Goal: Task Accomplishment & Management: Use online tool/utility

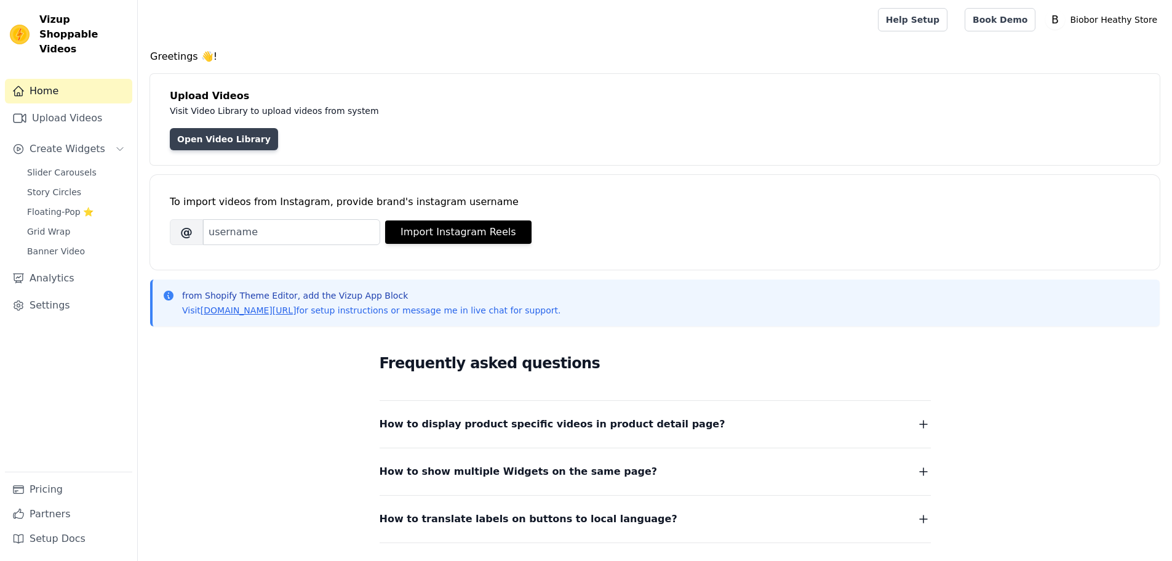
click at [226, 137] on link "Open Video Library" at bounding box center [224, 139] width 108 height 22
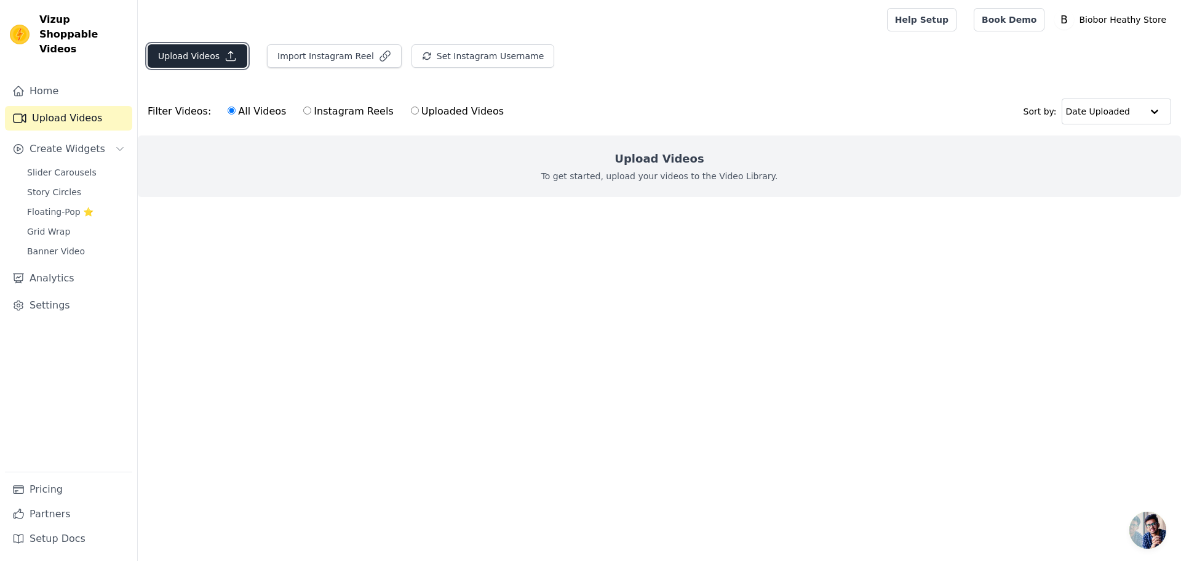
click at [199, 57] on button "Upload Videos" at bounding box center [198, 55] width 100 height 23
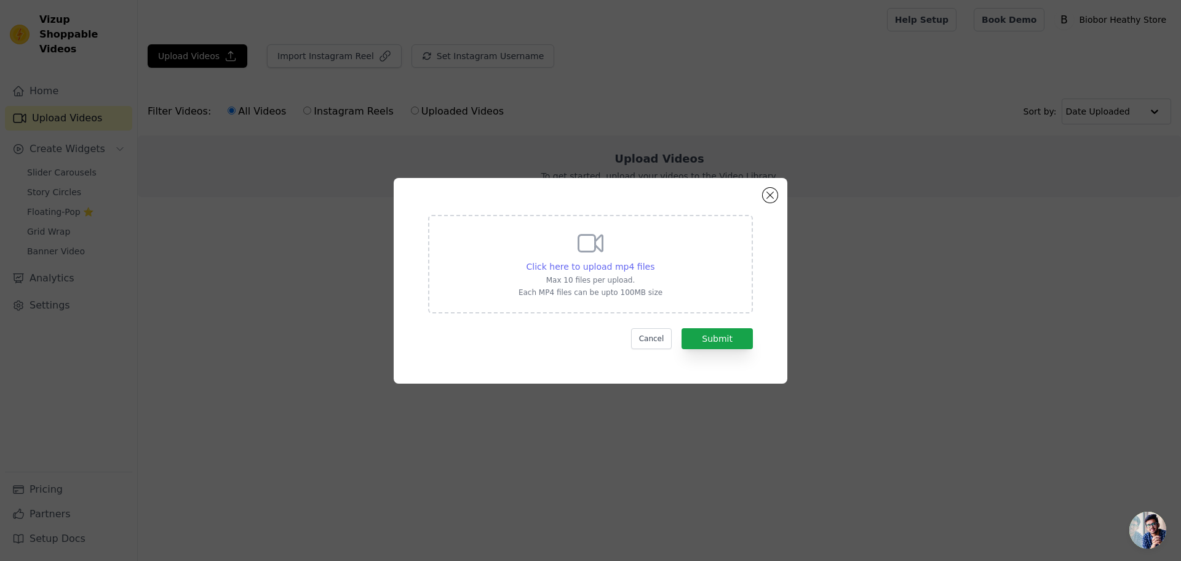
click at [628, 268] on span "Click here to upload mp4 files" at bounding box center [591, 267] width 129 height 10
click at [654, 260] on input "Click here to upload mp4 files Max 10 files per upload. Each MP4 files can be u…" at bounding box center [654, 260] width 1 height 1
type input "C:\fakepath\20250319-Elderberry.mp4"
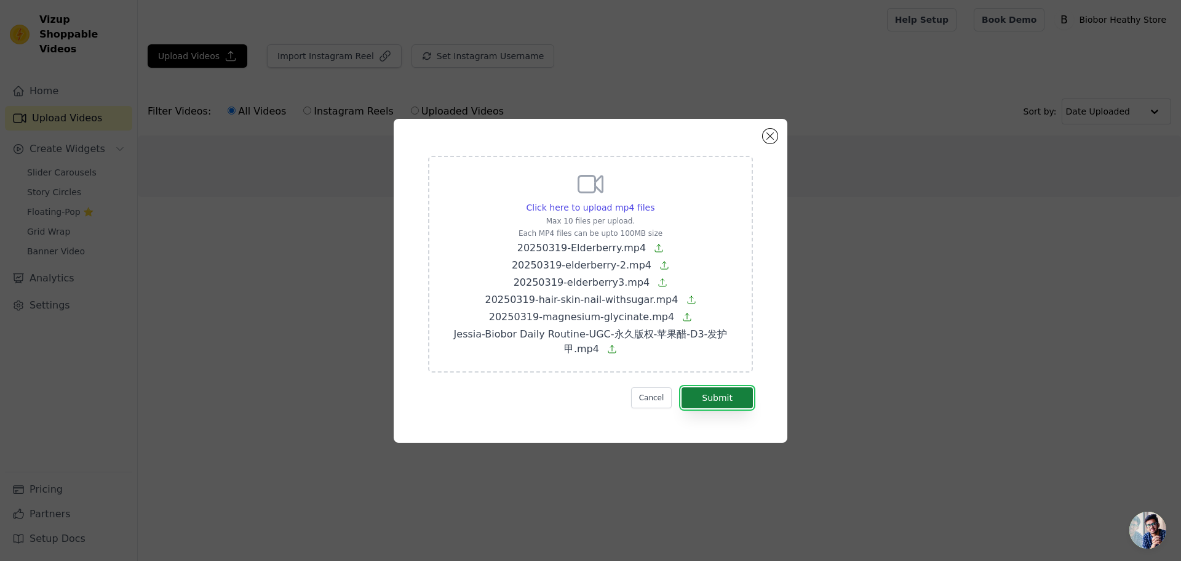
click at [714, 398] on button "Submit" at bounding box center [717, 397] width 71 height 21
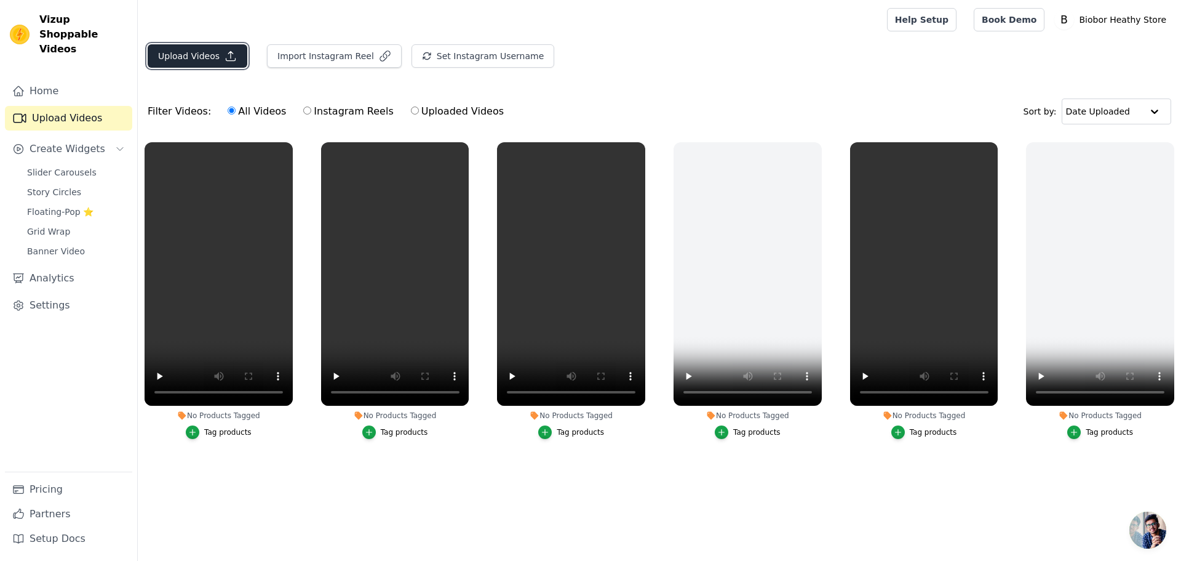
click at [214, 63] on button "Upload Videos" at bounding box center [198, 55] width 100 height 23
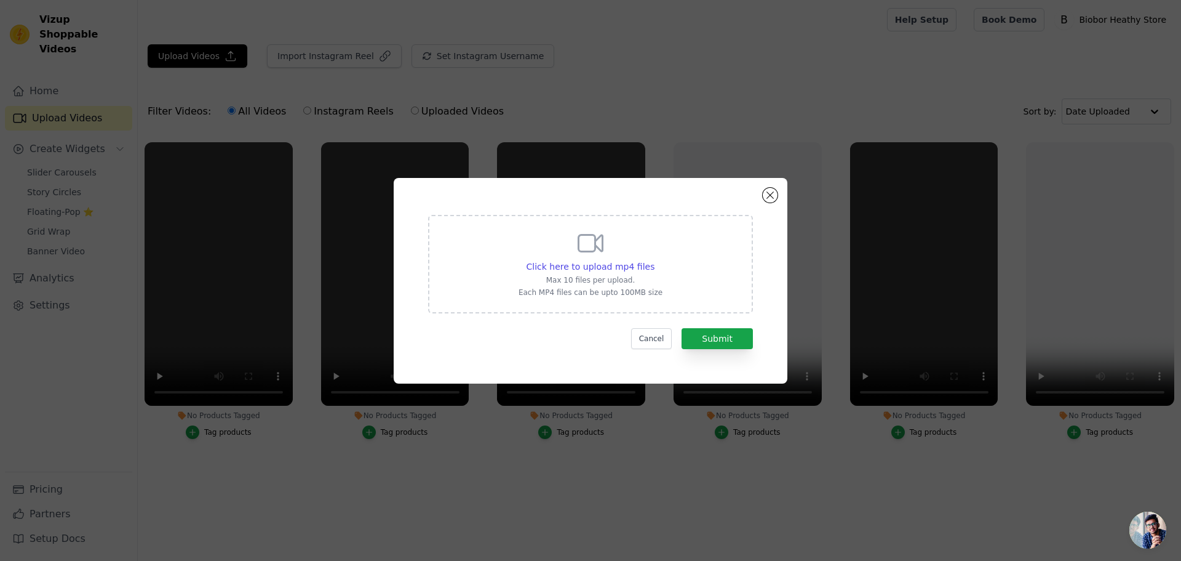
click at [631, 253] on div "Click here to upload mp4 files Max 10 files per upload. Each MP4 files can be u…" at bounding box center [591, 262] width 144 height 69
click at [654, 260] on input "Click here to upload mp4 files Max 10 files per upload. Each MP4 files can be u…" at bounding box center [654, 260] width 1 height 1
type input "C:\fakepath\D3K2视频-1.mp4"
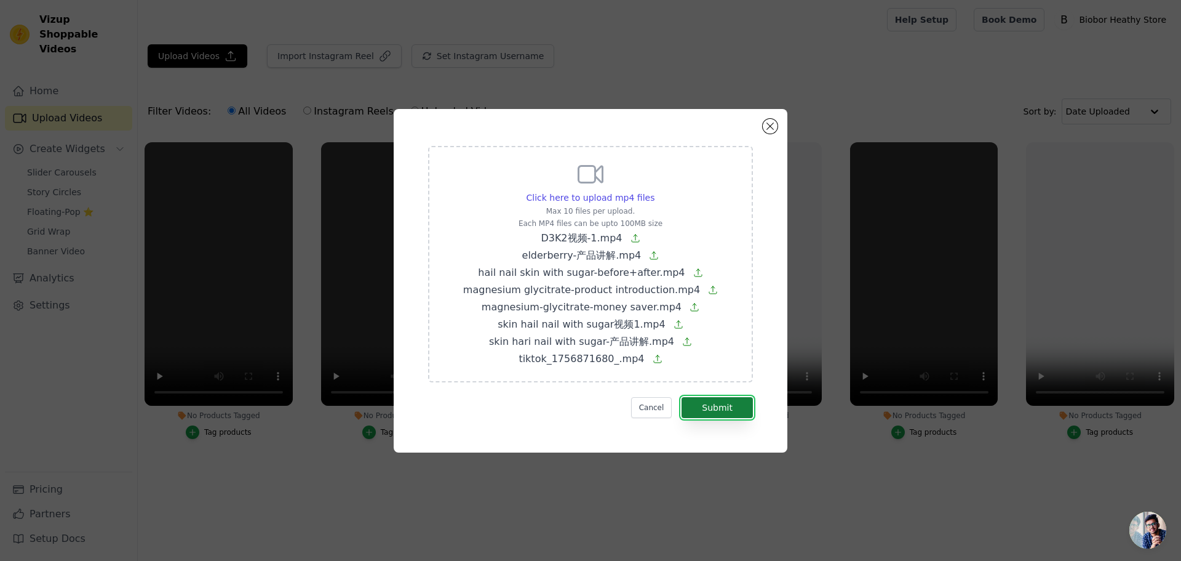
click at [711, 412] on button "Submit" at bounding box center [717, 407] width 71 height 21
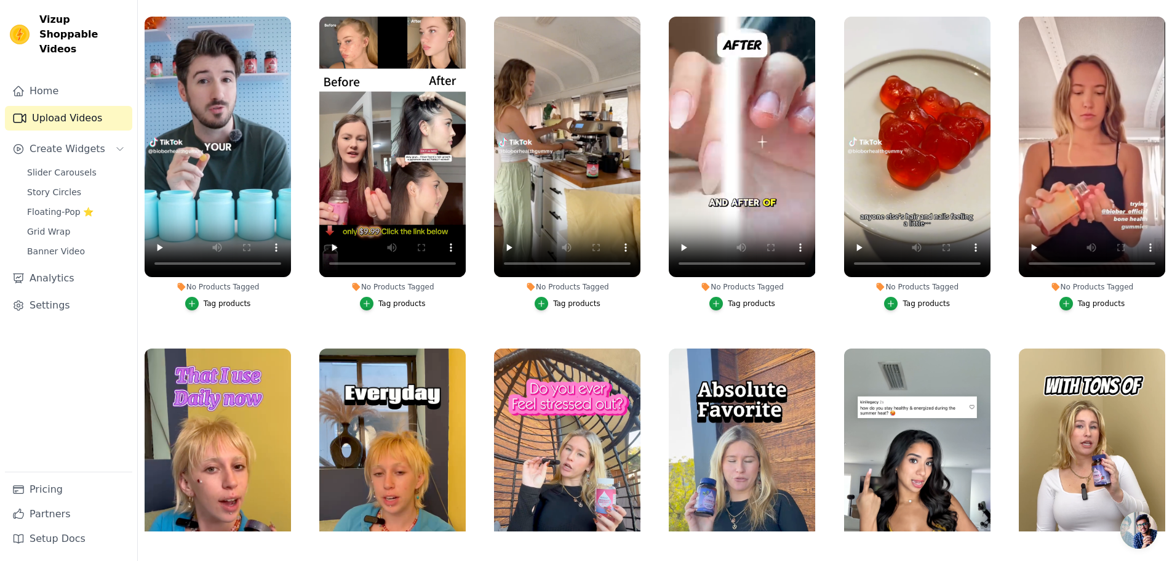
click at [222, 303] on div "Tag products" at bounding box center [227, 303] width 47 height 10
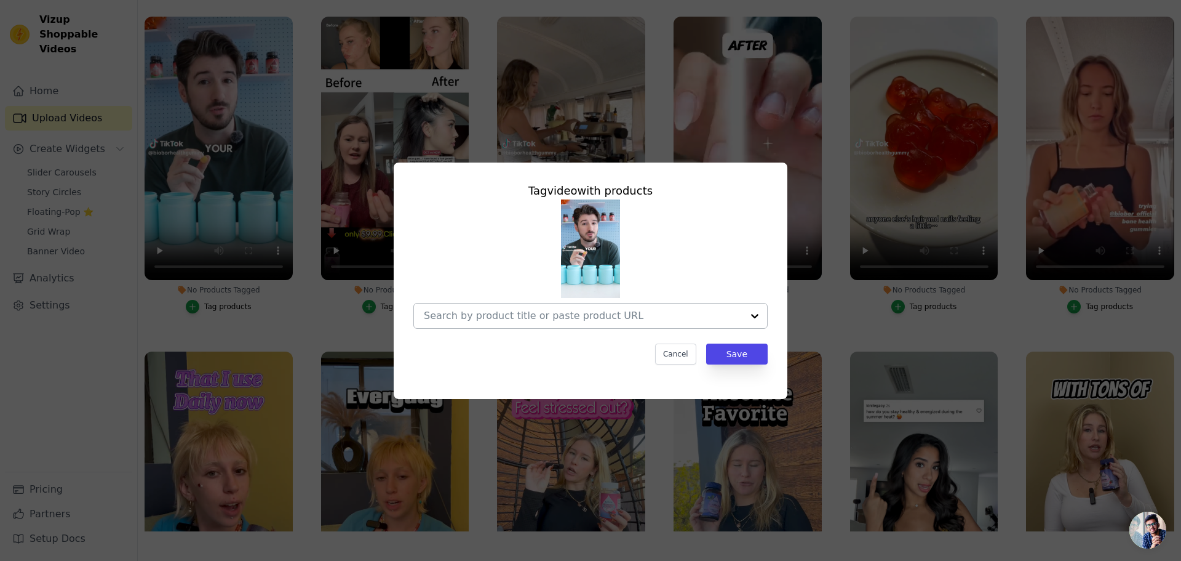
click at [512, 322] on div at bounding box center [583, 315] width 319 height 25
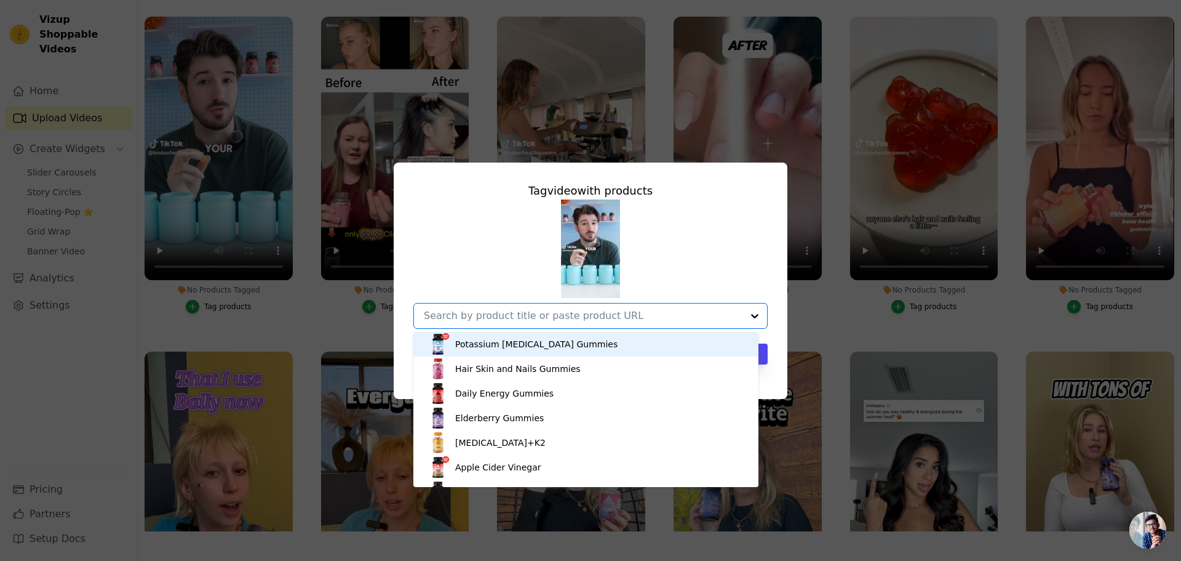
click at [516, 340] on div "Potassium [MEDICAL_DATA] Gummies" at bounding box center [536, 344] width 162 height 12
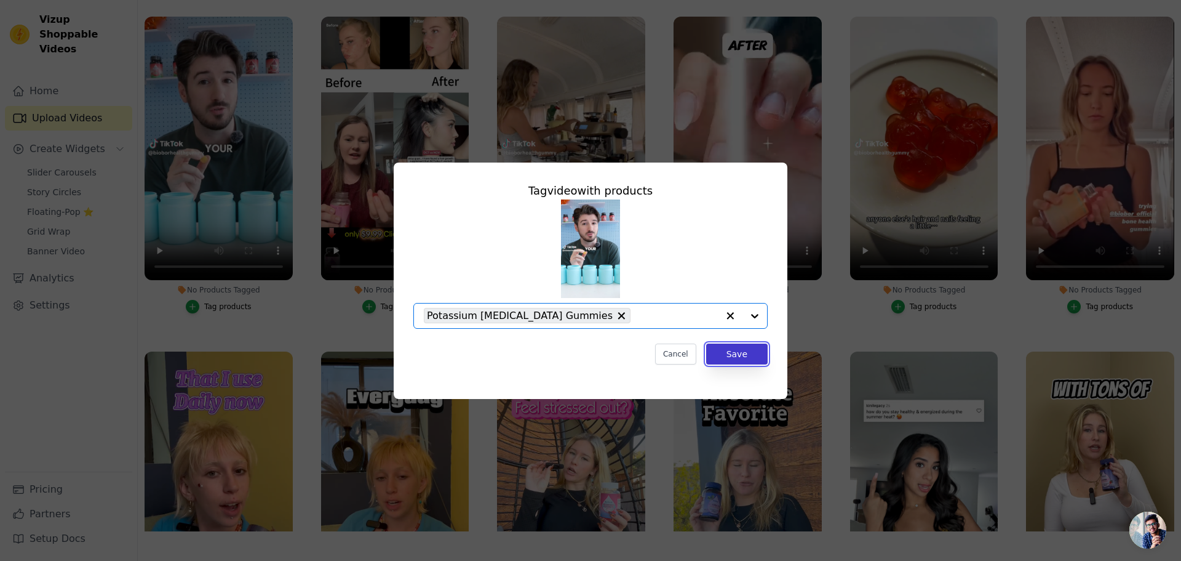
click at [743, 349] on button "Save" at bounding box center [737, 353] width 62 height 21
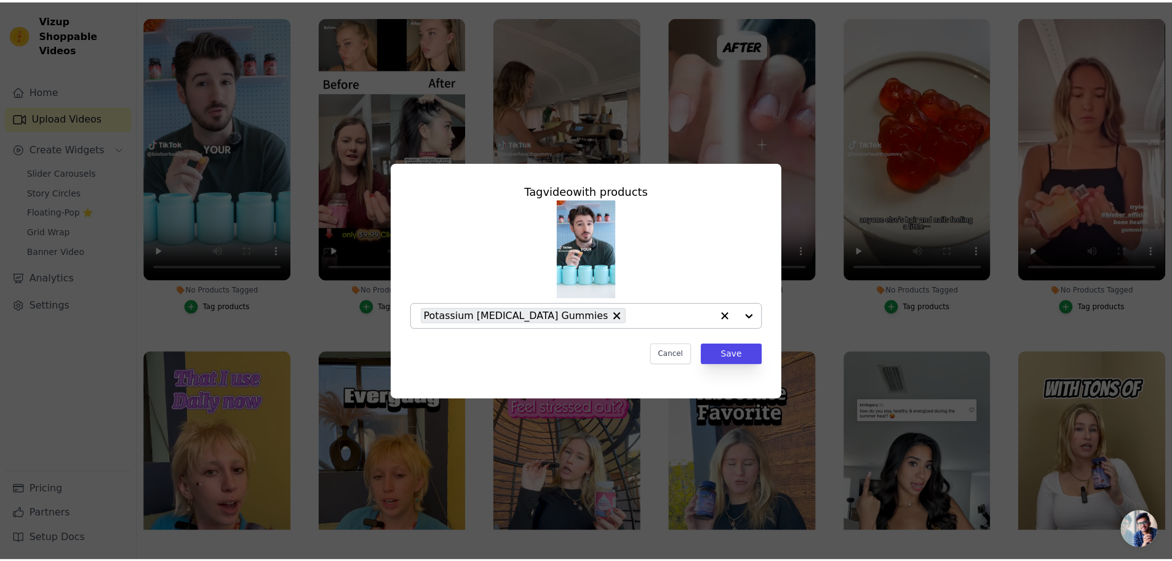
scroll to position [126, 0]
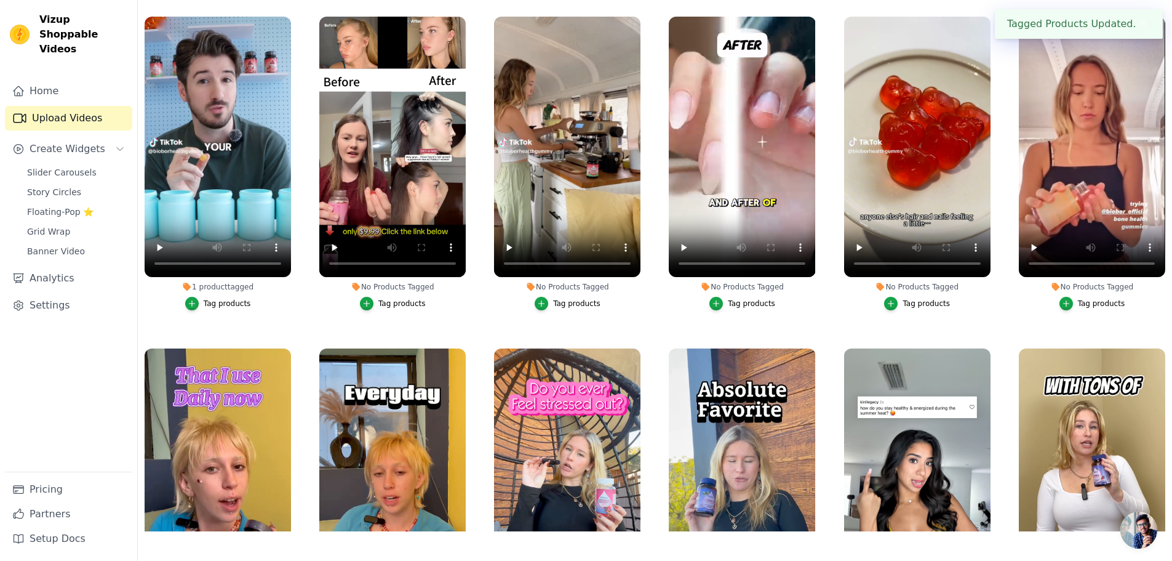
click at [391, 301] on div "Tag products" at bounding box center [401, 303] width 47 height 10
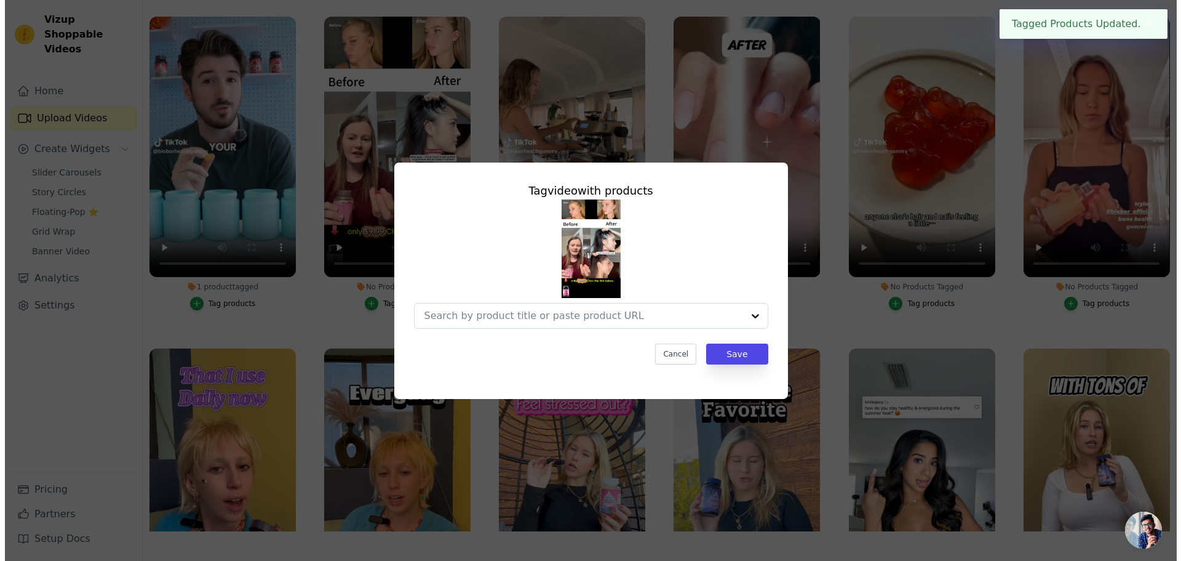
scroll to position [0, 0]
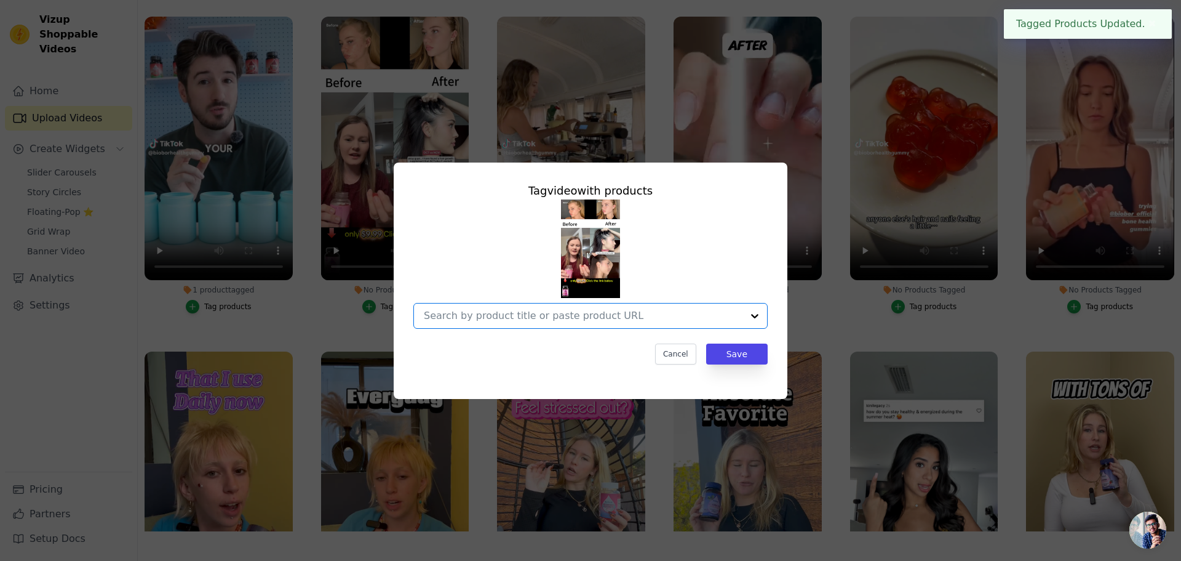
click at [490, 314] on input "No Products Tagged Tag video with products Option undefined, selected. Select i…" at bounding box center [583, 316] width 319 height 12
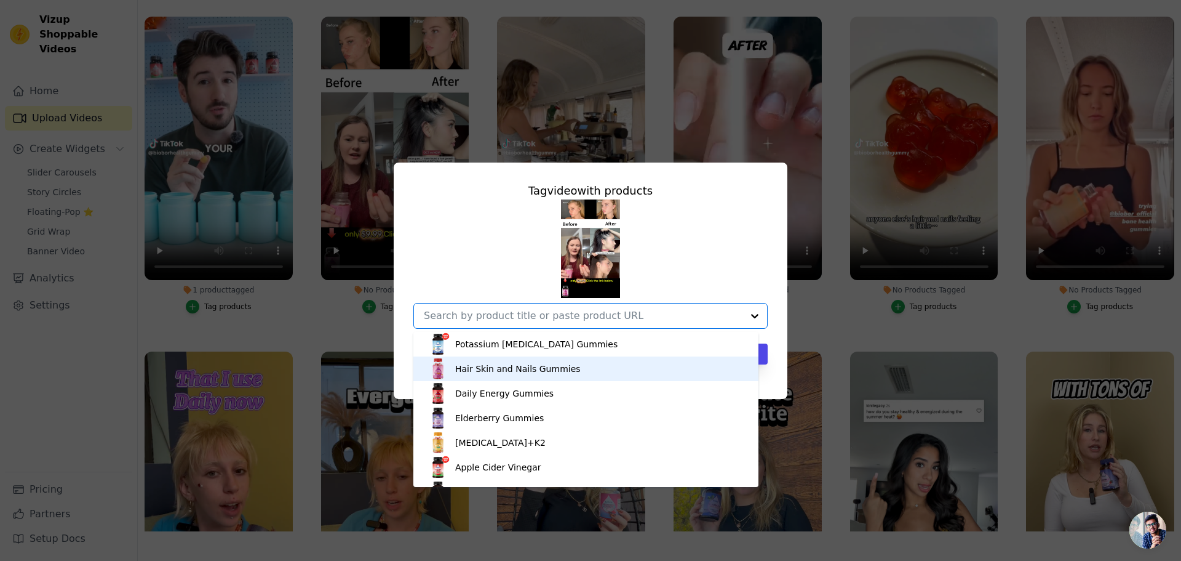
click at [489, 367] on div "Hair Skin and Nails Gummies" at bounding box center [518, 368] width 126 height 12
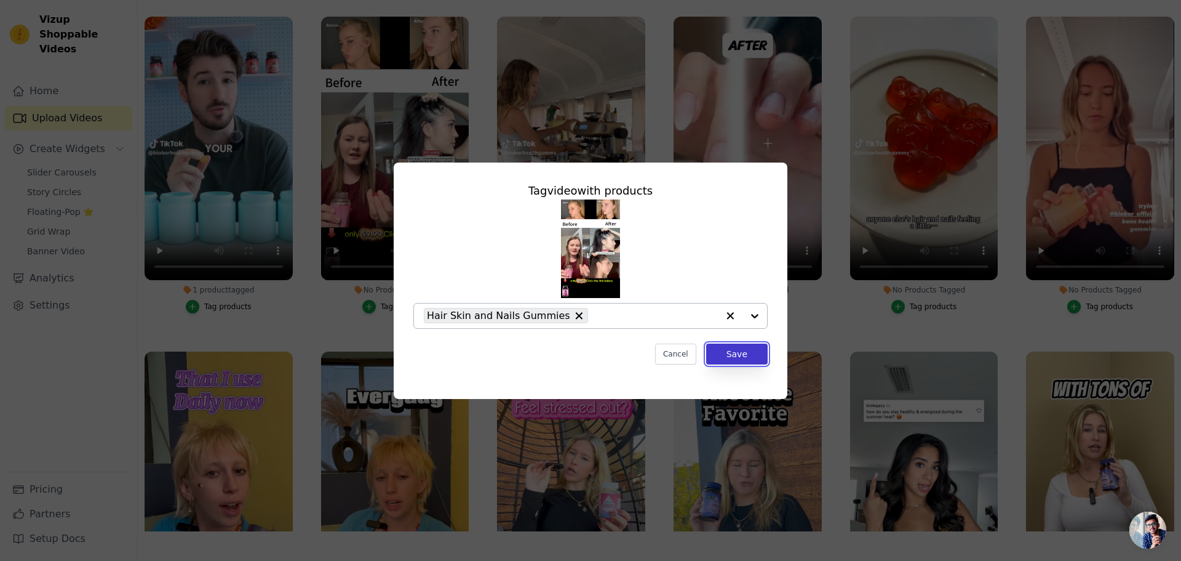
click at [729, 360] on button "Save" at bounding box center [737, 353] width 62 height 21
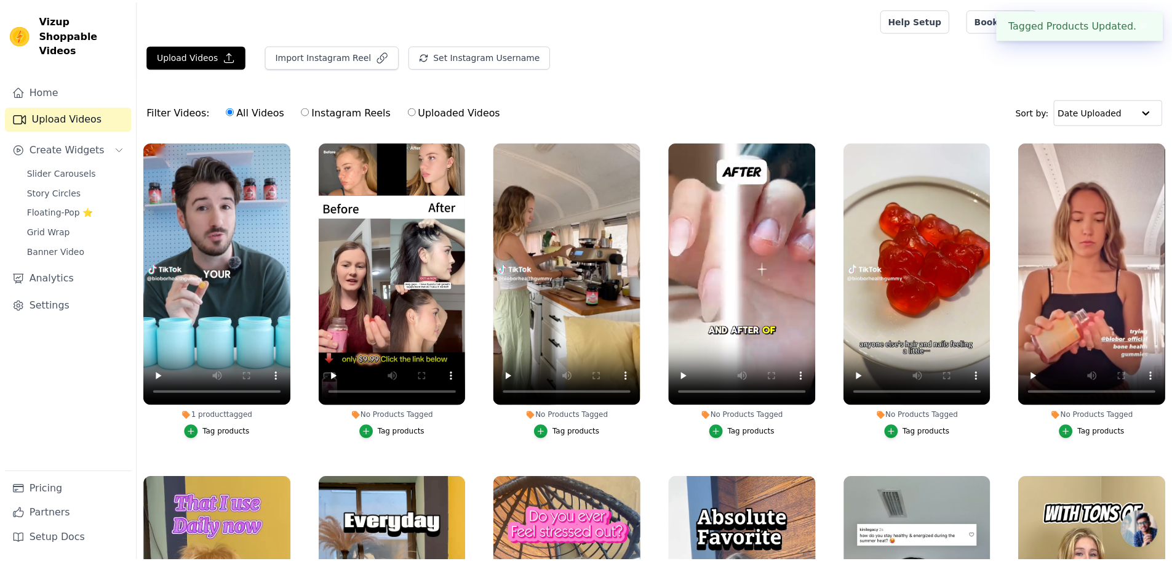
scroll to position [126, 0]
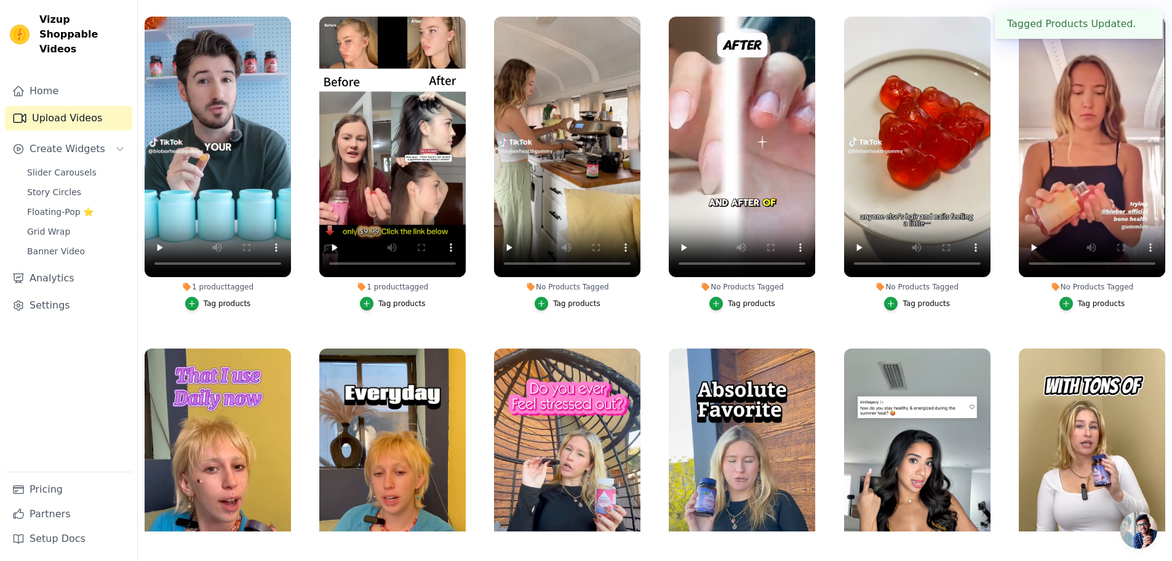
click at [575, 299] on div "Tag products" at bounding box center [576, 303] width 47 height 10
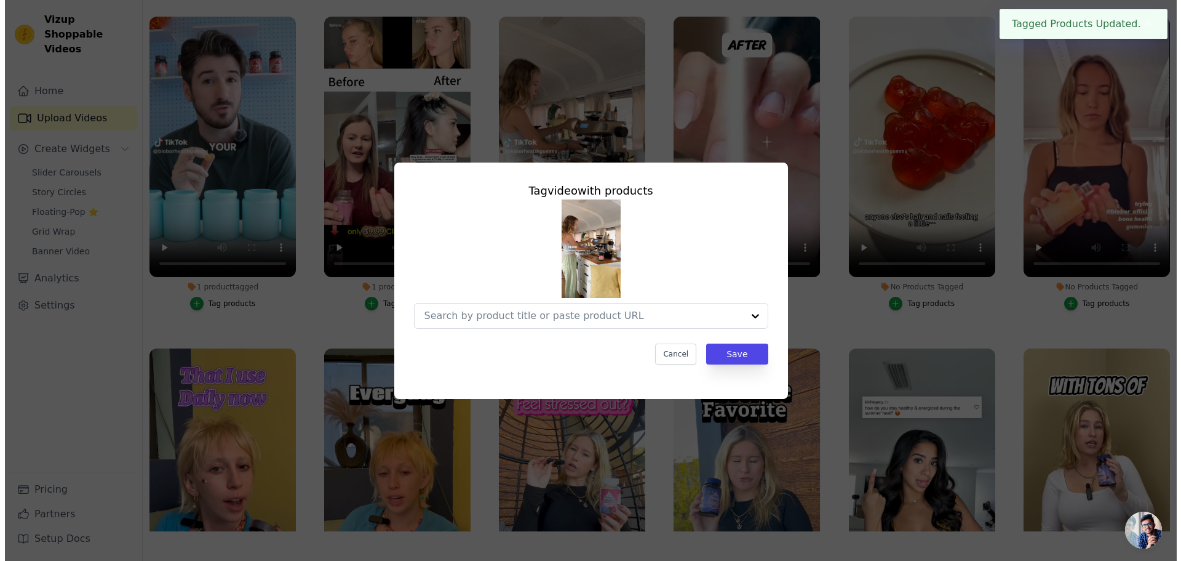
scroll to position [0, 0]
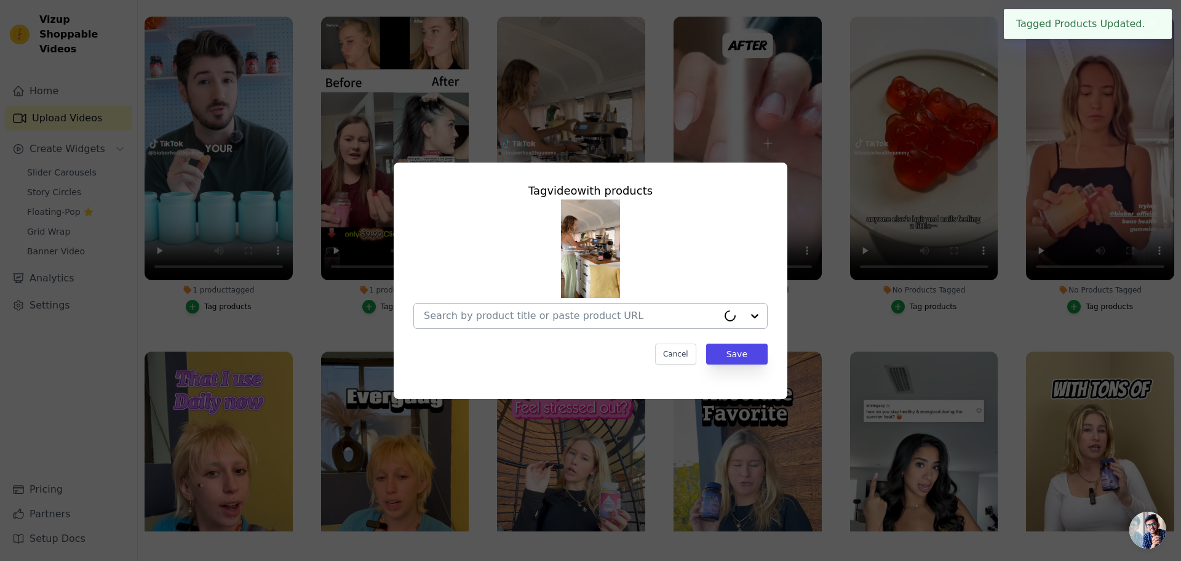
click at [578, 315] on input "No Products Tagged Tag video with products Cancel Save Tag products" at bounding box center [571, 316] width 294 height 12
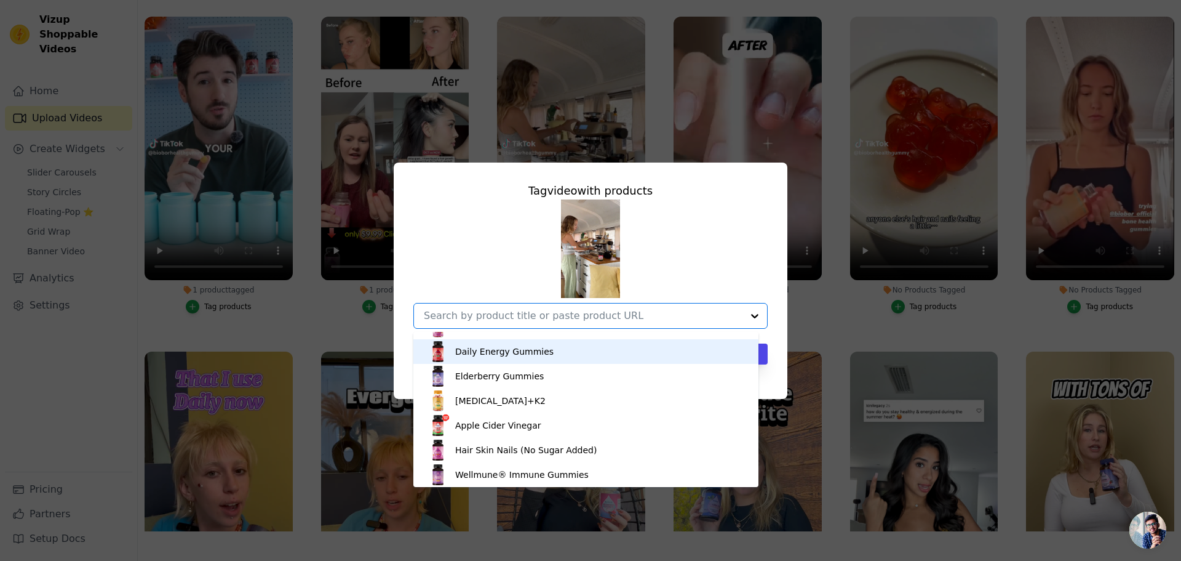
scroll to position [62, 0]
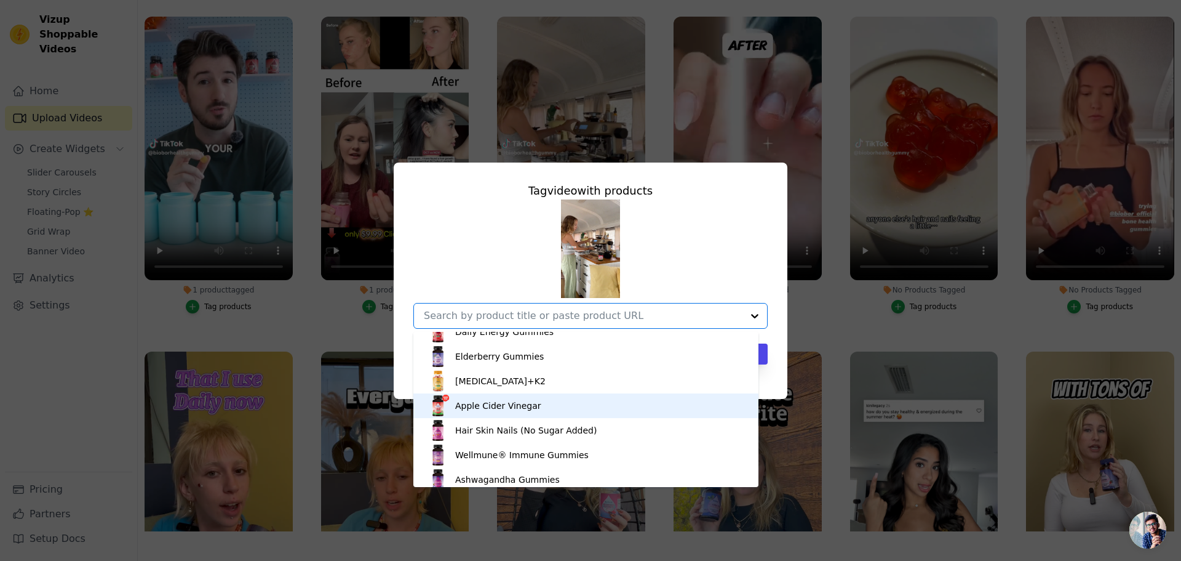
click at [554, 407] on div "Apple Cider Vinegar" at bounding box center [586, 405] width 321 height 25
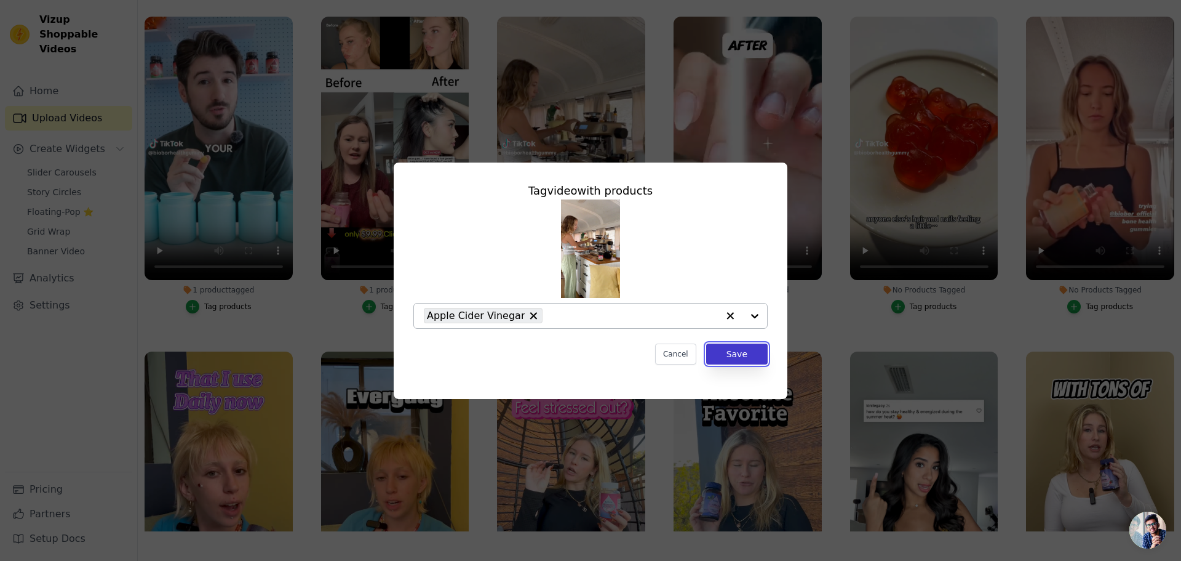
click at [749, 359] on button "Save" at bounding box center [737, 353] width 62 height 21
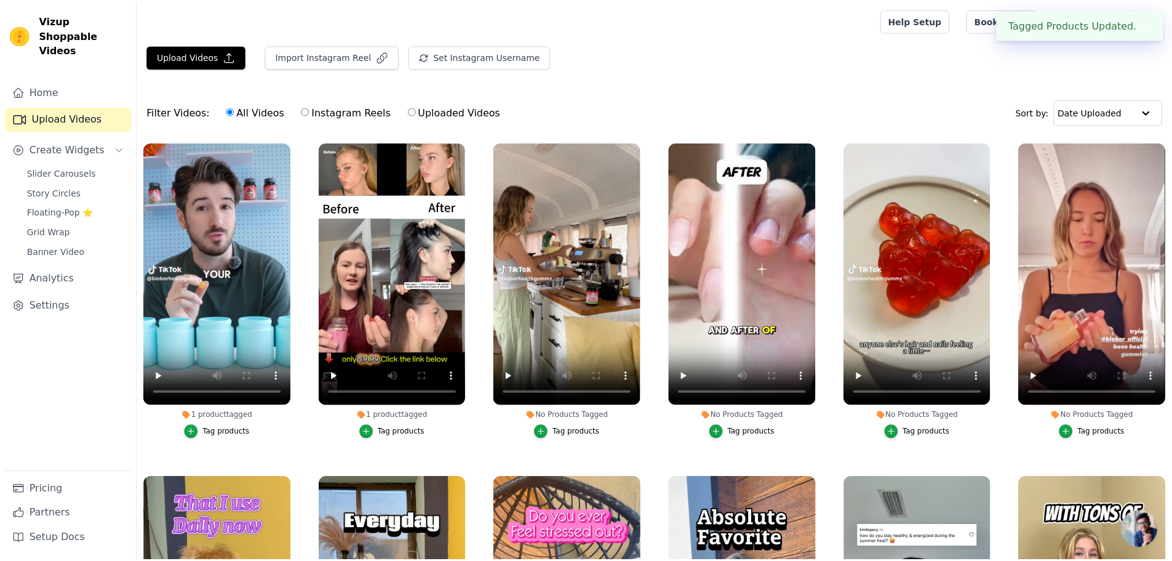
scroll to position [126, 0]
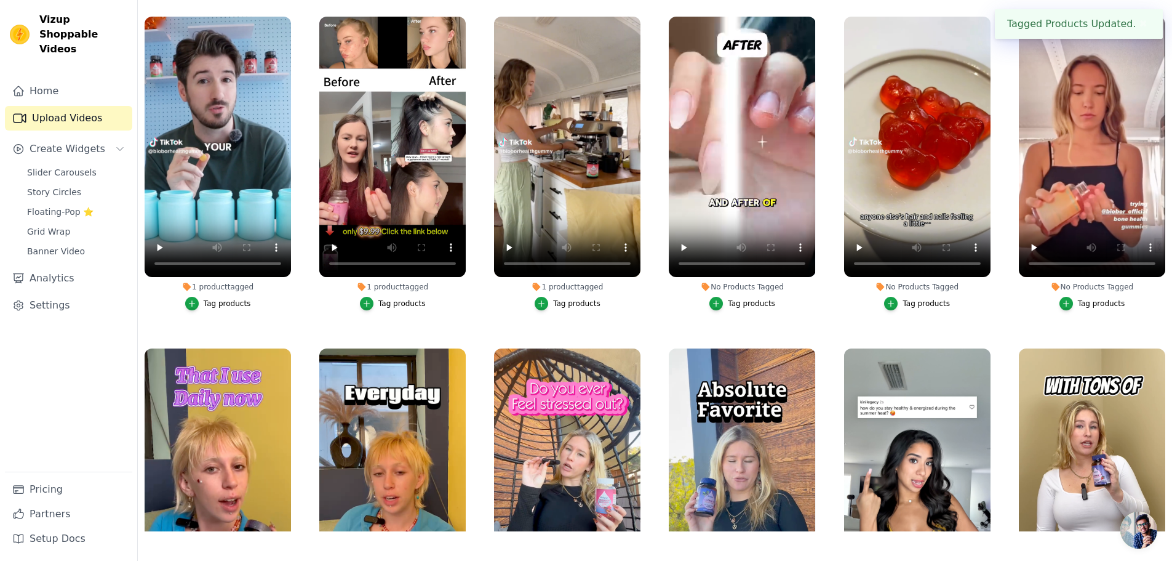
click at [757, 298] on div "Tag products" at bounding box center [751, 303] width 47 height 10
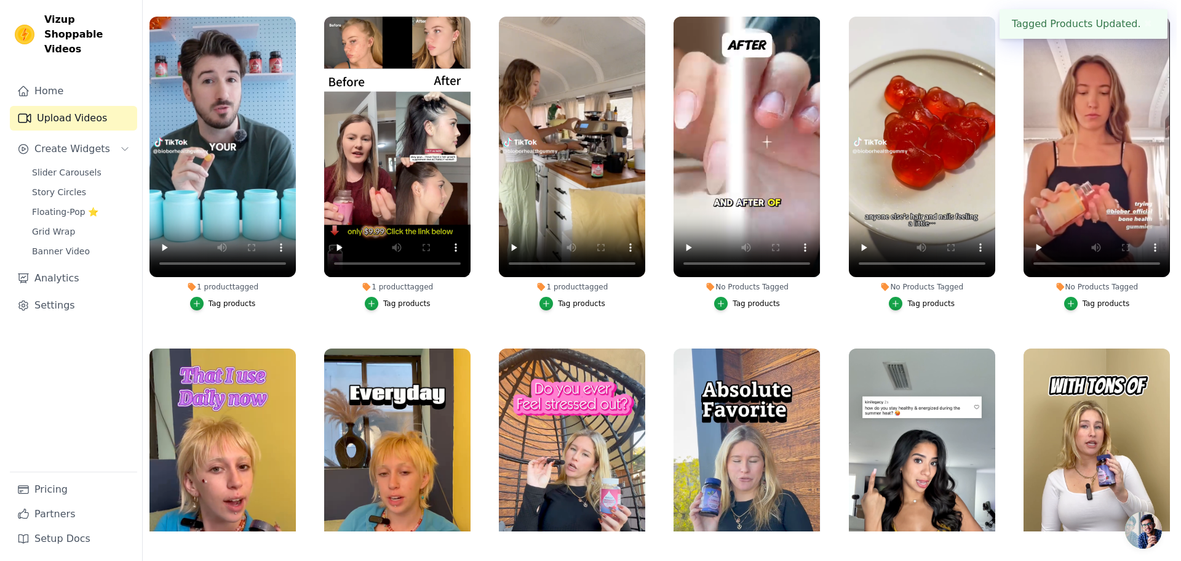
scroll to position [0, 0]
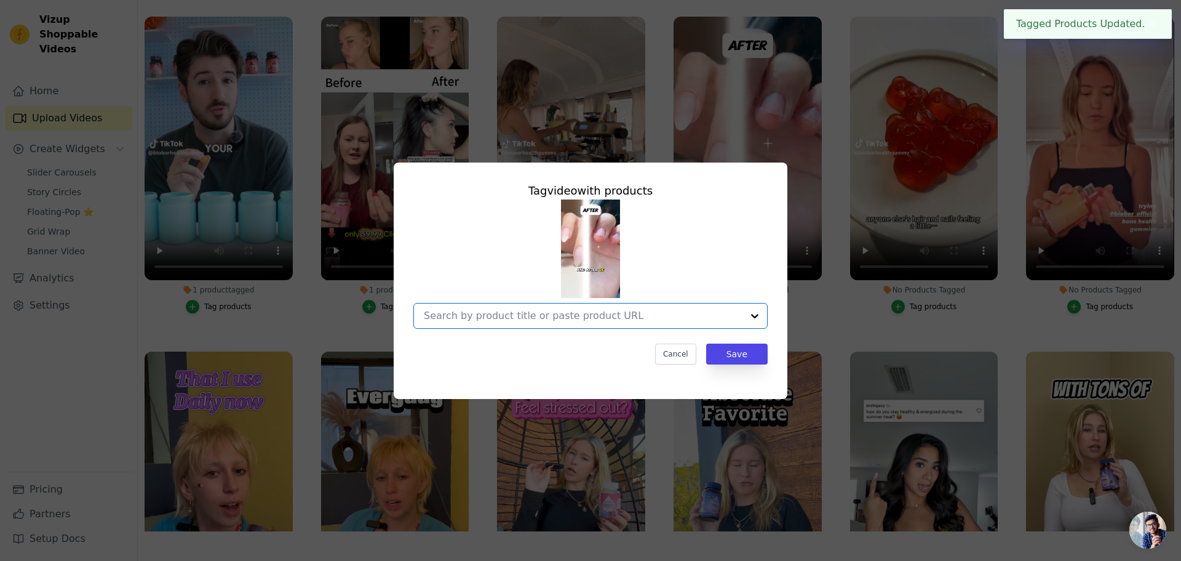
click at [597, 318] on input "No Products Tagged Tag video with products Option undefined, selected. Select i…" at bounding box center [583, 316] width 319 height 12
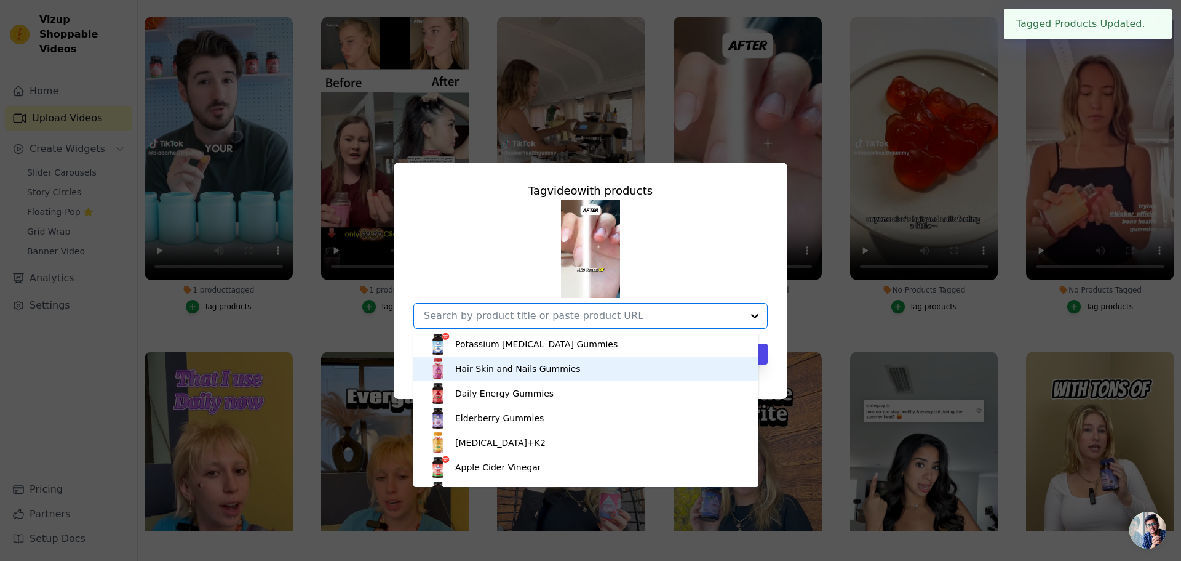
click at [580, 368] on div "Hair Skin and Nails Gummies" at bounding box center [586, 368] width 321 height 25
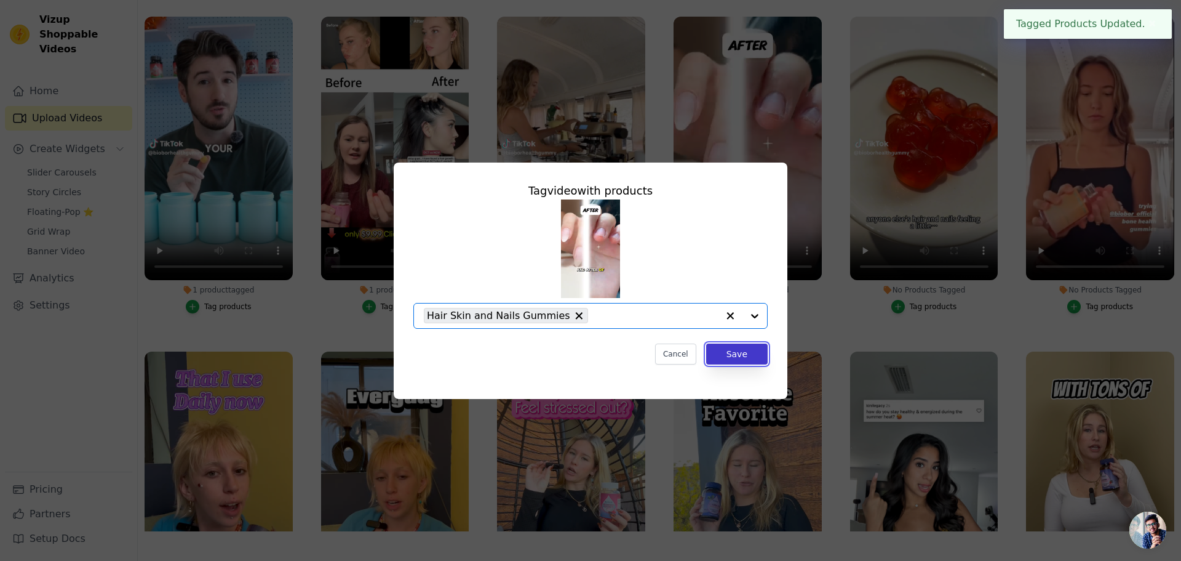
click at [752, 349] on button "Save" at bounding box center [737, 353] width 62 height 21
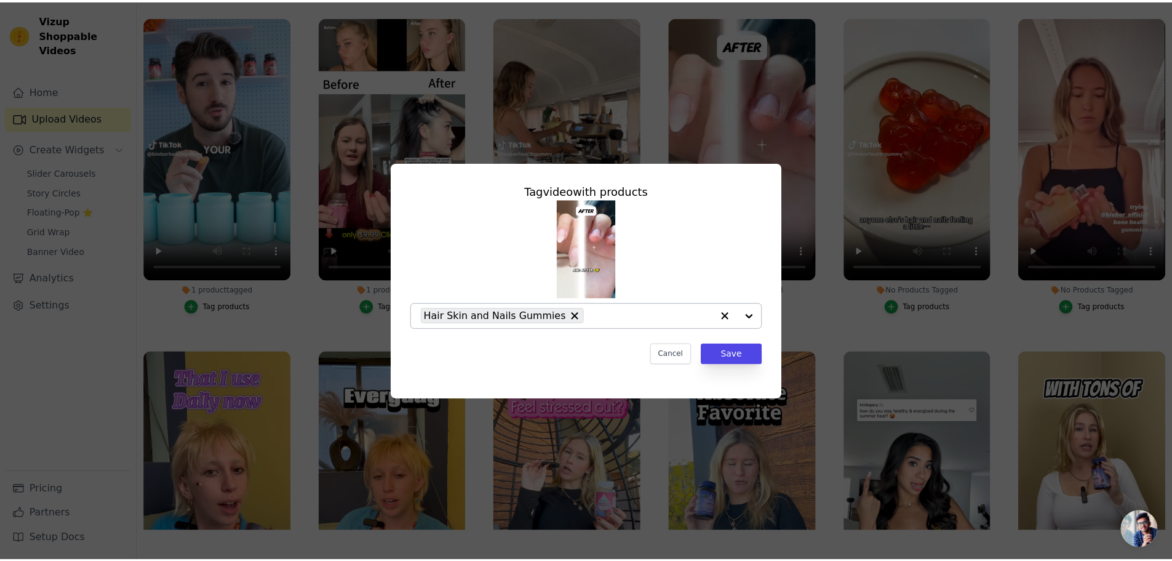
scroll to position [126, 0]
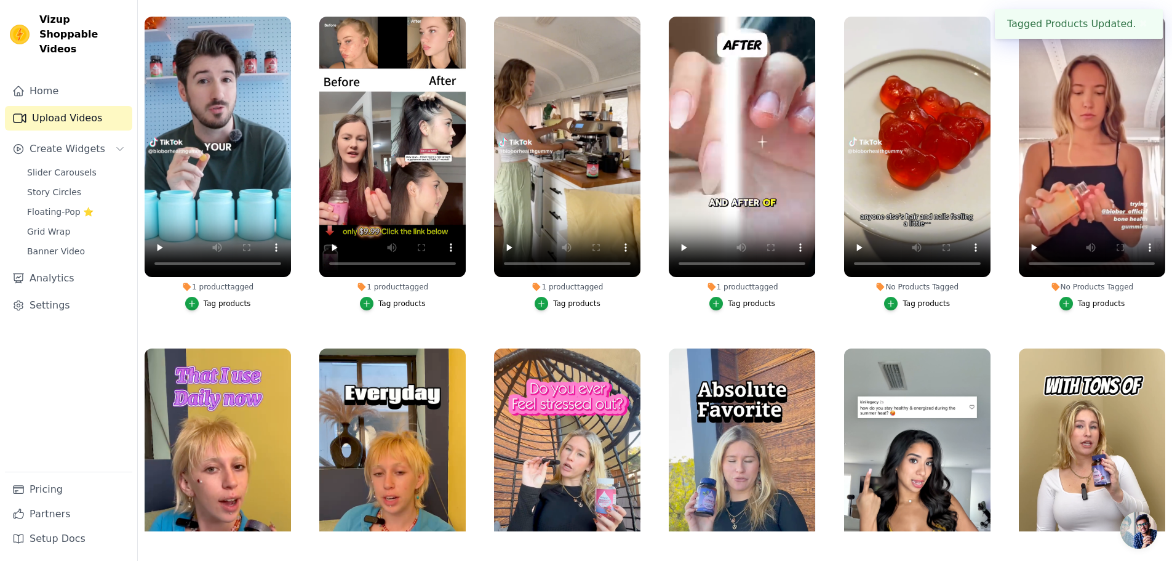
click at [925, 302] on div "Tag products" at bounding box center [926, 303] width 47 height 10
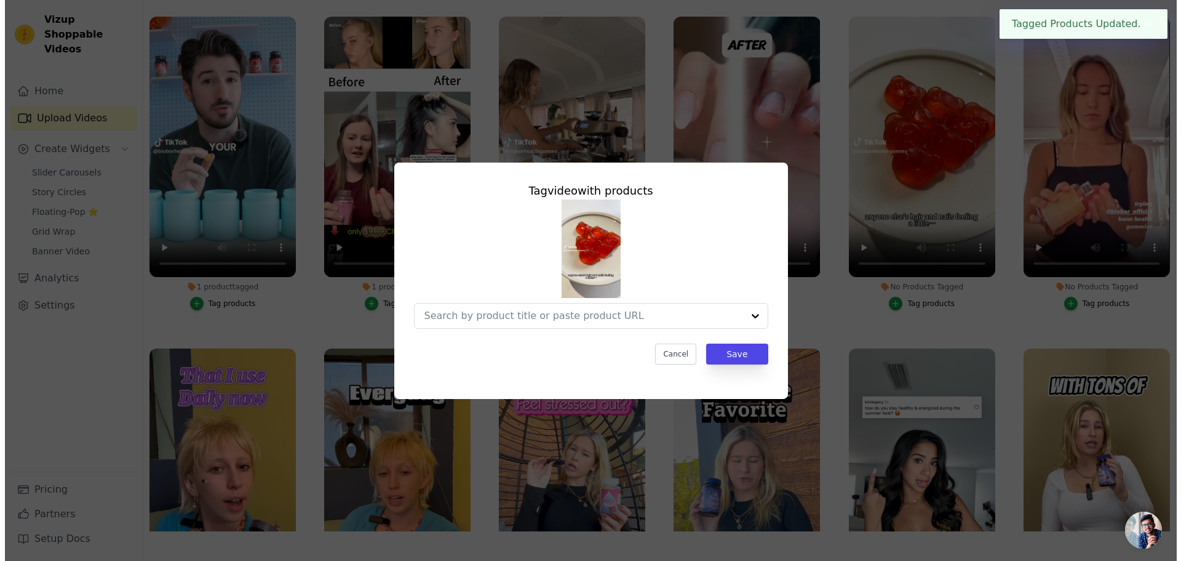
scroll to position [0, 0]
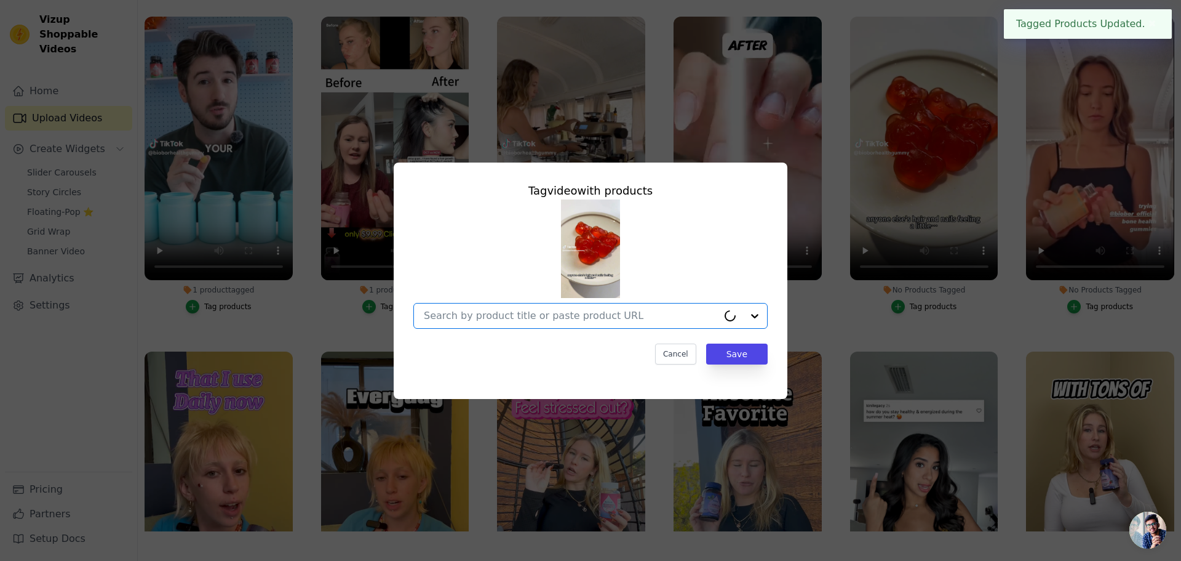
click at [644, 321] on input "No Products Tagged Tag video with products Option undefined, selected. Cancel S…" at bounding box center [571, 316] width 294 height 12
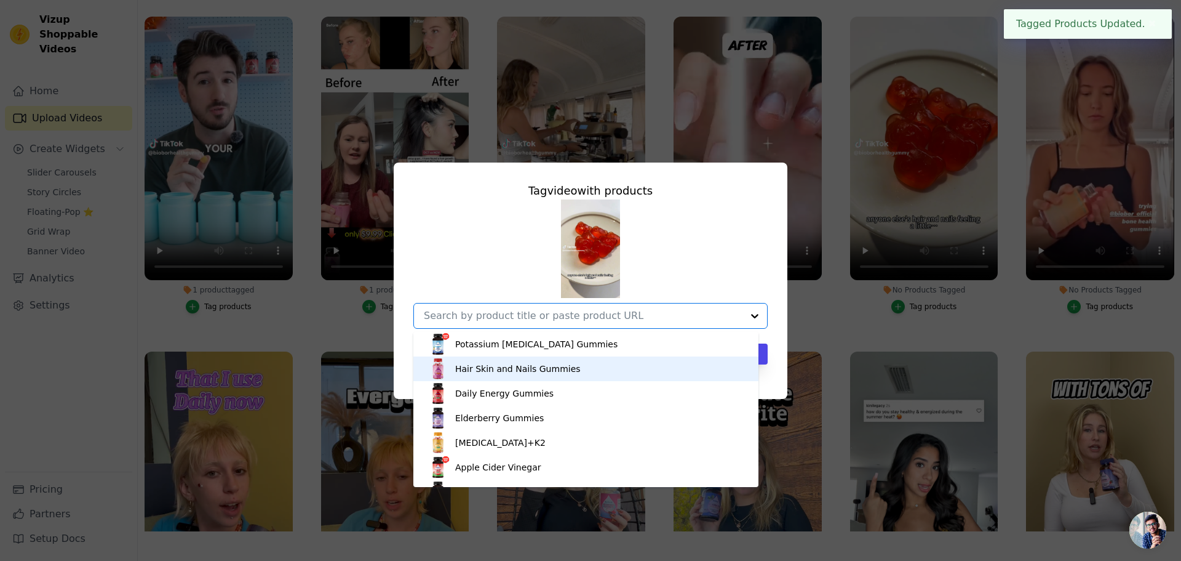
click at [556, 367] on div "Hair Skin and Nails Gummies" at bounding box center [518, 368] width 126 height 12
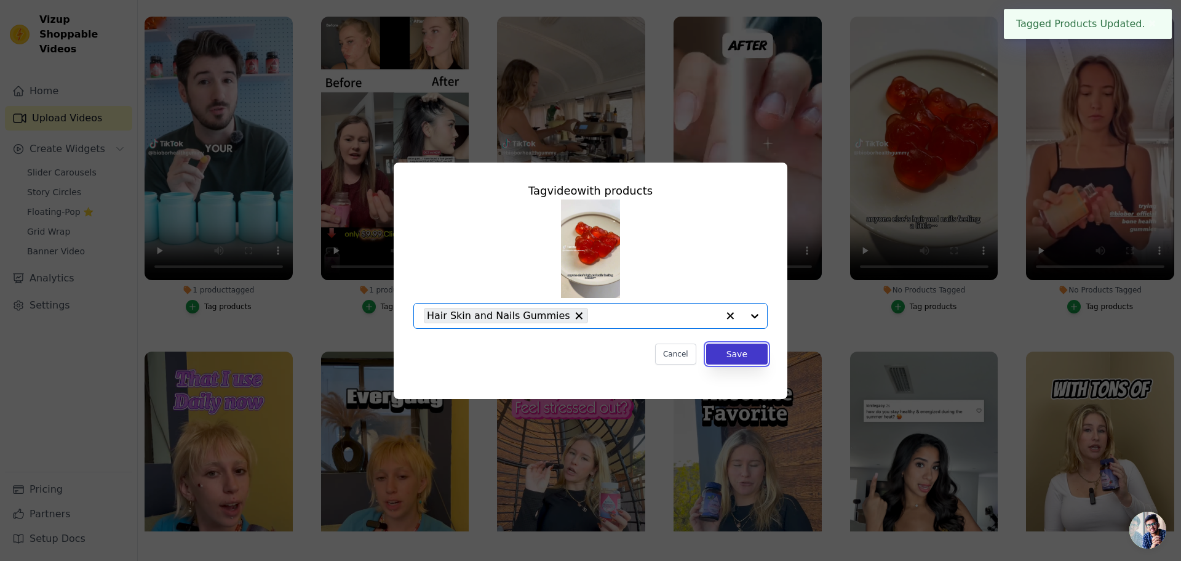
click at [748, 352] on button "Save" at bounding box center [737, 353] width 62 height 21
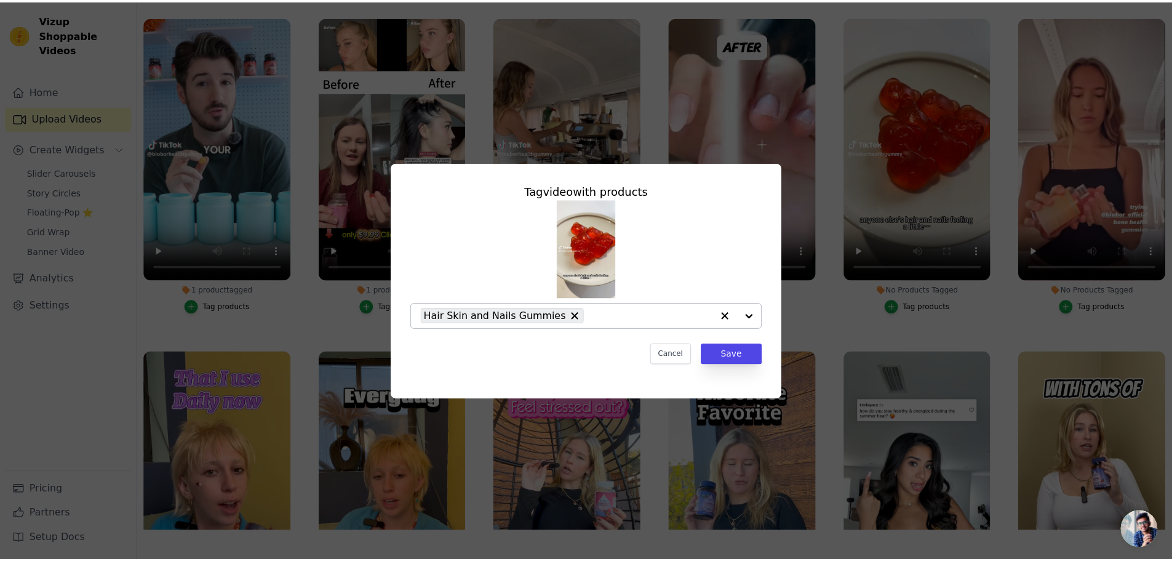
scroll to position [126, 0]
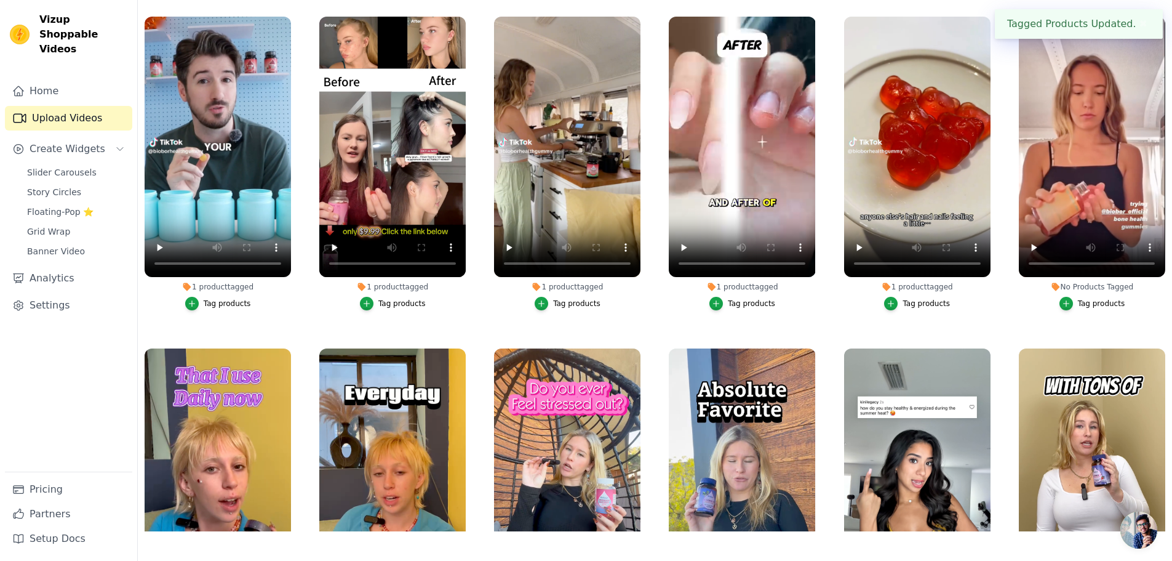
click at [1078, 302] on div "Tag products" at bounding box center [1101, 303] width 47 height 10
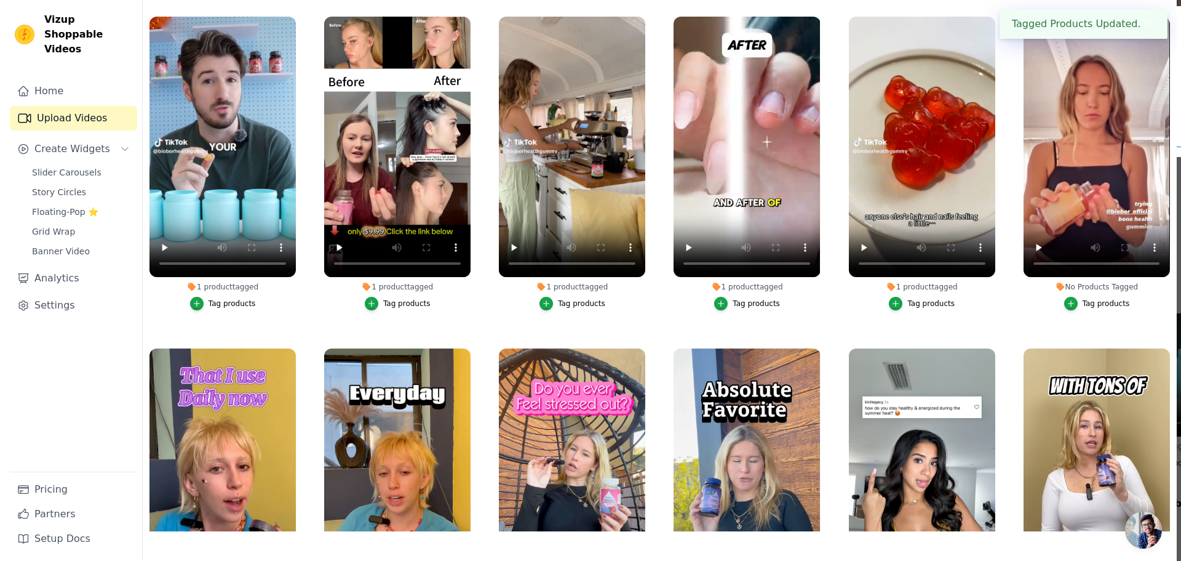
scroll to position [0, 0]
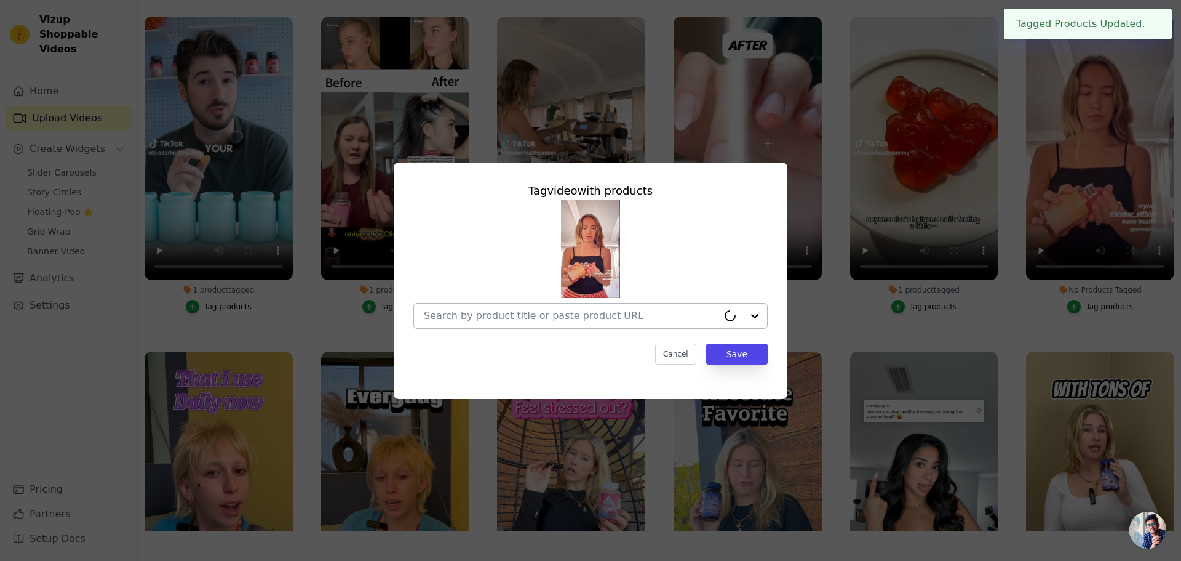
click at [550, 307] on div at bounding box center [571, 315] width 294 height 25
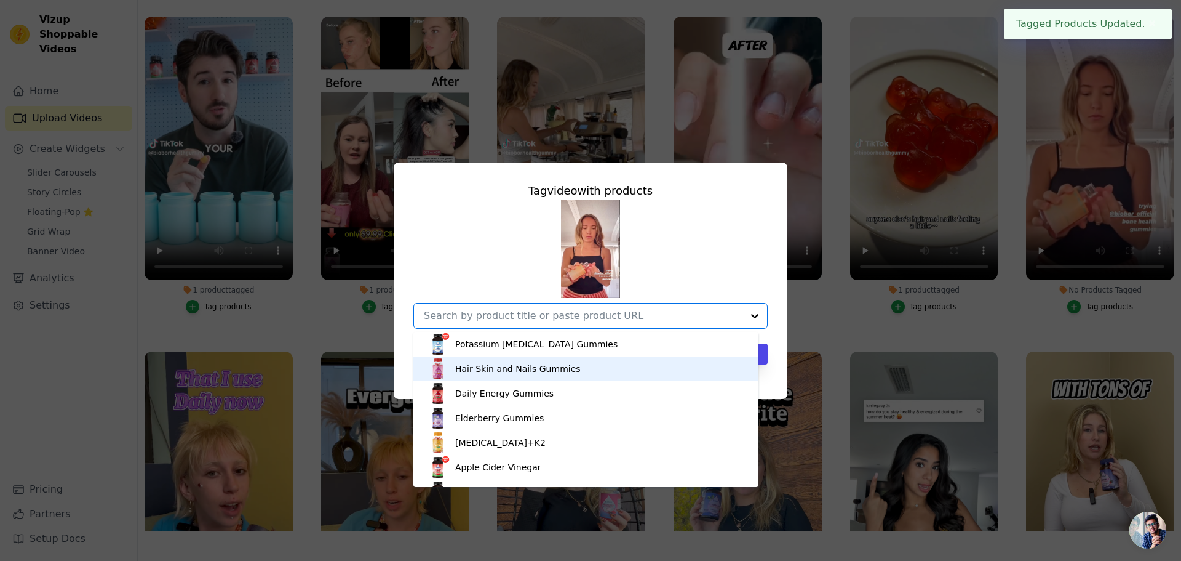
scroll to position [62, 0]
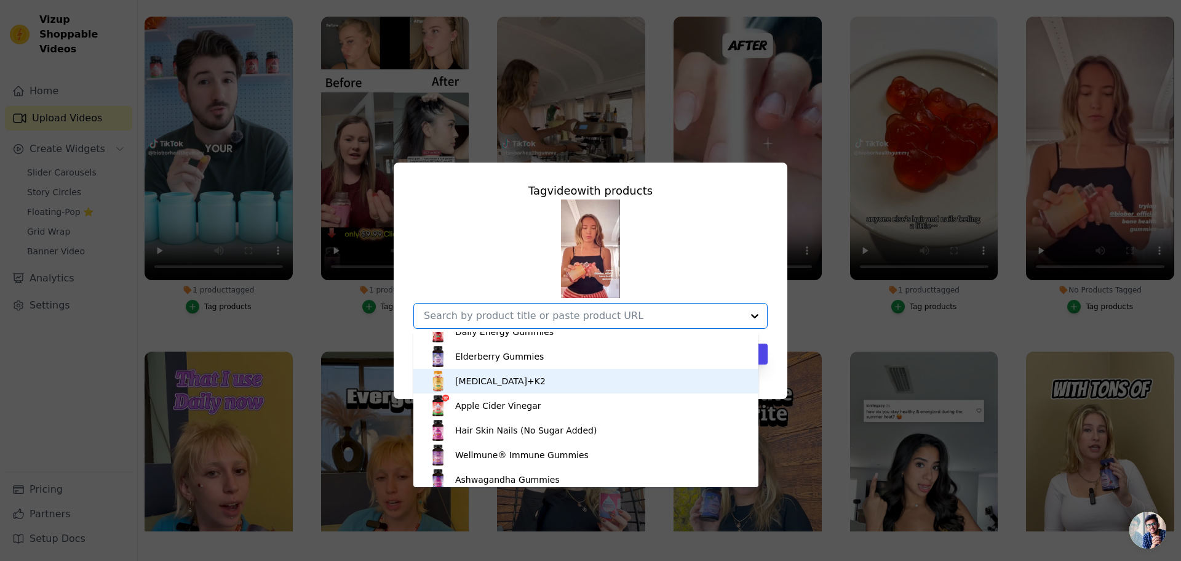
click at [537, 385] on div "[MEDICAL_DATA]+K2" at bounding box center [586, 381] width 321 height 25
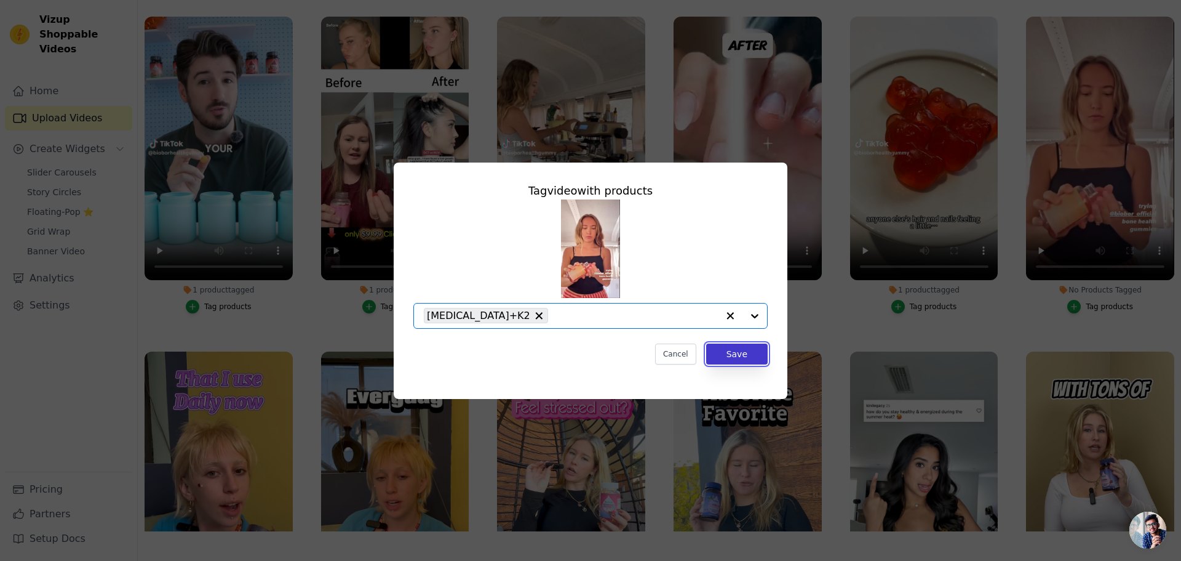
click at [746, 351] on button "Save" at bounding box center [737, 353] width 62 height 21
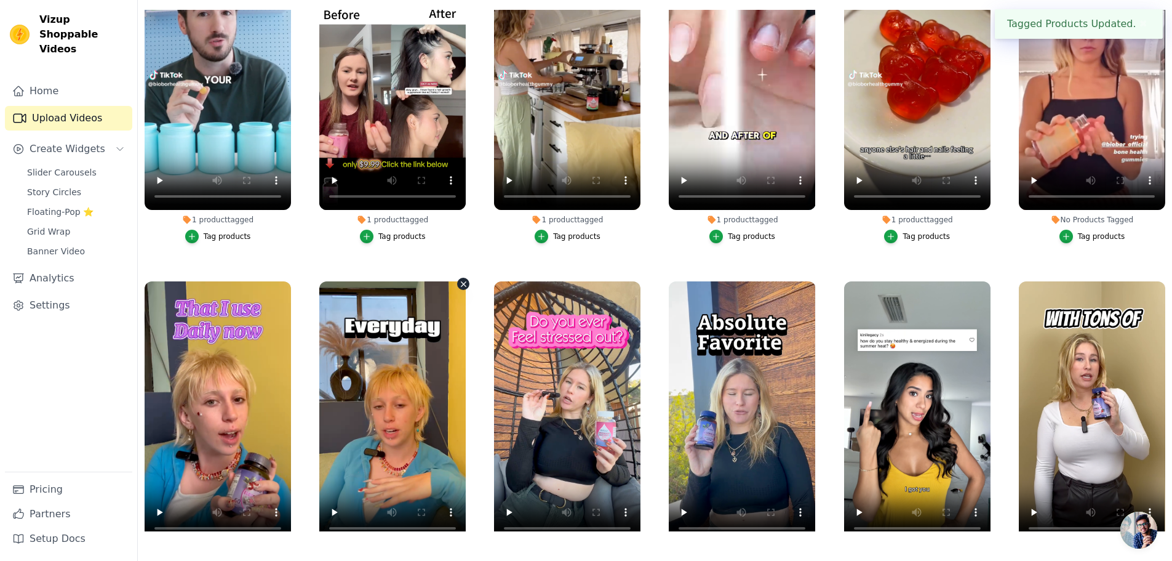
scroll to position [165, 0]
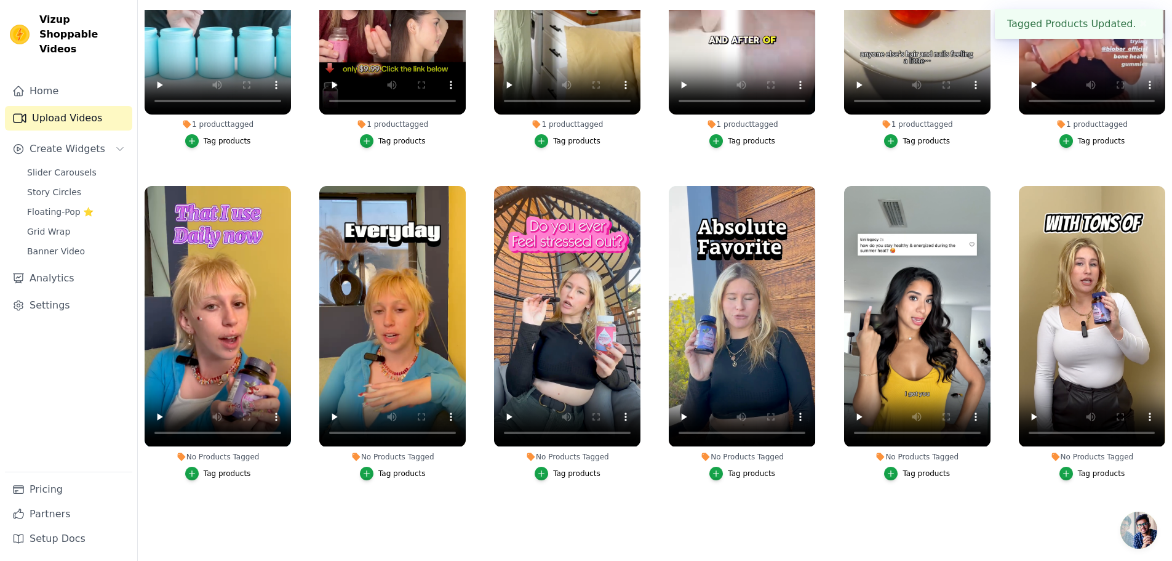
click at [212, 470] on div "Tag products" at bounding box center [227, 473] width 47 height 10
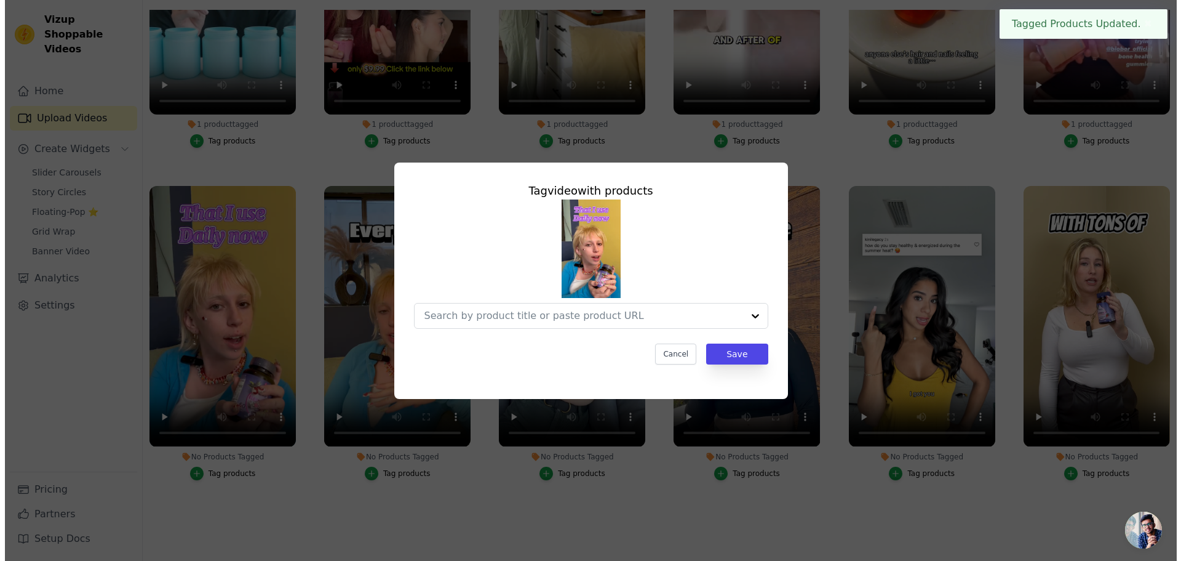
scroll to position [0, 0]
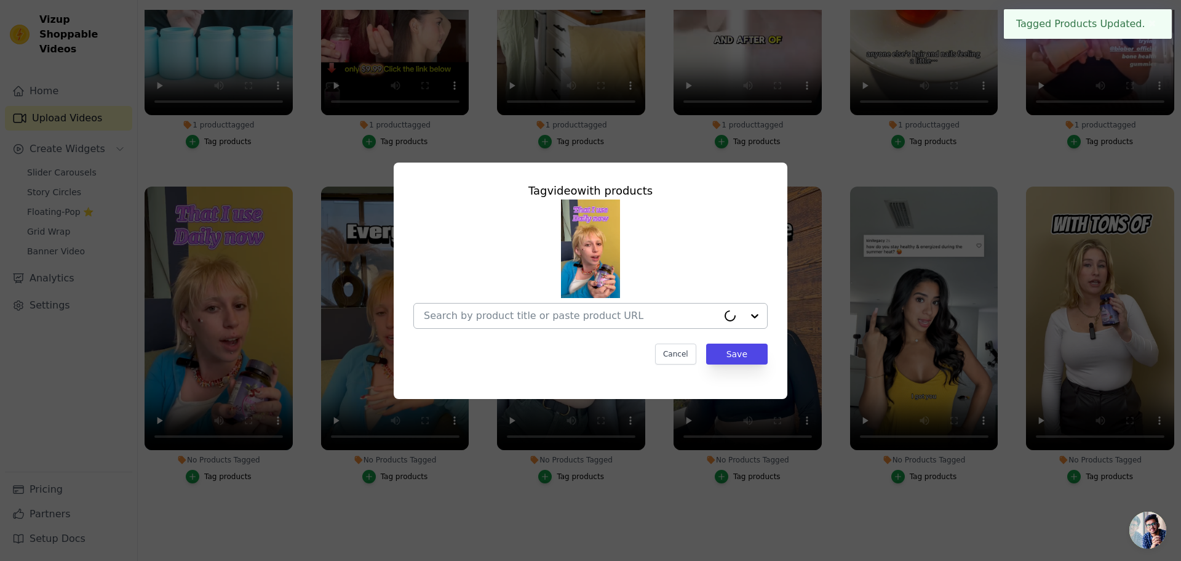
click at [538, 315] on input "No Products Tagged Tag video with products Cancel Save Tag products" at bounding box center [571, 316] width 294 height 12
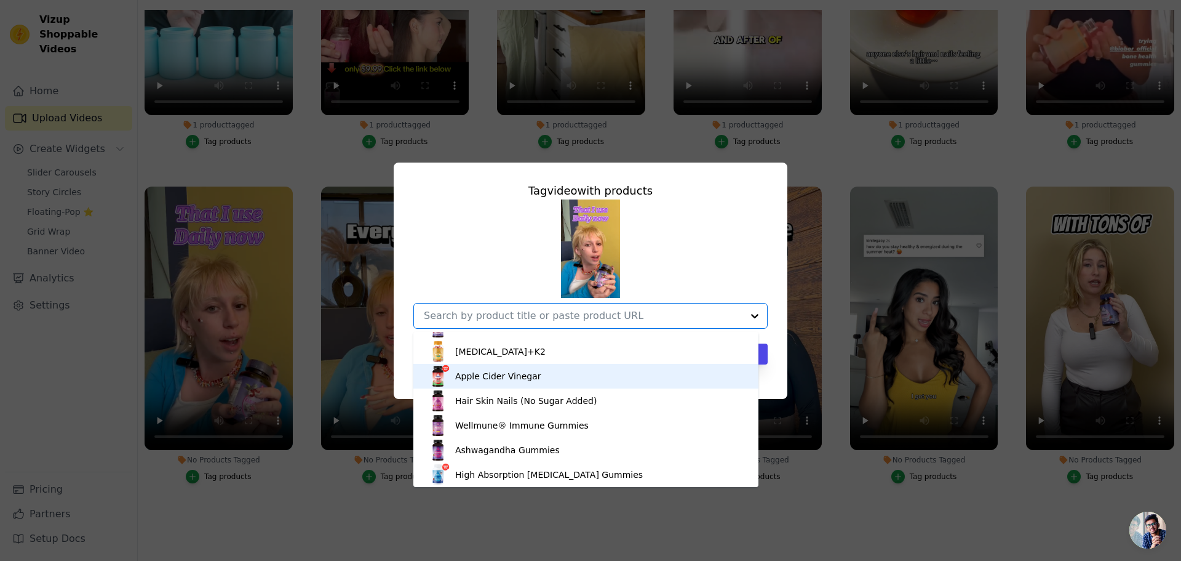
scroll to position [30, 0]
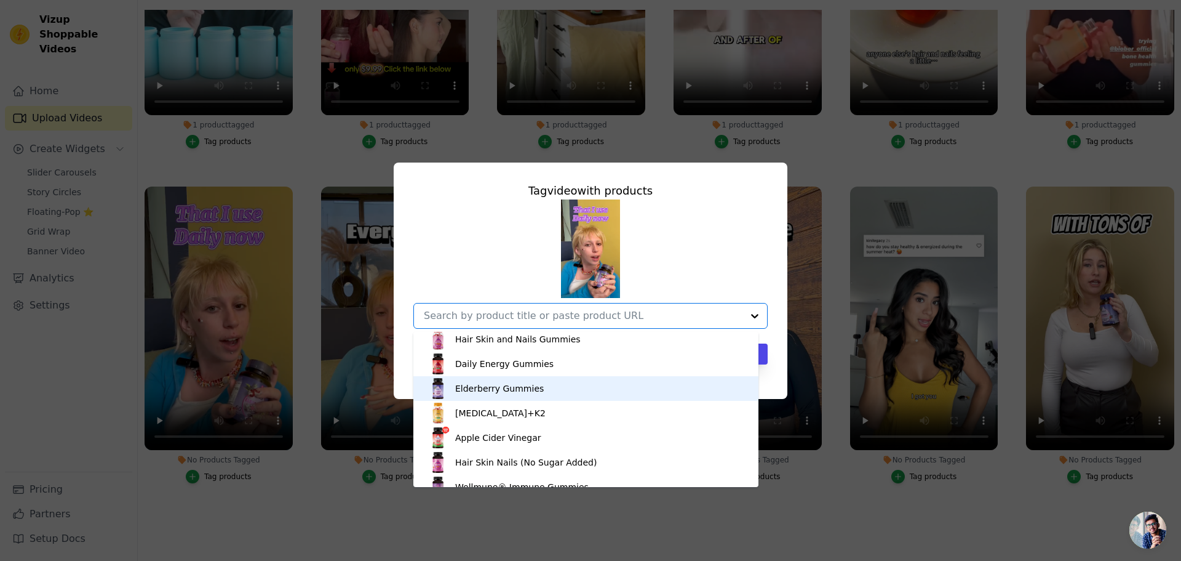
click at [524, 389] on div "Elderberry Gummies" at bounding box center [499, 388] width 89 height 12
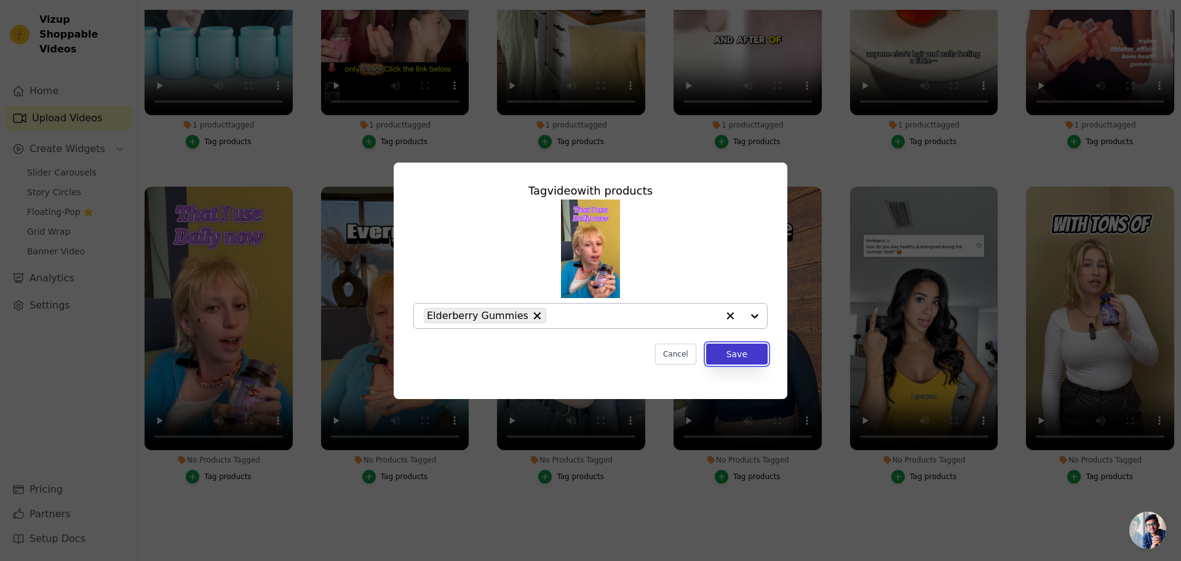
click at [745, 359] on button "Save" at bounding box center [737, 353] width 62 height 21
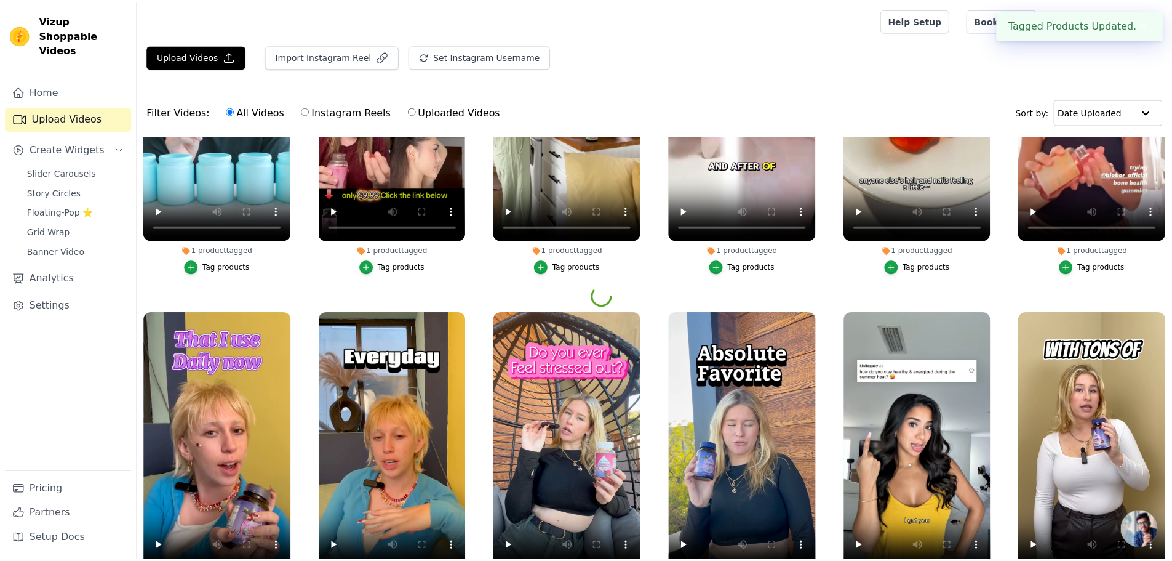
scroll to position [126, 0]
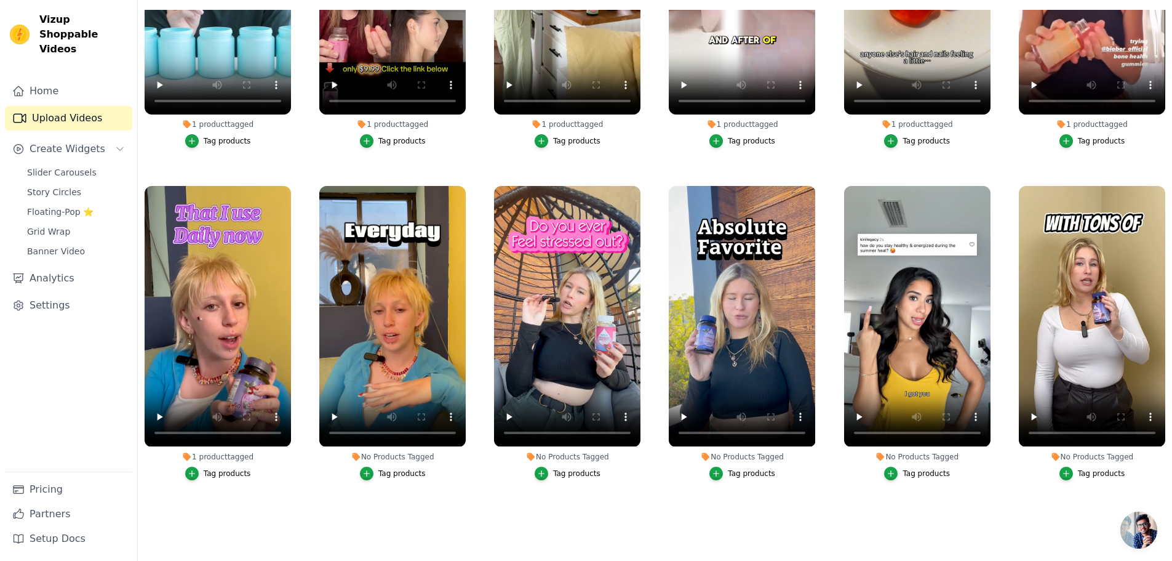
click at [401, 474] on label "No Products Tagged Tag products" at bounding box center [393, 335] width 148 height 300
click at [402, 468] on div "Tag products" at bounding box center [401, 473] width 47 height 10
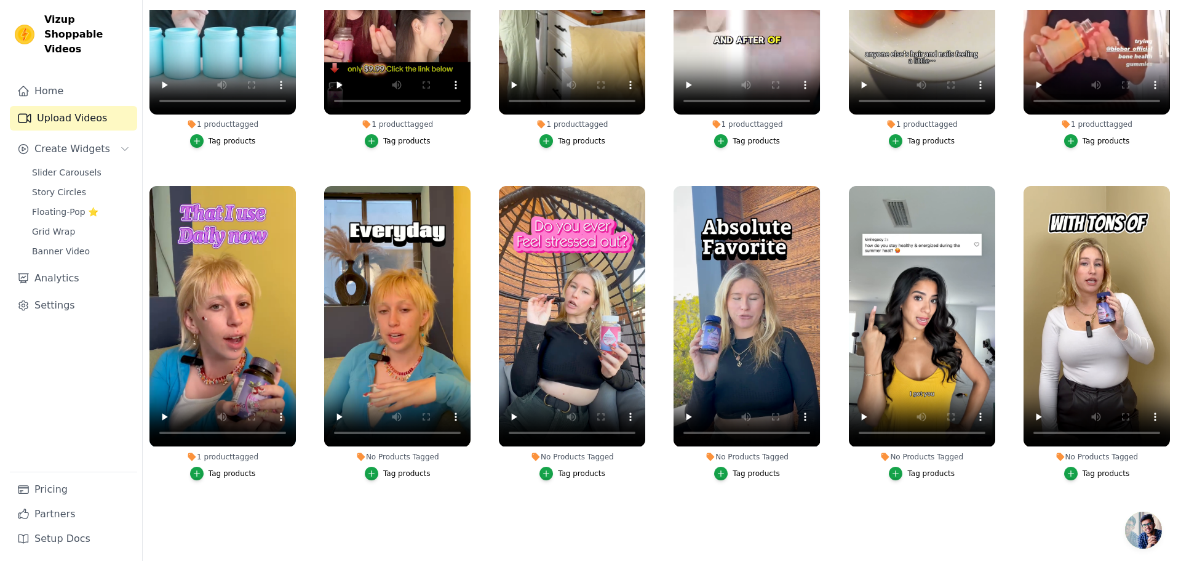
scroll to position [0, 0]
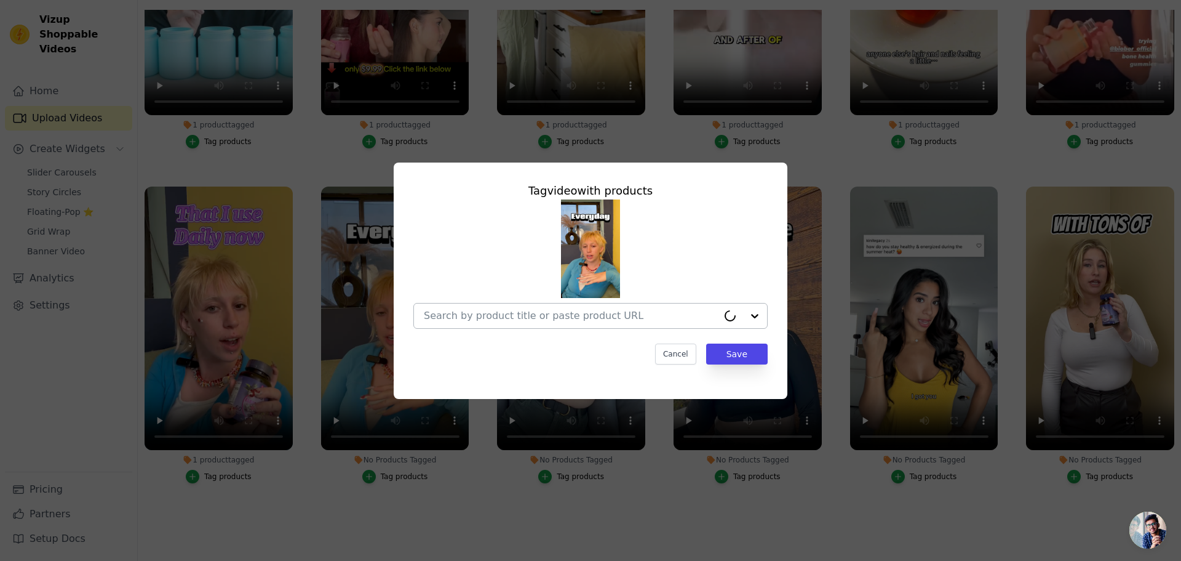
click at [475, 317] on input "No Products Tagged Tag video with products Cancel Save Tag products" at bounding box center [571, 316] width 294 height 12
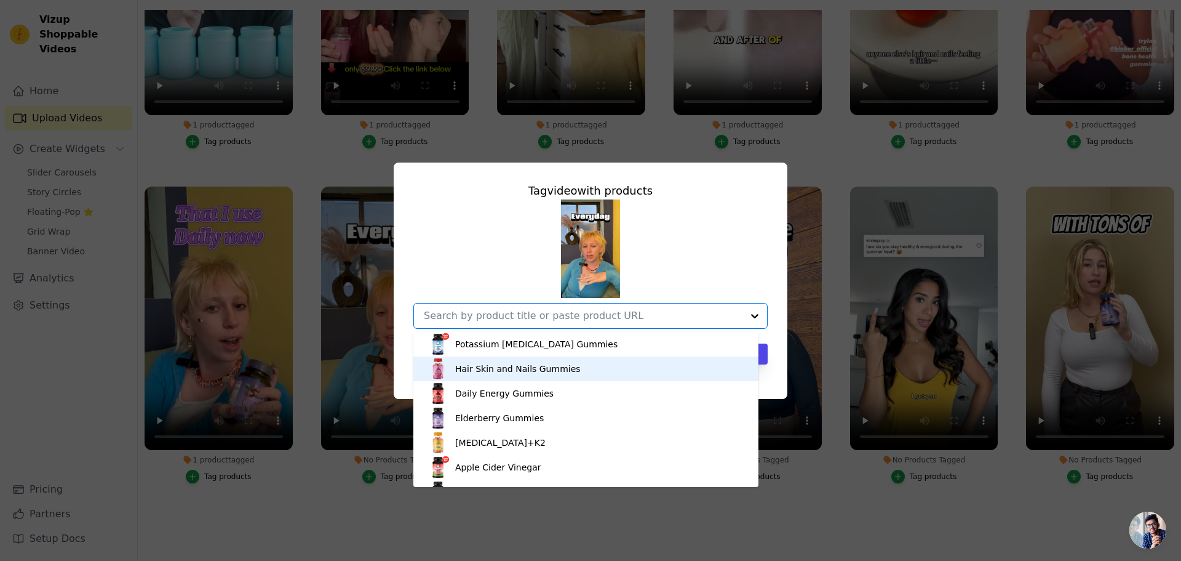
click at [479, 369] on div "Hair Skin and Nails Gummies" at bounding box center [518, 368] width 126 height 12
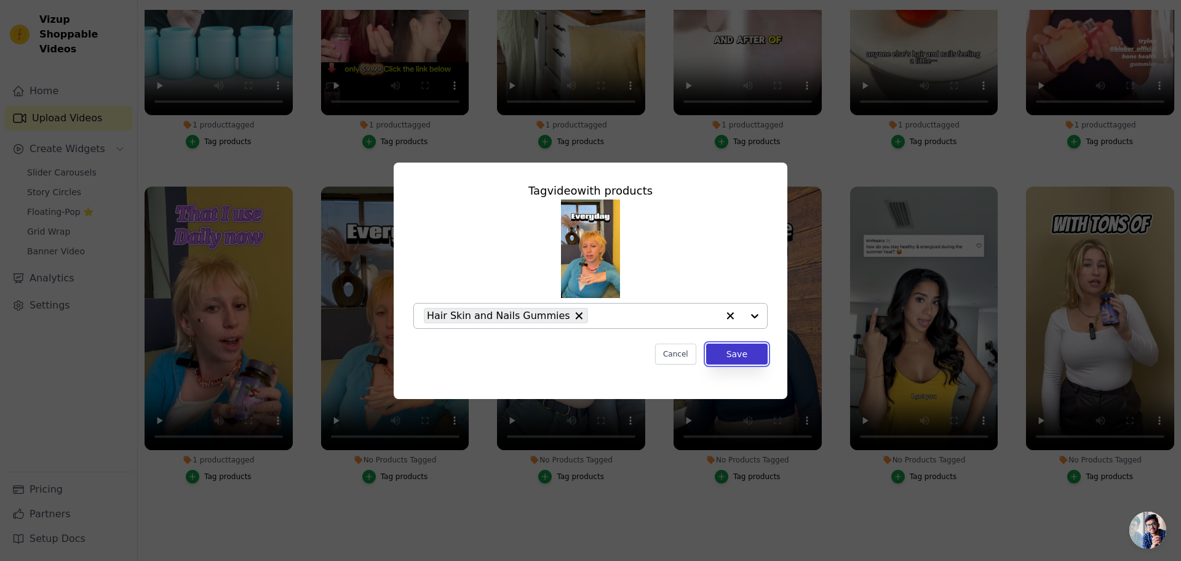
click at [722, 353] on button "Save" at bounding box center [737, 353] width 62 height 21
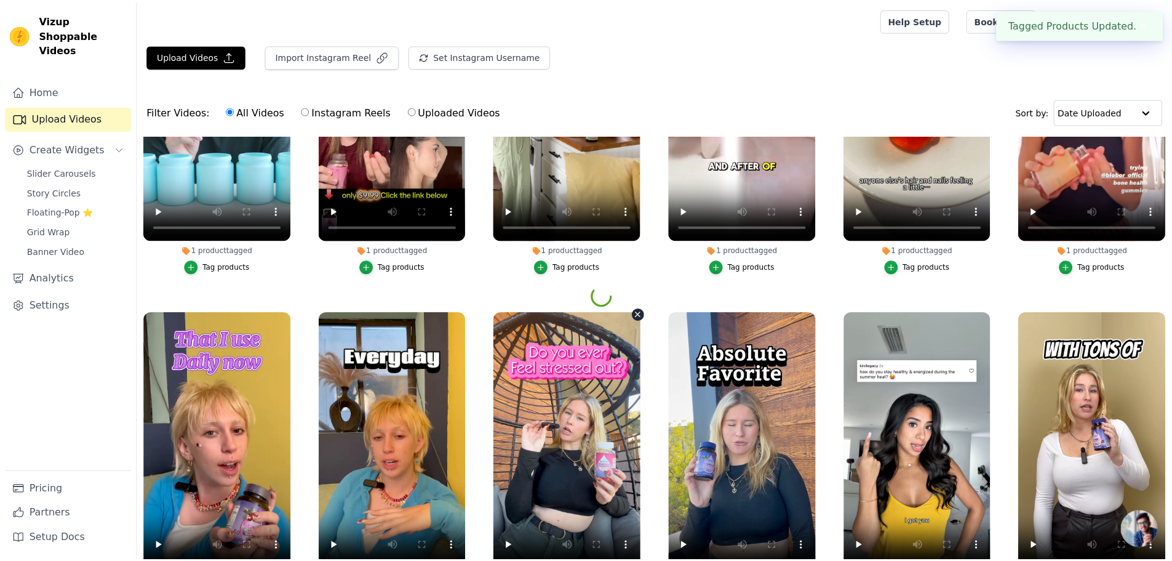
scroll to position [126, 0]
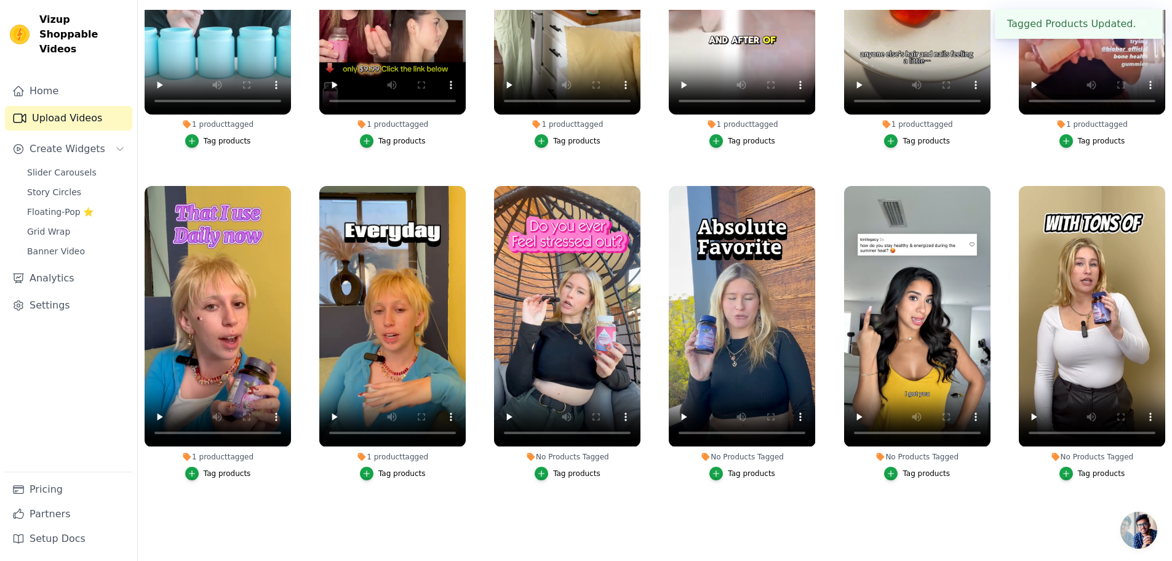
click at [569, 473] on button "Tag products" at bounding box center [568, 473] width 66 height 14
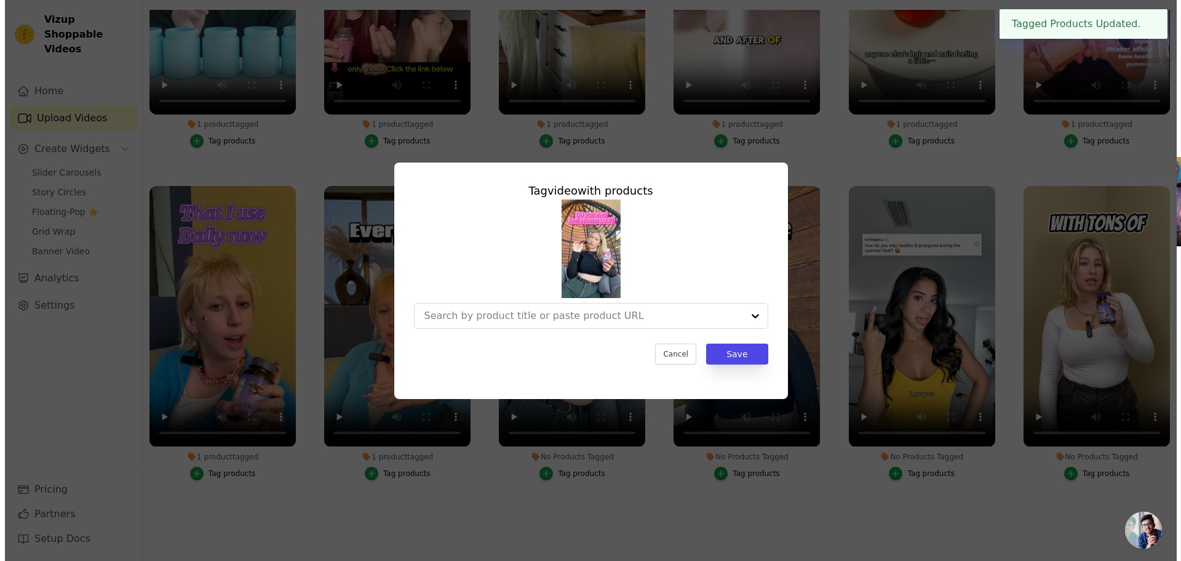
scroll to position [0, 0]
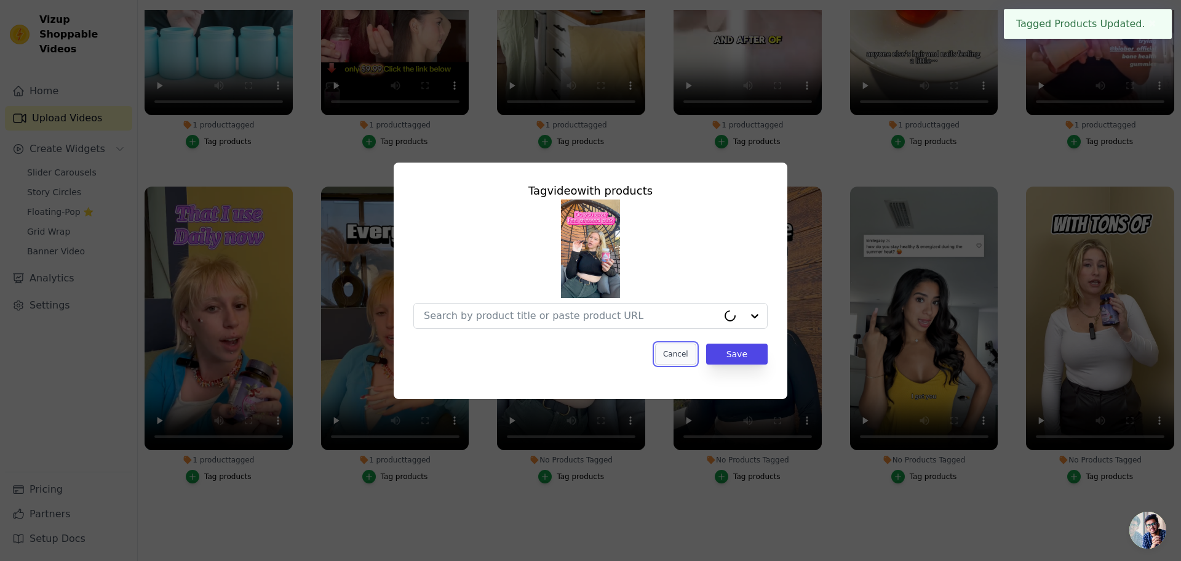
click at [674, 354] on button "Cancel" at bounding box center [675, 353] width 41 height 21
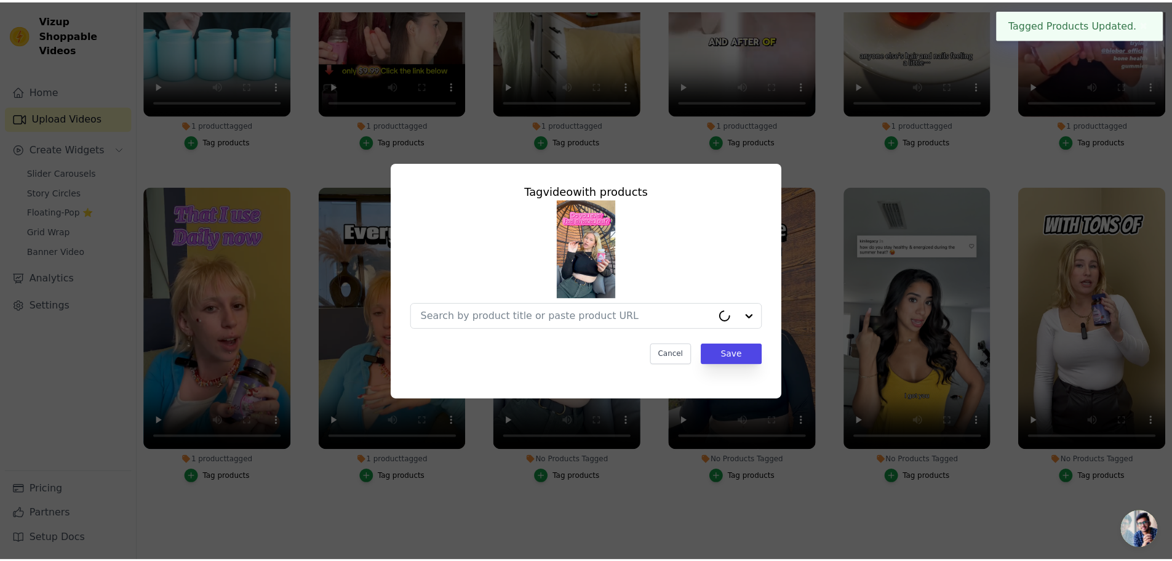
scroll to position [126, 0]
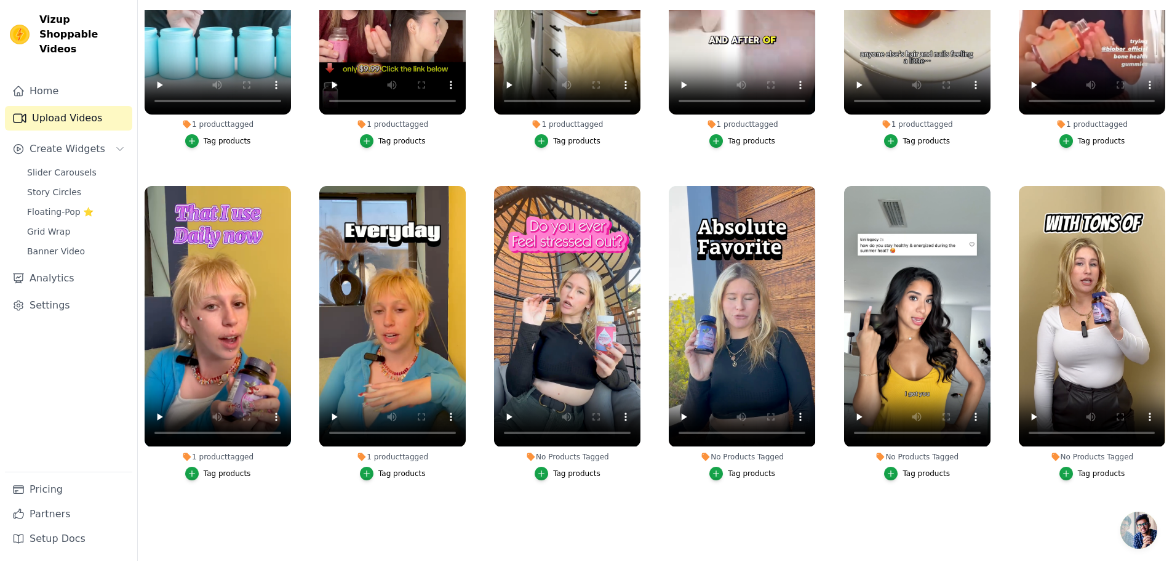
click at [732, 459] on li "No Products Tagged Tag products" at bounding box center [742, 333] width 146 height 294
click at [735, 468] on div "Tag products" at bounding box center [751, 473] width 47 height 10
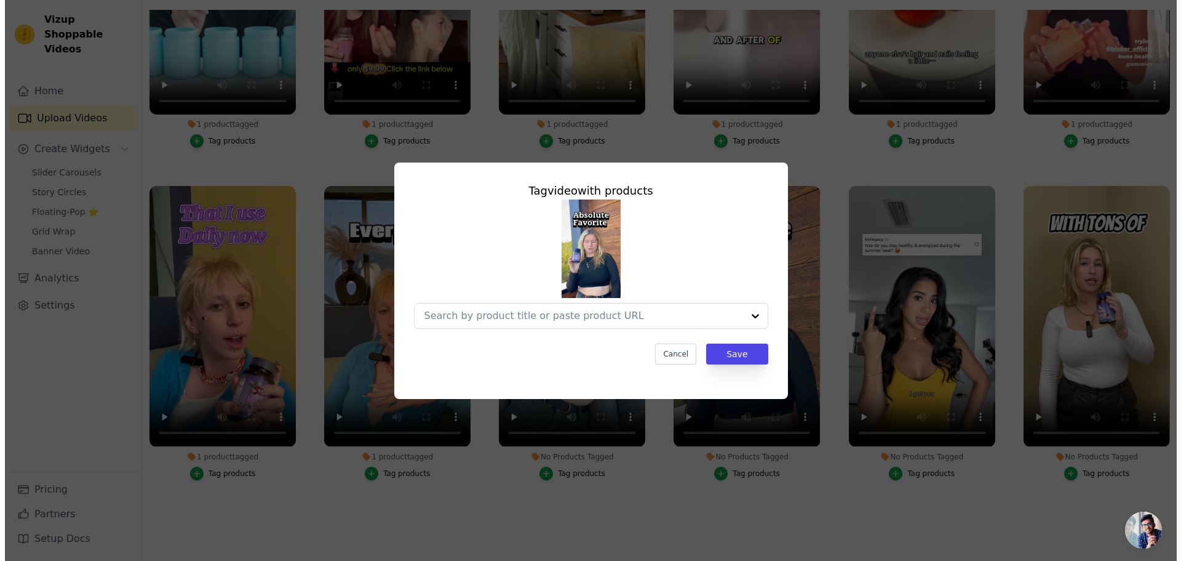
scroll to position [0, 0]
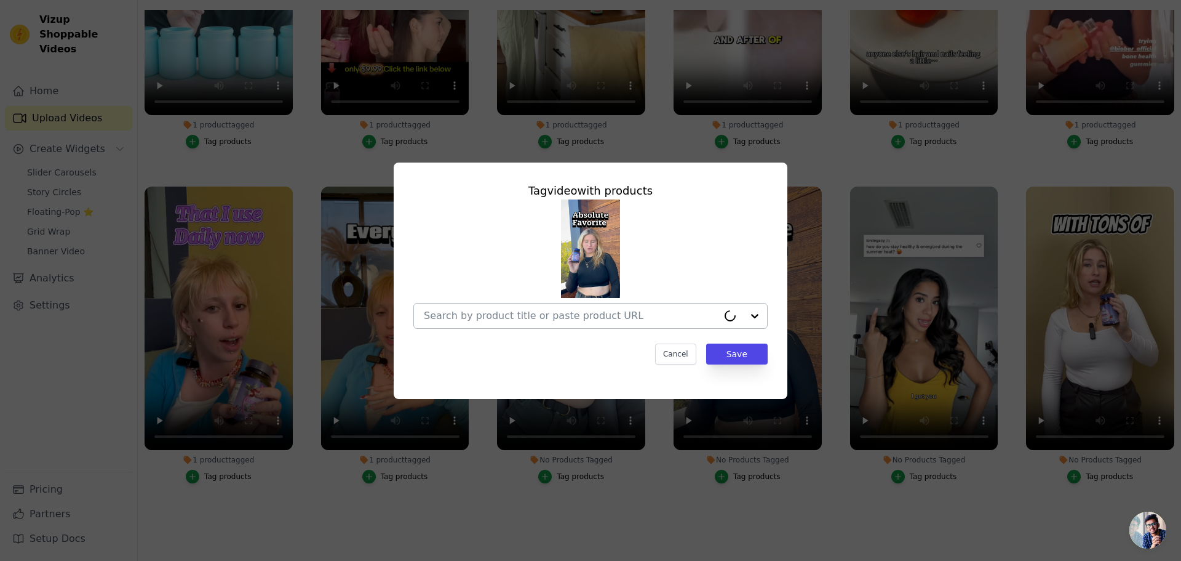
click at [657, 317] on input "No Products Tagged Tag video with products Cancel Save Tag products" at bounding box center [571, 316] width 294 height 12
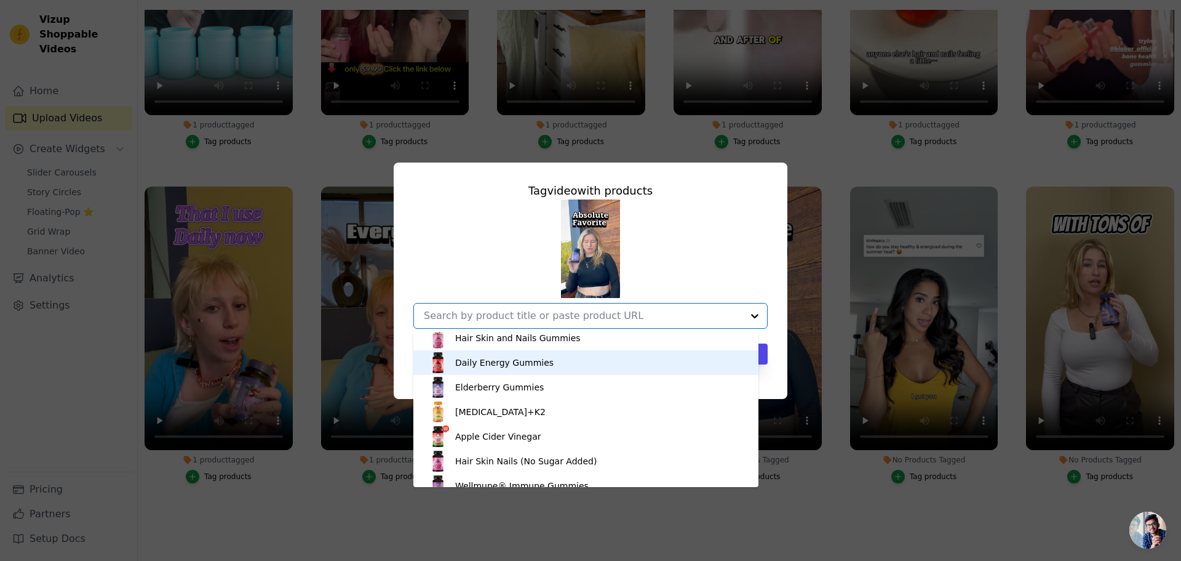
scroll to position [62, 0]
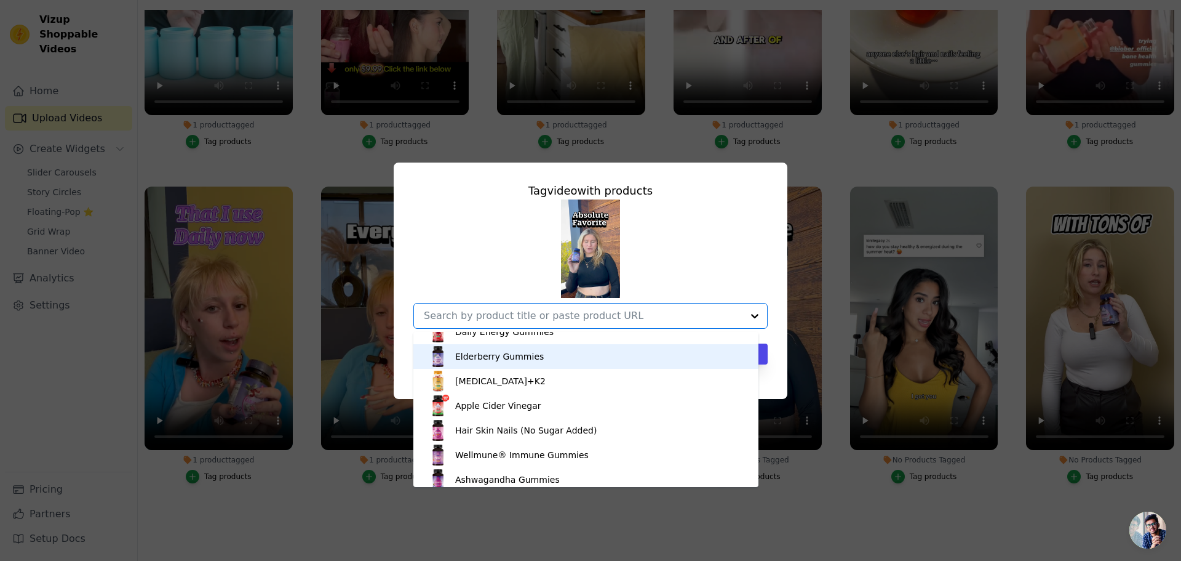
click at [569, 351] on div "Elderberry Gummies" at bounding box center [586, 356] width 321 height 25
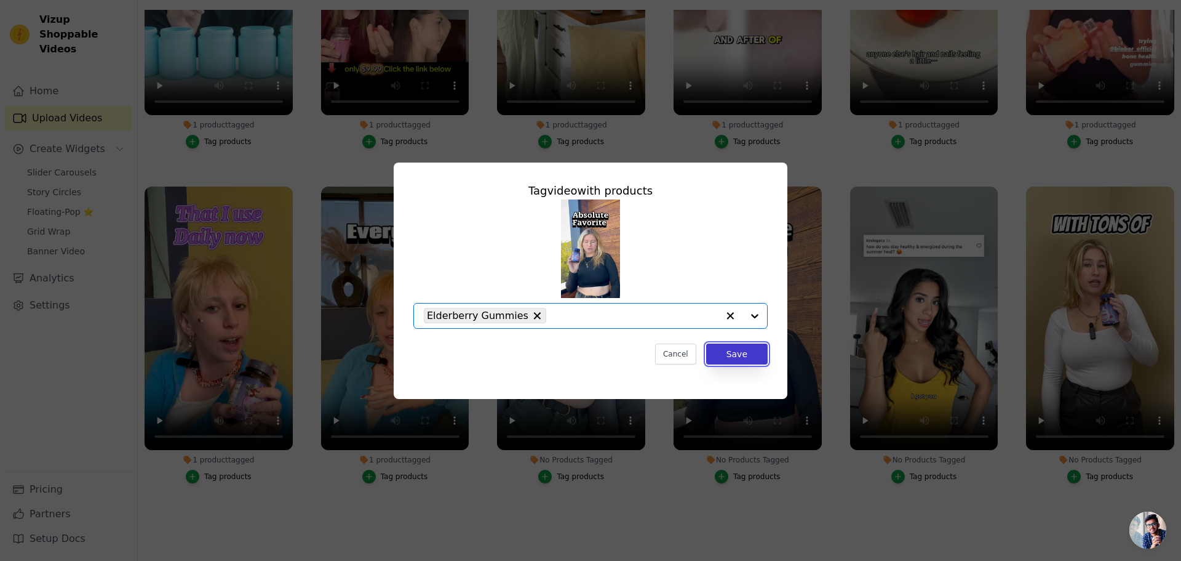
click at [724, 350] on button "Save" at bounding box center [737, 353] width 62 height 21
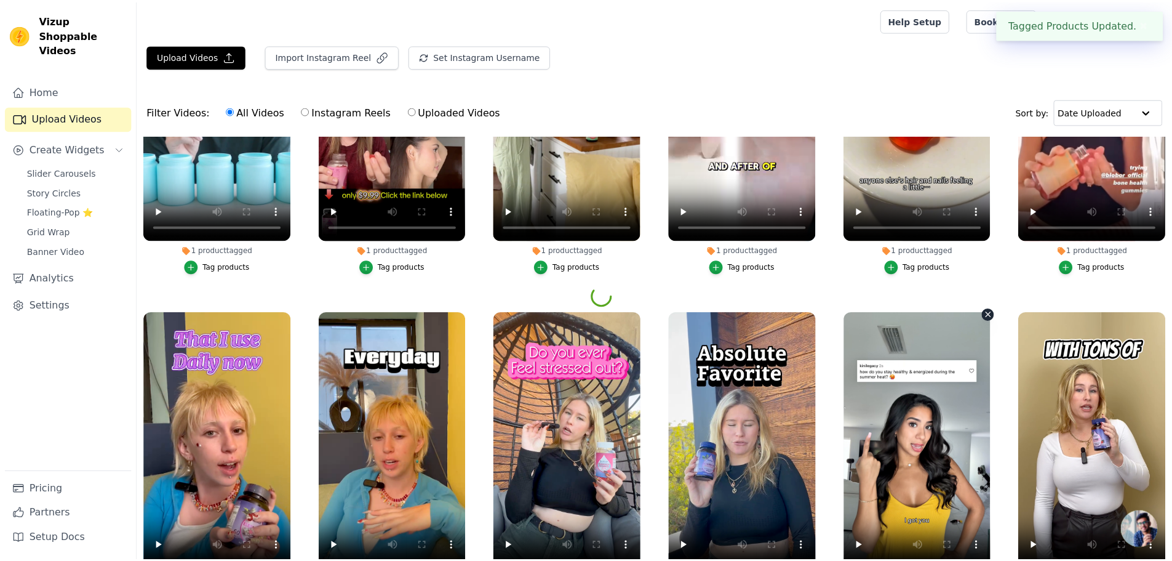
scroll to position [126, 0]
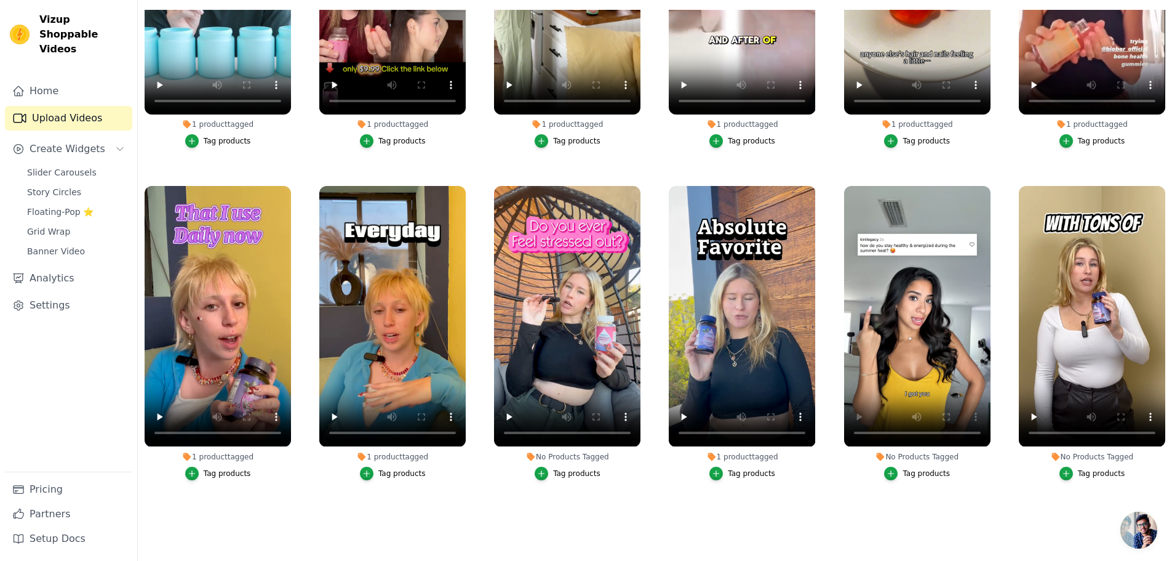
click at [909, 468] on div "Tag products" at bounding box center [926, 473] width 47 height 10
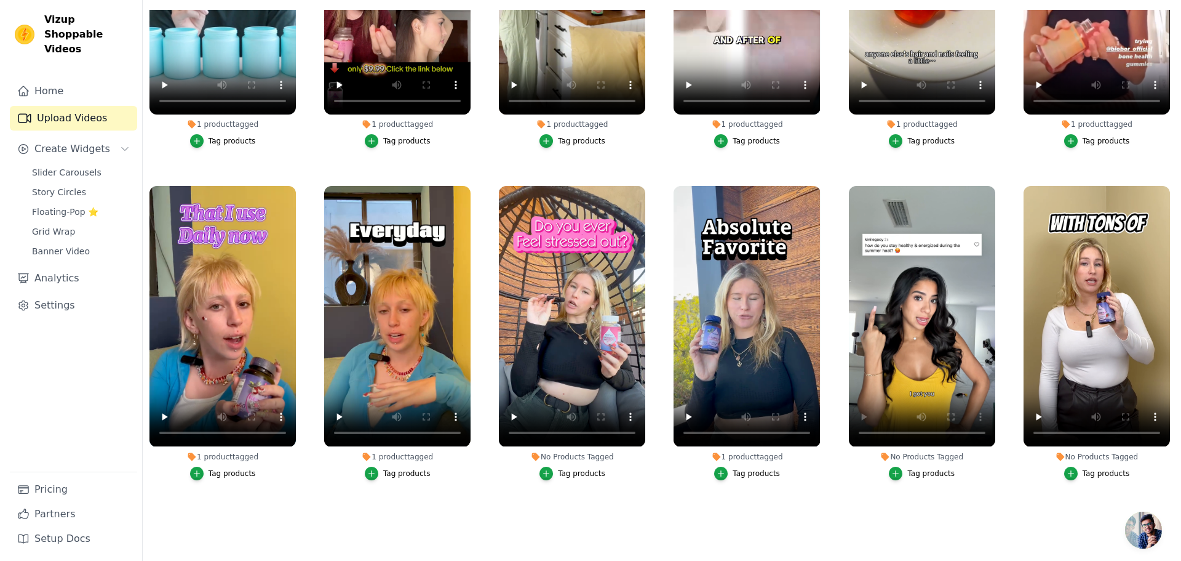
scroll to position [0, 0]
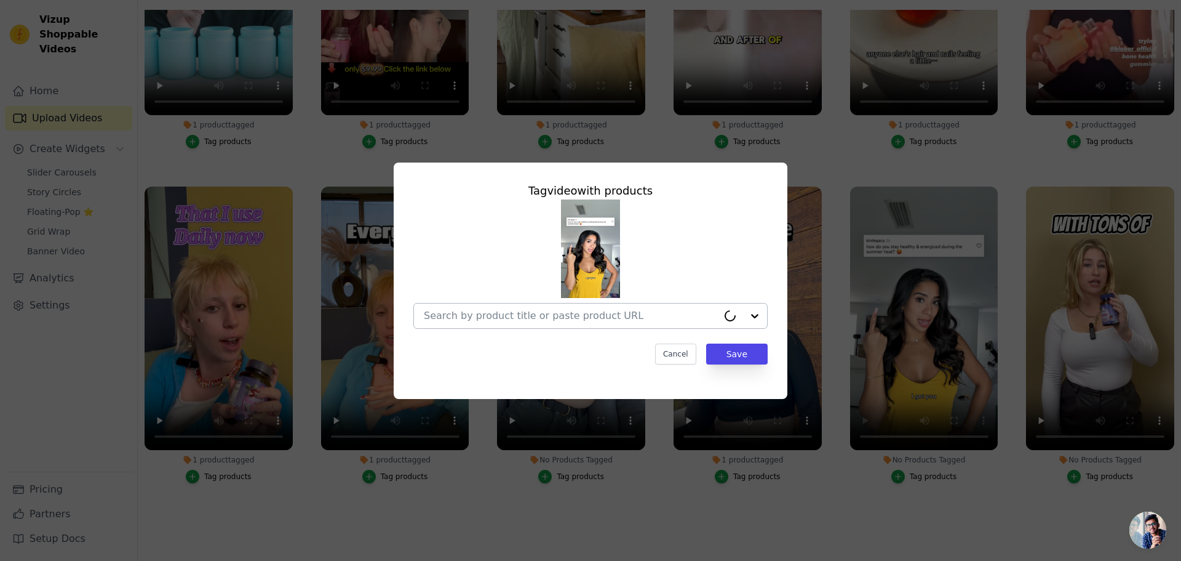
click at [623, 324] on div at bounding box center [571, 315] width 294 height 25
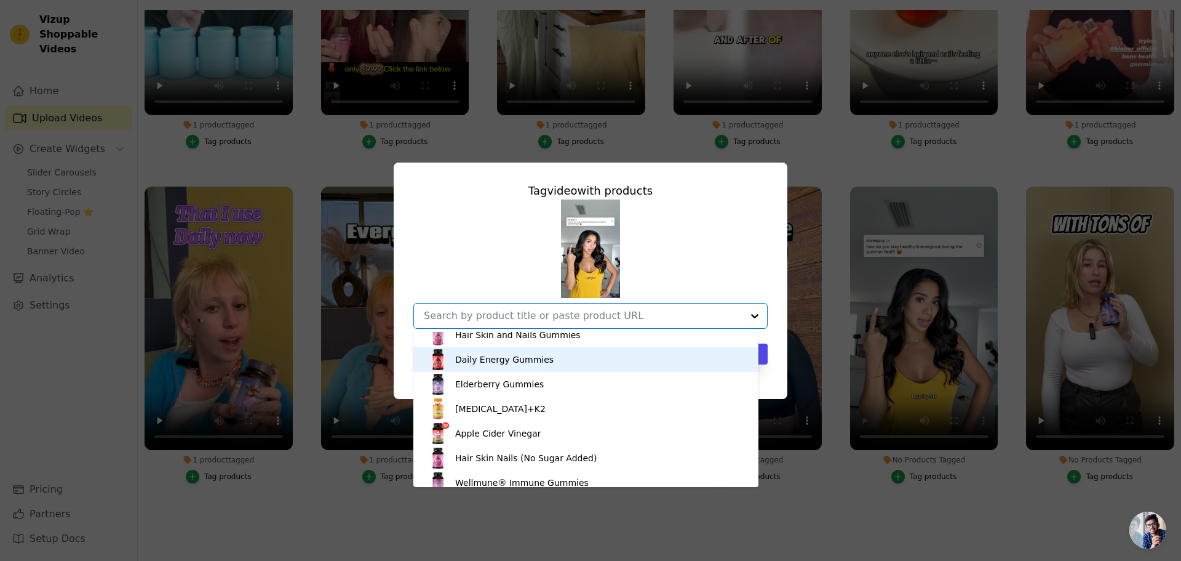
scroll to position [62, 0]
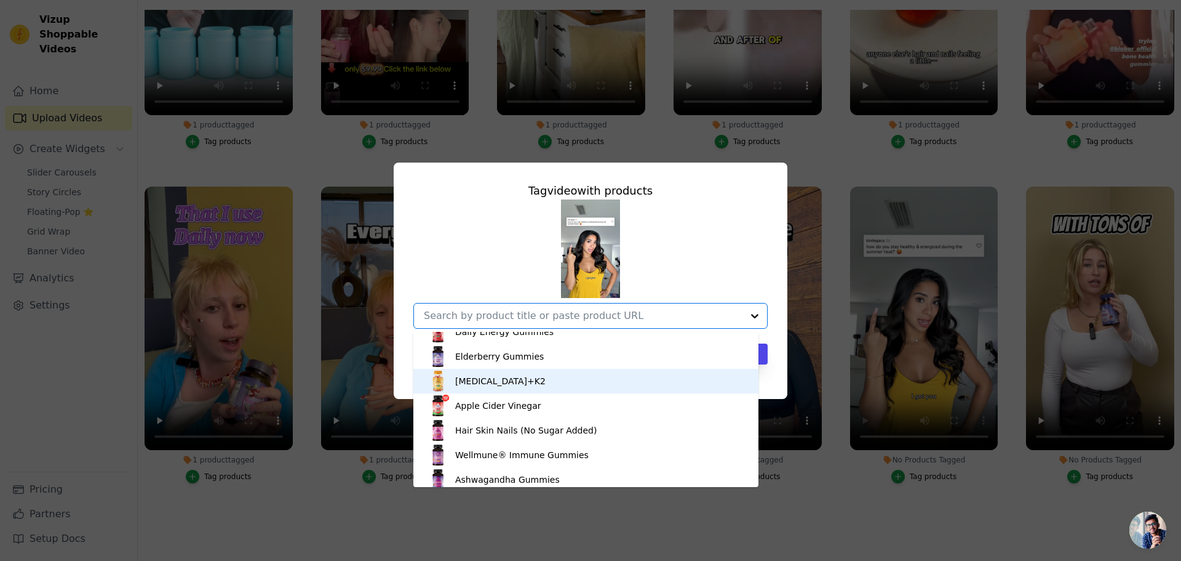
click at [499, 377] on div "Vitamin D3+K2" at bounding box center [500, 381] width 90 height 12
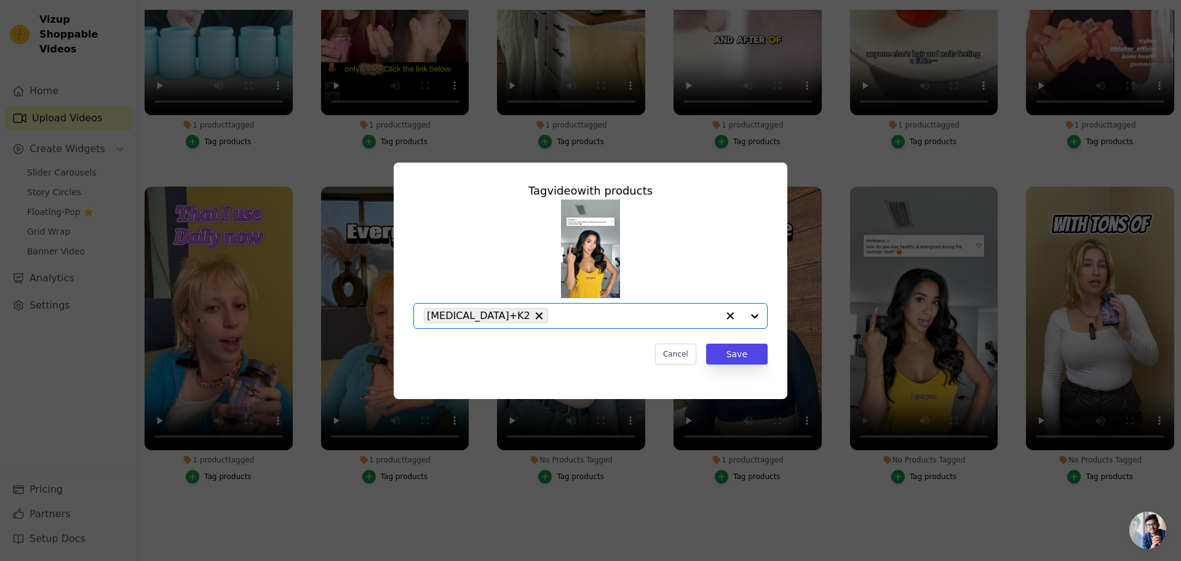
click at [581, 313] on input "No Products Tagged Tag video with products Option Vitamin D3+K2, selected. Sele…" at bounding box center [636, 316] width 164 height 12
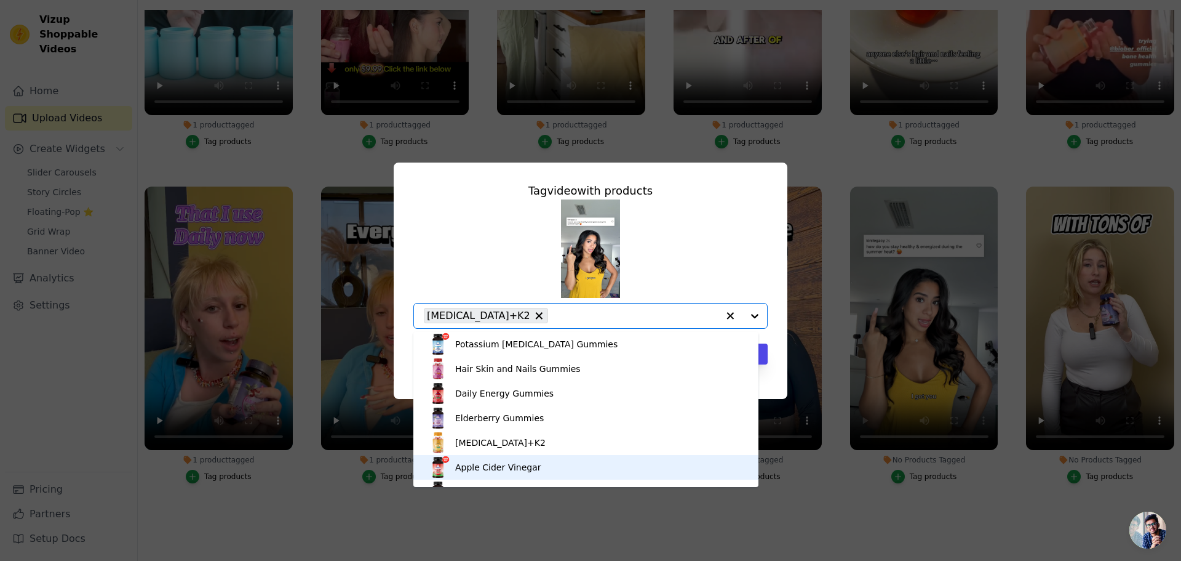
click at [527, 463] on div "Apple Cider Vinegar" at bounding box center [498, 467] width 86 height 12
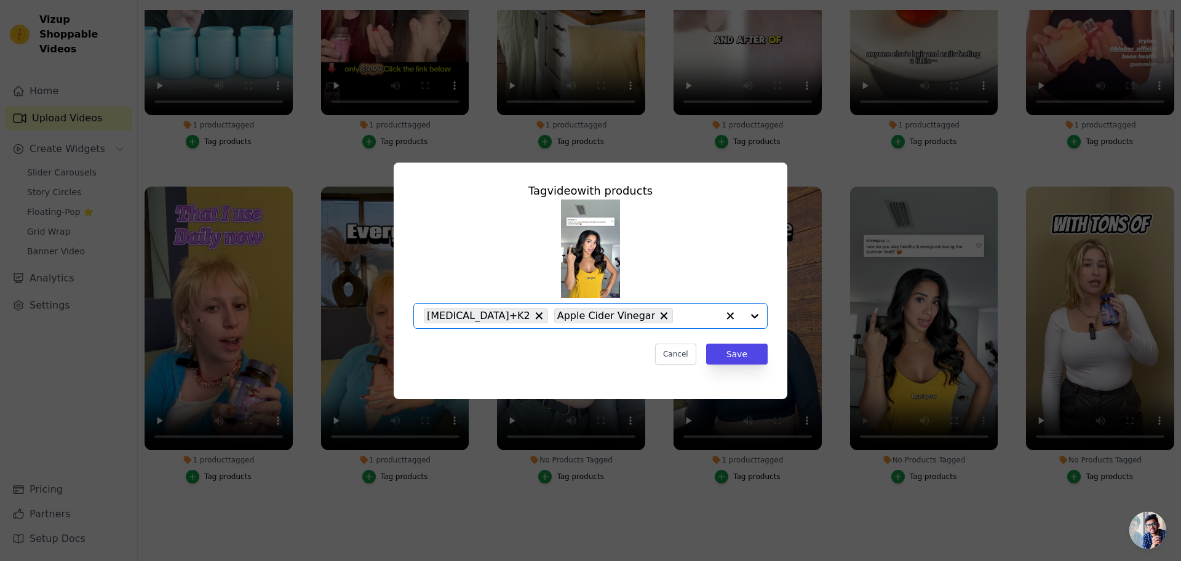
click at [679, 321] on input "No Products Tagged Tag video with products Option Vitamin D3+K2, Apple Cider Vi…" at bounding box center [698, 316] width 39 height 12
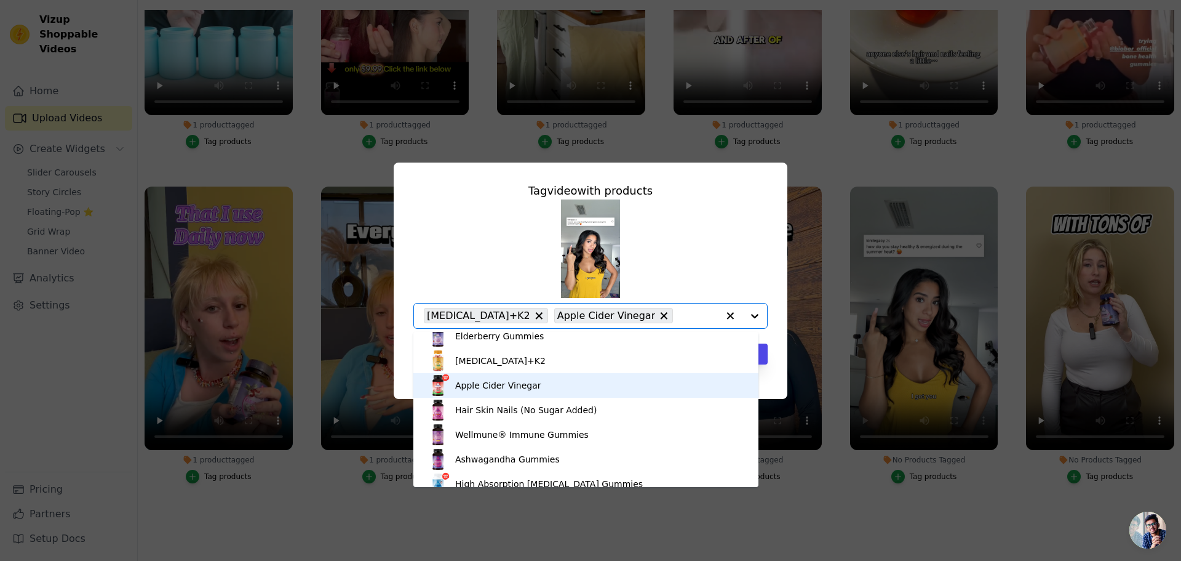
scroll to position [91, 0]
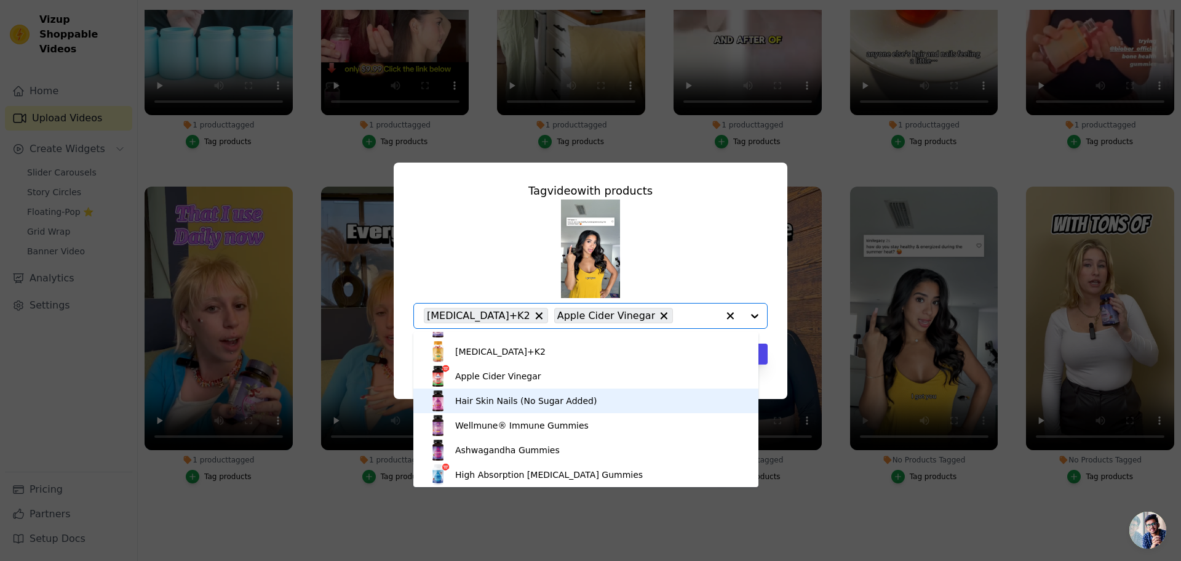
drag, startPoint x: 526, startPoint y: 401, endPoint x: 565, endPoint y: 401, distance: 39.4
click at [527, 401] on div "Hair Skin Nails (No Sugar Added)" at bounding box center [526, 400] width 142 height 12
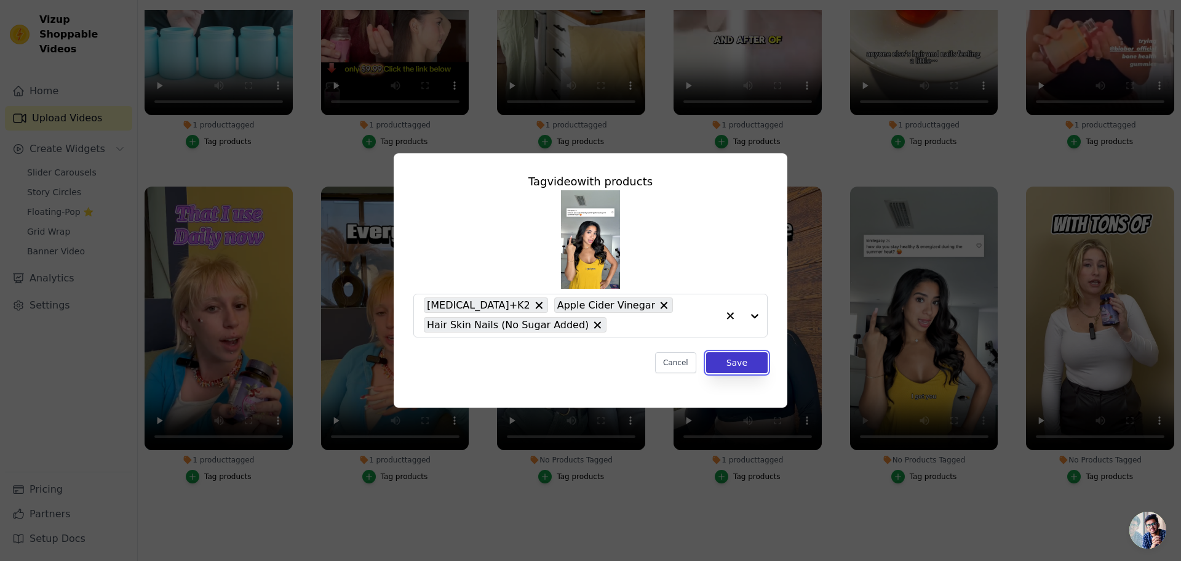
click at [750, 362] on button "Save" at bounding box center [737, 362] width 62 height 21
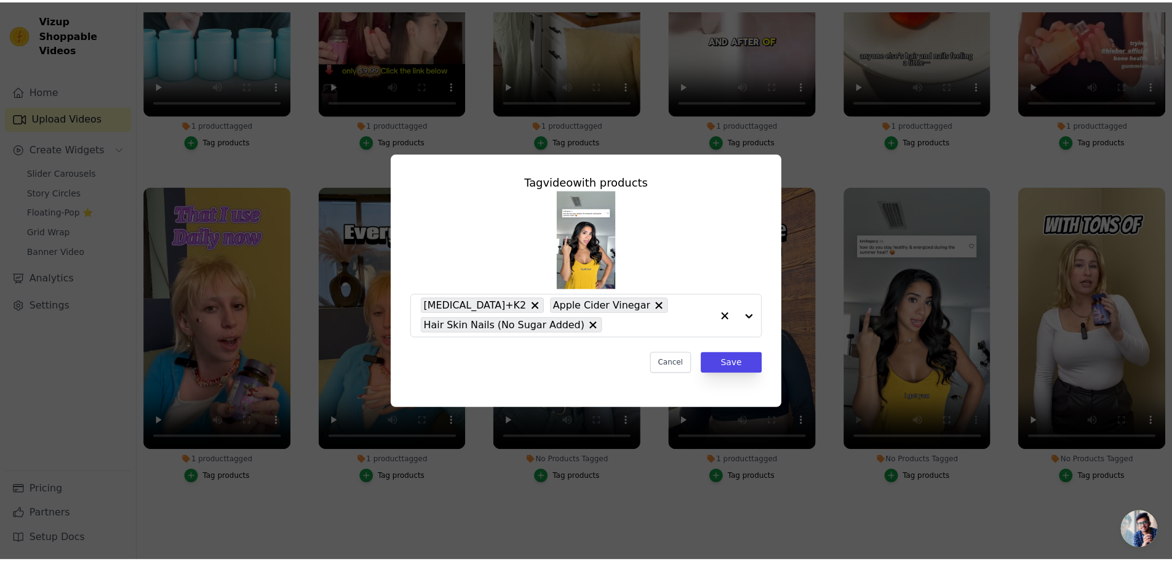
scroll to position [126, 0]
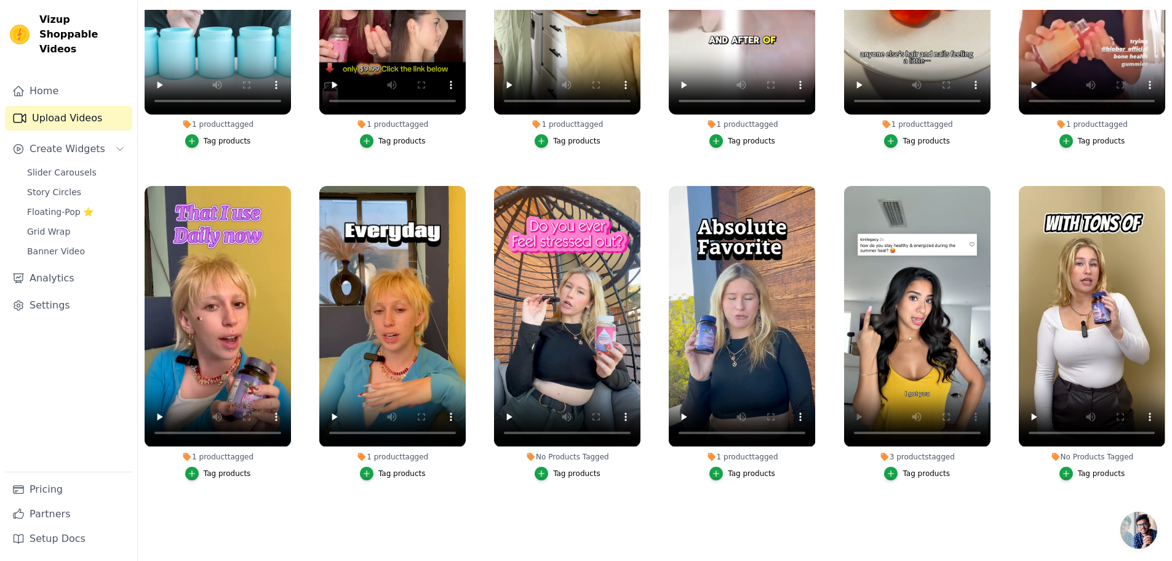
click at [1085, 468] on div "Tag products" at bounding box center [1101, 473] width 47 height 10
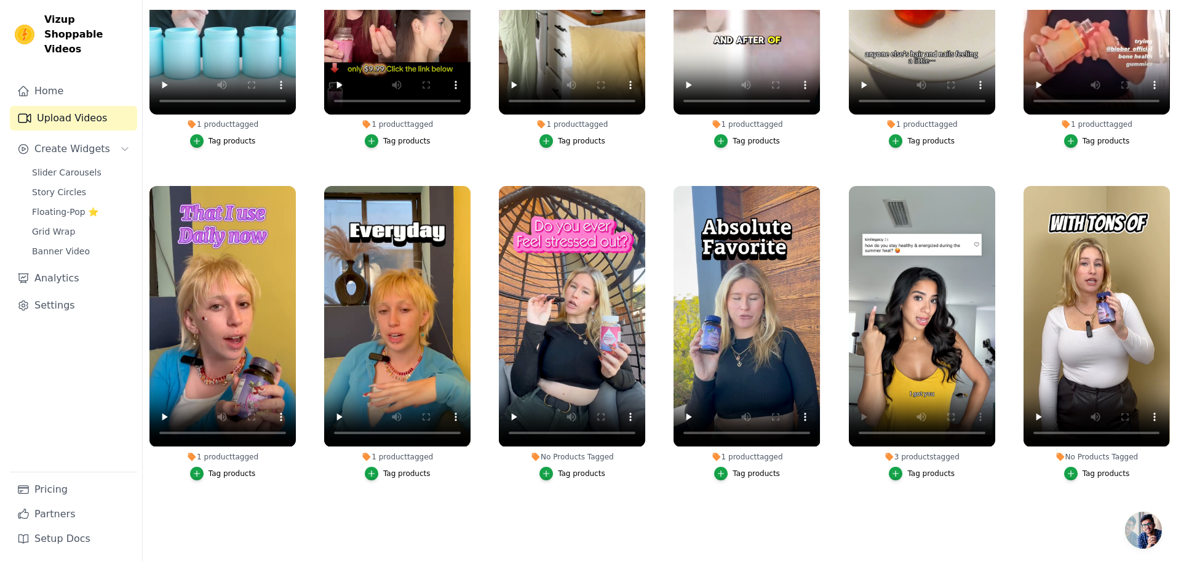
scroll to position [0, 0]
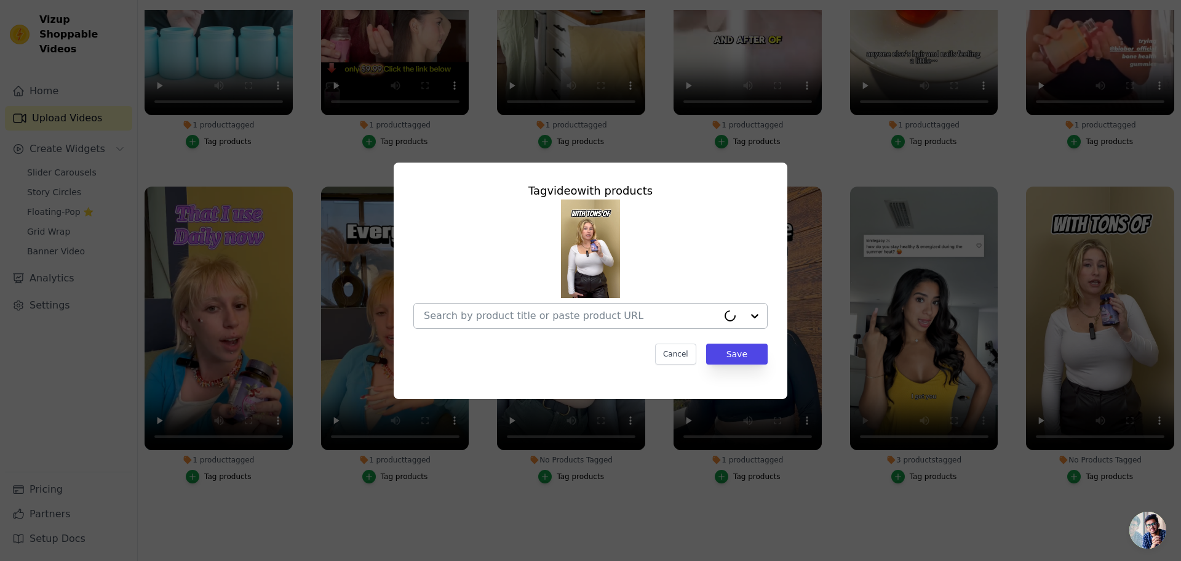
click at [585, 310] on input "No Products Tagged Tag video with products Cancel Save Tag products" at bounding box center [571, 316] width 294 height 12
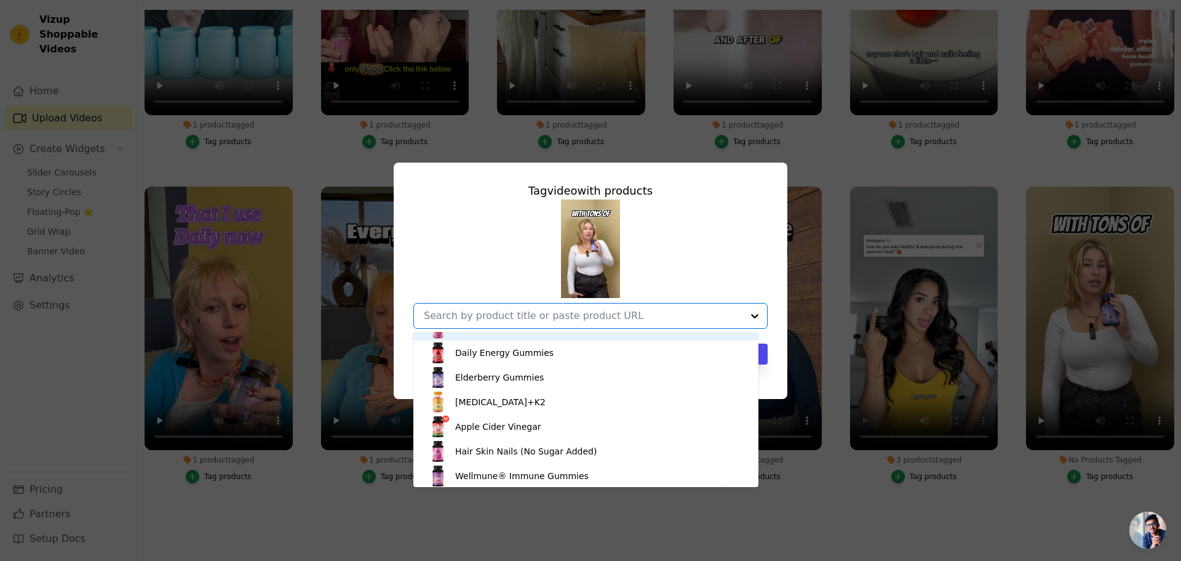
scroll to position [62, 0]
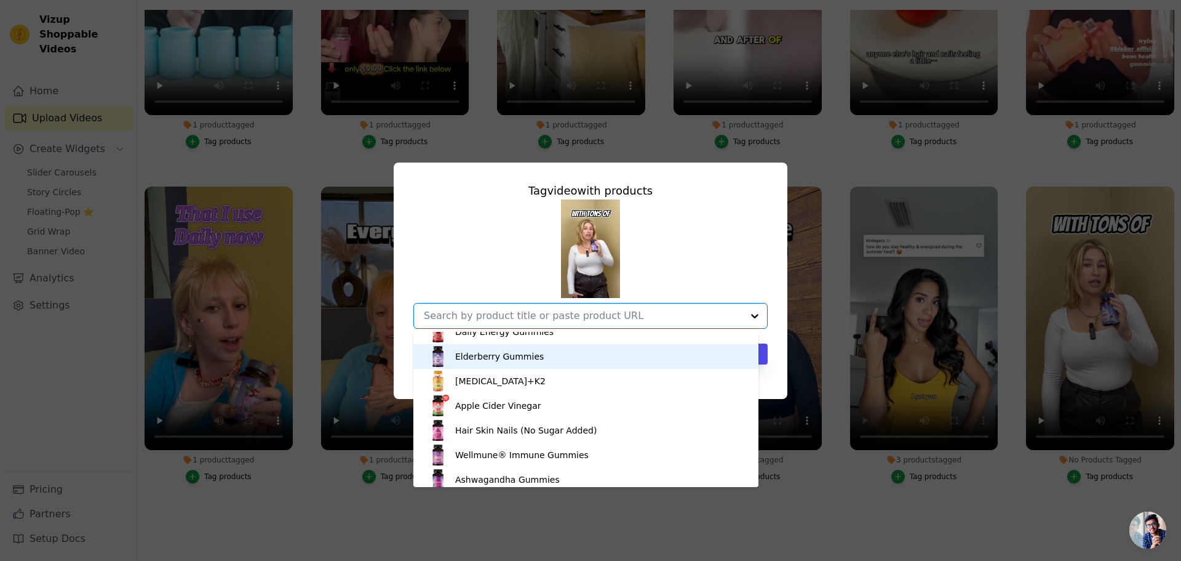
click at [579, 357] on div "Elderberry Gummies" at bounding box center [586, 356] width 321 height 25
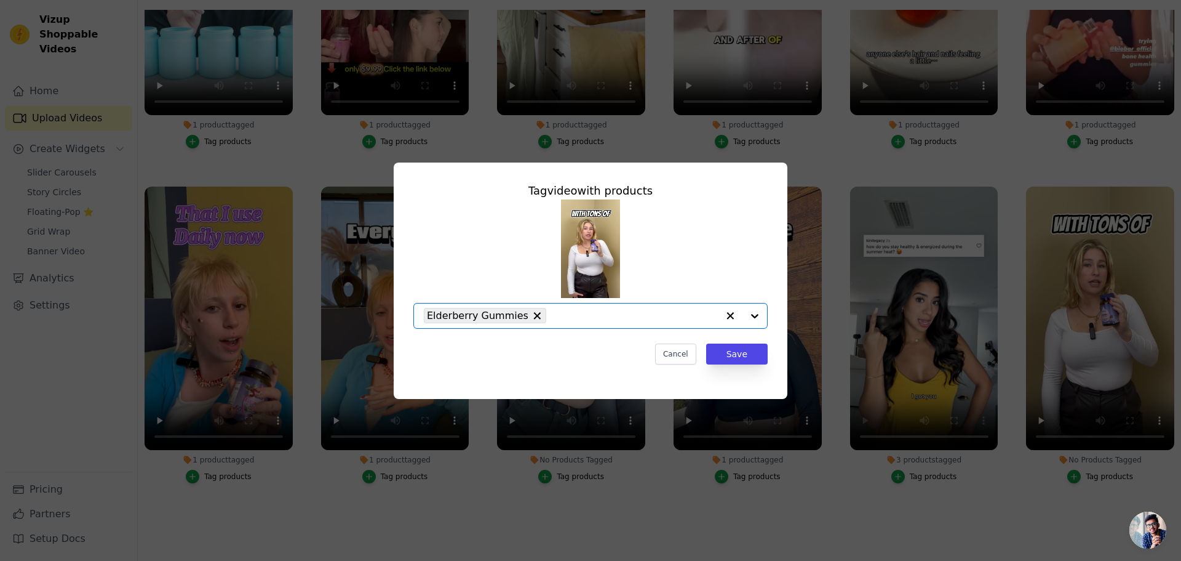
click at [753, 366] on div "Tag video with products Option Elderberry Gummies, selected. Select is focused,…" at bounding box center [591, 273] width 374 height 202
click at [735, 358] on button "Save" at bounding box center [737, 353] width 62 height 21
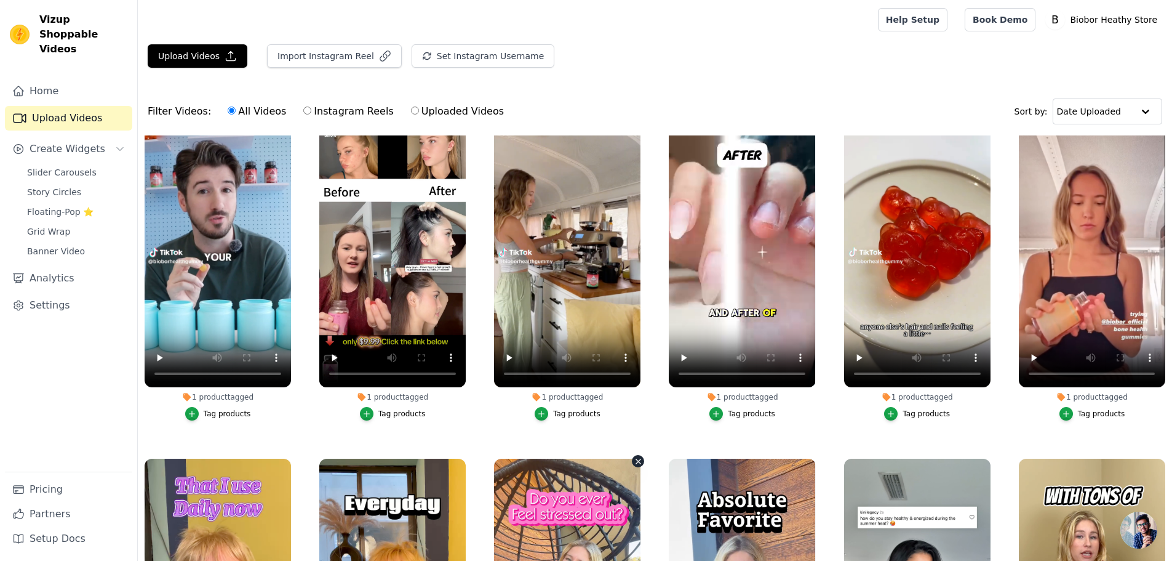
scroll to position [0, 0]
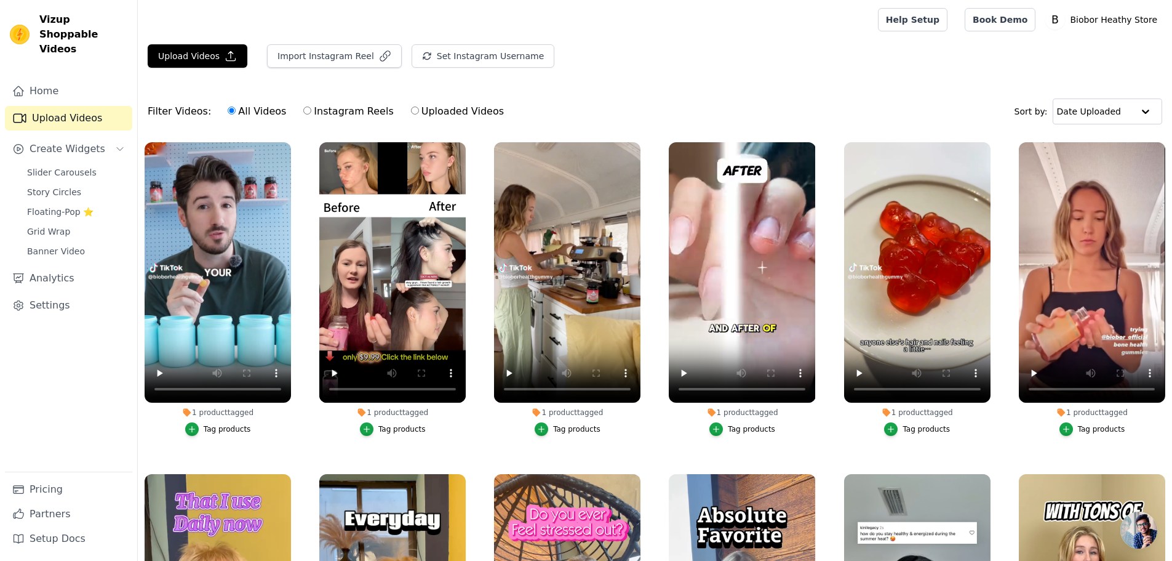
click at [139, 60] on div "Upload Videos Import Instagram Reel Set Instagram Username Import Latest IG Ree…" at bounding box center [655, 60] width 1034 height 33
click at [201, 61] on button "Upload Videos" at bounding box center [198, 55] width 100 height 23
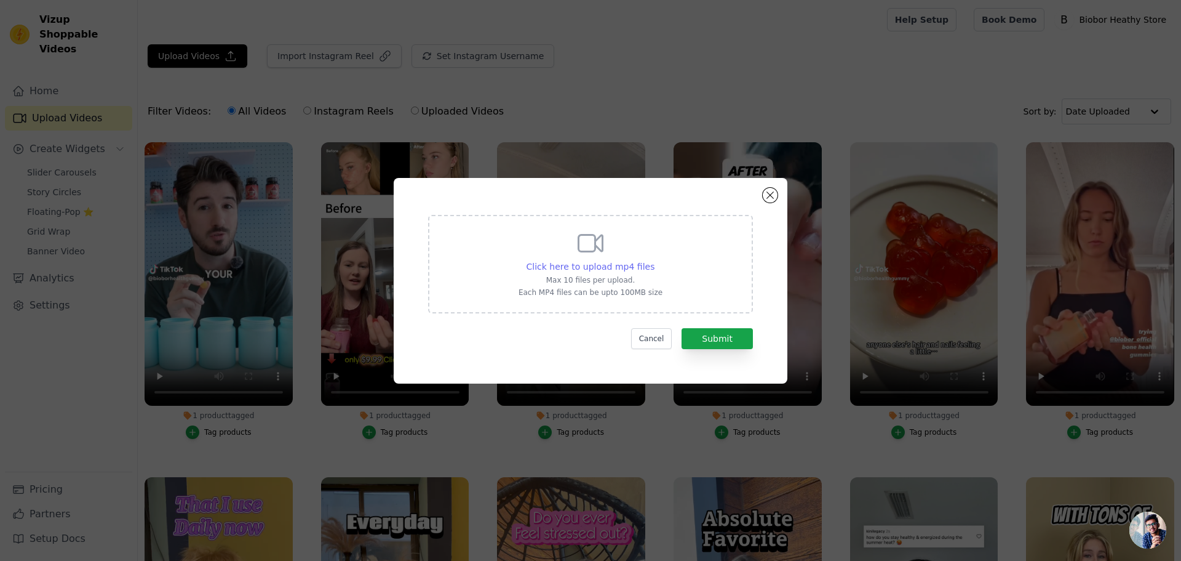
click at [604, 265] on span "Click here to upload mp4 files" at bounding box center [591, 267] width 129 height 10
click at [654, 260] on input "Click here to upload mp4 files Max 10 files per upload. Each MP4 files can be u…" at bounding box center [654, 260] width 1 height 1
type input "C:\fakepath\20250319-Elderberry.mp4"
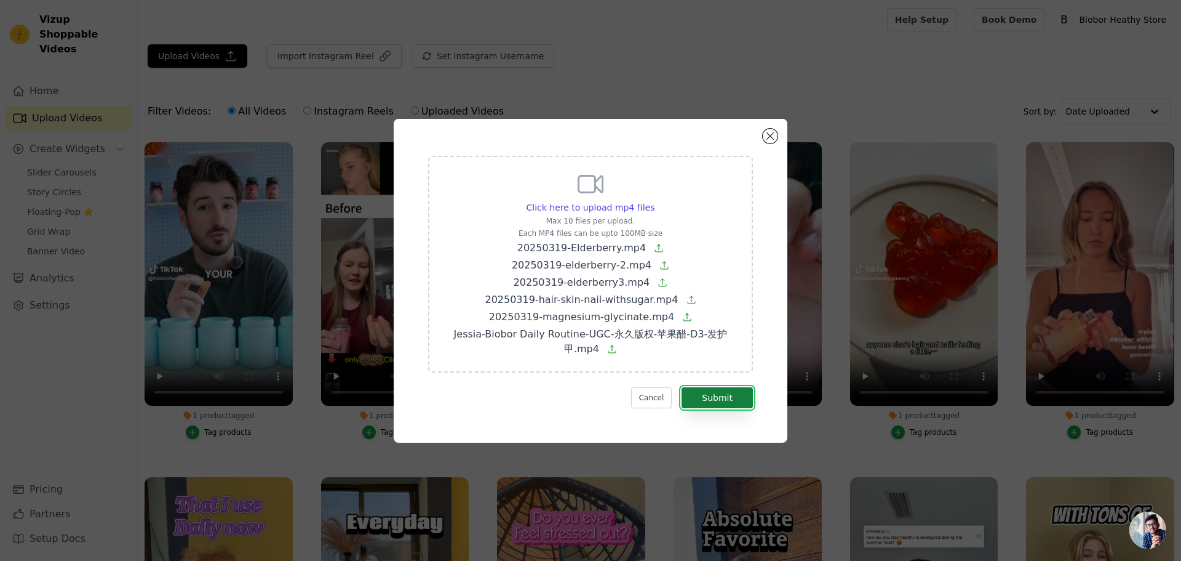
click at [729, 400] on button "Submit" at bounding box center [717, 397] width 71 height 21
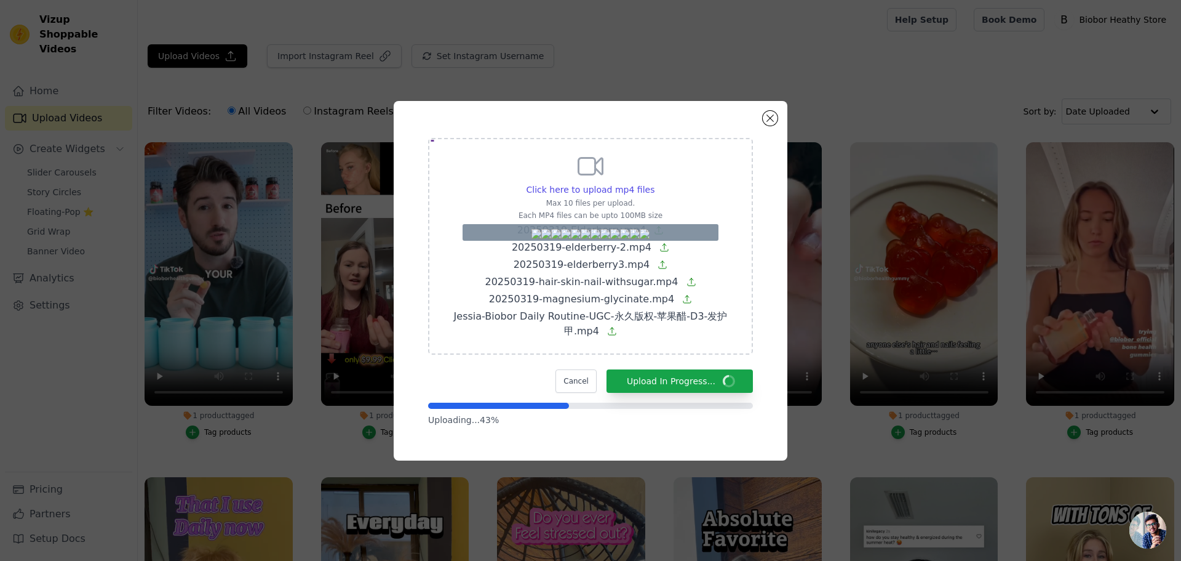
drag, startPoint x: 433, startPoint y: 135, endPoint x: 500, endPoint y: 95, distance: 77.2
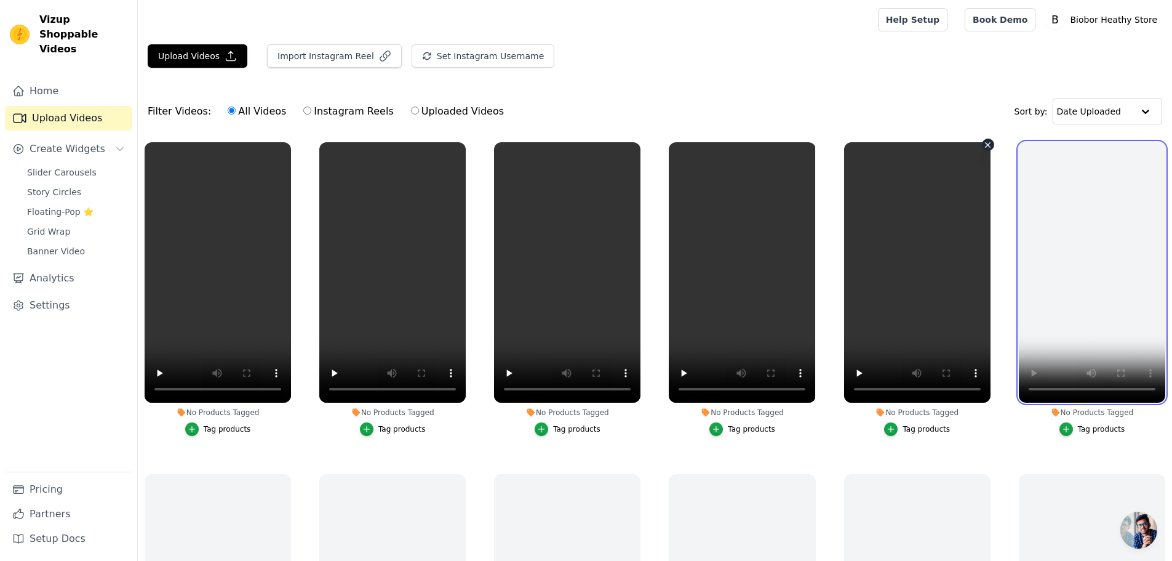
click at [977, 401] on ul "No Products Tagged Tag products No Products Tagged Tag products No Products Tag…" at bounding box center [655, 395] width 1034 height 521
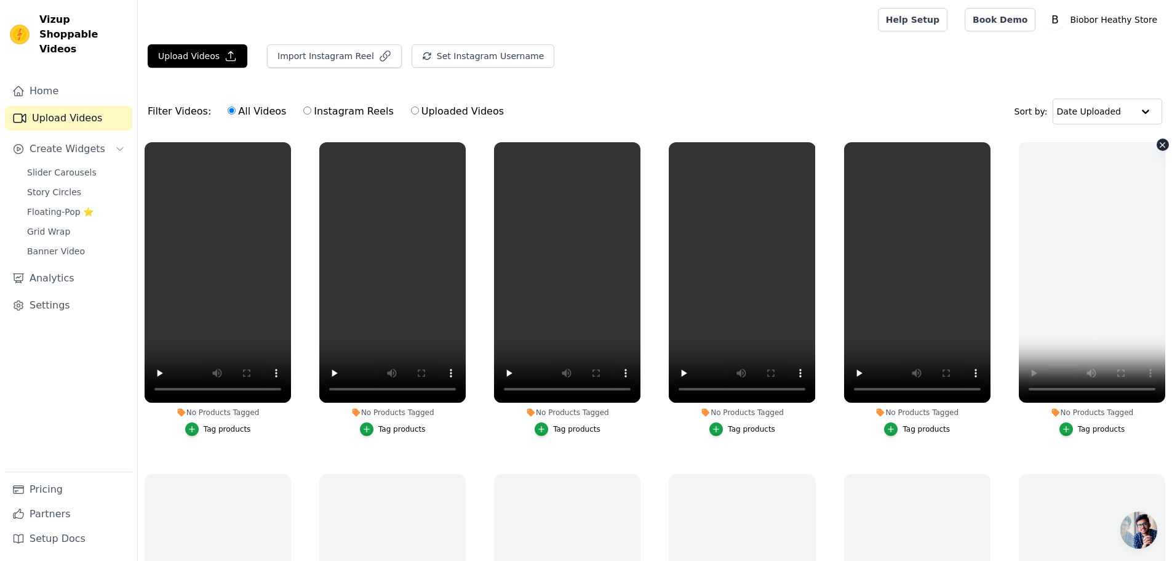
click at [1158, 145] on icon "button" at bounding box center [1162, 144] width 9 height 9
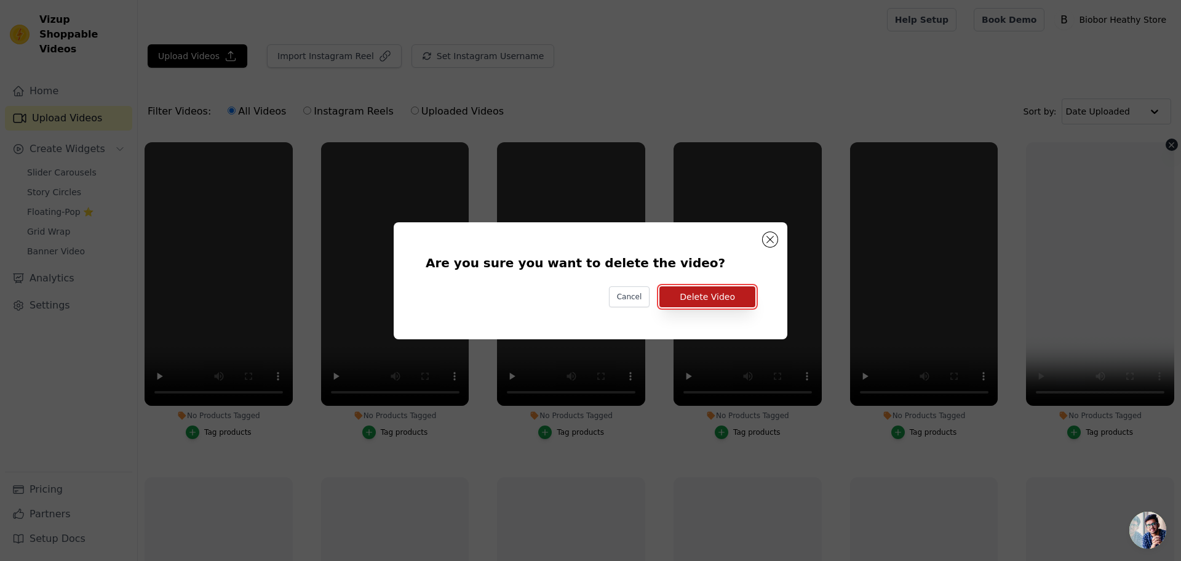
click at [730, 293] on button "Delete Video" at bounding box center [708, 296] width 96 height 21
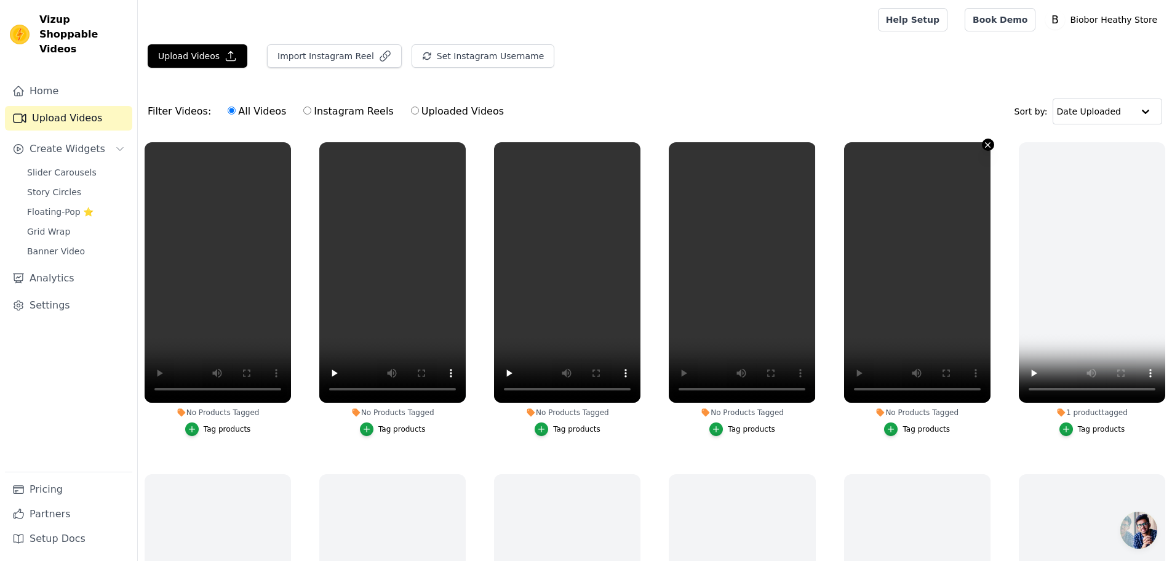
click at [983, 145] on icon "button" at bounding box center [987, 144] width 9 height 9
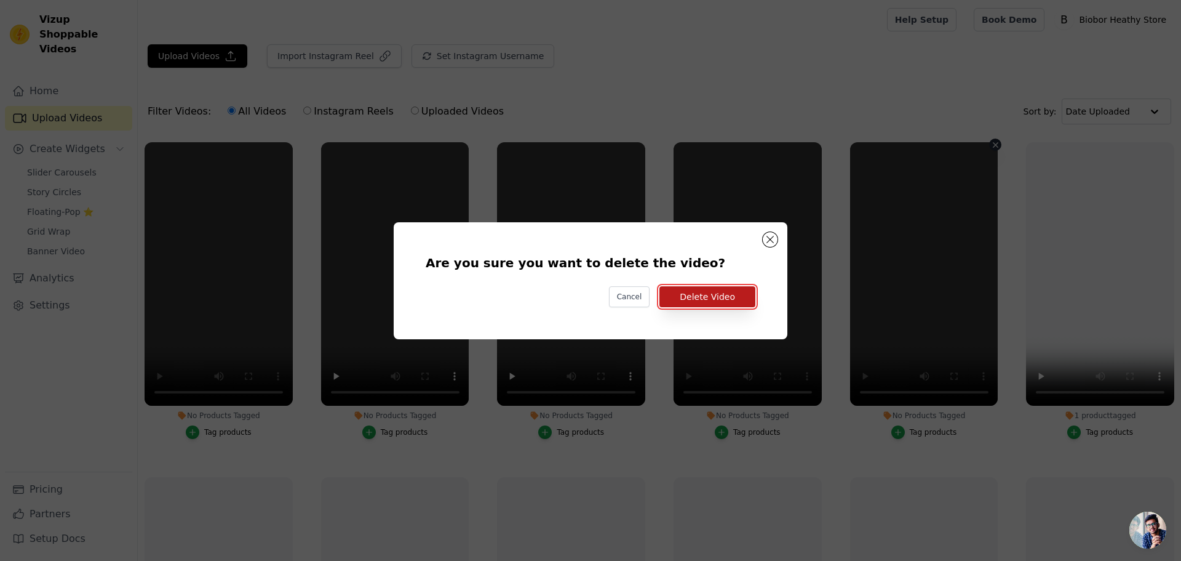
click at [732, 302] on button "Delete Video" at bounding box center [708, 296] width 96 height 21
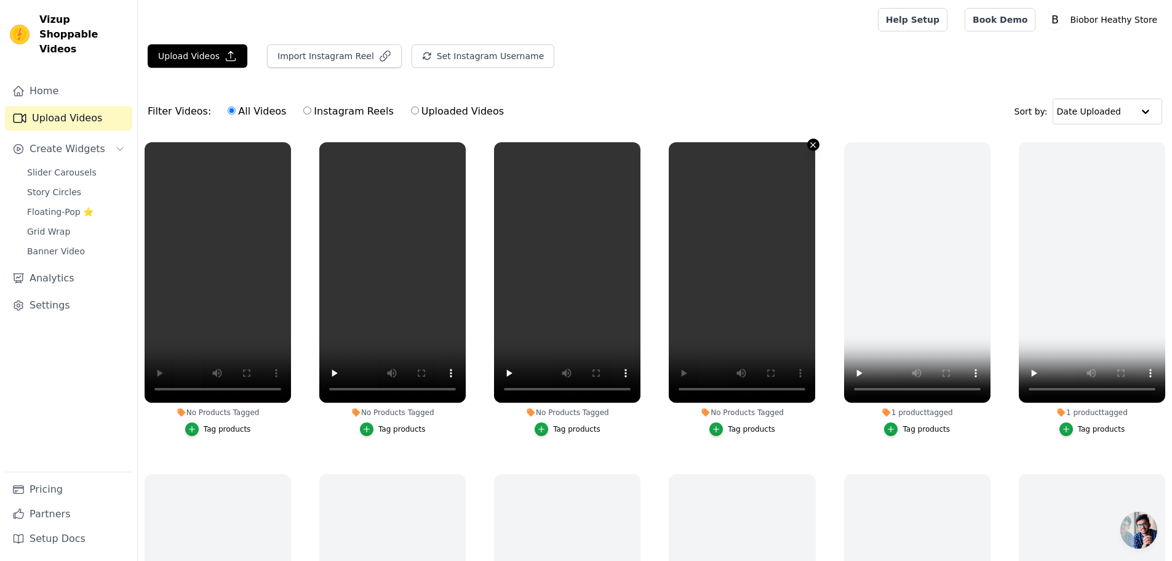
click at [809, 143] on icon "button" at bounding box center [813, 144] width 9 height 9
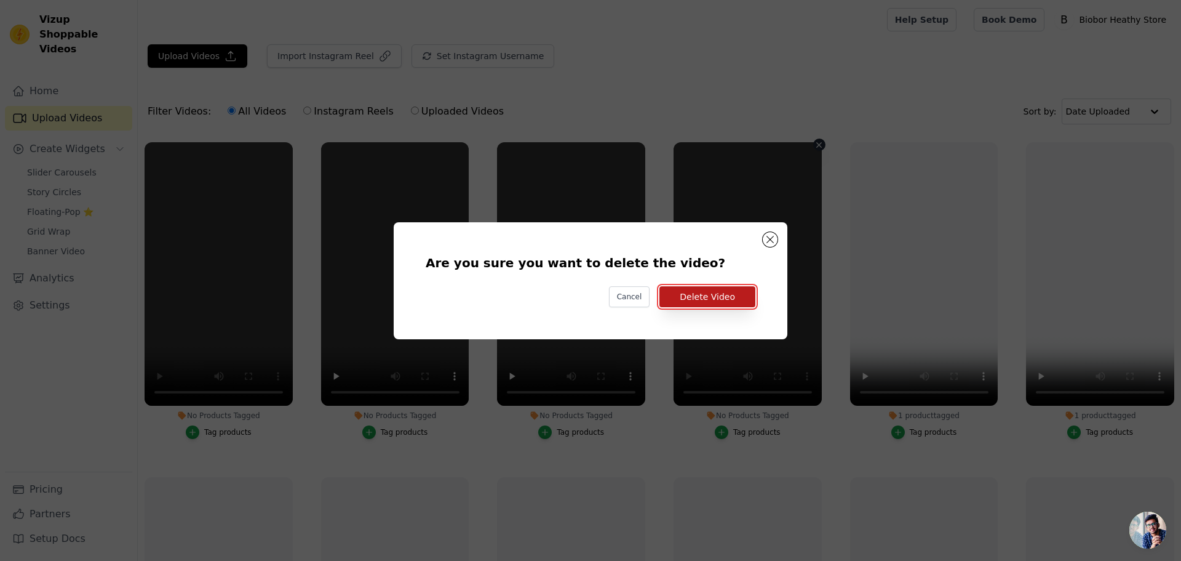
click at [693, 294] on button "Delete Video" at bounding box center [708, 296] width 96 height 21
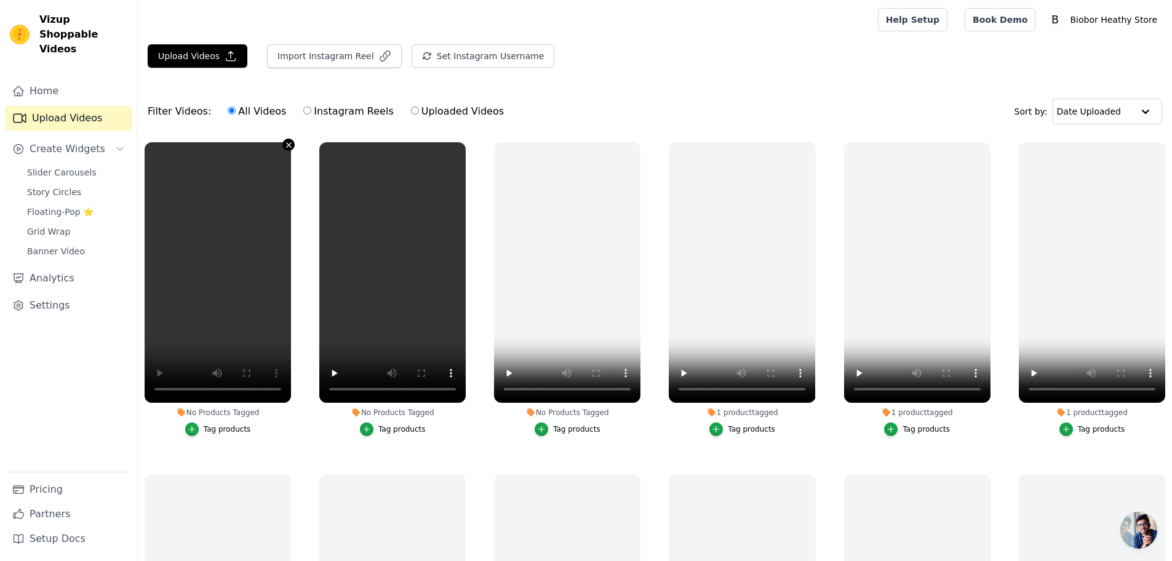
click at [287, 143] on icon "button" at bounding box center [288, 144] width 9 height 9
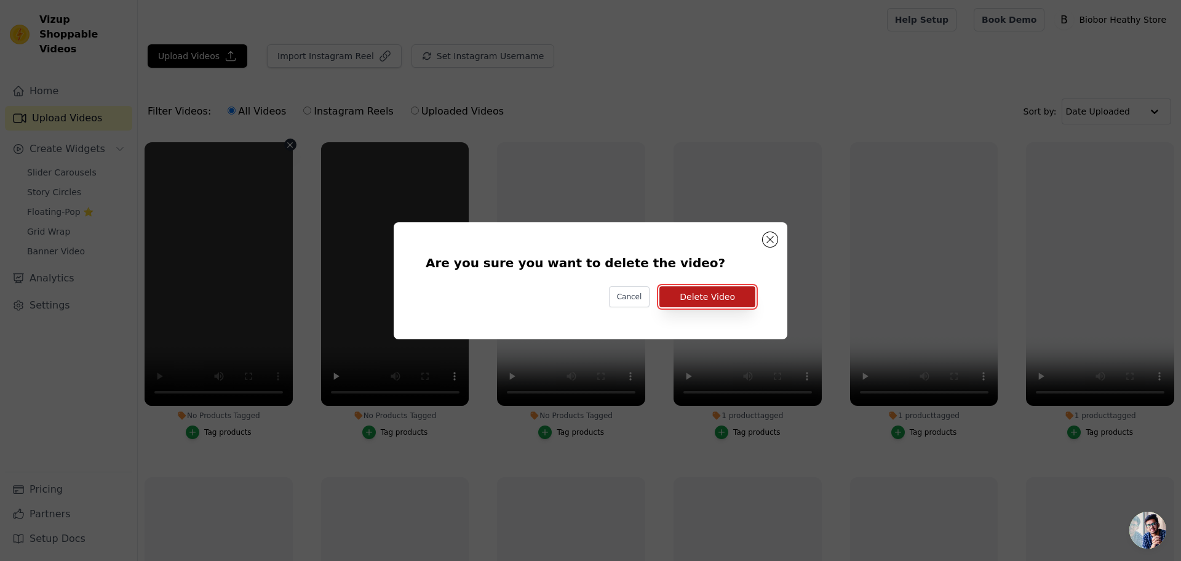
click at [710, 294] on button "Delete Video" at bounding box center [708, 296] width 96 height 21
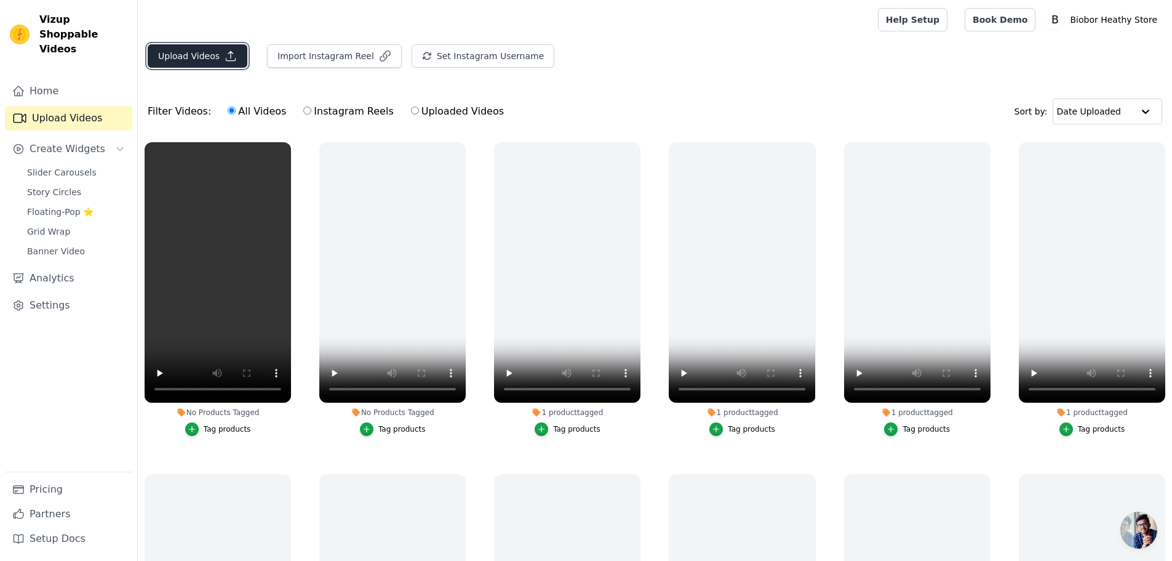
click at [148, 46] on button "Upload Videos" at bounding box center [198, 55] width 100 height 23
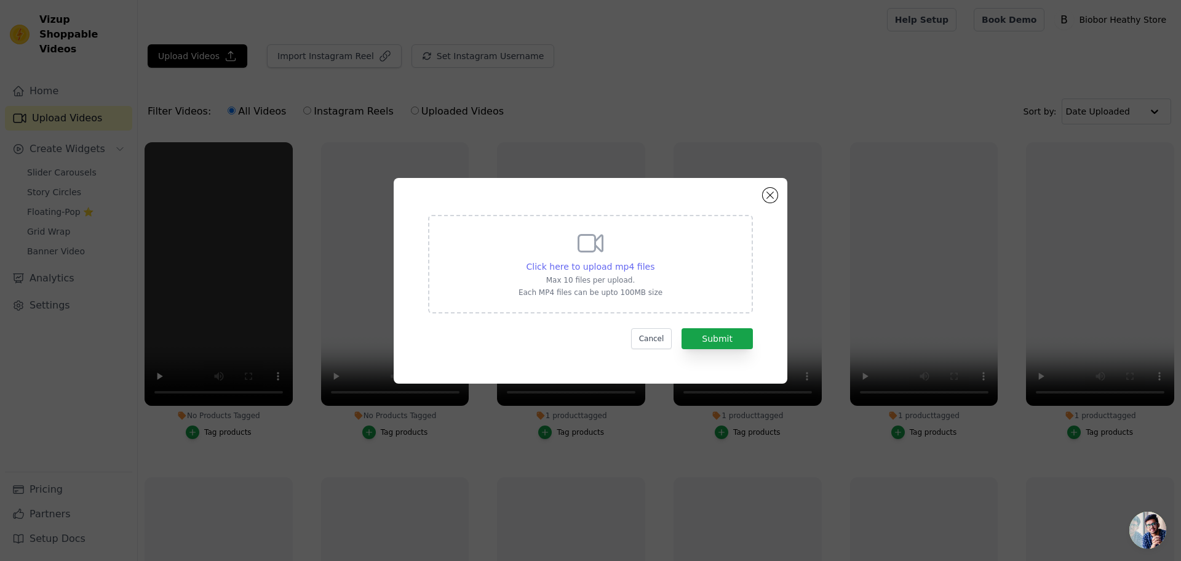
click at [567, 262] on span "Click here to upload mp4 files" at bounding box center [591, 267] width 129 height 10
click at [654, 260] on input "Click here to upload mp4 files Max 10 files per upload. Each MP4 files can be u…" at bounding box center [654, 260] width 1 height 1
type input "C:\fakepath\Download (1).mp4"
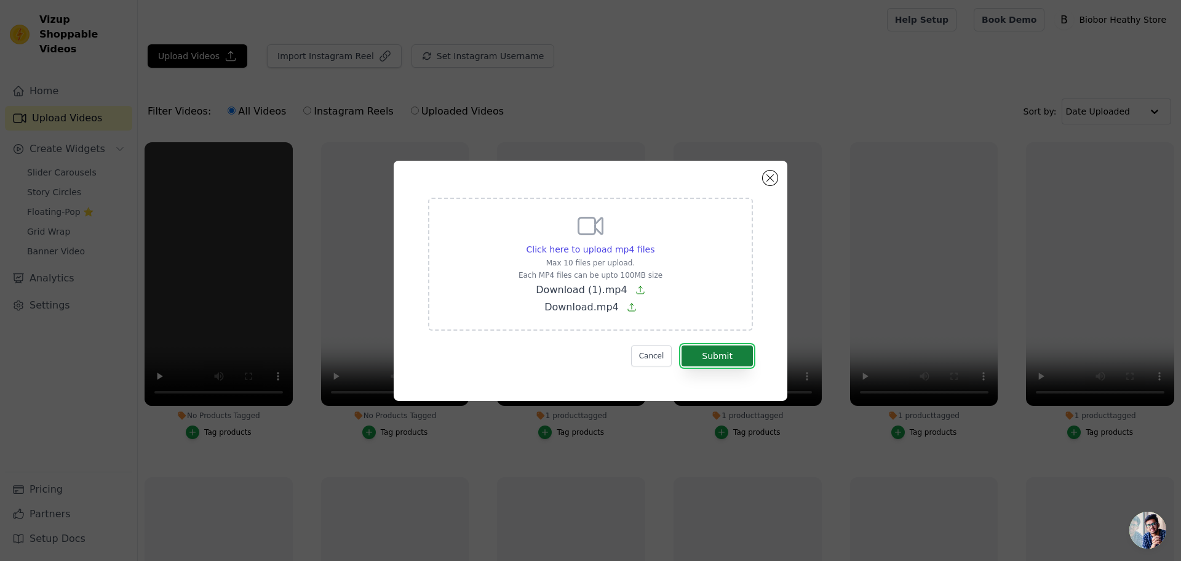
click at [725, 354] on button "Submit" at bounding box center [717, 355] width 71 height 21
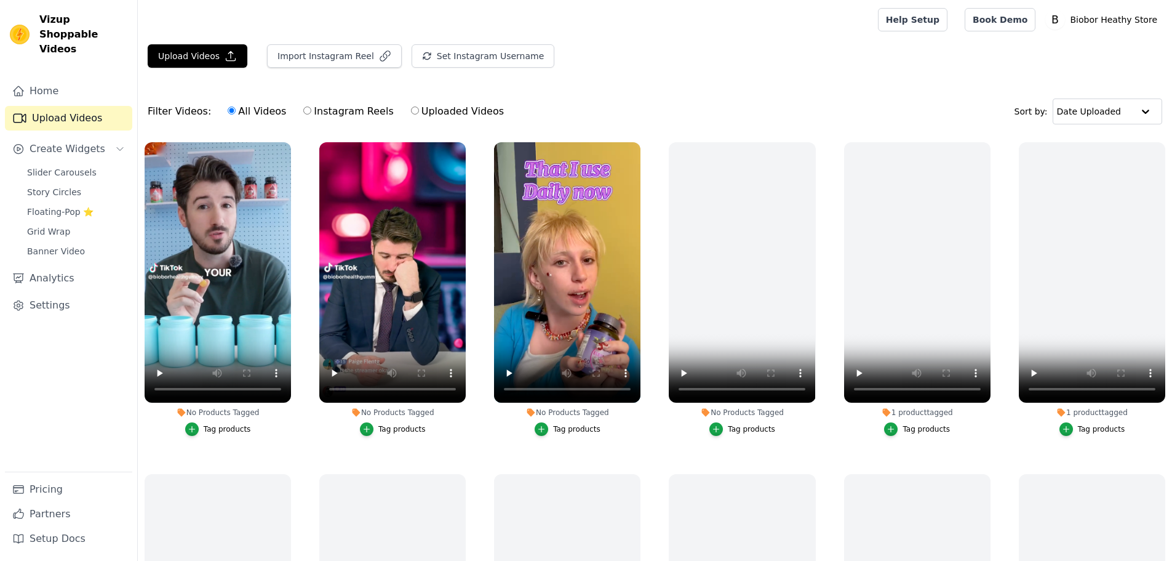
click at [557, 427] on div "Tag products" at bounding box center [576, 429] width 47 height 10
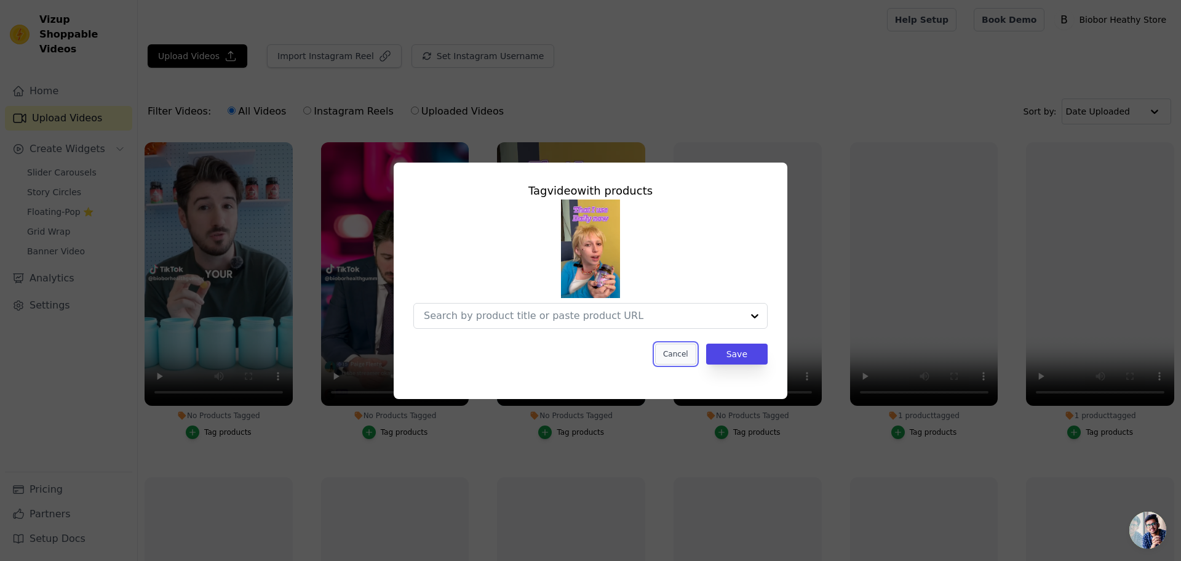
drag, startPoint x: 690, startPoint y: 352, endPoint x: 592, endPoint y: 365, distance: 99.3
click at [690, 353] on button "Cancel" at bounding box center [675, 353] width 41 height 21
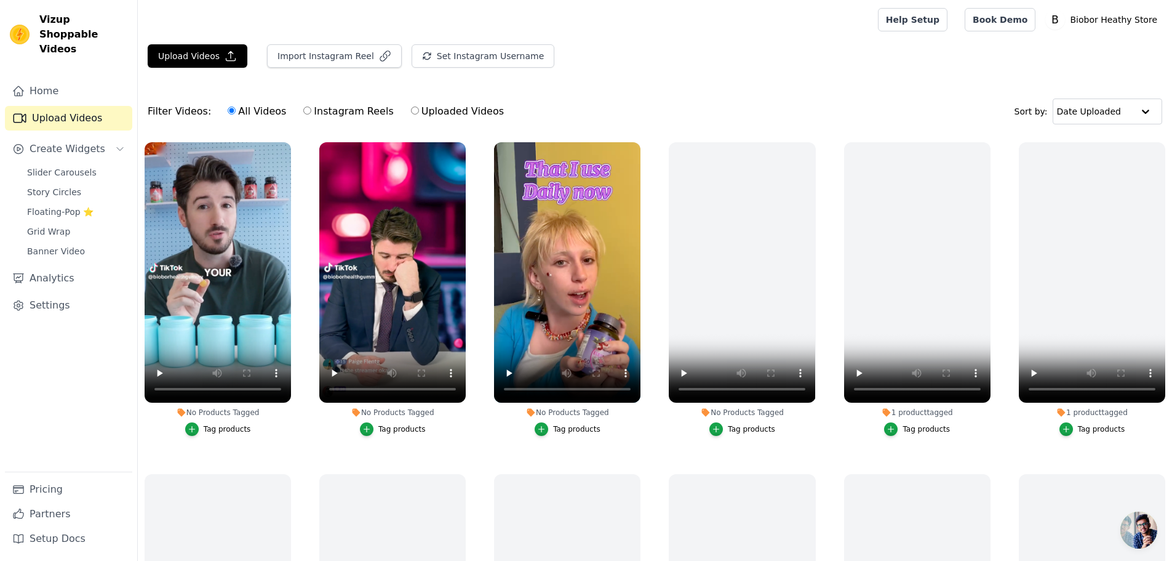
click at [410, 429] on div "Tag products" at bounding box center [401, 429] width 47 height 10
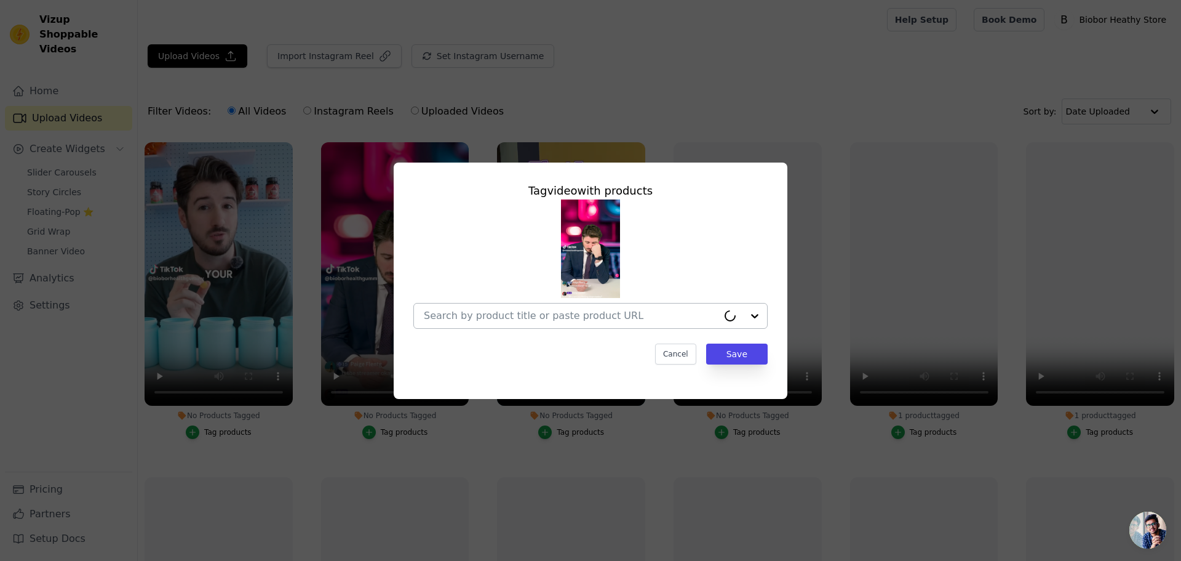
click at [539, 321] on input "No Products Tagged Tag video with products Cancel Save Tag products" at bounding box center [571, 316] width 294 height 12
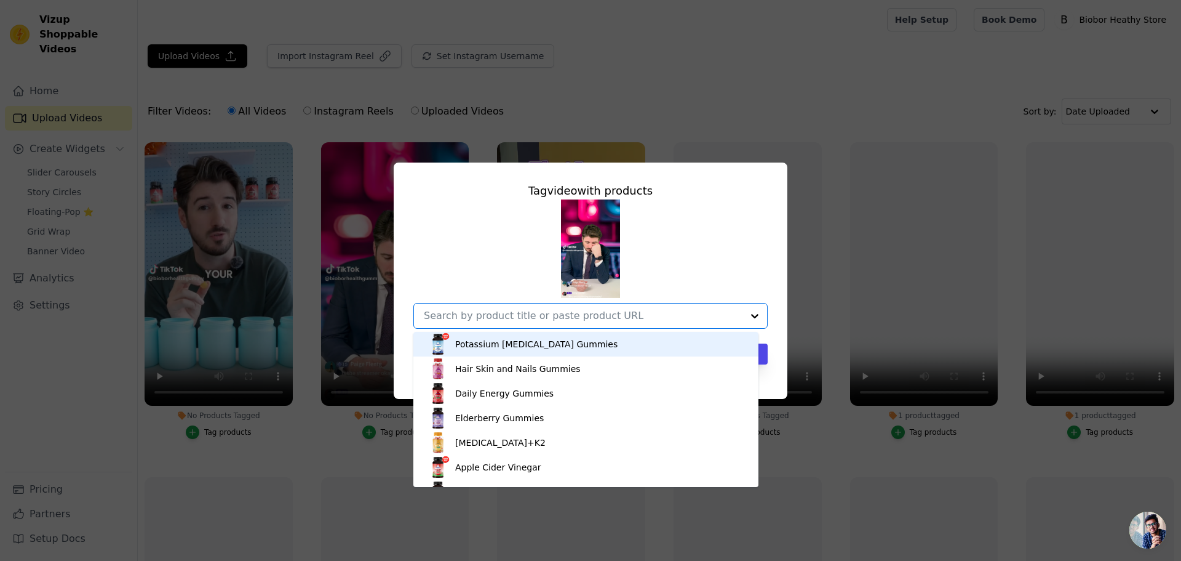
click at [532, 346] on div "Potassium [MEDICAL_DATA] Gummies" at bounding box center [536, 344] width 162 height 12
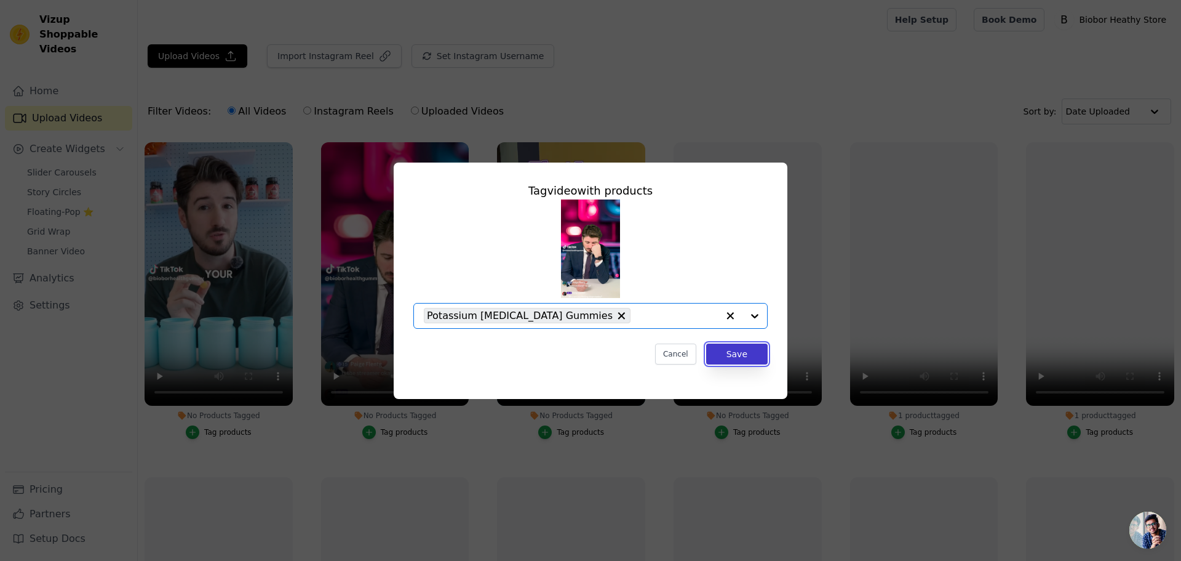
click at [726, 354] on button "Save" at bounding box center [737, 353] width 62 height 21
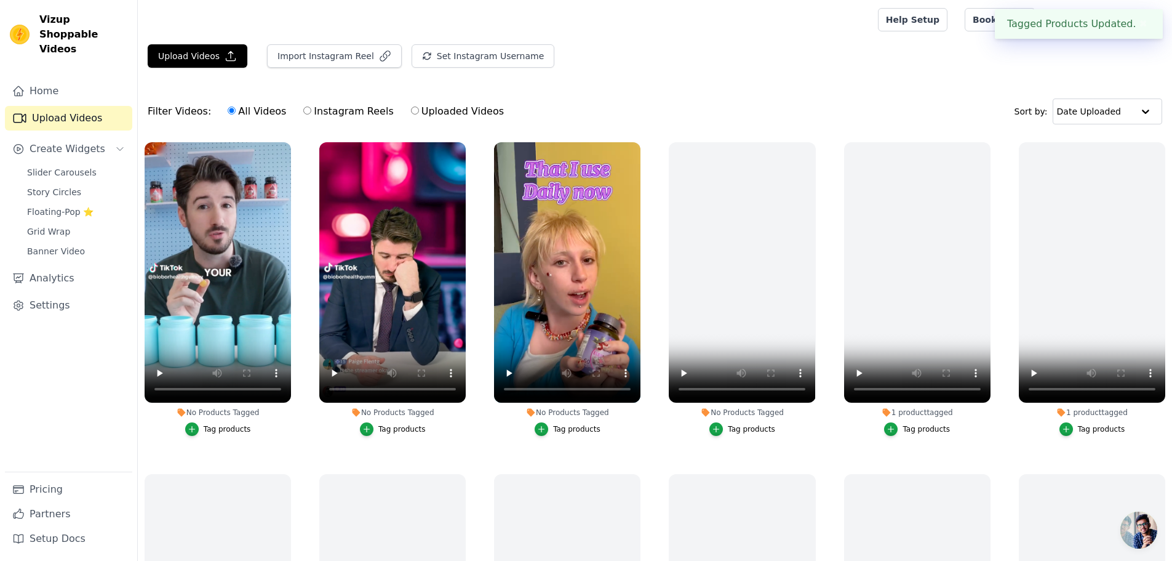
click at [222, 428] on div "Tag products" at bounding box center [227, 429] width 47 height 10
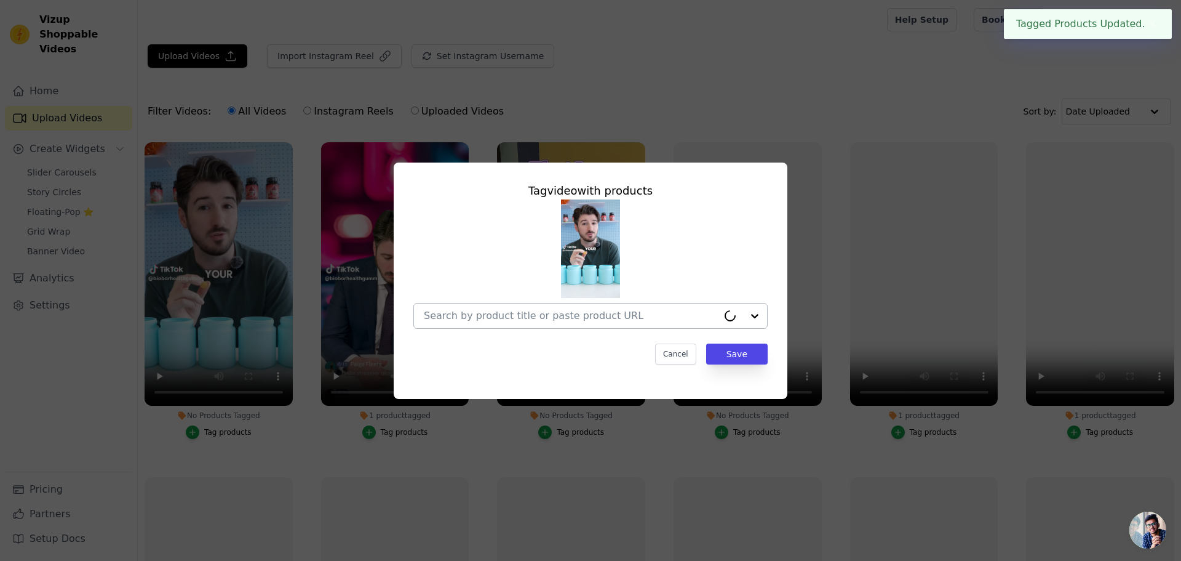
click at [461, 323] on div at bounding box center [571, 315] width 294 height 25
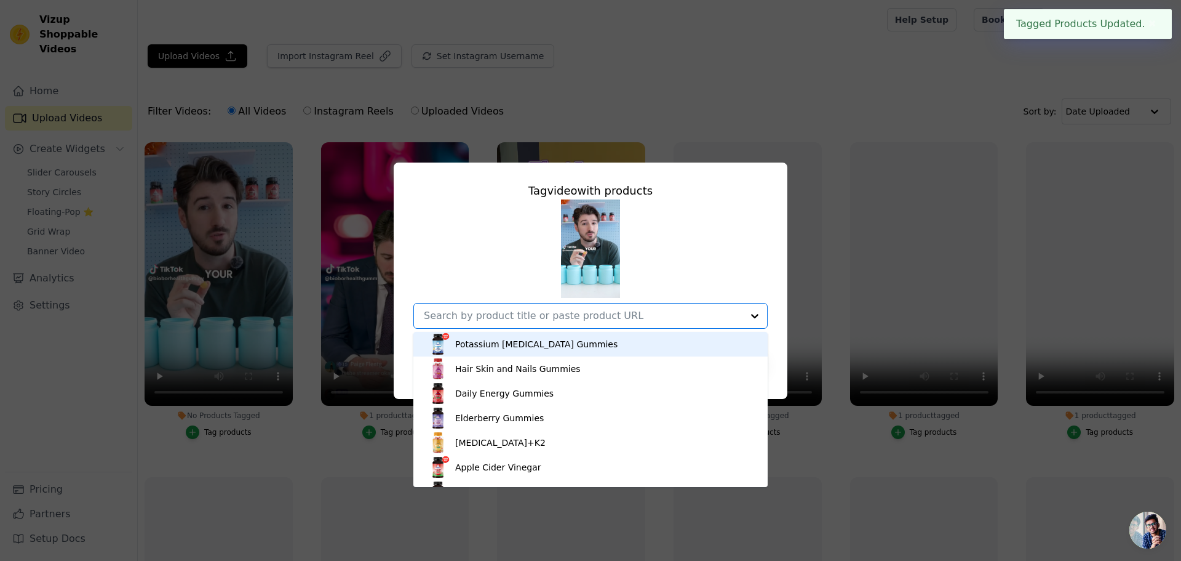
click at [476, 342] on div "Potassium [MEDICAL_DATA] Gummies" at bounding box center [536, 344] width 162 height 12
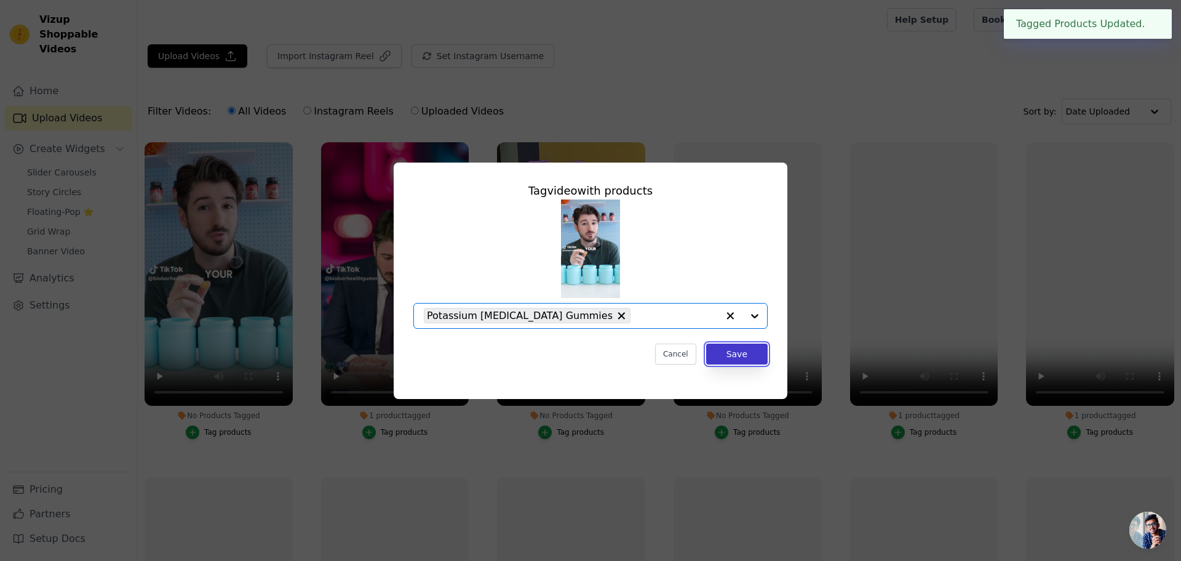
click at [730, 355] on button "Save" at bounding box center [737, 353] width 62 height 21
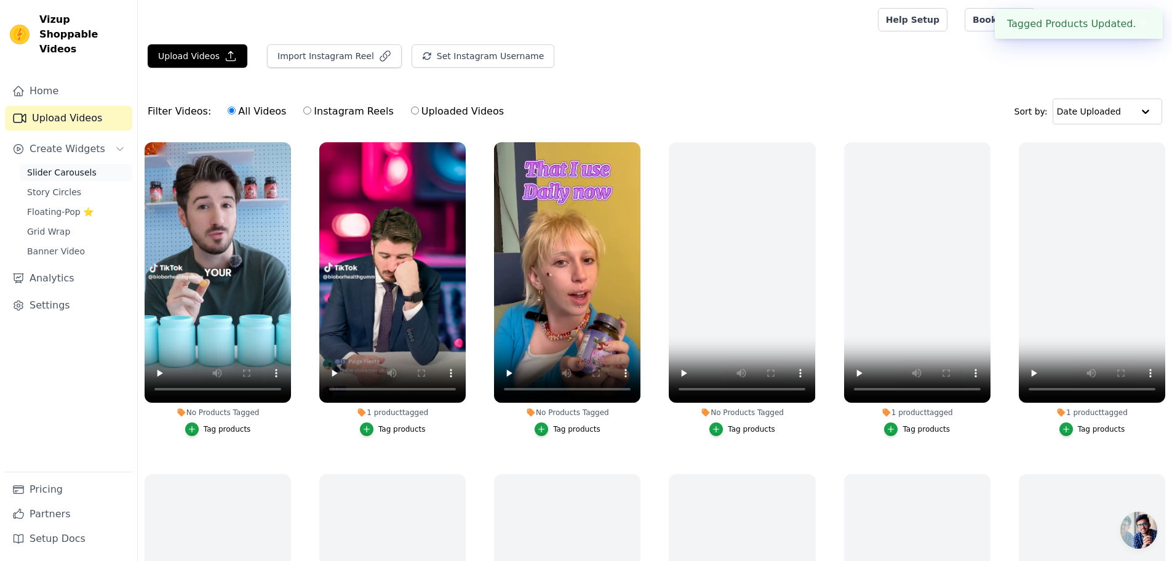
click at [65, 166] on span "Slider Carousels" at bounding box center [62, 172] width 70 height 12
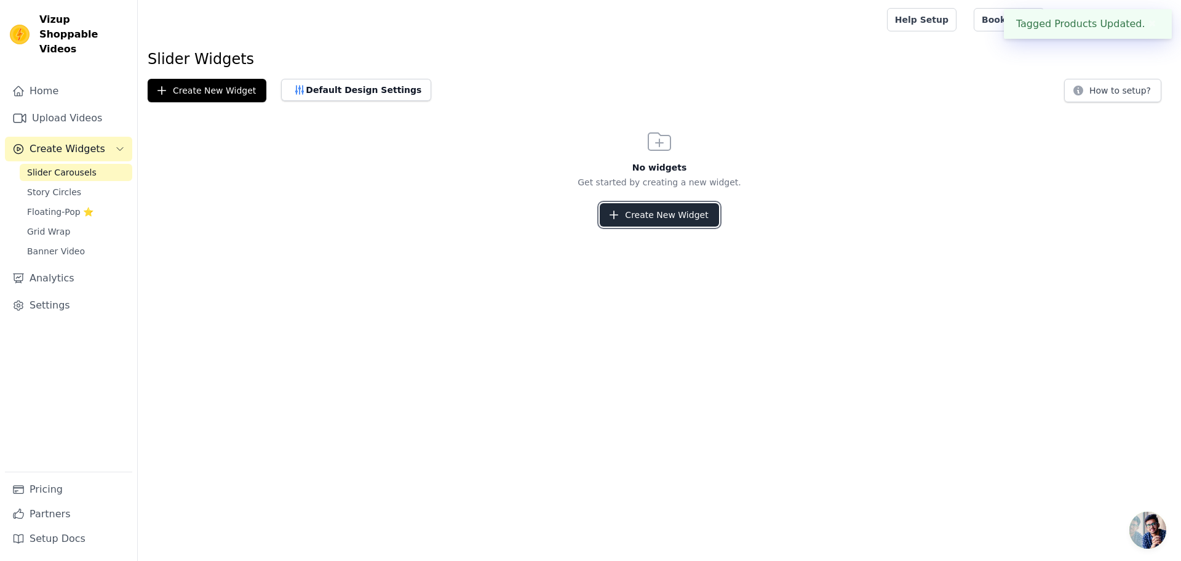
click at [658, 218] on button "Create New Widget" at bounding box center [659, 214] width 119 height 23
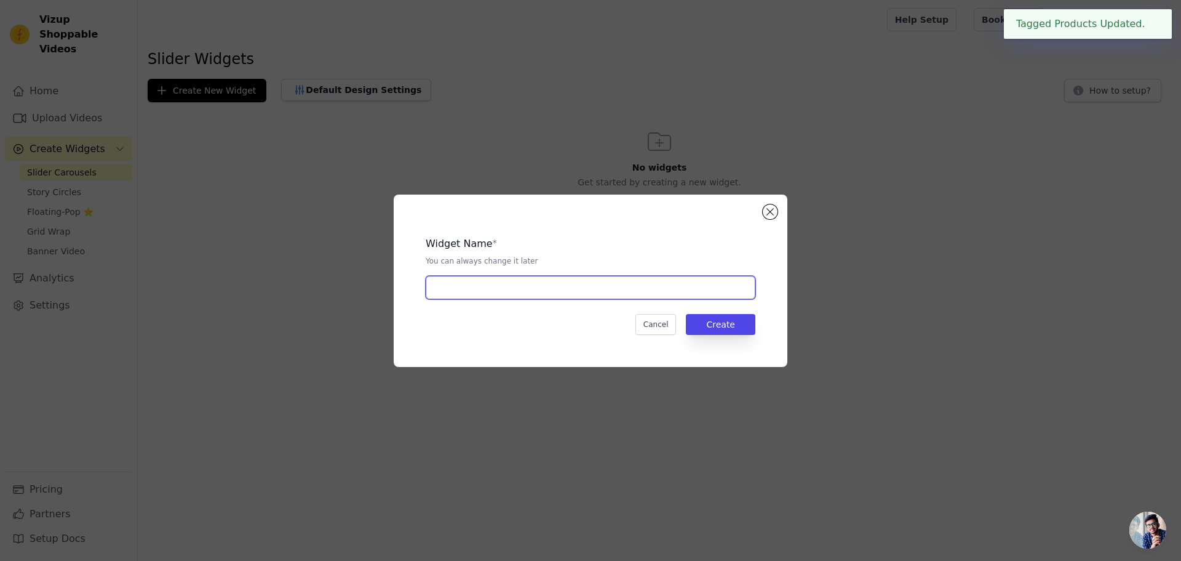
click at [553, 288] on input "text" at bounding box center [591, 287] width 330 height 23
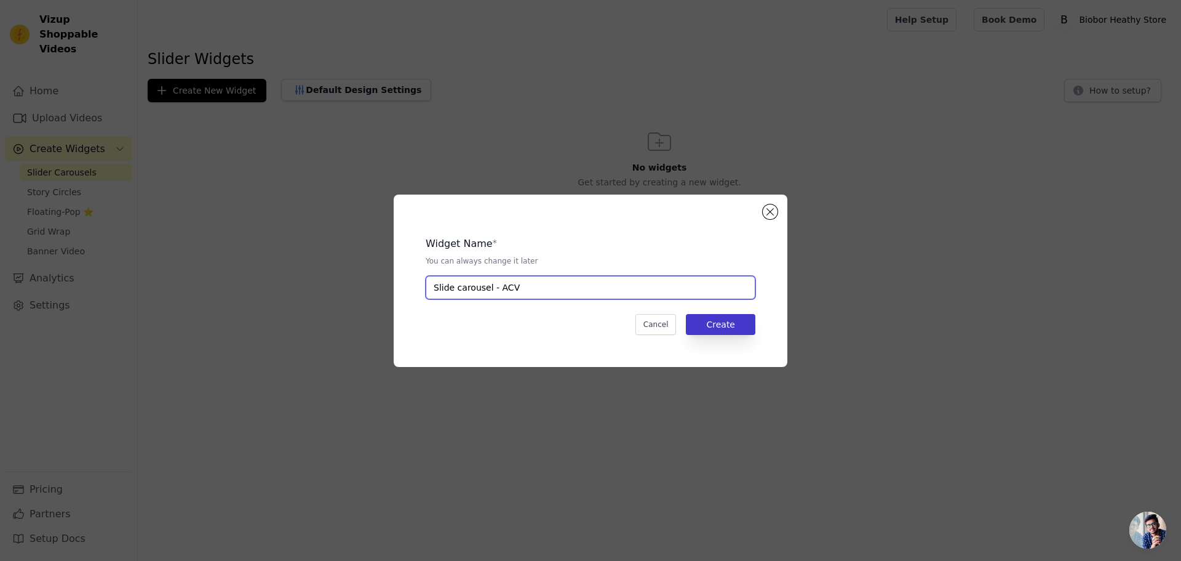
type input "Slide carousel - ACV"
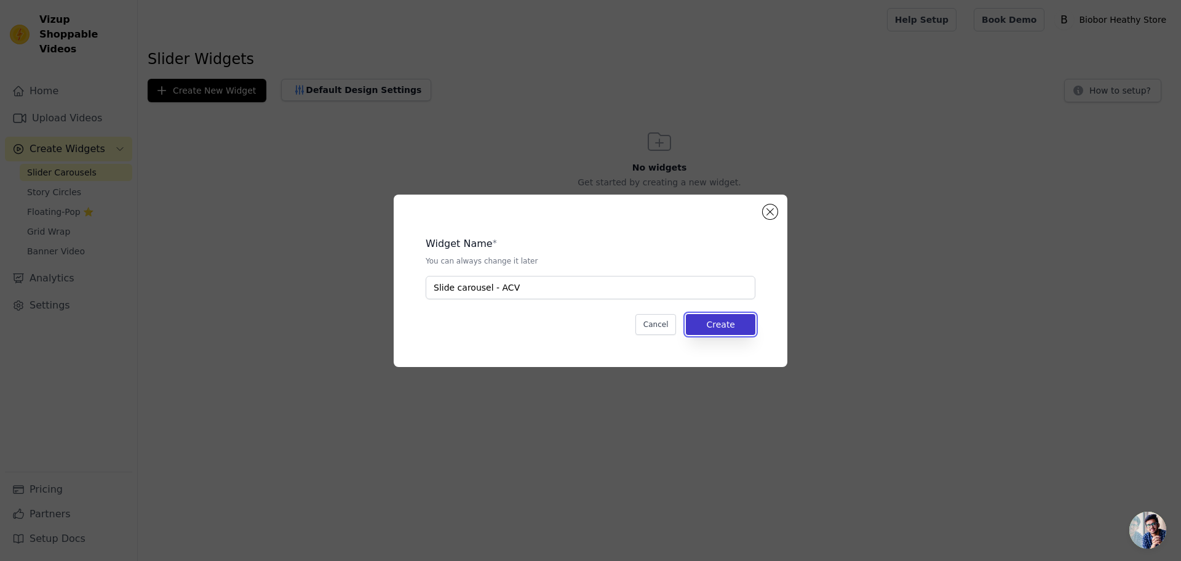
click at [733, 327] on button "Create" at bounding box center [721, 324] width 70 height 21
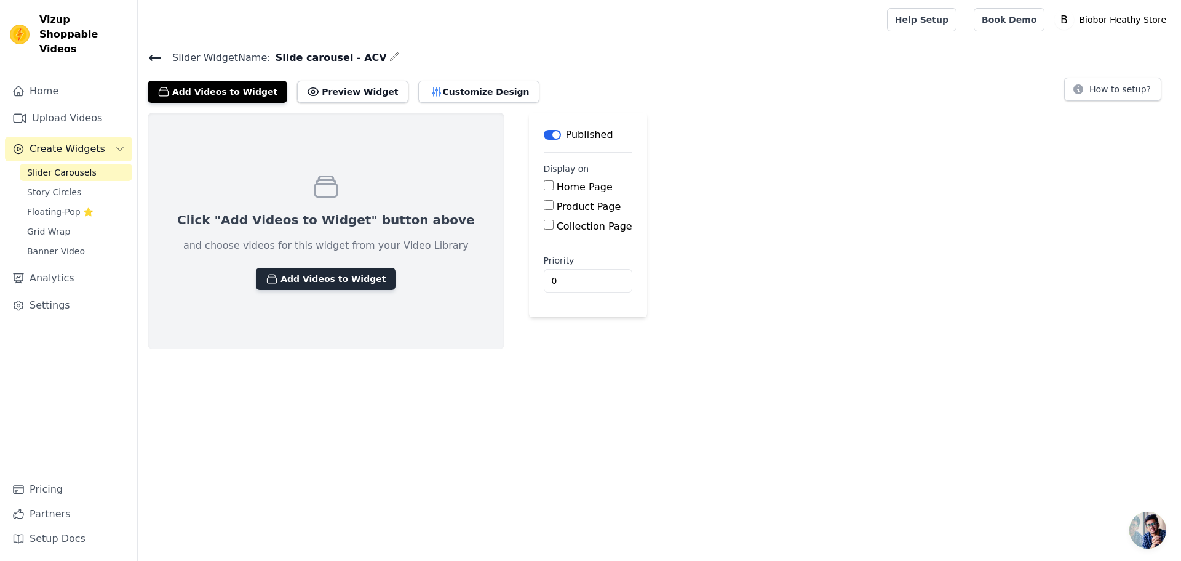
click at [362, 282] on button "Add Videos to Widget" at bounding box center [326, 279] width 140 height 22
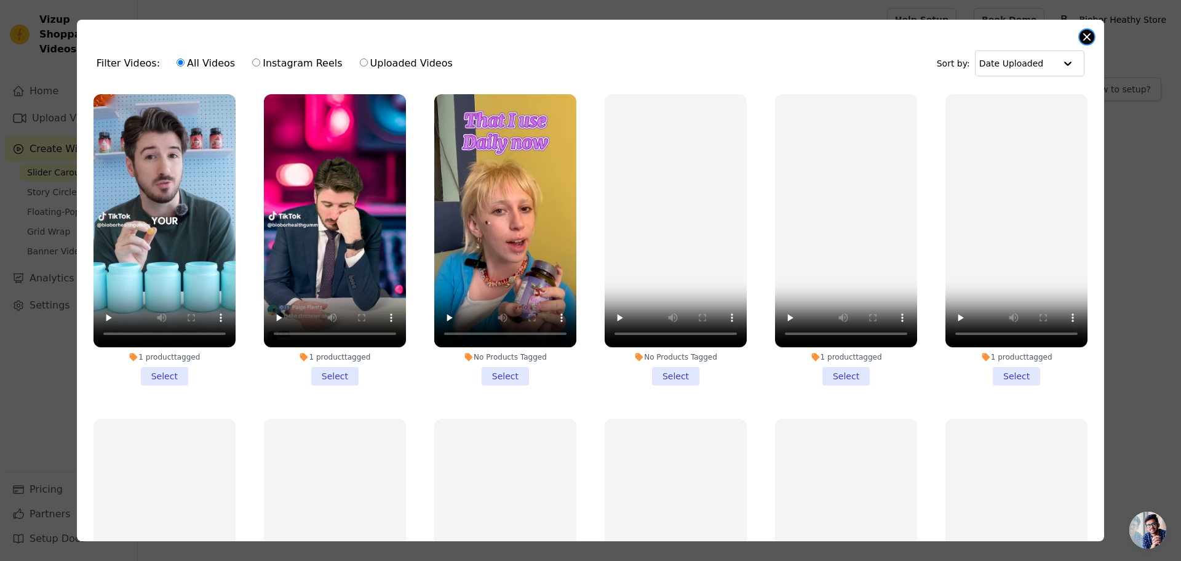
click at [1085, 42] on button "Close modal" at bounding box center [1087, 37] width 15 height 15
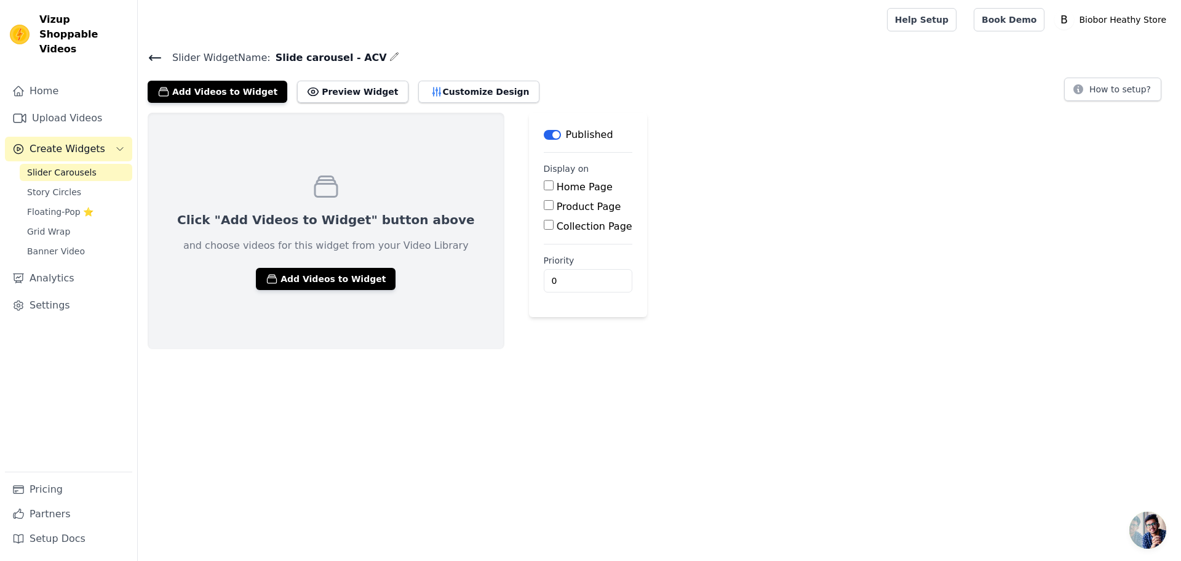
click at [390, 57] on icon "button" at bounding box center [395, 57] width 10 height 10
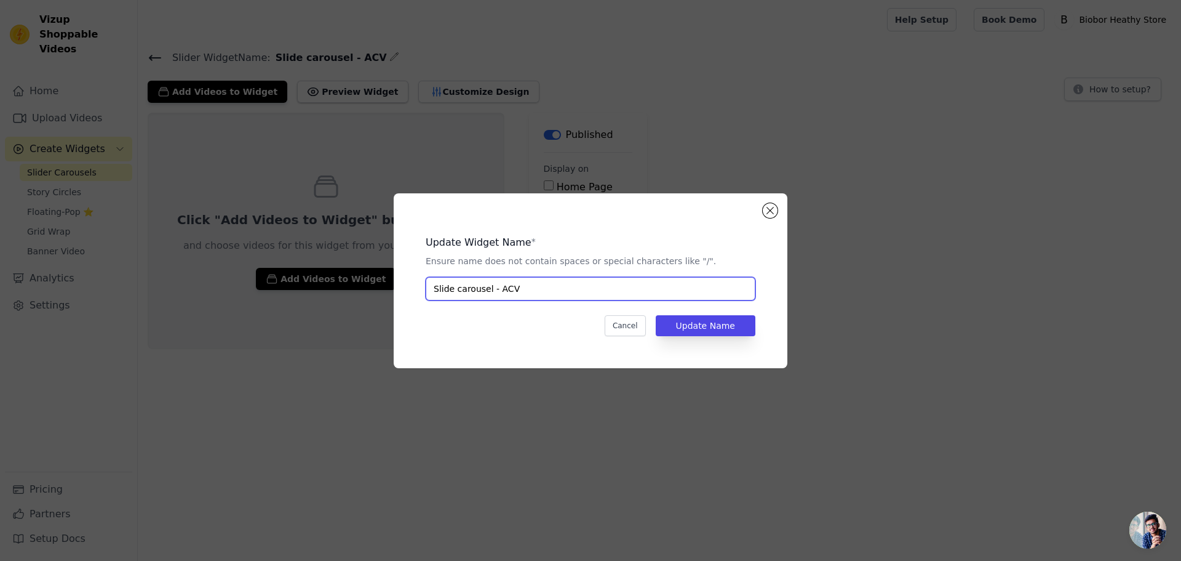
drag, startPoint x: 501, startPoint y: 286, endPoint x: 551, endPoint y: 295, distance: 50.1
click at [551, 295] on input "Slide carousel - ACV" at bounding box center [591, 288] width 330 height 23
type input "Slide carousel - Elderberry"
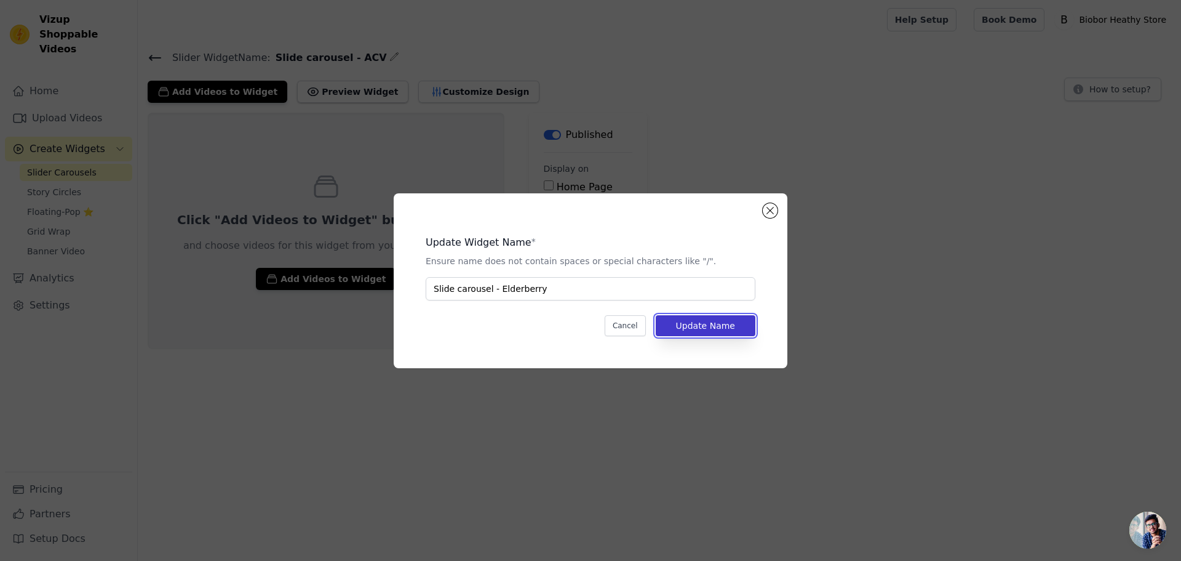
click at [711, 329] on button "Update Name" at bounding box center [706, 325] width 100 height 21
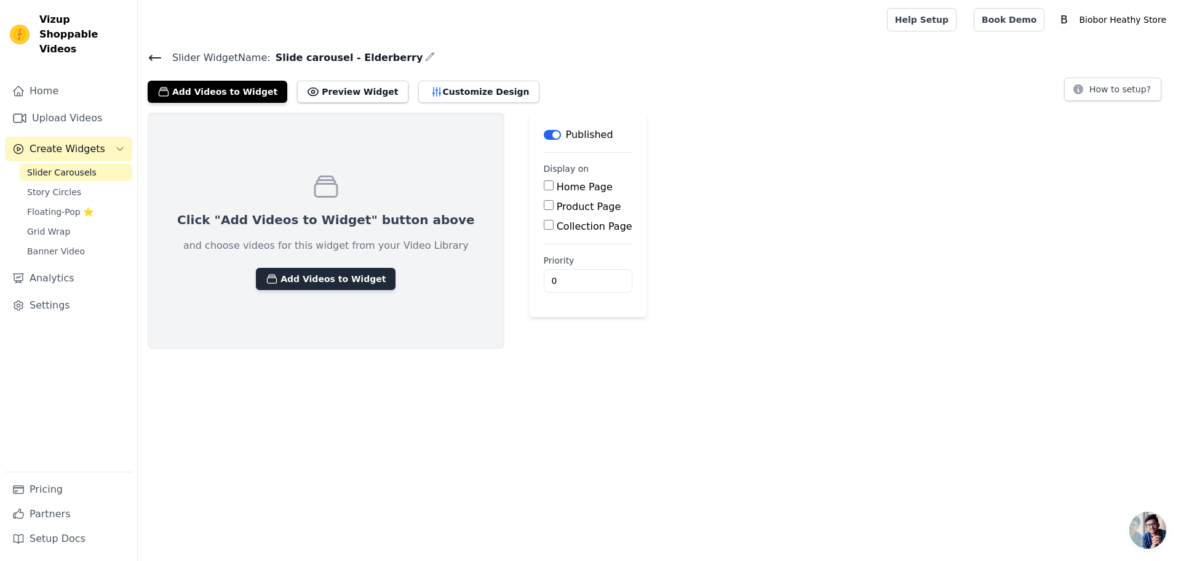
click at [298, 272] on button "Add Videos to Widget" at bounding box center [326, 279] width 140 height 22
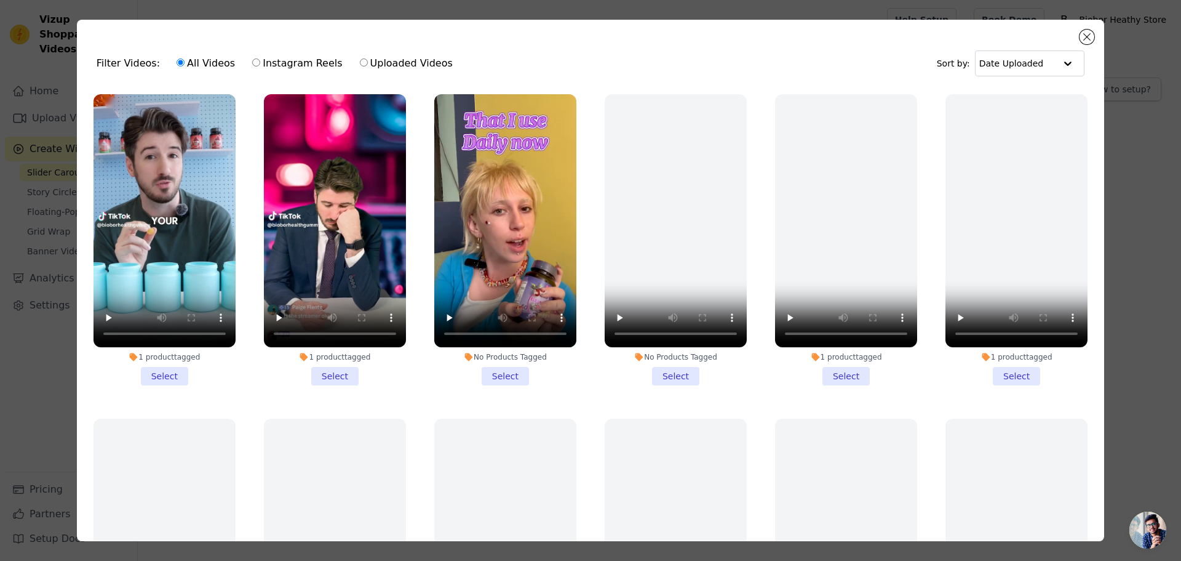
click at [495, 377] on li "No Products Tagged Select" at bounding box center [505, 239] width 142 height 291
click at [0, 0] on input "No Products Tagged Select" at bounding box center [0, 0] width 0 height 0
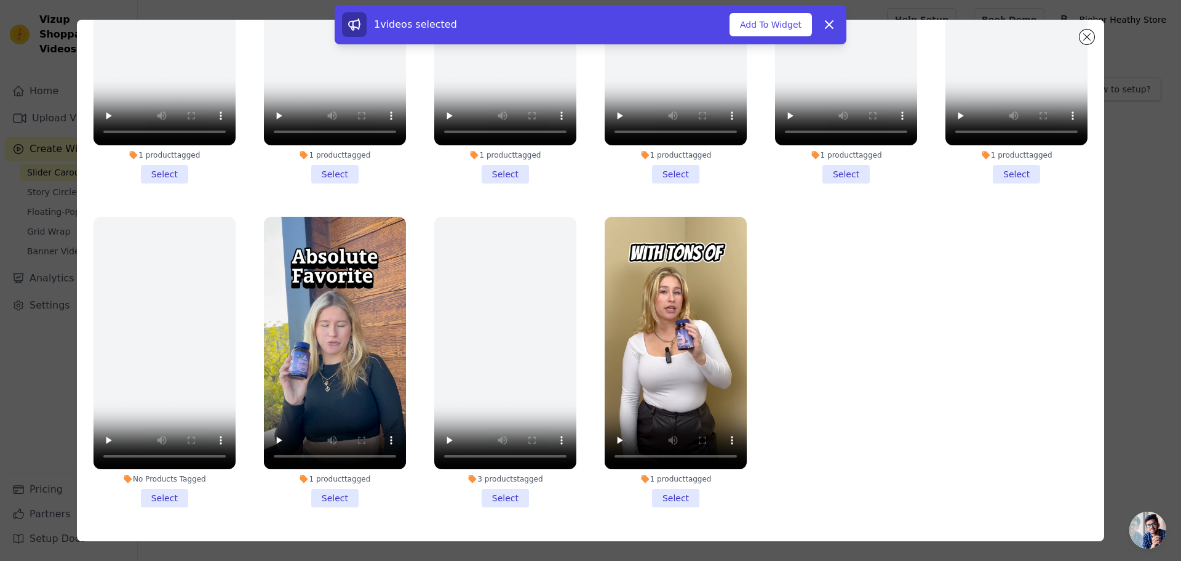
scroll to position [107, 0]
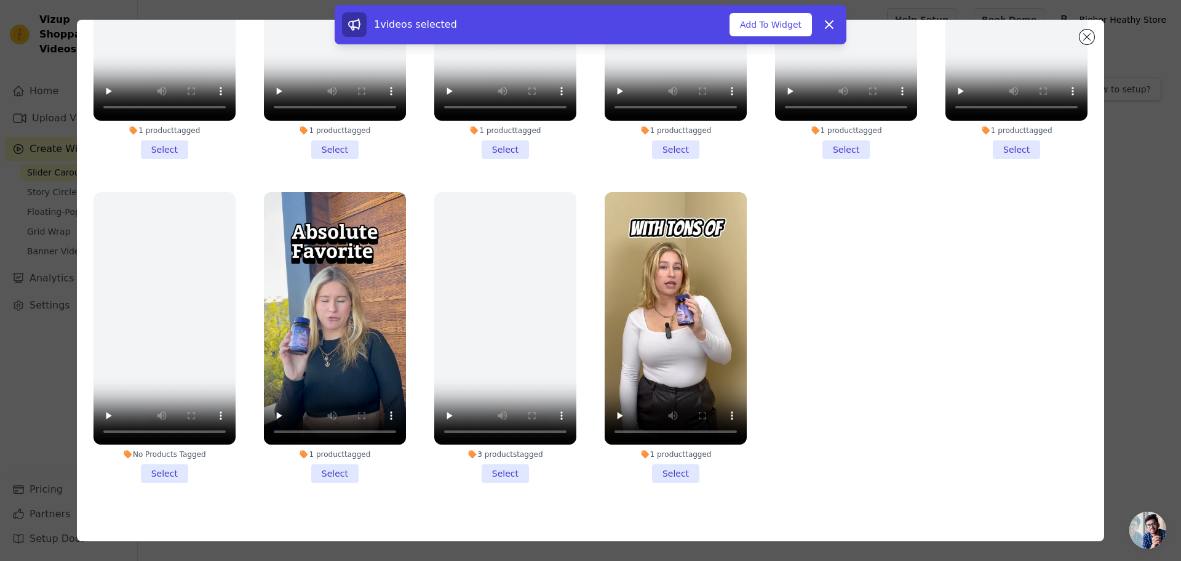
click at [334, 462] on li "1 product tagged Select" at bounding box center [335, 337] width 142 height 291
click at [0, 0] on input "1 product tagged Select" at bounding box center [0, 0] width 0 height 0
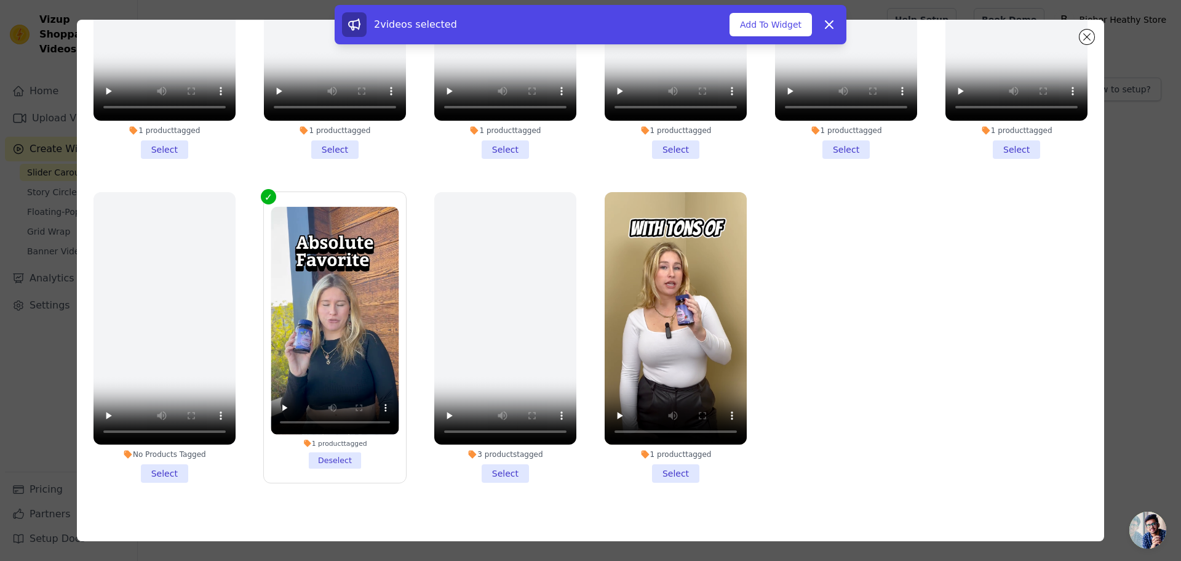
click at [660, 463] on li "1 product tagged Select" at bounding box center [676, 337] width 142 height 291
click at [0, 0] on input "1 product tagged Select" at bounding box center [0, 0] width 0 height 0
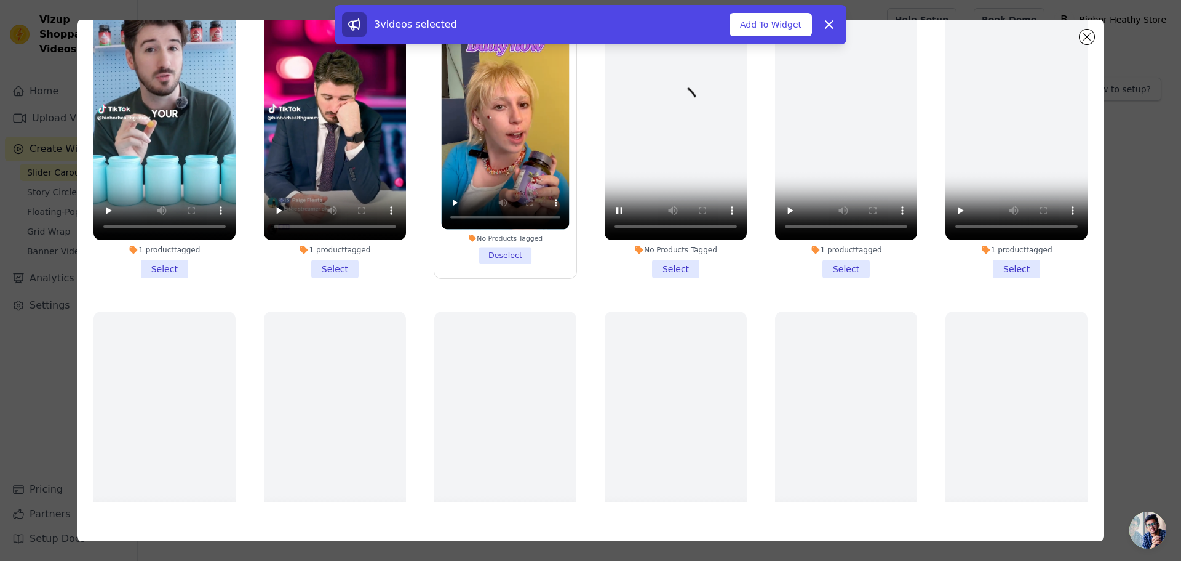
scroll to position [0, 0]
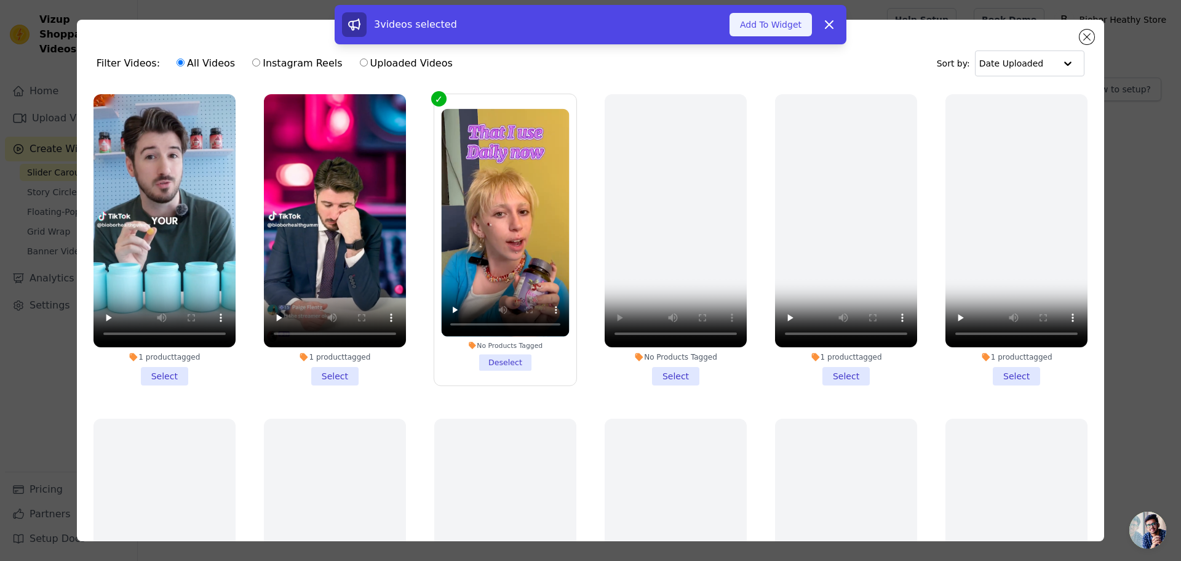
click at [773, 14] on button "Add To Widget" at bounding box center [771, 24] width 82 height 23
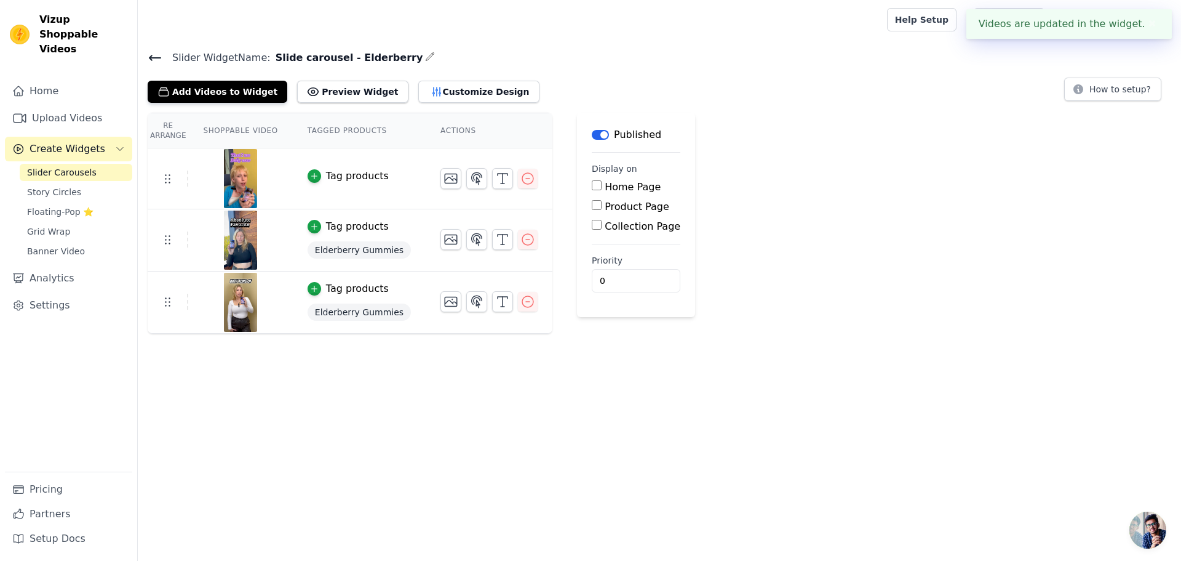
click at [613, 205] on label "Product Page" at bounding box center [637, 207] width 65 height 12
click at [602, 205] on input "Product Page" at bounding box center [597, 205] width 10 height 10
checkbox input "true"
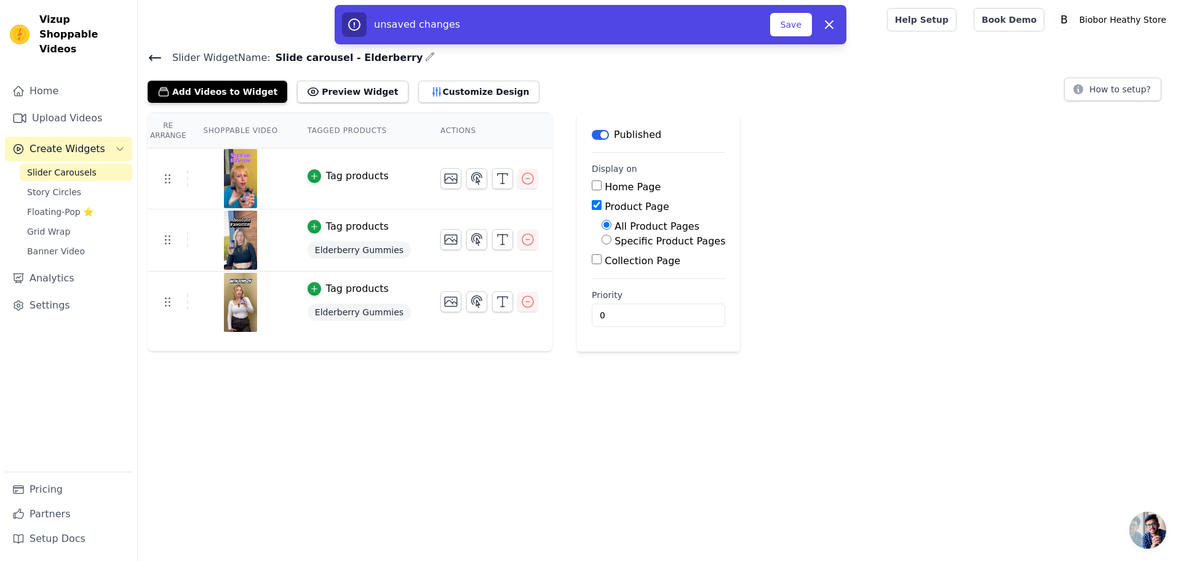
click at [629, 242] on label "Specific Product Pages" at bounding box center [670, 241] width 111 height 12
click at [612, 242] on input "Specific Product Pages" at bounding box center [607, 239] width 10 height 10
radio input "true"
click at [633, 275] on button "Select Products" at bounding box center [643, 268] width 82 height 21
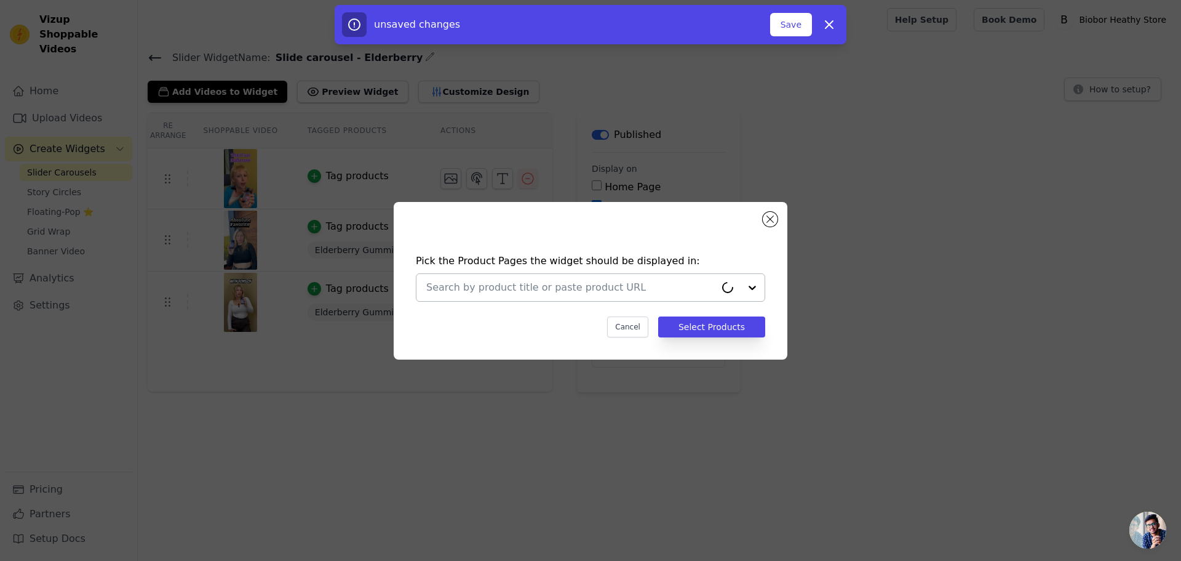
click at [572, 289] on input "text" at bounding box center [570, 287] width 289 height 15
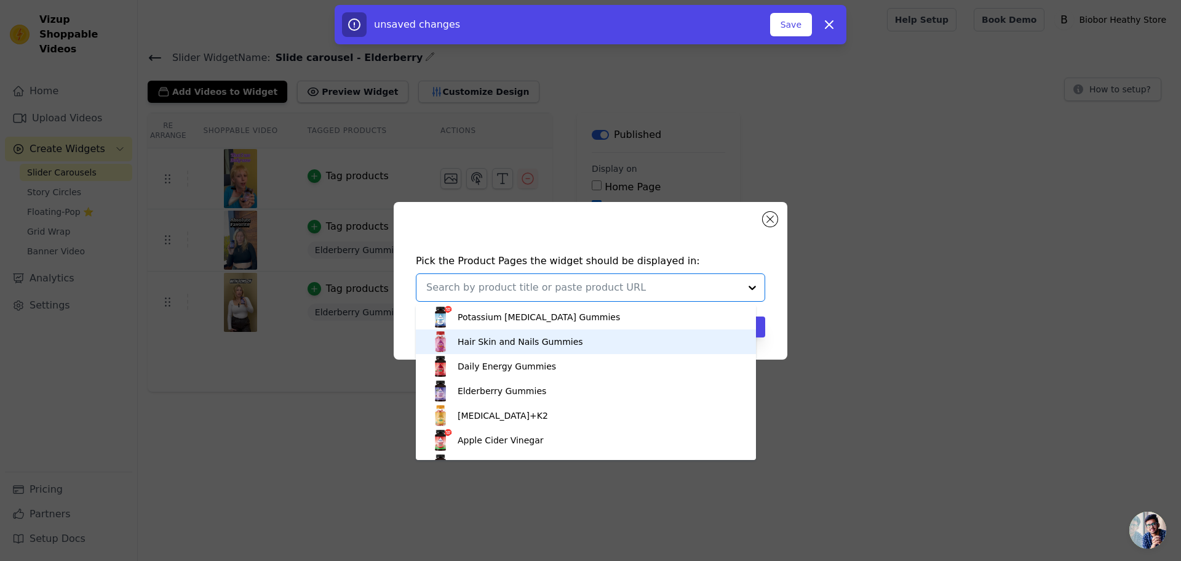
scroll to position [62, 0]
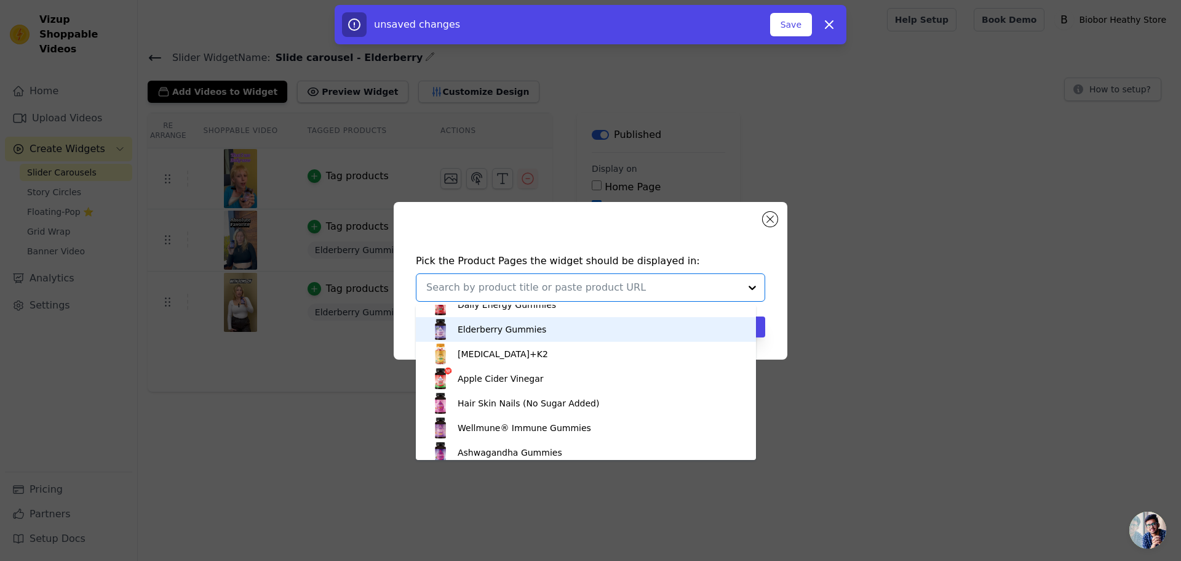
click at [557, 331] on div "Elderberry Gummies" at bounding box center [586, 329] width 316 height 25
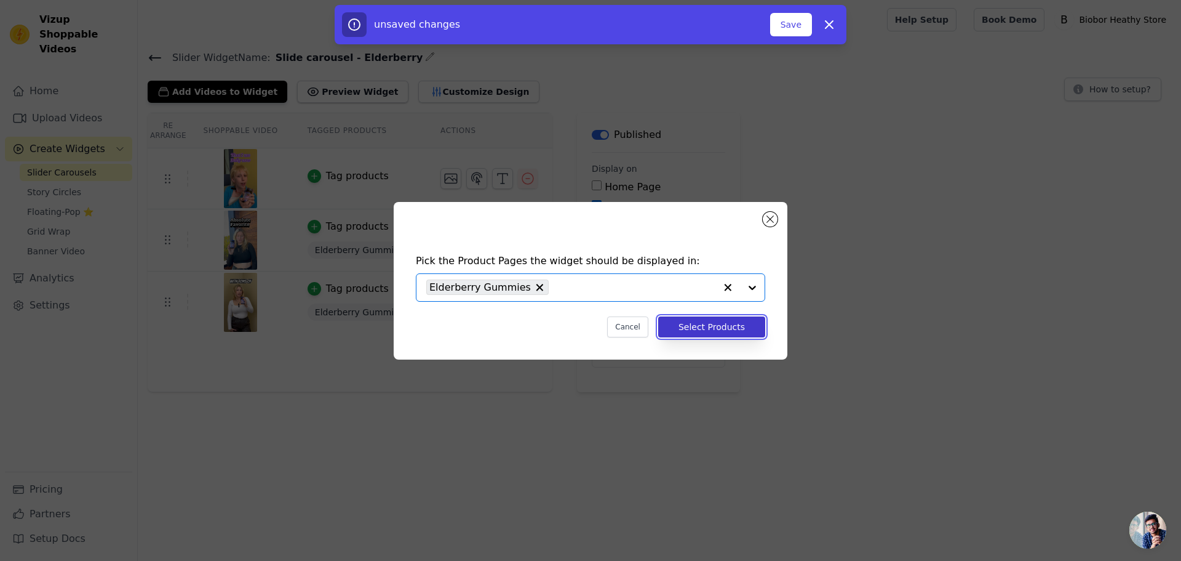
click at [729, 326] on button "Select Products" at bounding box center [711, 326] width 107 height 21
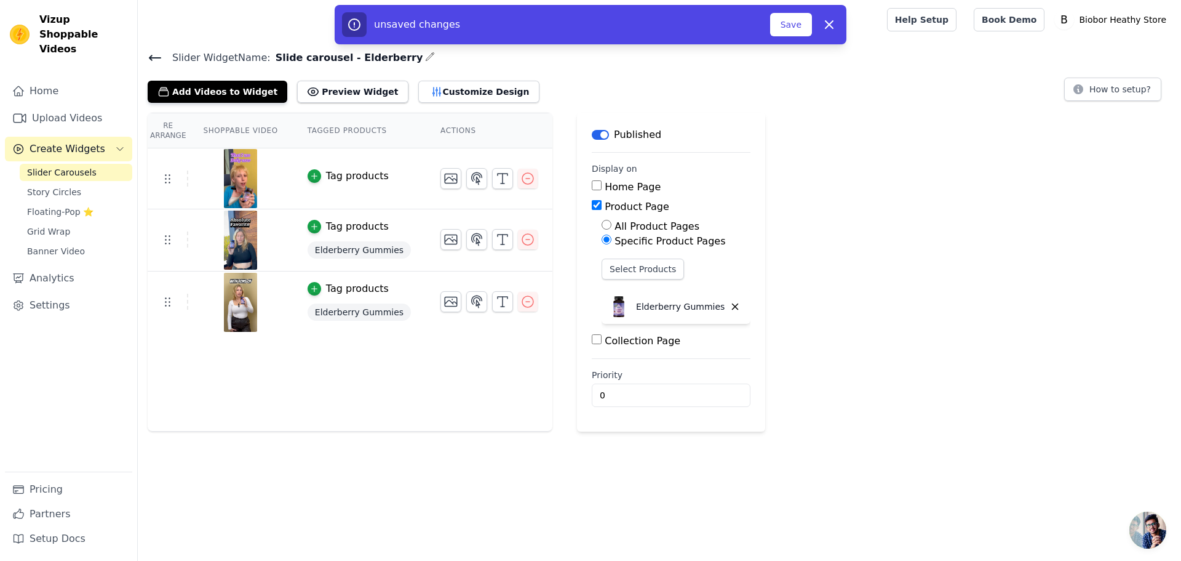
click at [338, 177] on div "Tag products" at bounding box center [357, 176] width 63 height 15
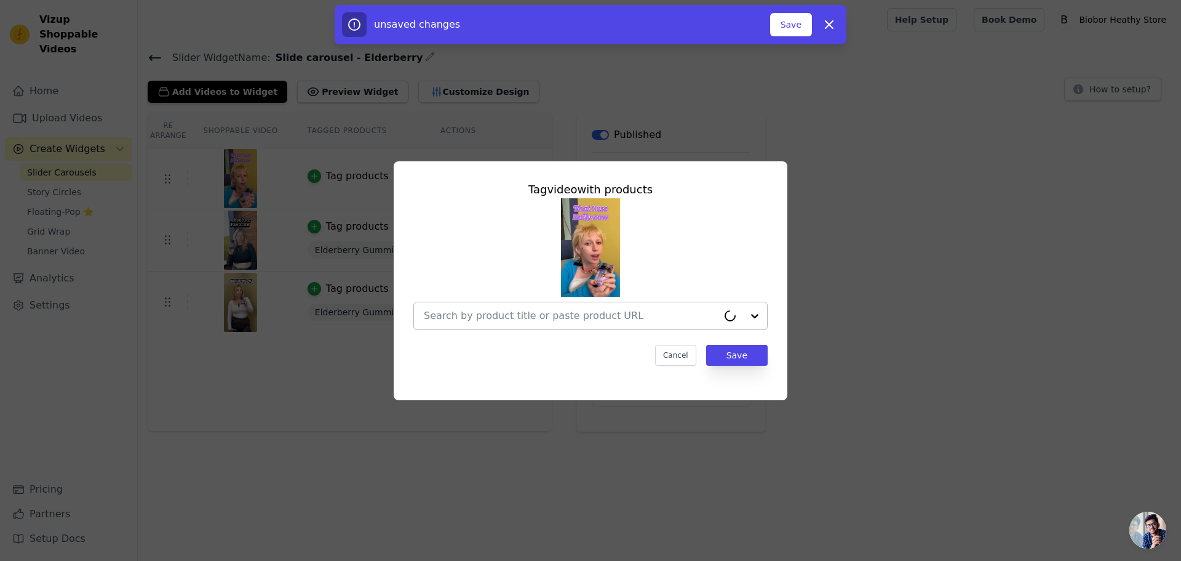
click at [503, 328] on div at bounding box center [571, 315] width 294 height 27
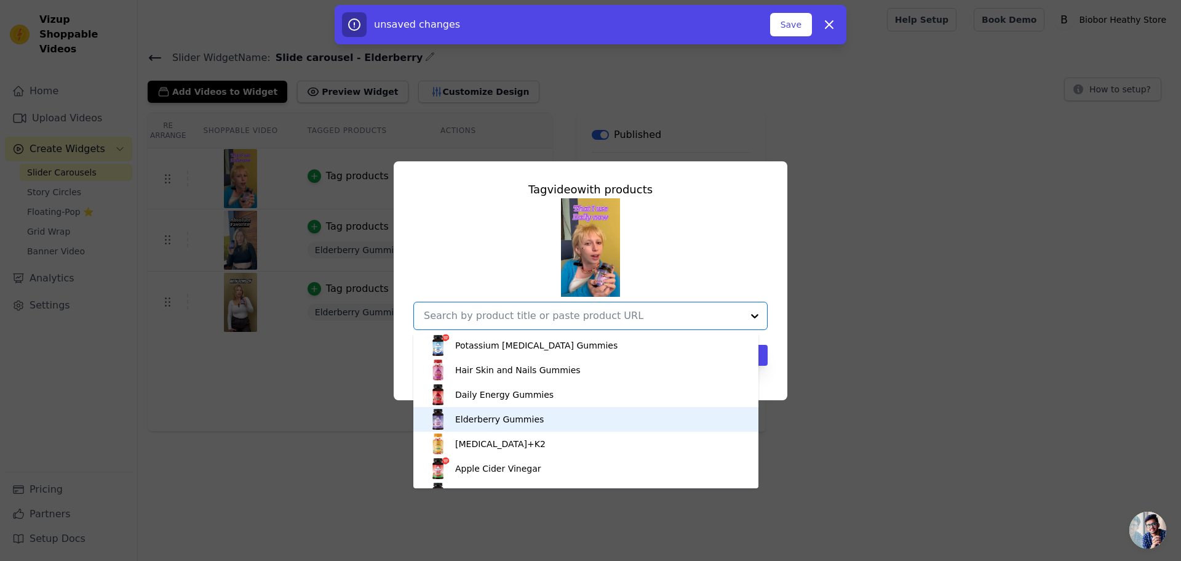
click at [492, 419] on div "Elderberry Gummies" at bounding box center [499, 419] width 89 height 12
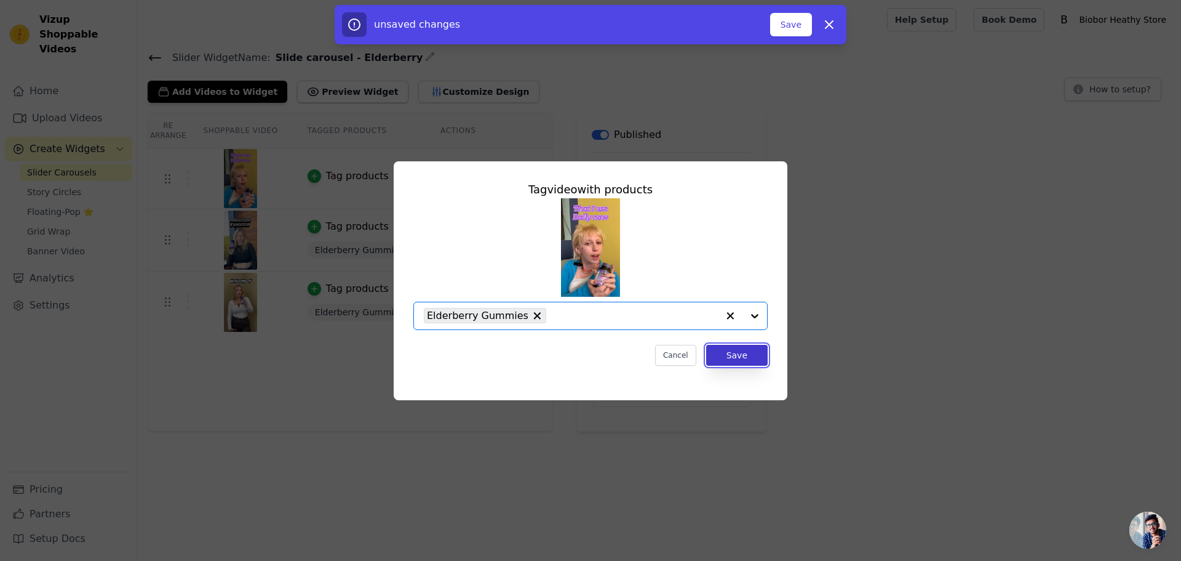
click at [755, 359] on button "Save" at bounding box center [737, 355] width 62 height 21
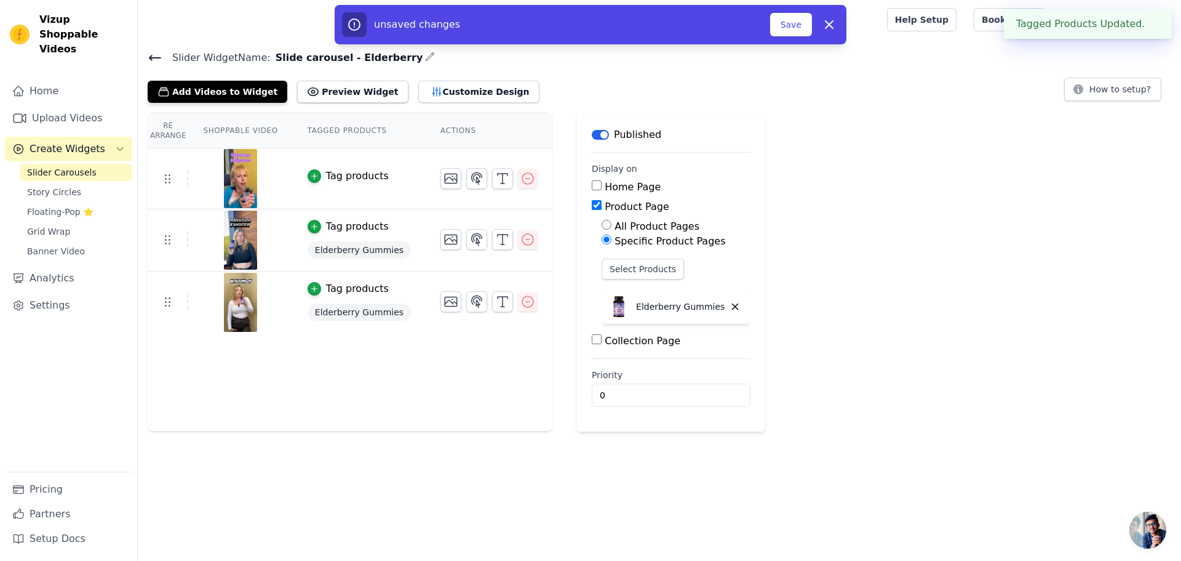
click at [730, 349] on main "Label Published Display on Home Page Product Page All Product Pages Specific Pr…" at bounding box center [671, 272] width 188 height 319
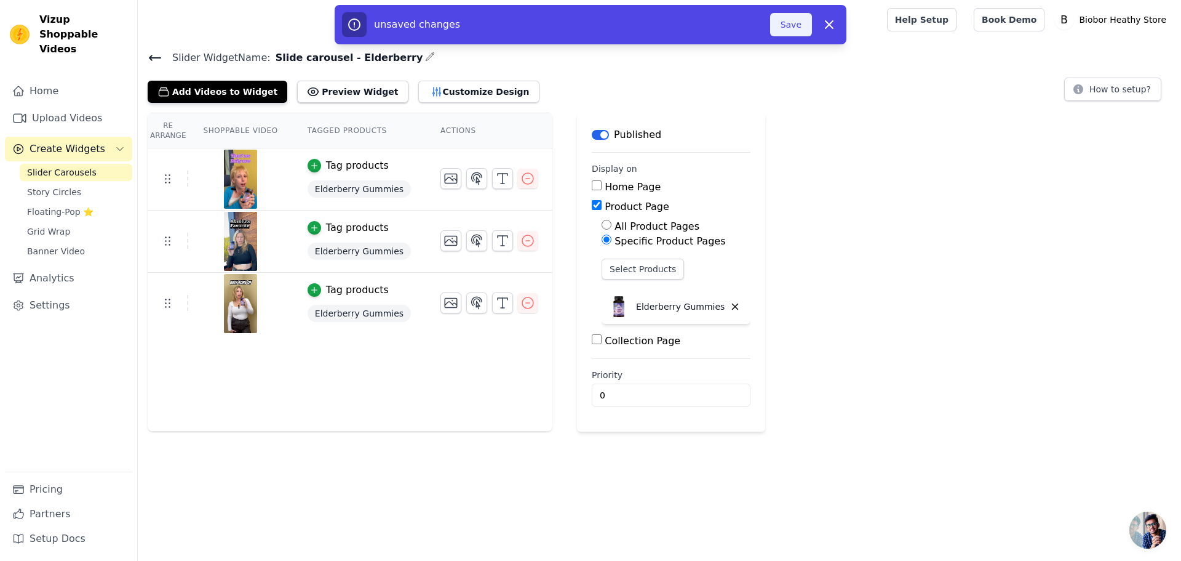
click at [792, 33] on button "Save" at bounding box center [791, 24] width 42 height 23
click at [363, 96] on button "Preview Widget" at bounding box center [352, 92] width 111 height 22
click at [799, 25] on button "Save" at bounding box center [791, 24] width 42 height 23
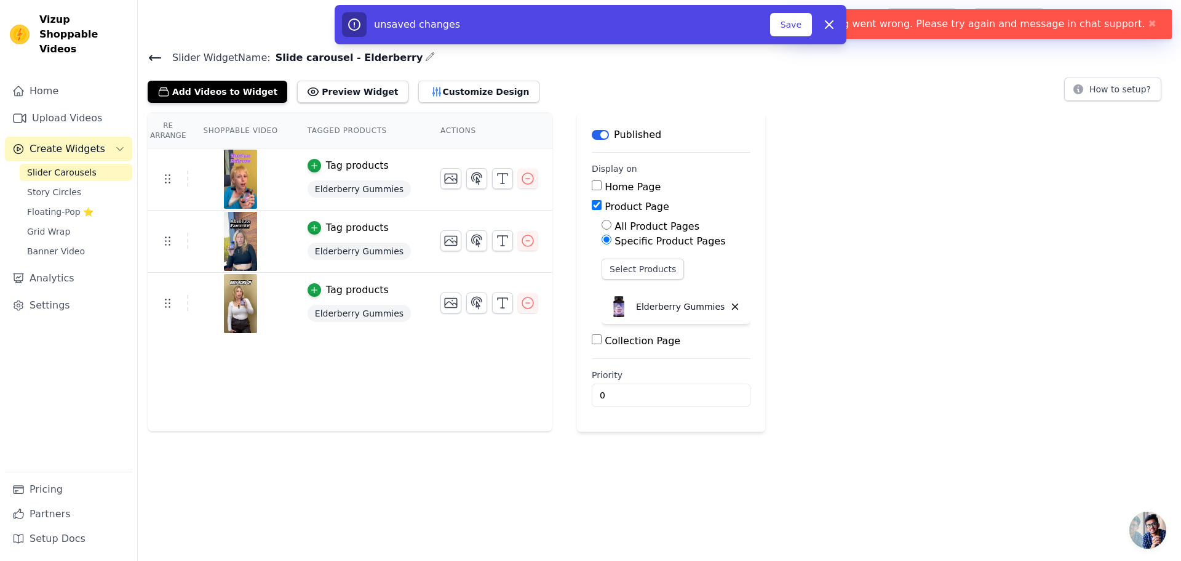
click at [162, 59] on icon at bounding box center [155, 57] width 15 height 15
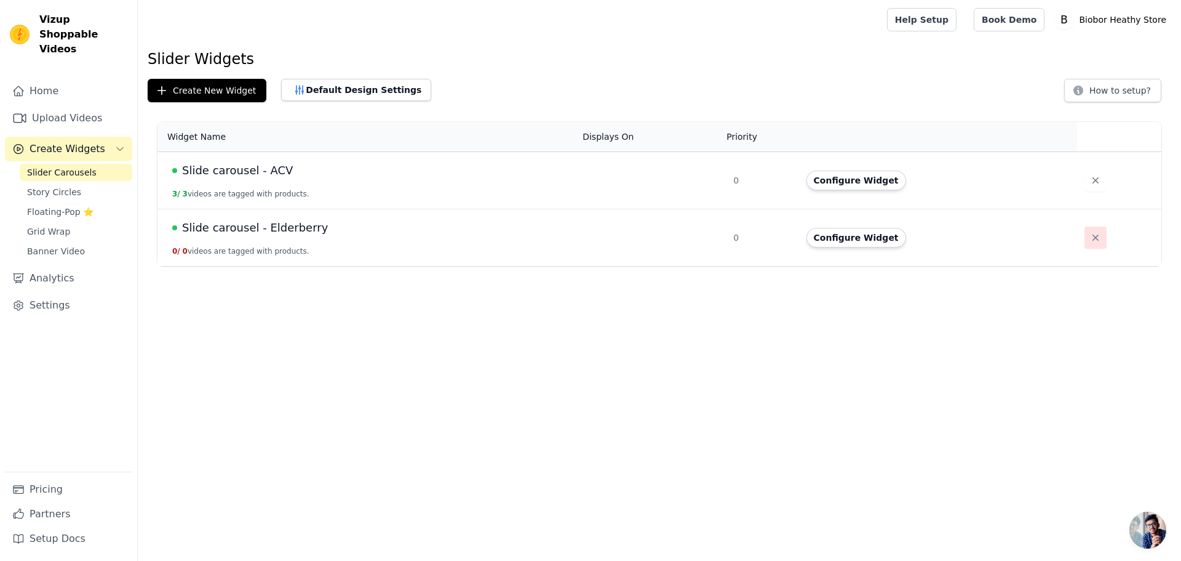
click at [1093, 231] on icon "button" at bounding box center [1096, 237] width 12 height 12
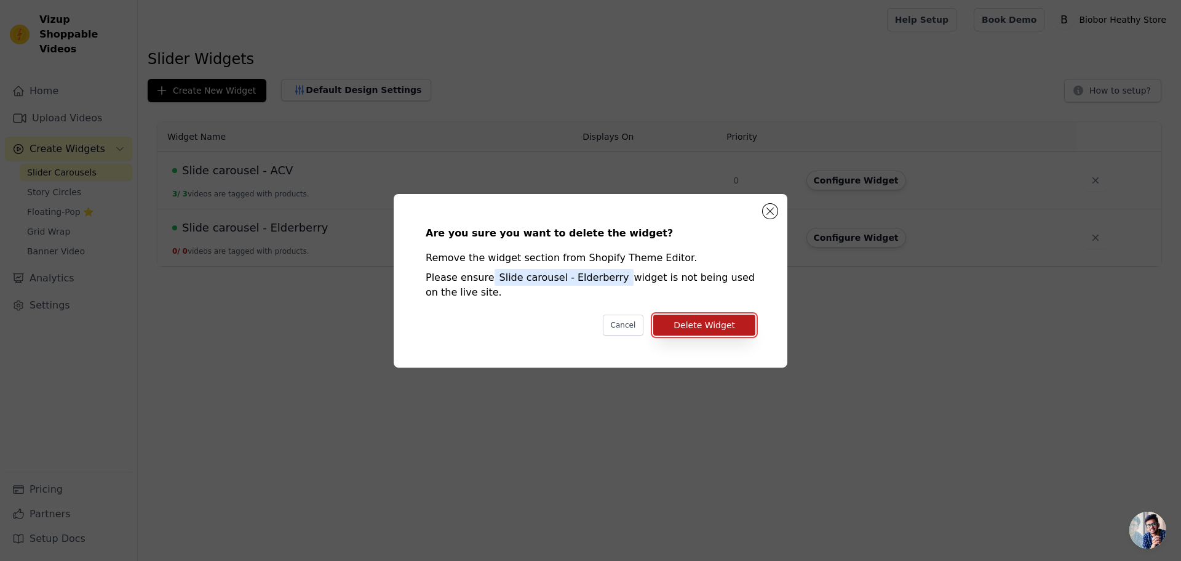
click at [680, 326] on button "Delete Widget" at bounding box center [704, 324] width 102 height 21
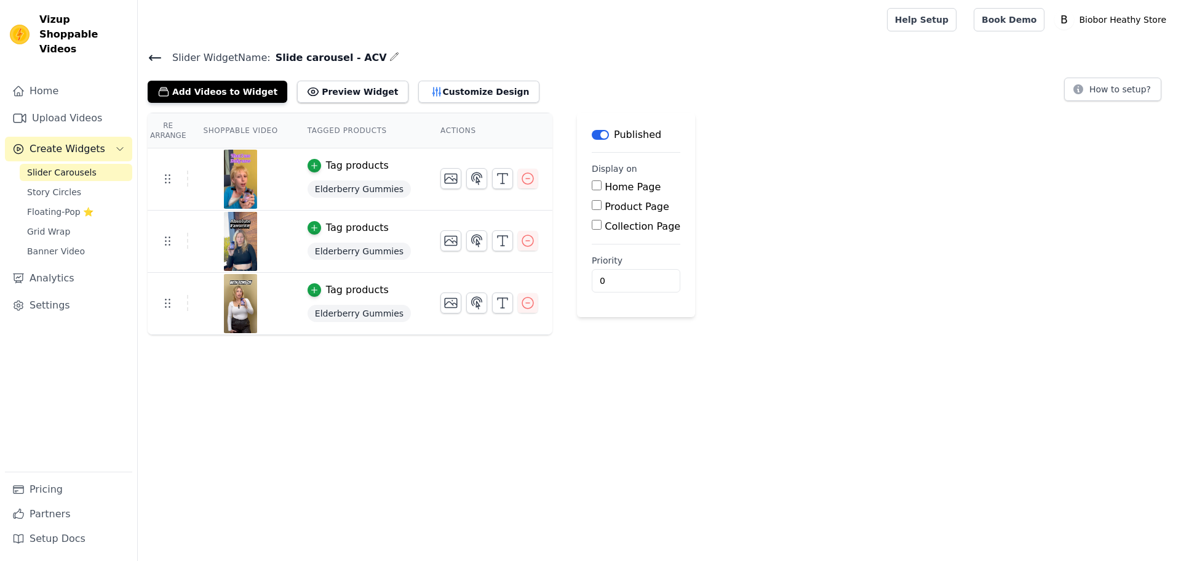
click at [375, 57] on h4 "Slider Widget Name: Slide carousel - ACV" at bounding box center [660, 57] width 1024 height 17
click at [390, 57] on icon "button" at bounding box center [395, 57] width 10 height 10
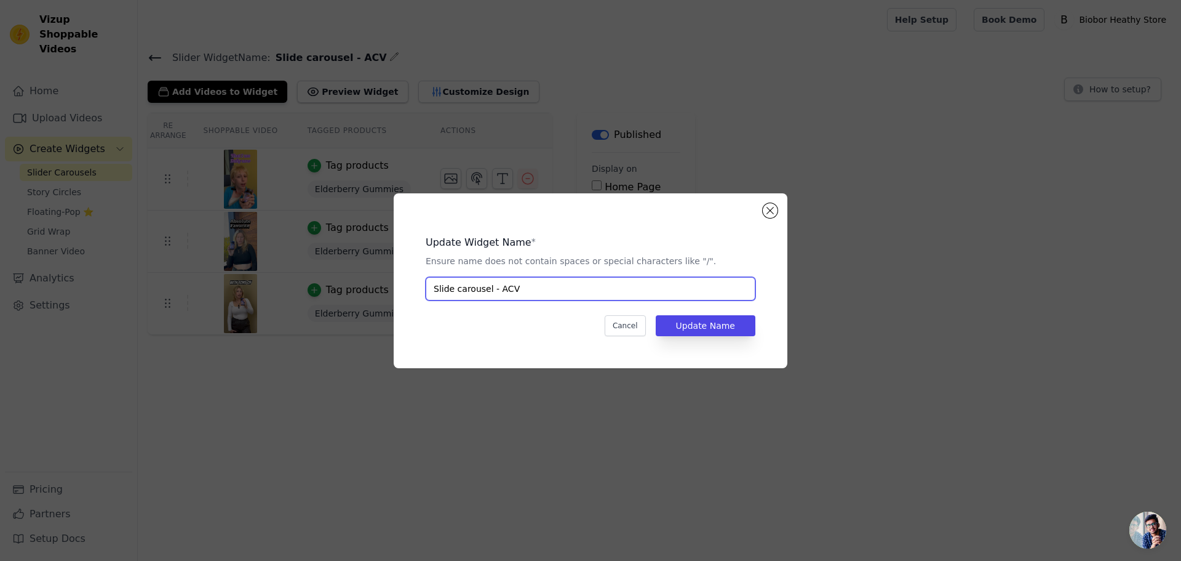
drag, startPoint x: 505, startPoint y: 291, endPoint x: 578, endPoint y: 283, distance: 73.7
click at [578, 283] on input "Slide carousel - ACV" at bounding box center [591, 288] width 330 height 23
type input "Slide carousel - Elderberry"
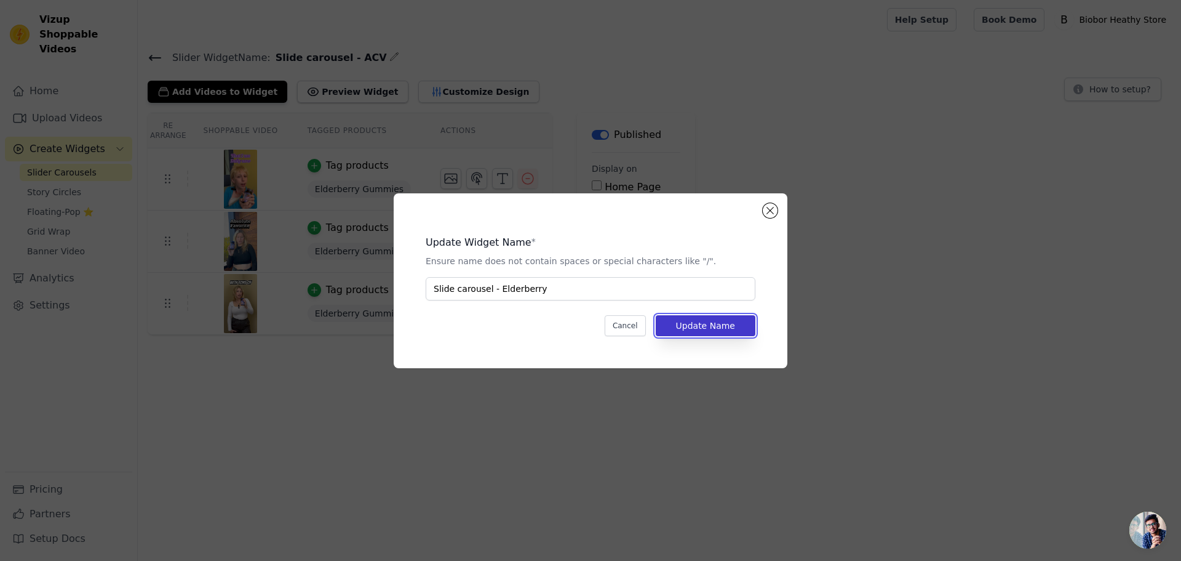
click at [708, 335] on button "Update Name" at bounding box center [706, 325] width 100 height 21
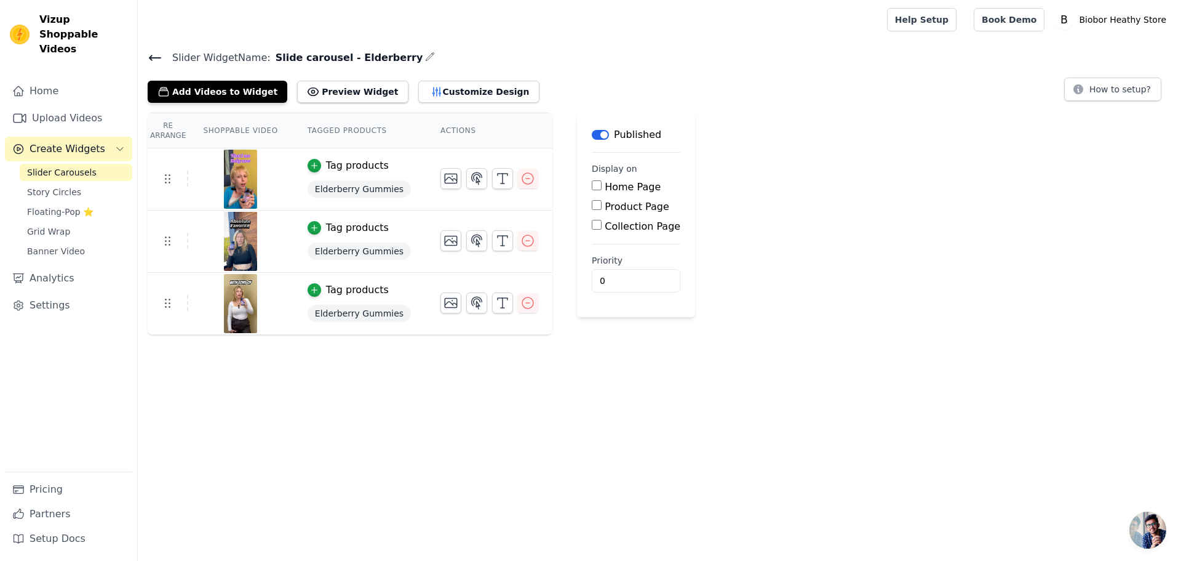
click at [627, 210] on label "Product Page" at bounding box center [637, 207] width 65 height 12
click at [602, 210] on input "Product Page" at bounding box center [597, 205] width 10 height 10
checkbox input "true"
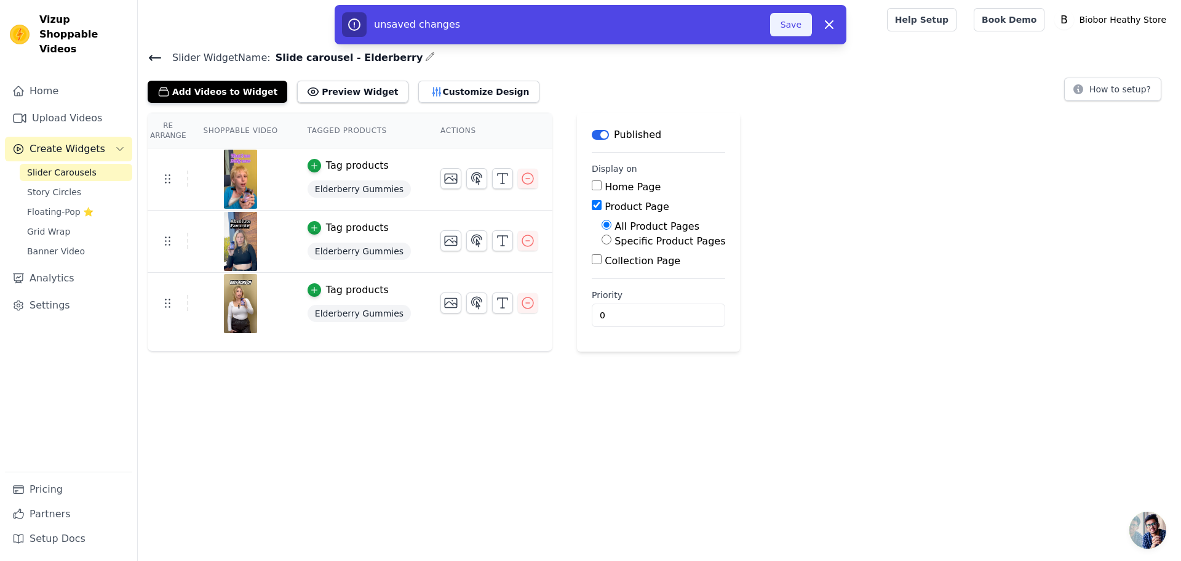
click at [792, 34] on button "Save" at bounding box center [791, 24] width 42 height 23
click at [660, 245] on label "Specific Product Pages" at bounding box center [670, 241] width 111 height 12
click at [612, 244] on input "Specific Product Pages" at bounding box center [607, 239] width 10 height 10
radio input "true"
click at [630, 272] on button "Select Products" at bounding box center [643, 268] width 82 height 21
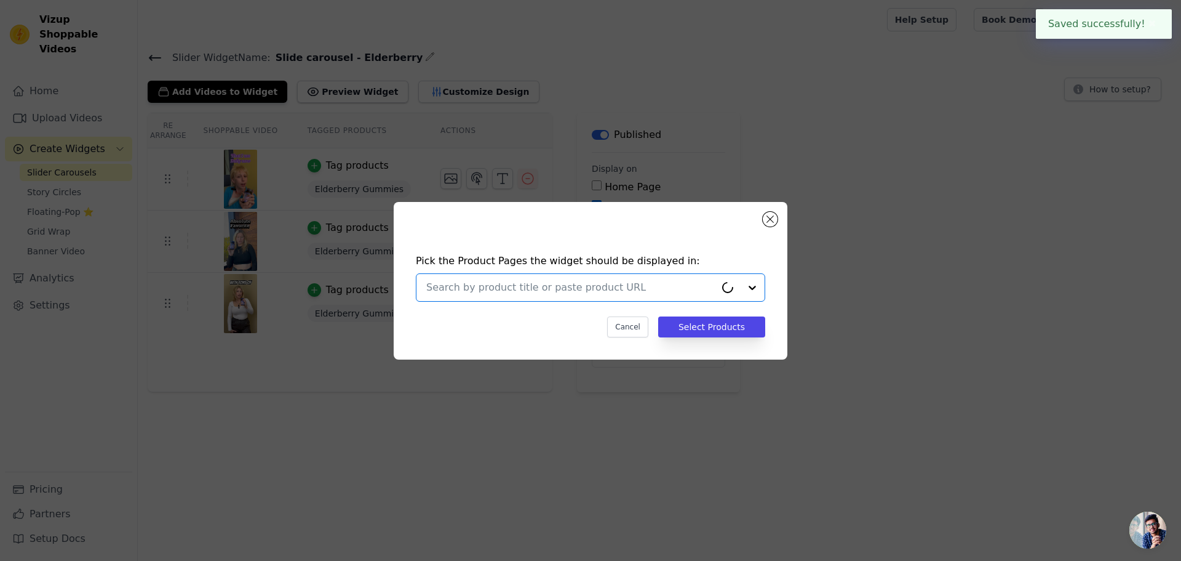
click at [581, 282] on input "text" at bounding box center [570, 287] width 289 height 15
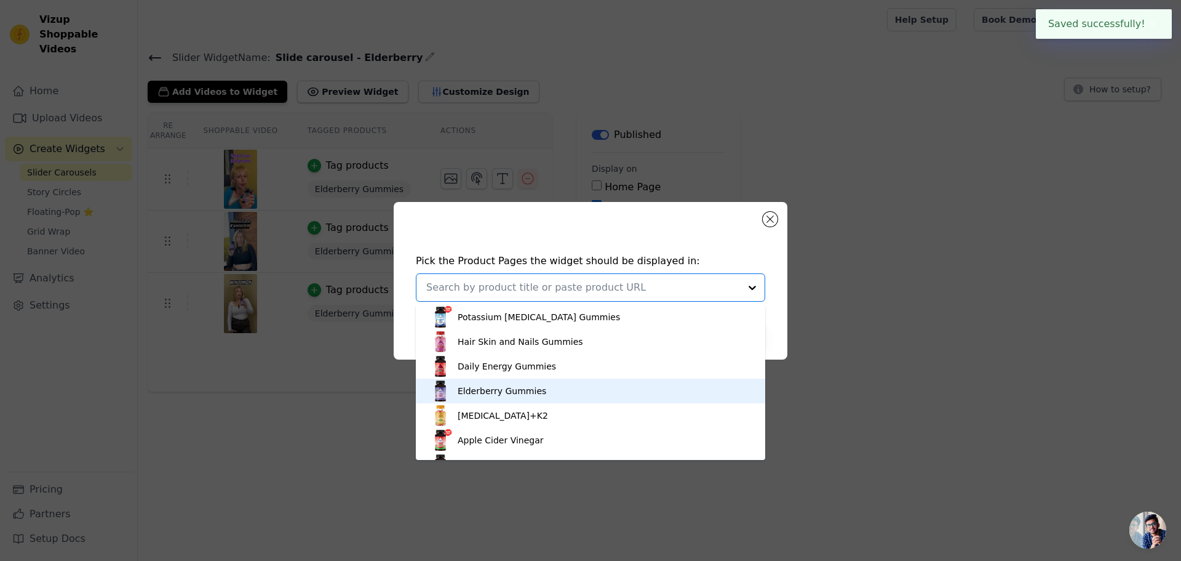
click at [524, 386] on div "Elderberry Gummies" at bounding box center [502, 391] width 89 height 12
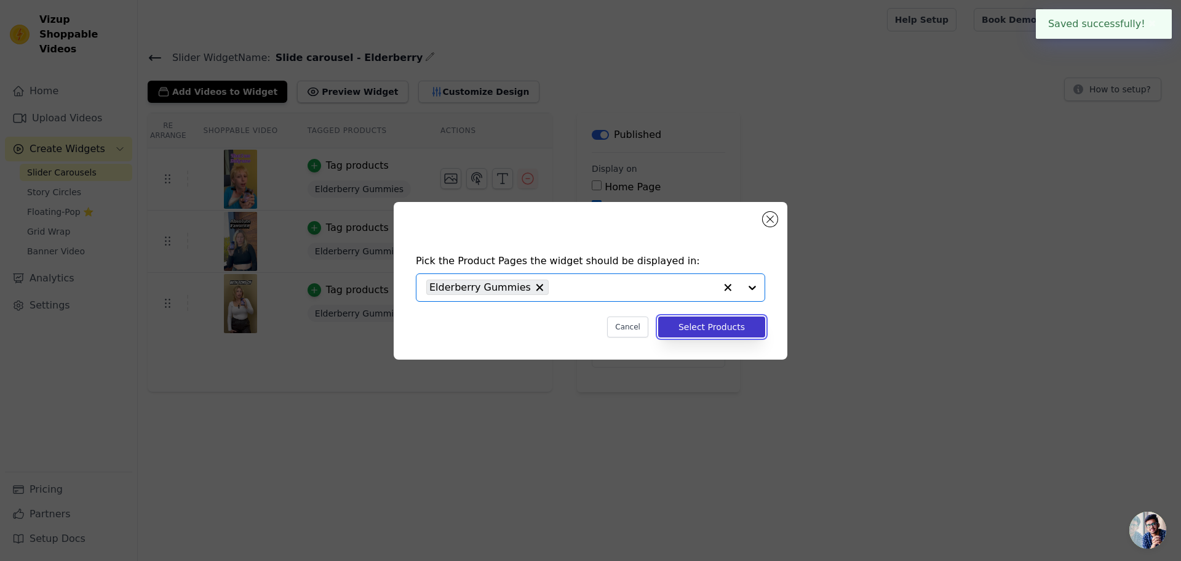
click at [690, 324] on button "Select Products" at bounding box center [711, 326] width 107 height 21
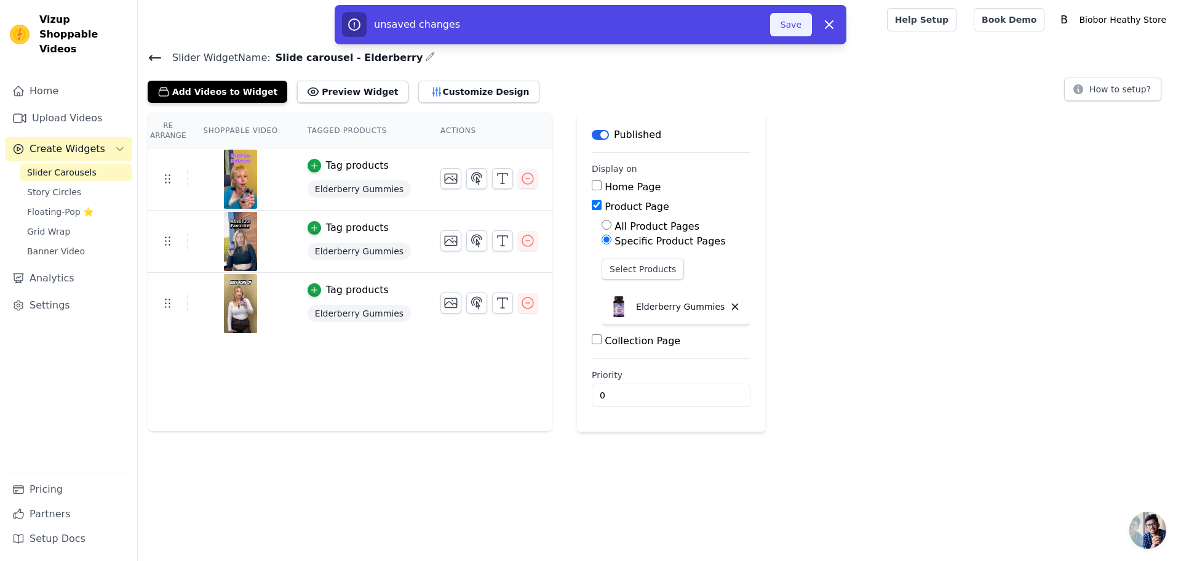
click at [791, 22] on button "Save" at bounding box center [791, 24] width 42 height 23
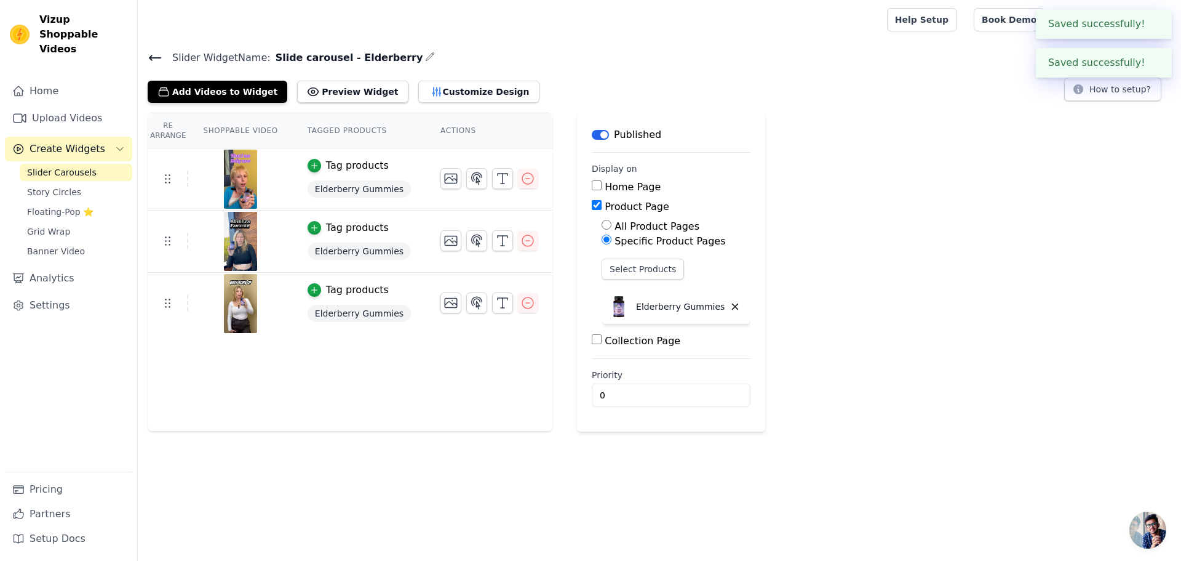
click at [156, 58] on icon at bounding box center [155, 57] width 11 height 5
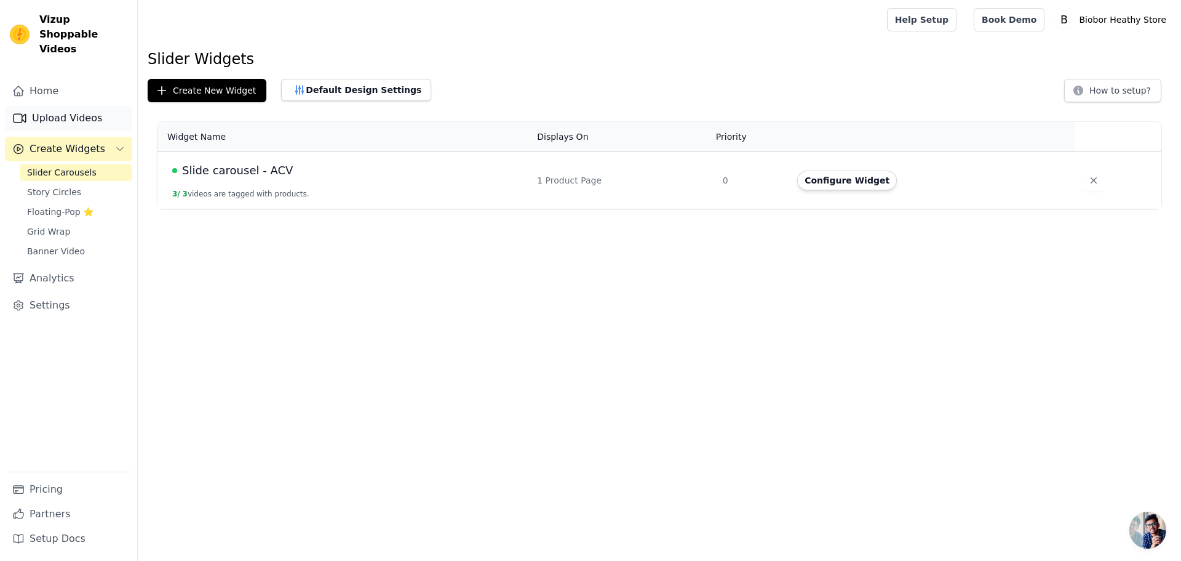
click at [66, 106] on link "Upload Videos" at bounding box center [68, 118] width 127 height 25
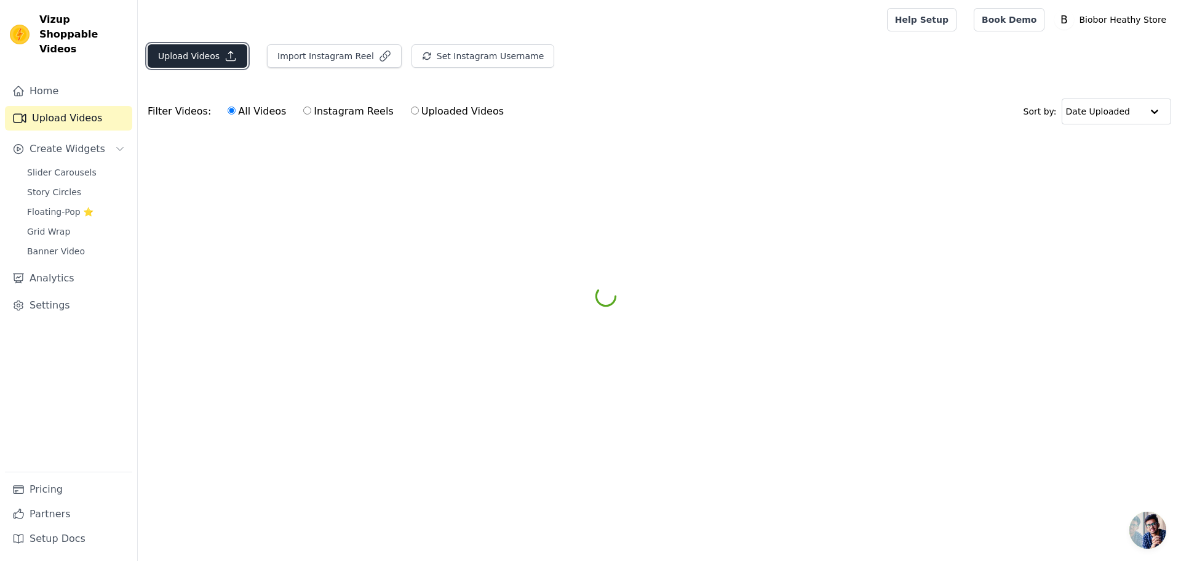
click at [195, 56] on button "Upload Videos" at bounding box center [198, 55] width 100 height 23
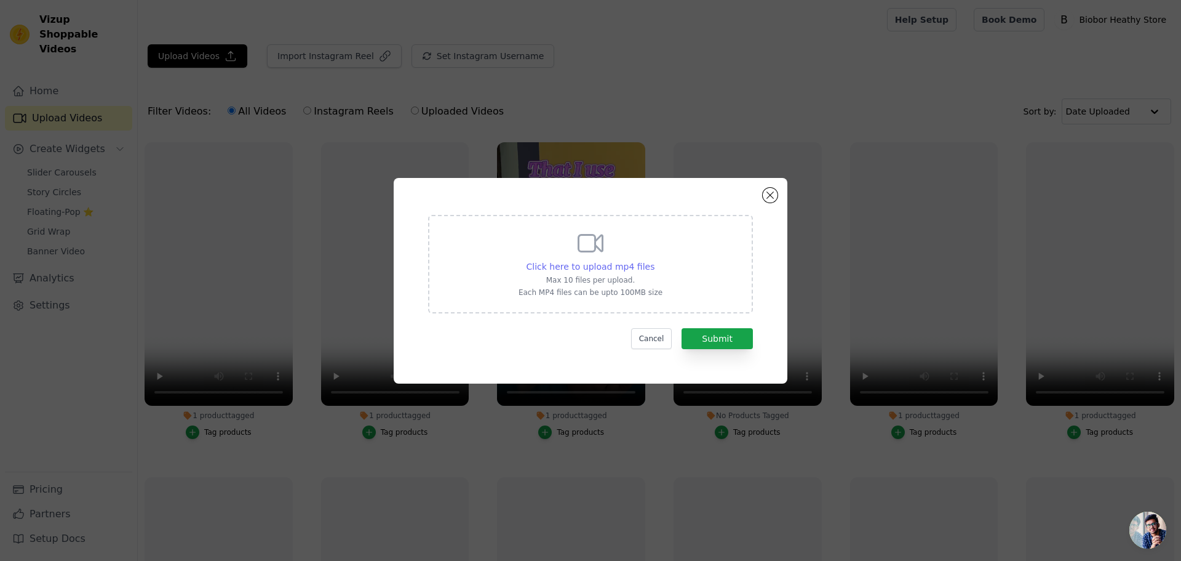
click at [597, 264] on span "Click here to upload mp4 files" at bounding box center [591, 267] width 129 height 10
click at [654, 260] on input "Click here to upload mp4 files Max 10 files per upload. Each MP4 files can be u…" at bounding box center [654, 260] width 1 height 1
click at [636, 270] on span "Click here to upload mp4 files" at bounding box center [591, 267] width 129 height 10
click at [654, 260] on input "Click here to upload mp4 files Max 10 files per upload. Each MP4 files can be u…" at bounding box center [654, 260] width 1 height 1
type input "C:\fakepath\d3k2.mp4"
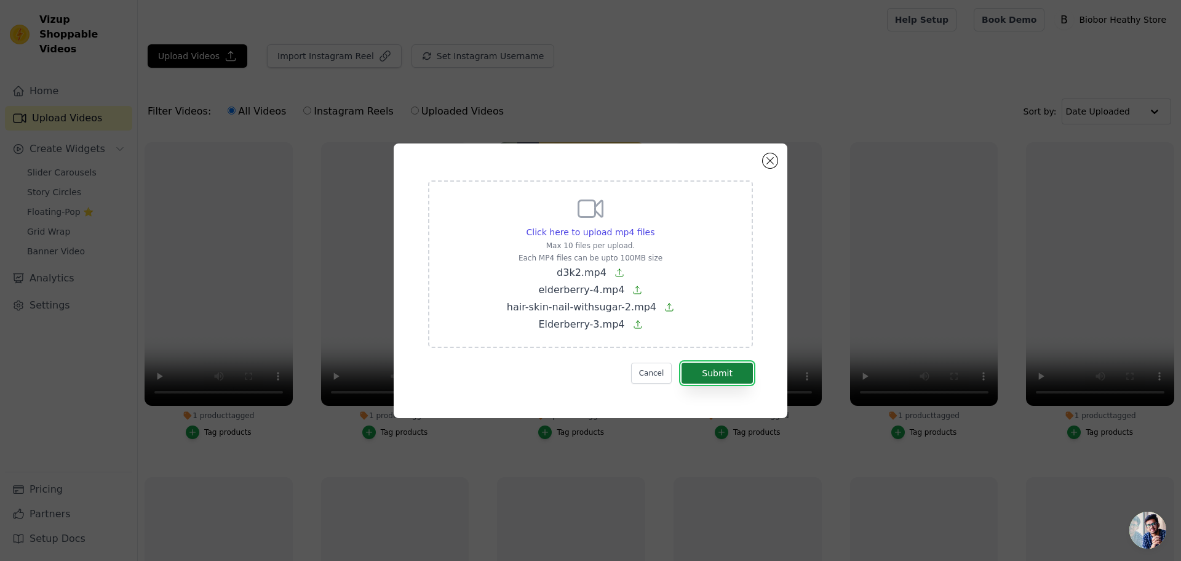
click at [727, 376] on button "Submit" at bounding box center [717, 372] width 71 height 21
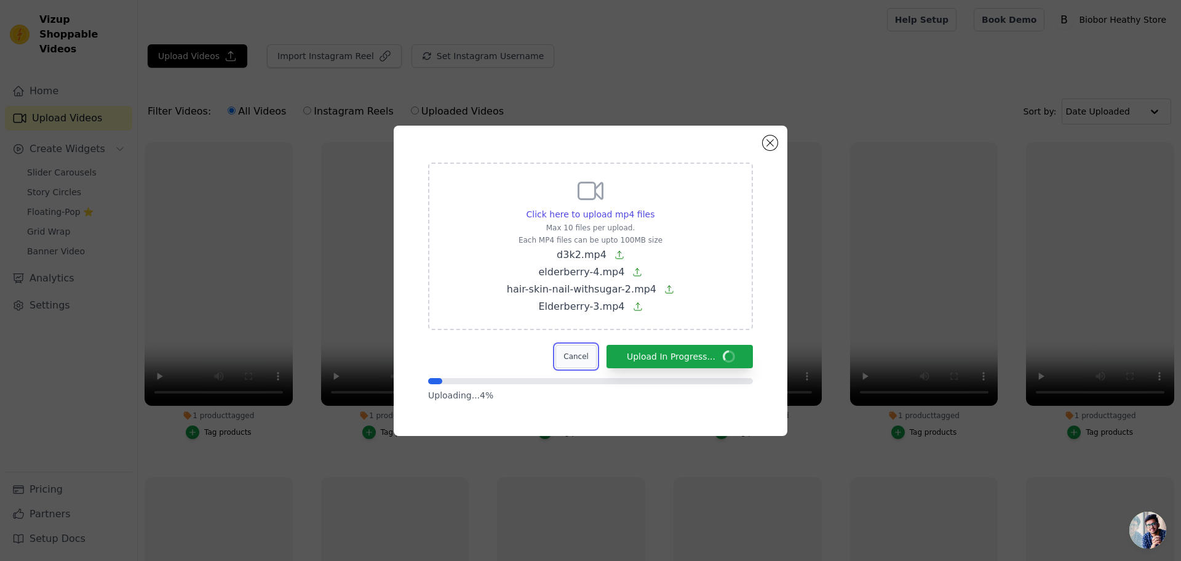
click at [588, 355] on button "Cancel" at bounding box center [576, 356] width 41 height 23
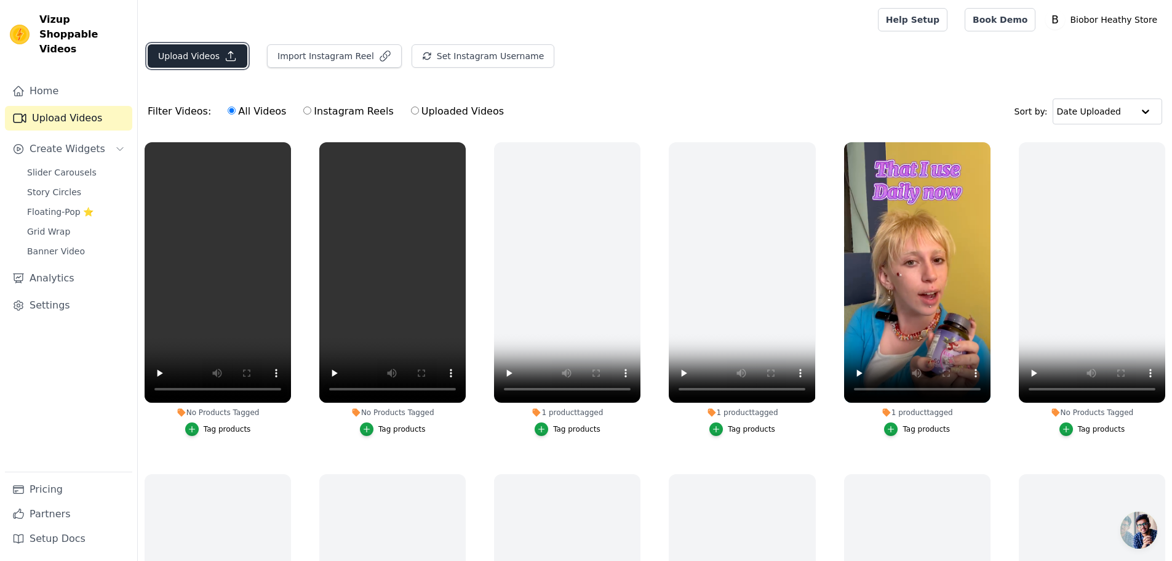
click at [204, 65] on button "Upload Videos" at bounding box center [198, 55] width 100 height 23
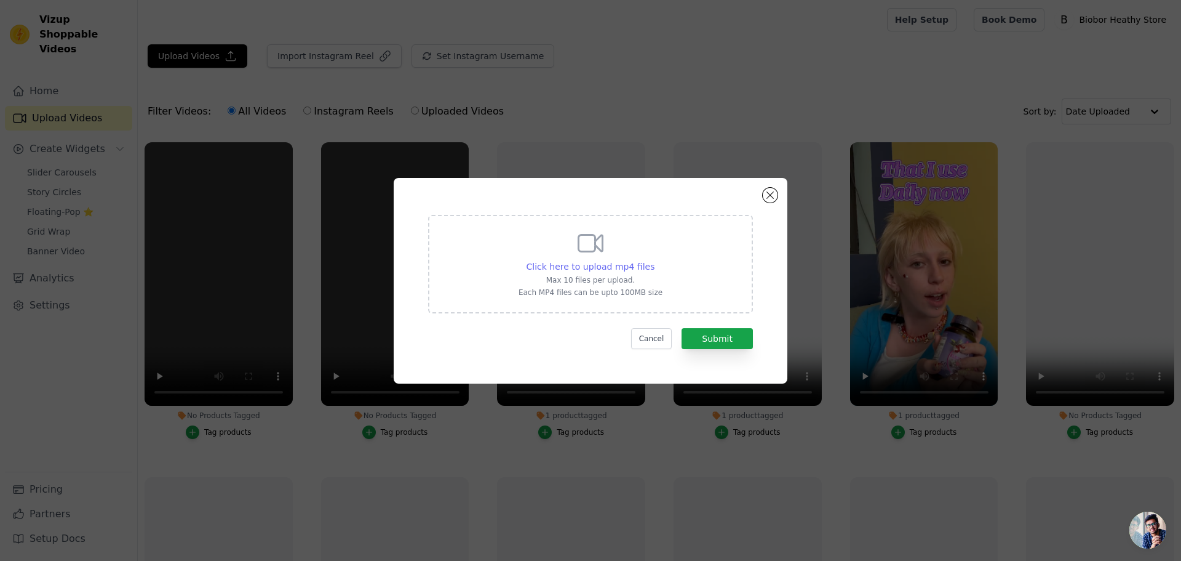
click at [604, 266] on span "Click here to upload mp4 files" at bounding box center [591, 267] width 129 height 10
click at [654, 260] on input "Click here to upload mp4 files Max 10 files per upload. Each MP4 files can be u…" at bounding box center [654, 260] width 1 height 1
type input "C:\fakepath\hair-skin-nail-withsugar-3.mp4"
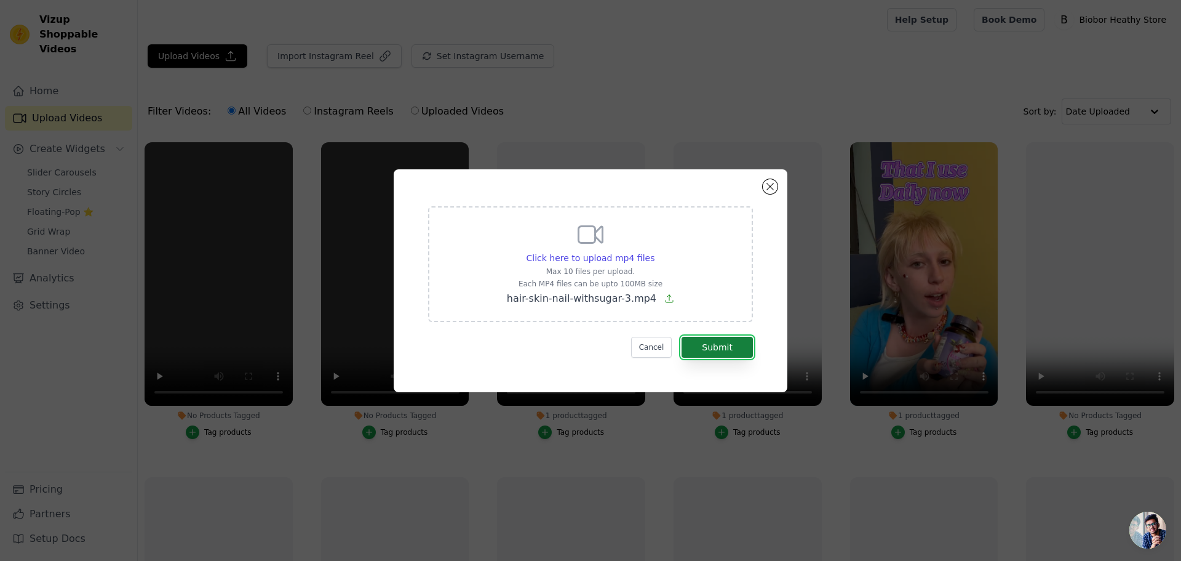
click at [727, 340] on button "Submit" at bounding box center [717, 347] width 71 height 21
click at [695, 347] on button "Submit" at bounding box center [717, 347] width 71 height 21
click at [696, 347] on button "Submit" at bounding box center [717, 347] width 71 height 21
click at [696, 347] on form "Click here to upload mp4 files Max 10 files per upload. Each MP4 files can be u…" at bounding box center [590, 281] width 325 height 151
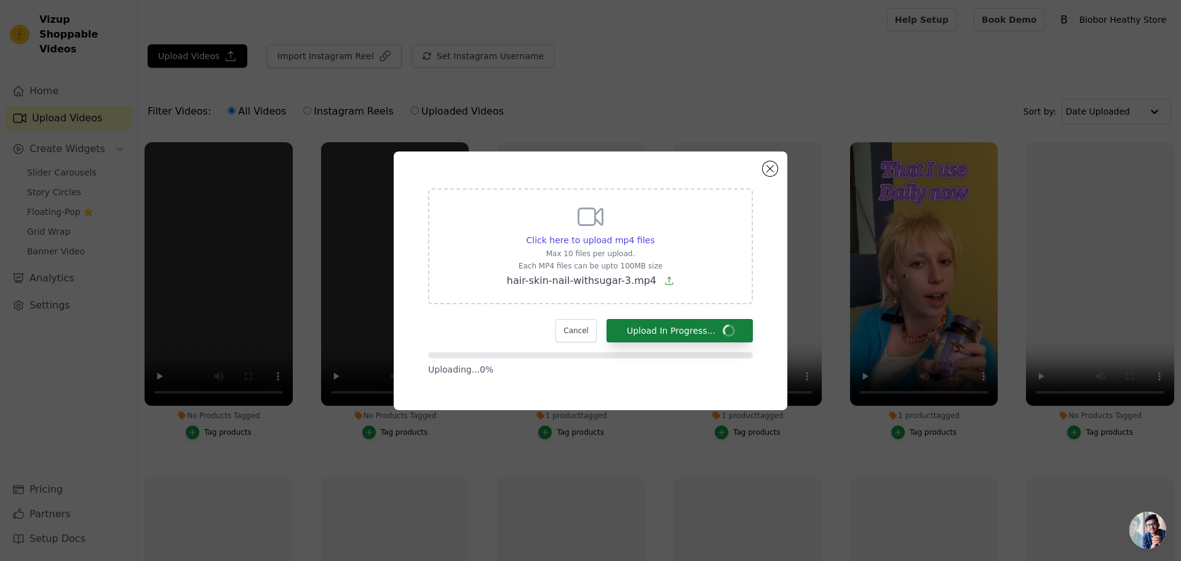
click at [696, 347] on form "Click here to upload mp4 files Max 10 files per upload. Each MP4 files can be u…" at bounding box center [590, 281] width 325 height 187
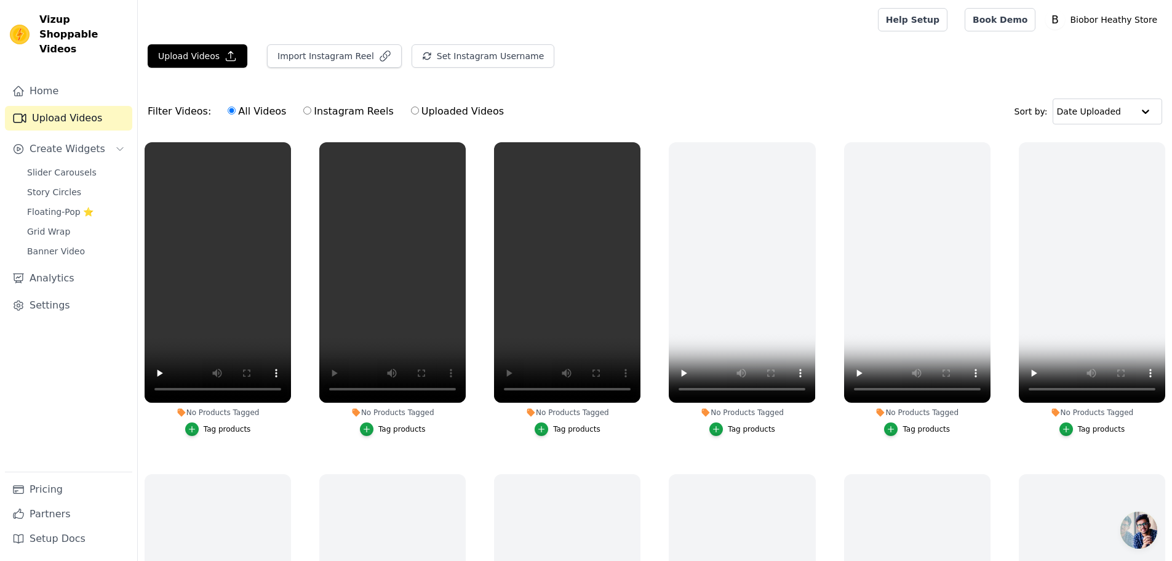
click at [581, 431] on div "Tag products" at bounding box center [576, 429] width 47 height 10
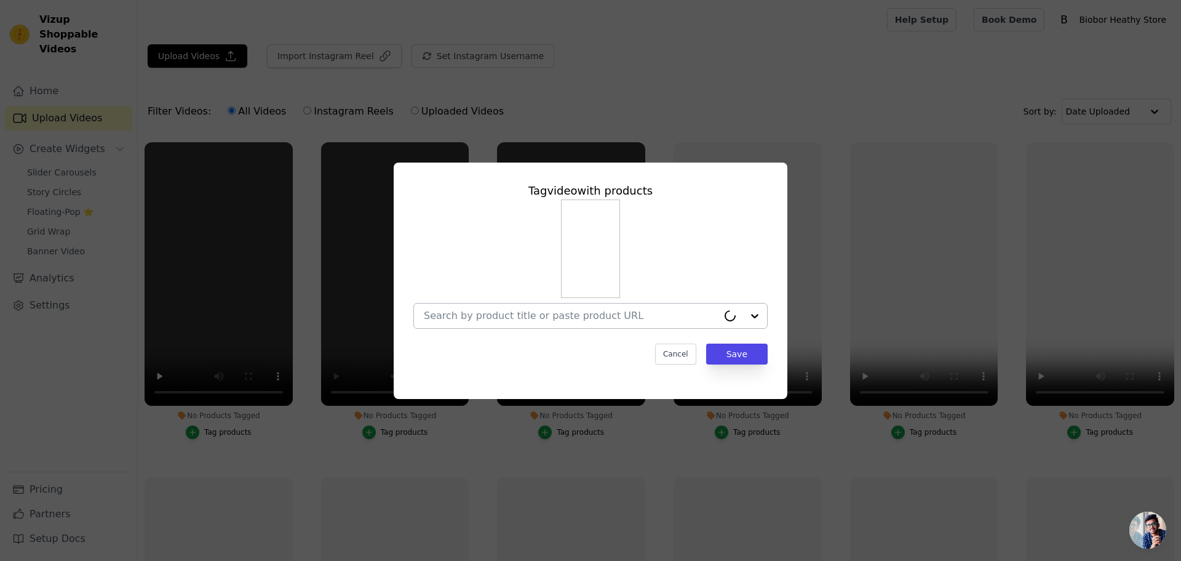
click at [573, 324] on div at bounding box center [571, 315] width 294 height 25
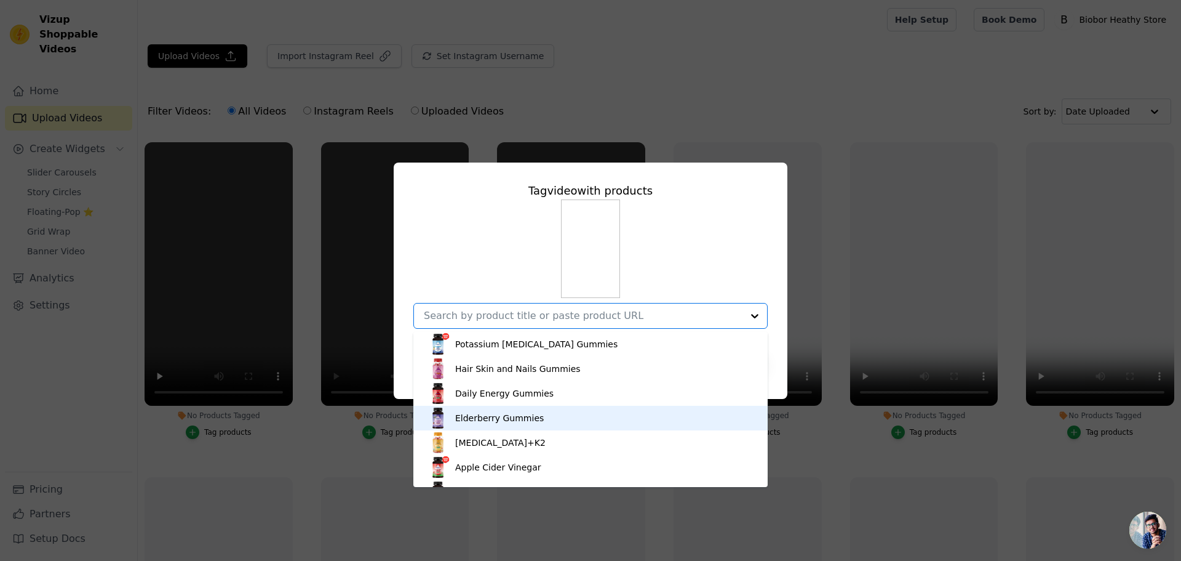
click at [506, 415] on div "Elderberry Gummies" at bounding box center [499, 418] width 89 height 12
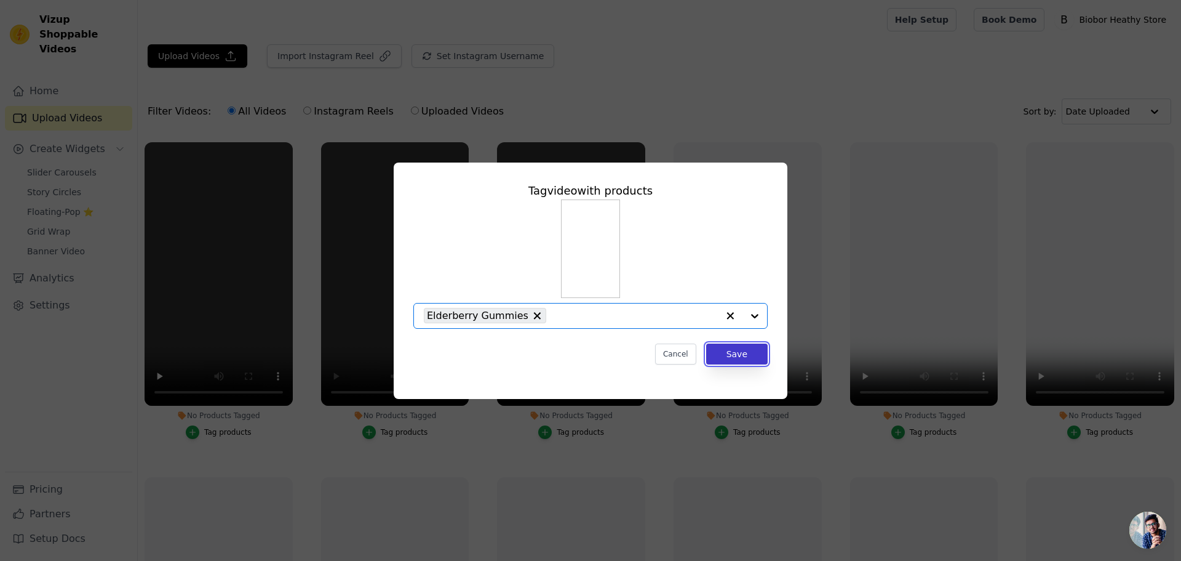
click at [743, 356] on button "Save" at bounding box center [737, 353] width 62 height 21
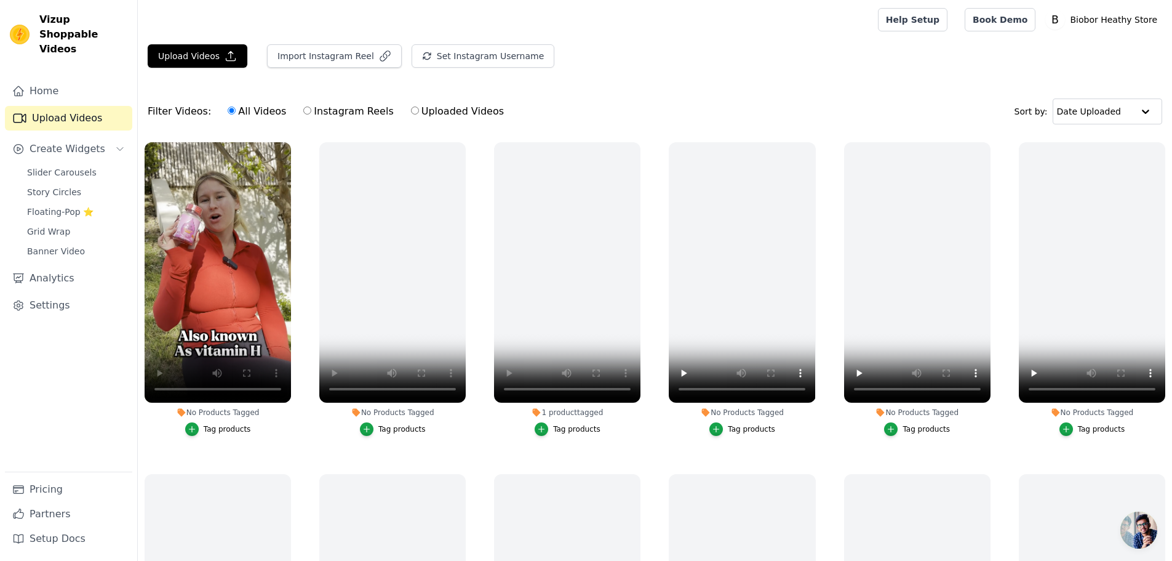
click at [230, 427] on div "Tag products" at bounding box center [227, 429] width 47 height 10
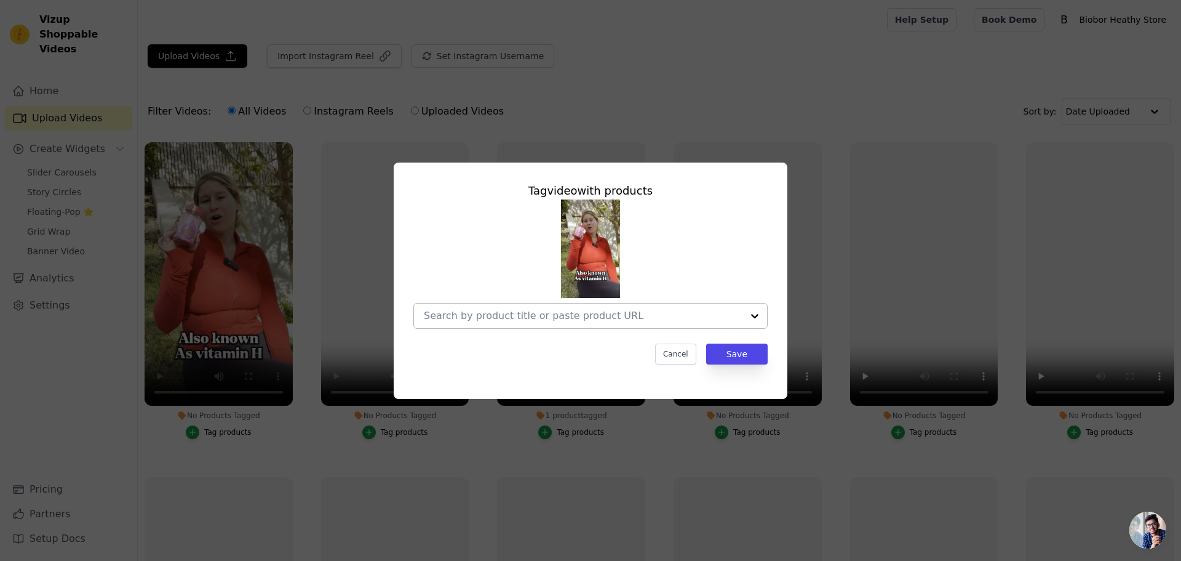
click at [650, 324] on div at bounding box center [583, 315] width 319 height 25
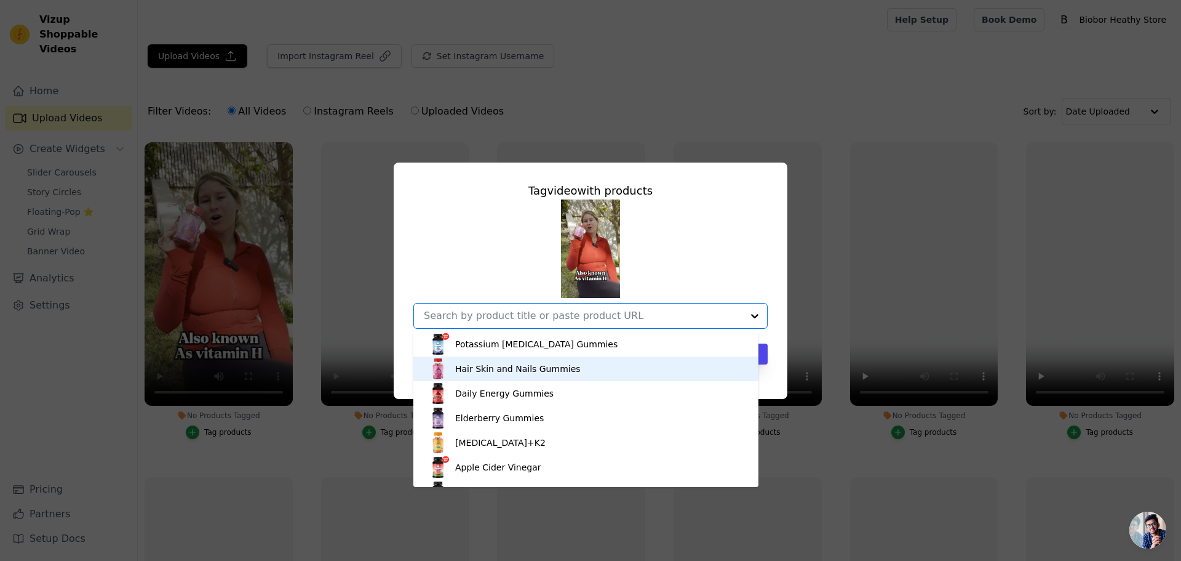
click at [564, 372] on div "Hair Skin and Nails Gummies" at bounding box center [518, 368] width 126 height 12
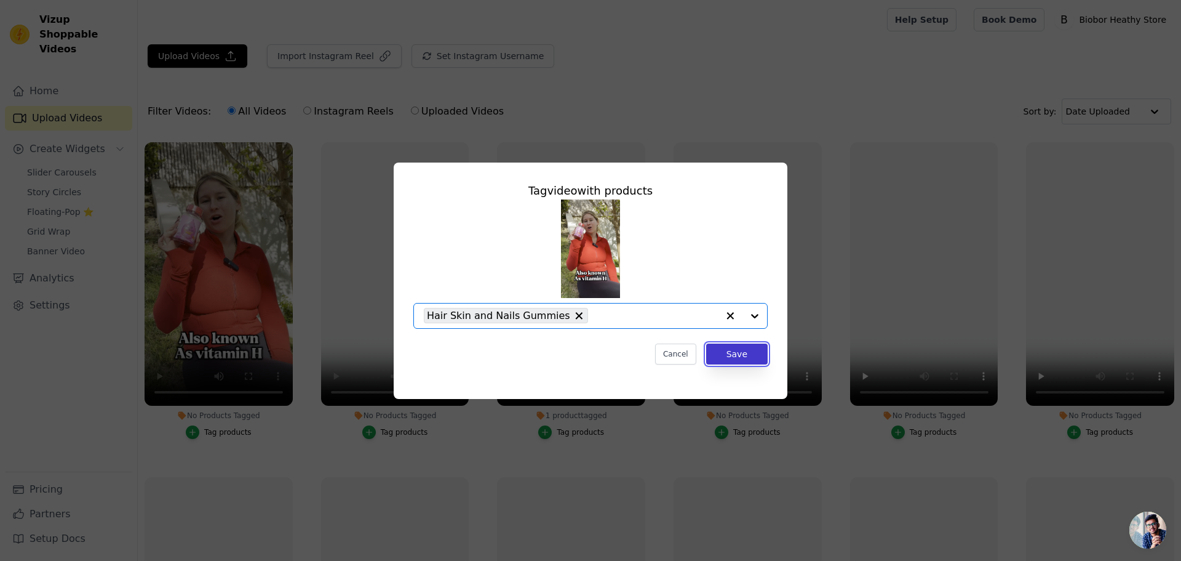
click at [765, 356] on button "Save" at bounding box center [737, 353] width 62 height 21
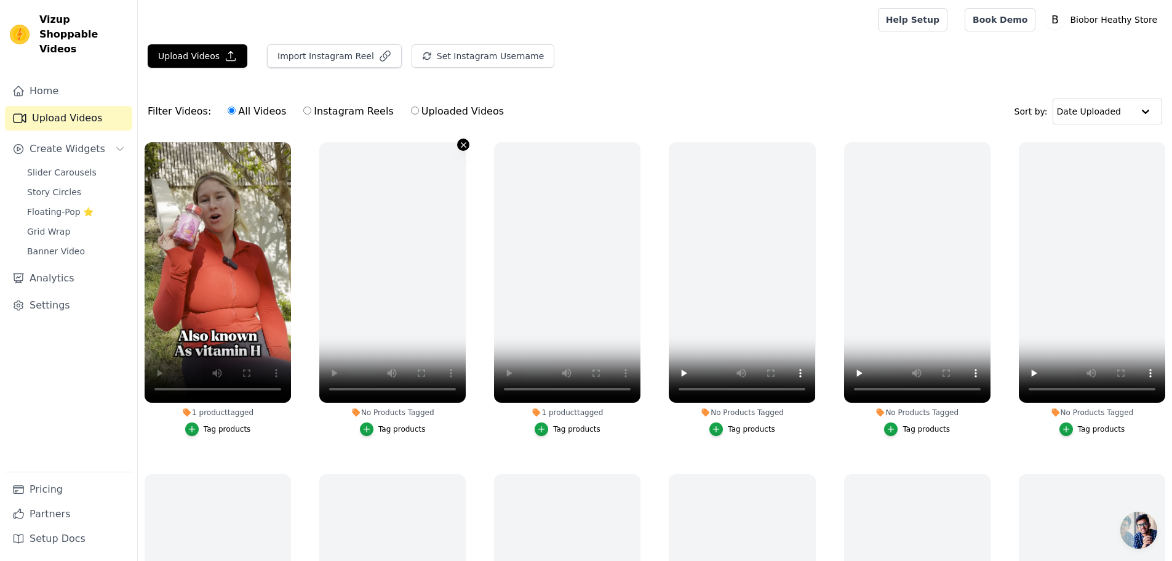
click at [463, 143] on icon "button" at bounding box center [463, 144] width 9 height 9
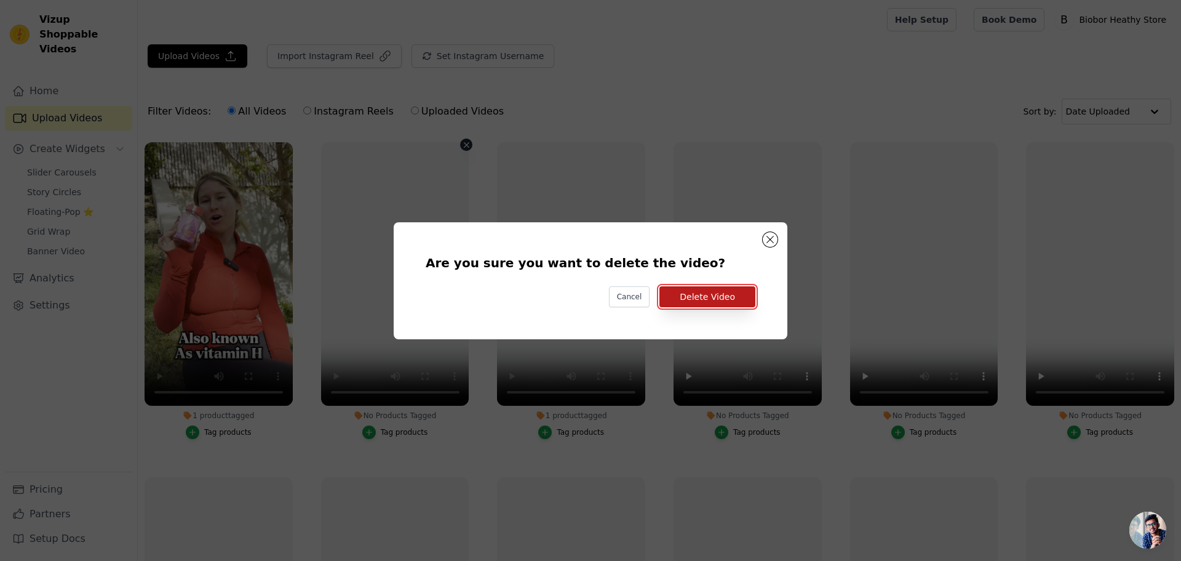
click at [699, 301] on button "Delete Video" at bounding box center [708, 296] width 96 height 21
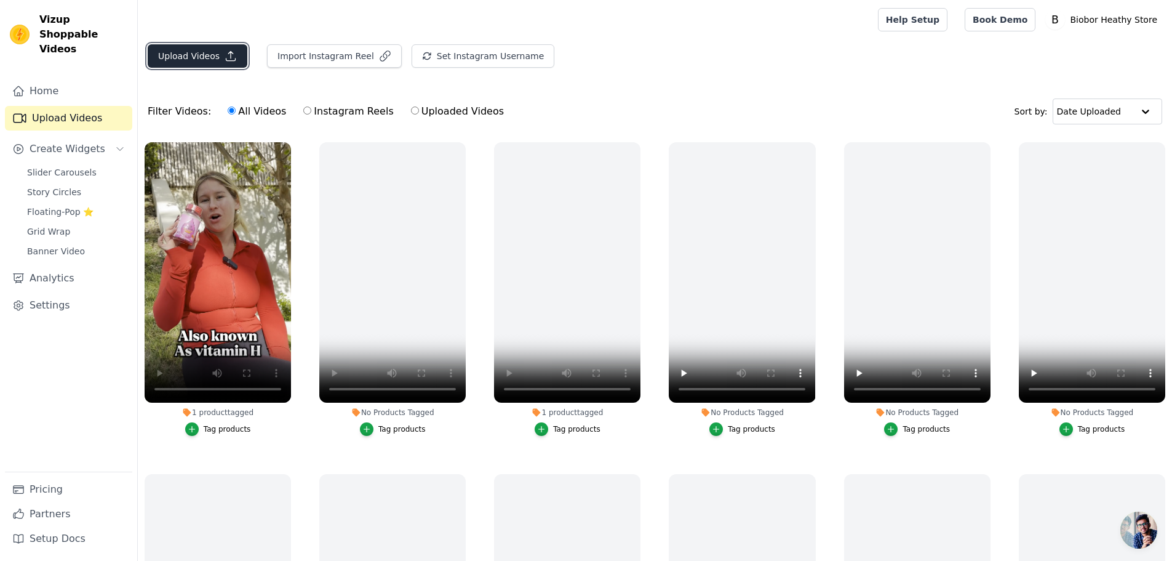
click at [195, 52] on button "Upload Videos" at bounding box center [198, 55] width 100 height 23
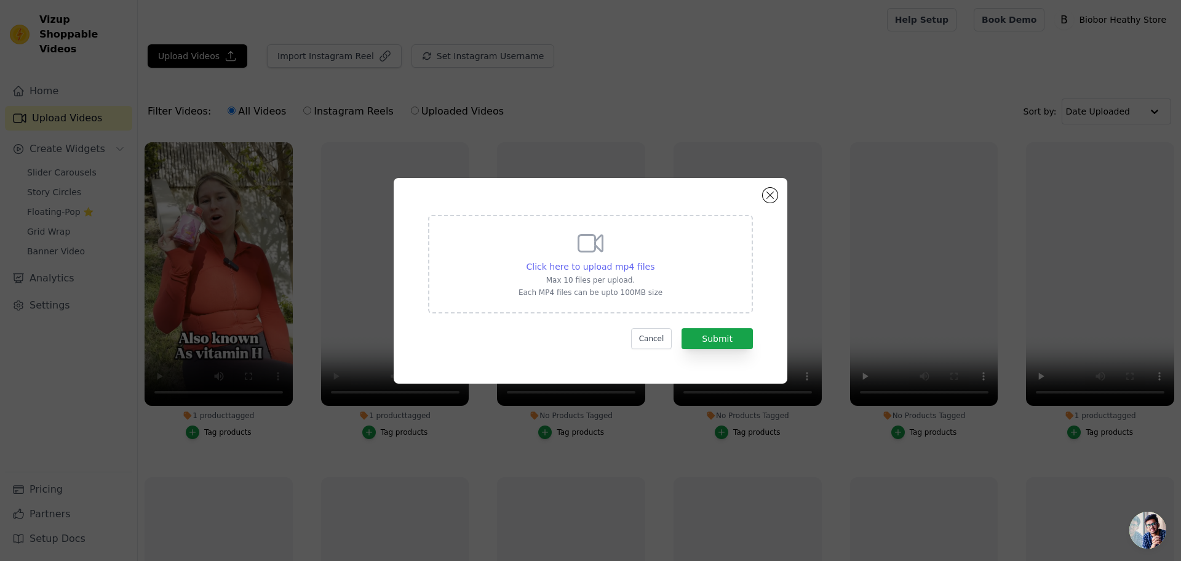
click at [597, 270] on span "Click here to upload mp4 files" at bounding box center [591, 267] width 129 height 10
click at [654, 260] on input "Click here to upload mp4 files Max 10 files per upload. Each MP4 files can be u…" at bounding box center [654, 260] width 1 height 1
click at [640, 268] on span "Click here to upload mp4 files" at bounding box center [591, 267] width 129 height 10
click at [654, 260] on input "Click here to upload mp4 files Max 10 files per upload. Each MP4 files can be u…" at bounding box center [654, 260] width 1 height 1
type input "C:\fakepath\d3k2.mp4"
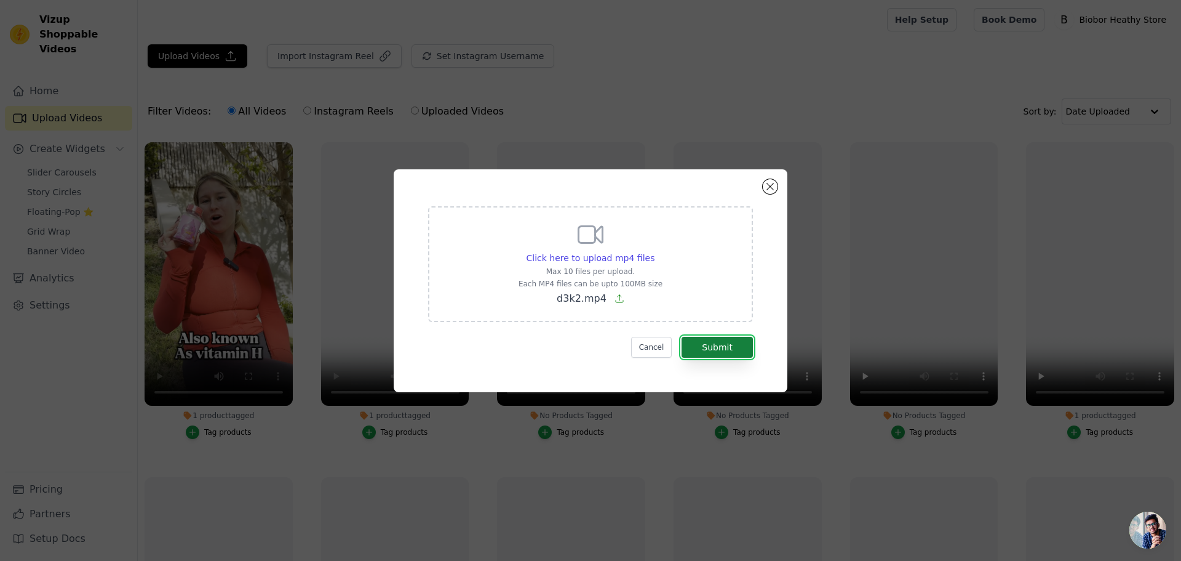
click at [711, 349] on button "Submit" at bounding box center [717, 347] width 71 height 21
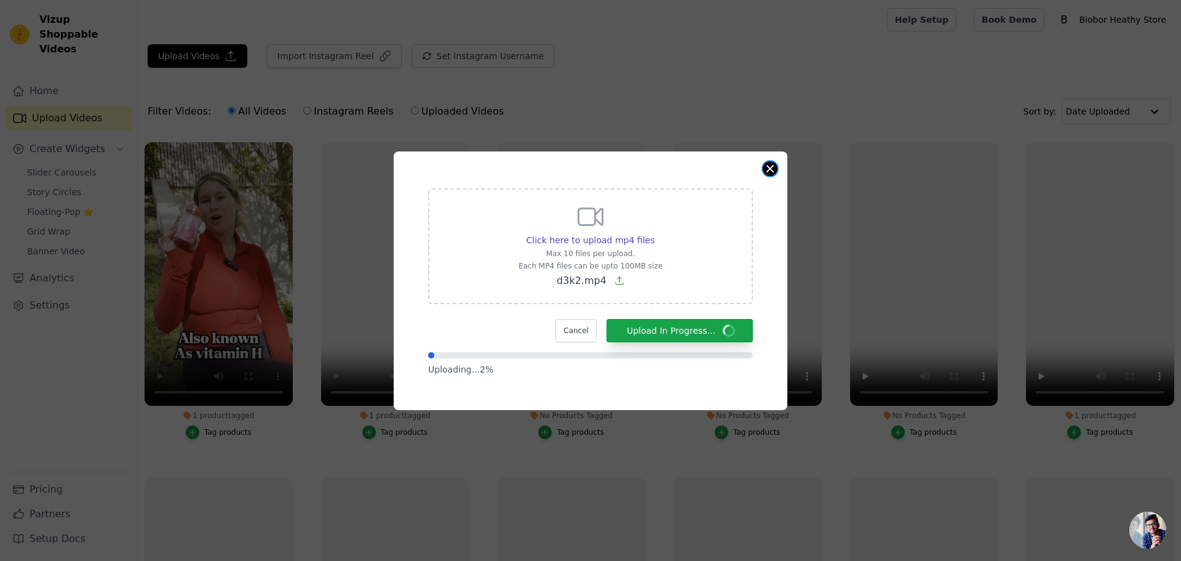
click at [772, 171] on button "Close modal" at bounding box center [770, 168] width 15 height 15
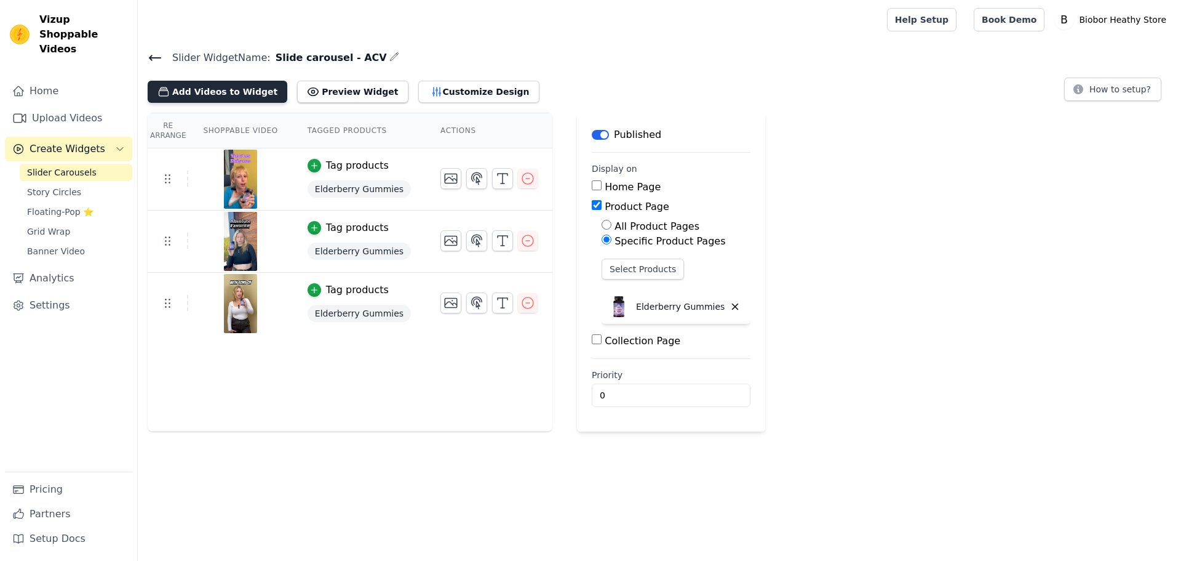
click at [238, 85] on button "Add Videos to Widget" at bounding box center [218, 92] width 140 height 22
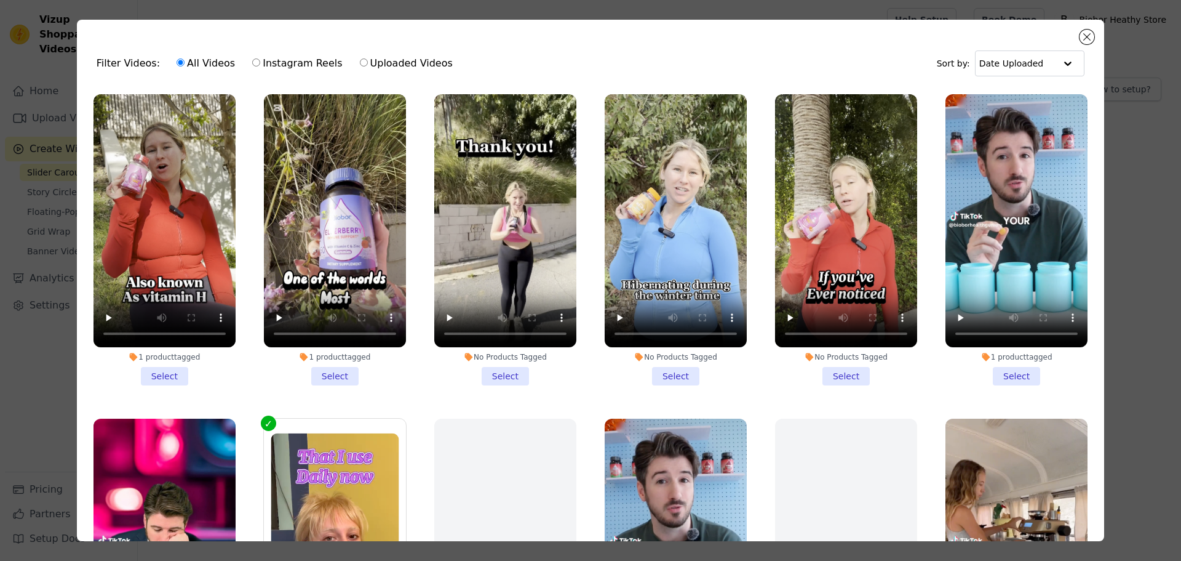
click at [329, 373] on li "1 product tagged Select" at bounding box center [335, 239] width 142 height 291
click at [0, 0] on input "1 product tagged Select" at bounding box center [0, 0] width 0 height 0
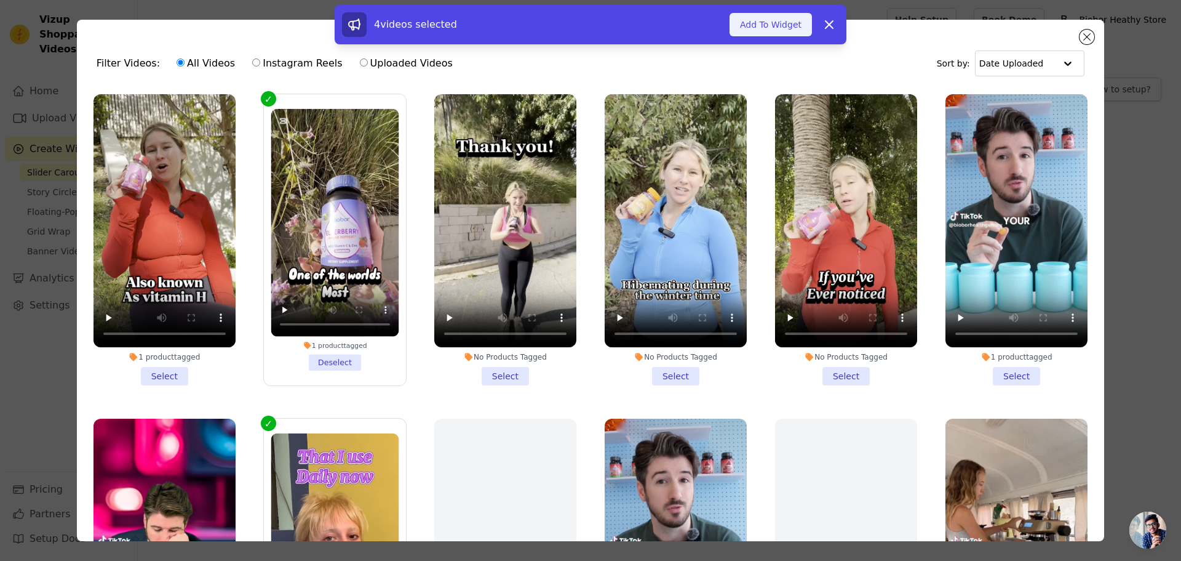
click at [771, 25] on button "Add To Widget" at bounding box center [771, 24] width 82 height 23
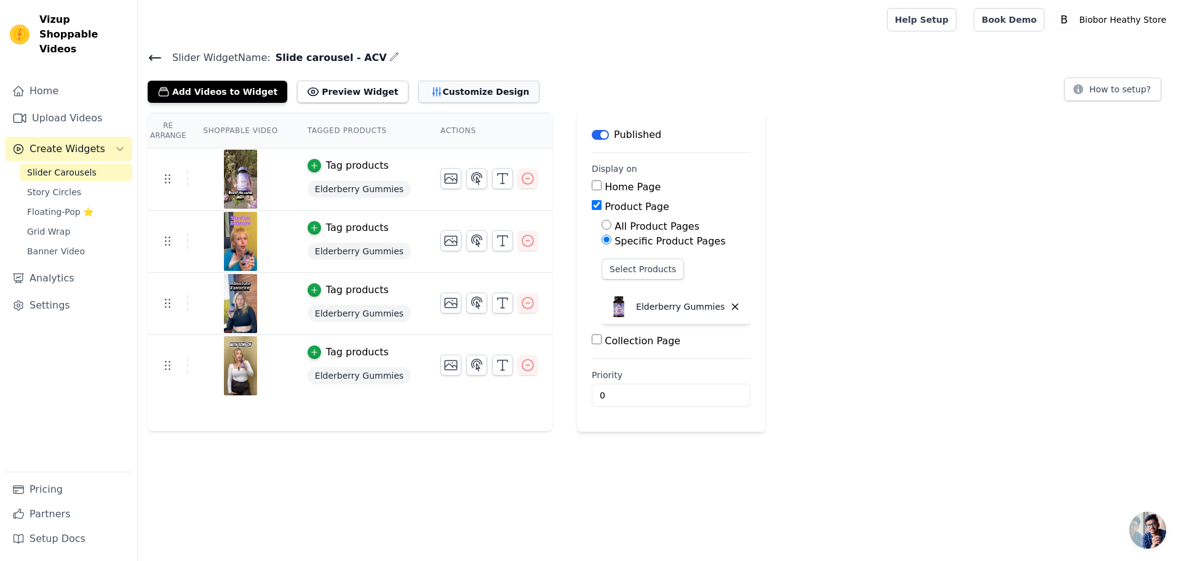
click at [452, 82] on button "Customize Design" at bounding box center [478, 92] width 121 height 22
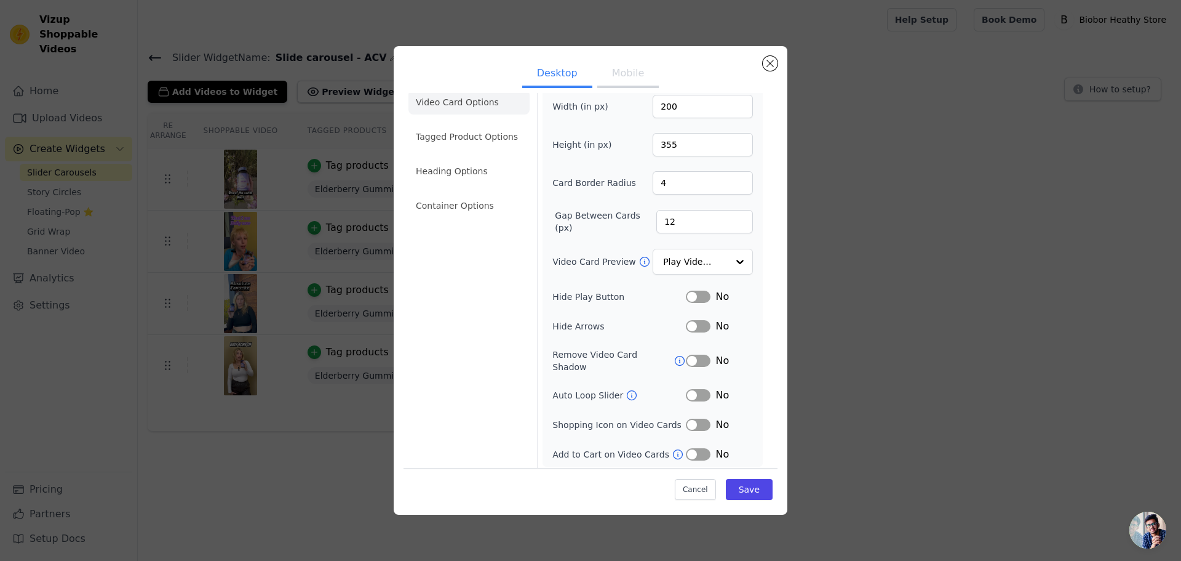
scroll to position [20, 0]
click at [696, 424] on button "Label" at bounding box center [698, 421] width 25 height 12
click at [470, 138] on li "Tagged Product Options" at bounding box center [469, 133] width 121 height 25
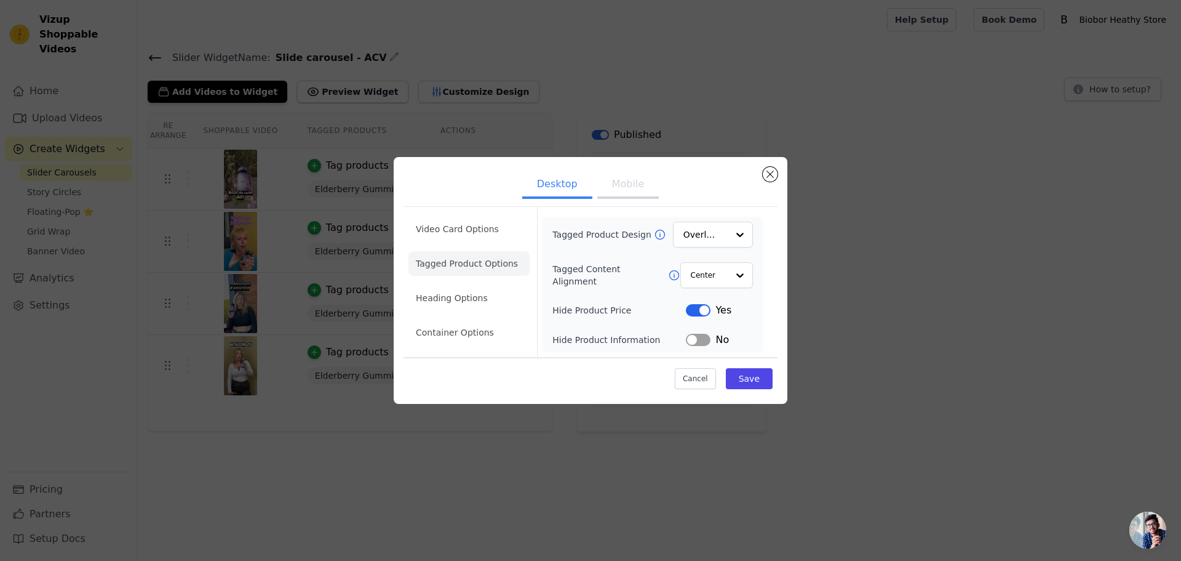
scroll to position [0, 0]
click at [470, 294] on li "Heading Options" at bounding box center [469, 298] width 121 height 25
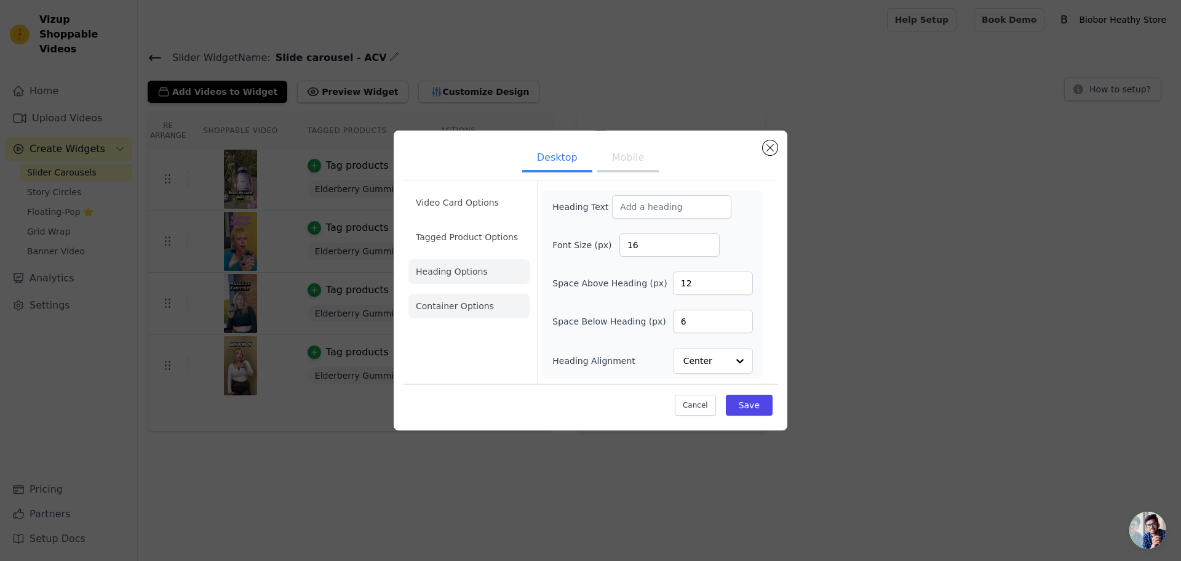
click at [461, 305] on li "Container Options" at bounding box center [469, 306] width 121 height 25
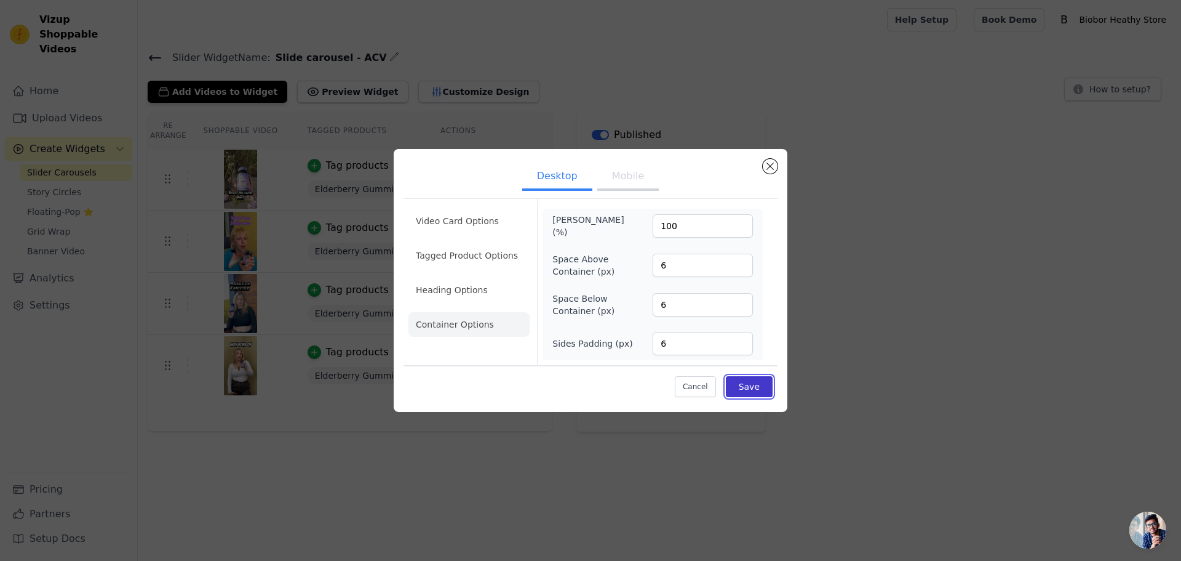
click at [743, 390] on button "Save" at bounding box center [749, 386] width 47 height 21
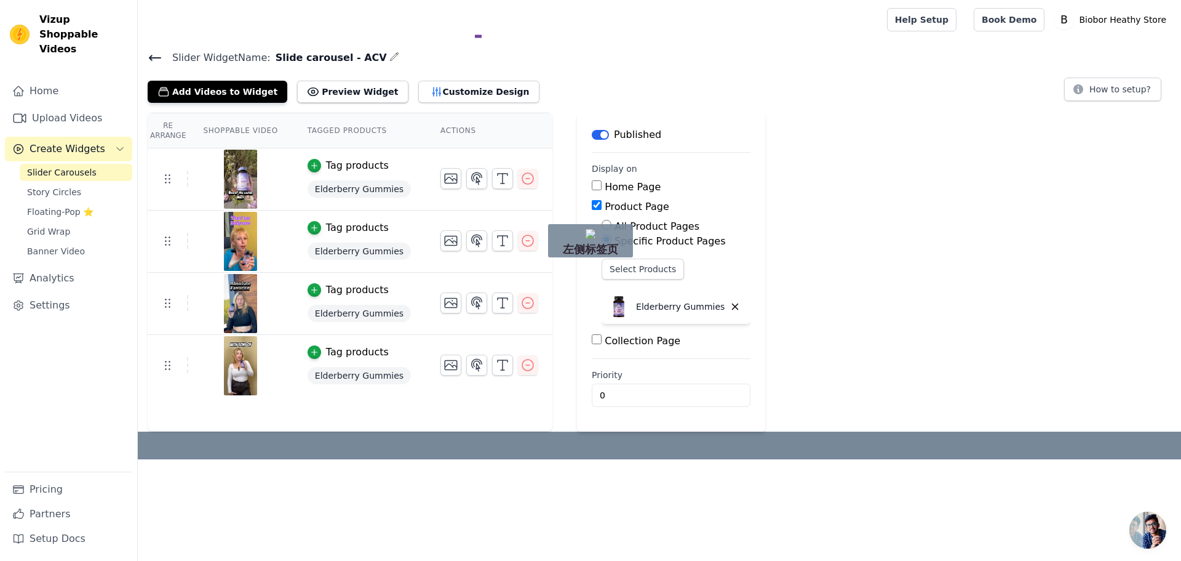
drag, startPoint x: 482, startPoint y: 36, endPoint x: 471, endPoint y: 36, distance: 10.5
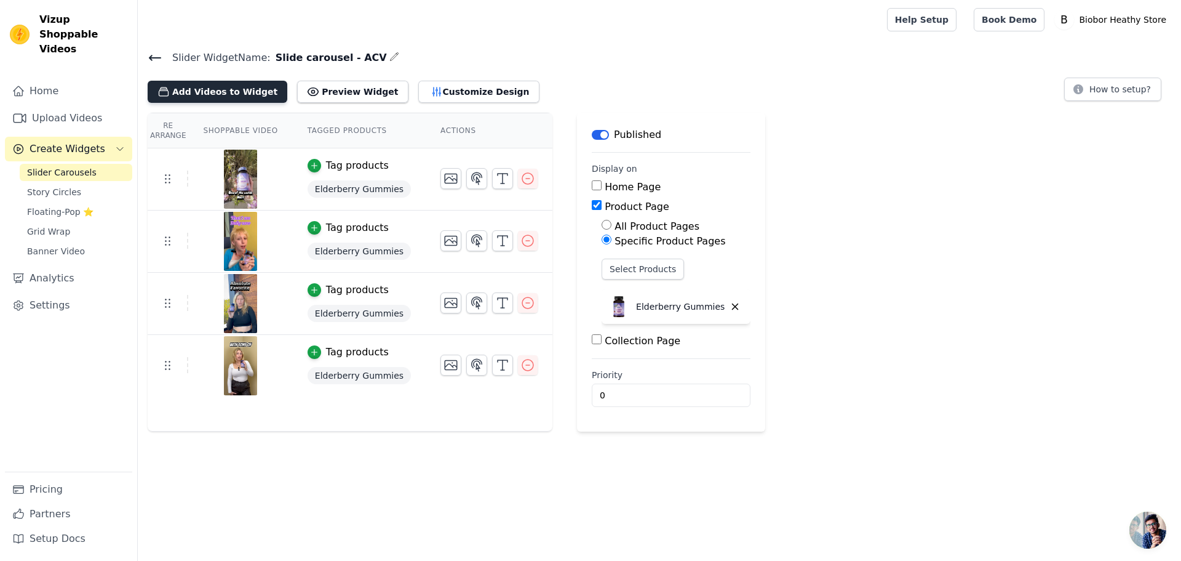
click at [226, 87] on button "Add Videos to Widget" at bounding box center [218, 92] width 140 height 22
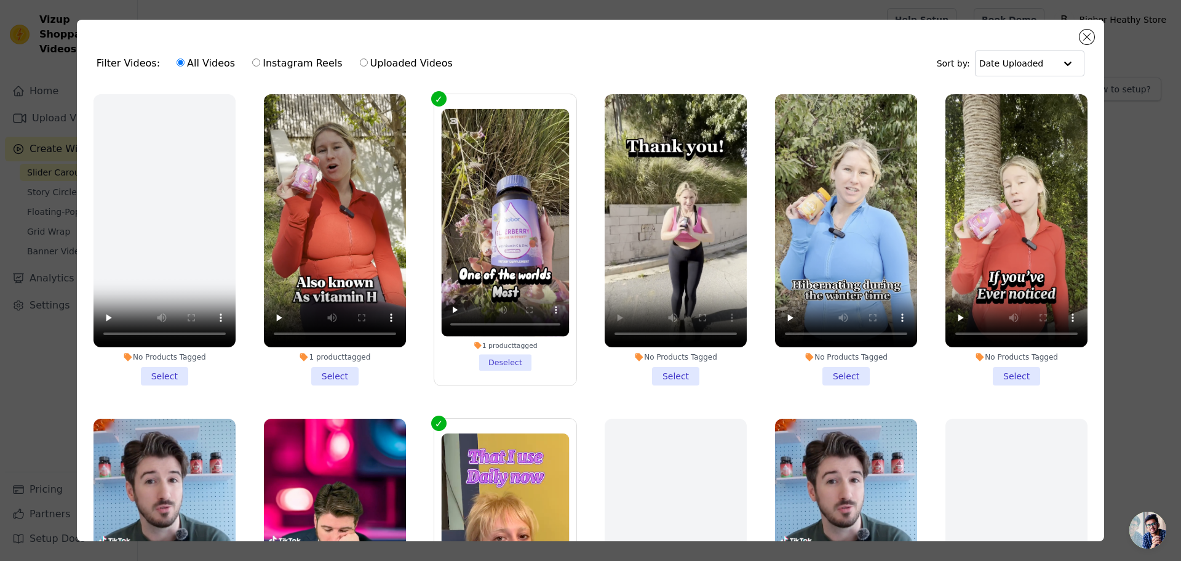
click at [660, 363] on li "No Products Tagged Select" at bounding box center [676, 239] width 142 height 291
click at [0, 0] on input "No Products Tagged Select" at bounding box center [0, 0] width 0 height 0
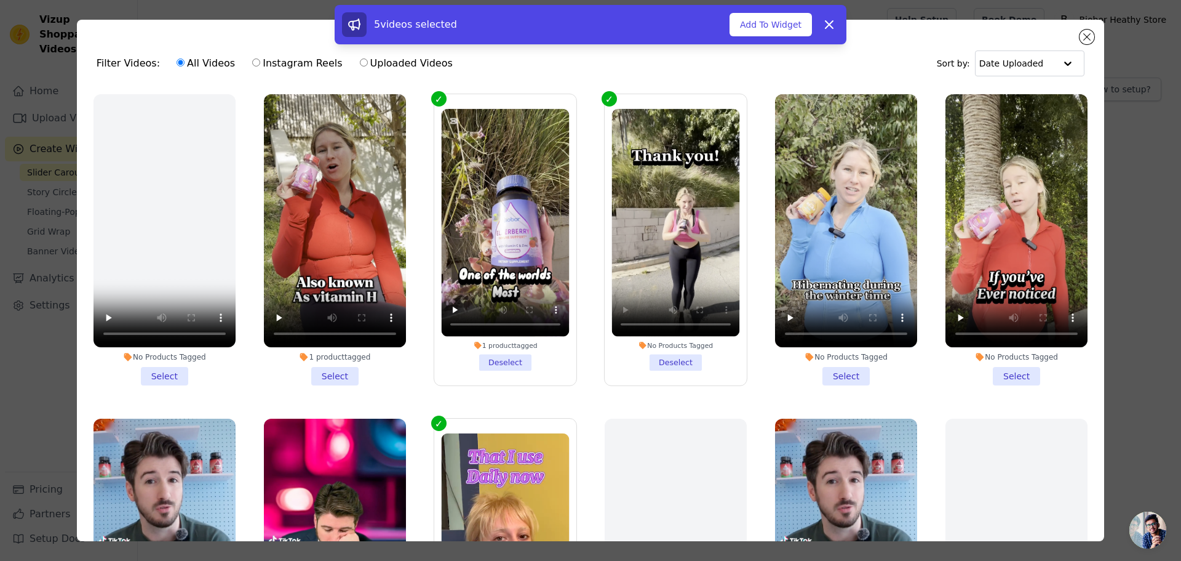
click at [660, 361] on li "No Products Tagged Deselect" at bounding box center [676, 240] width 128 height 262
click at [0, 0] on input "No Products Tagged Deselect" at bounding box center [0, 0] width 0 height 0
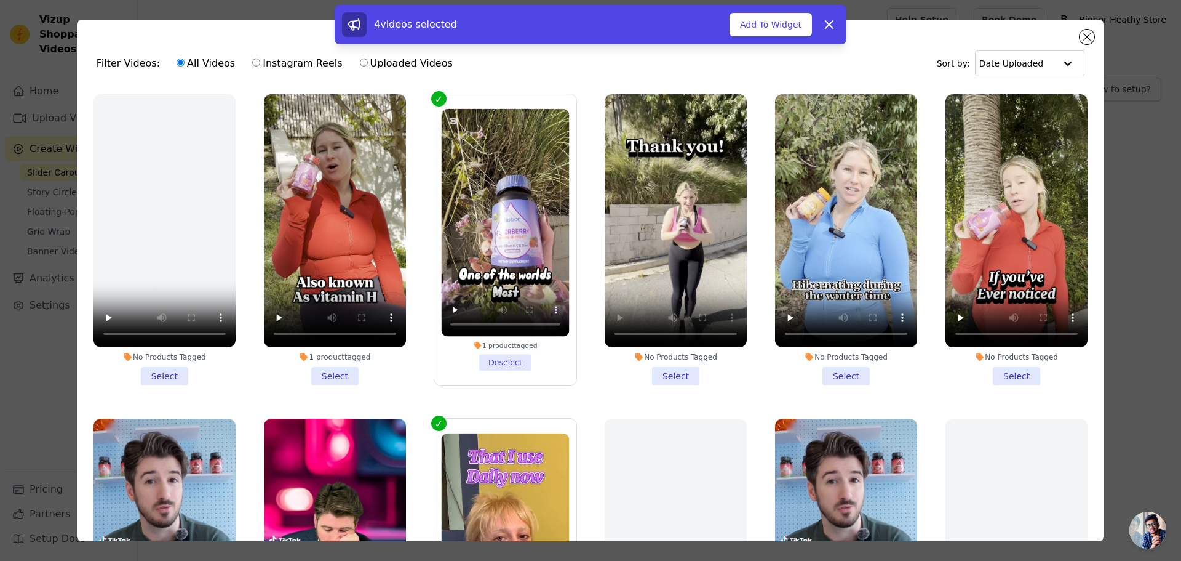
click at [669, 366] on li "No Products Tagged Select" at bounding box center [676, 239] width 142 height 291
click at [0, 0] on input "No Products Tagged Select" at bounding box center [0, 0] width 0 height 0
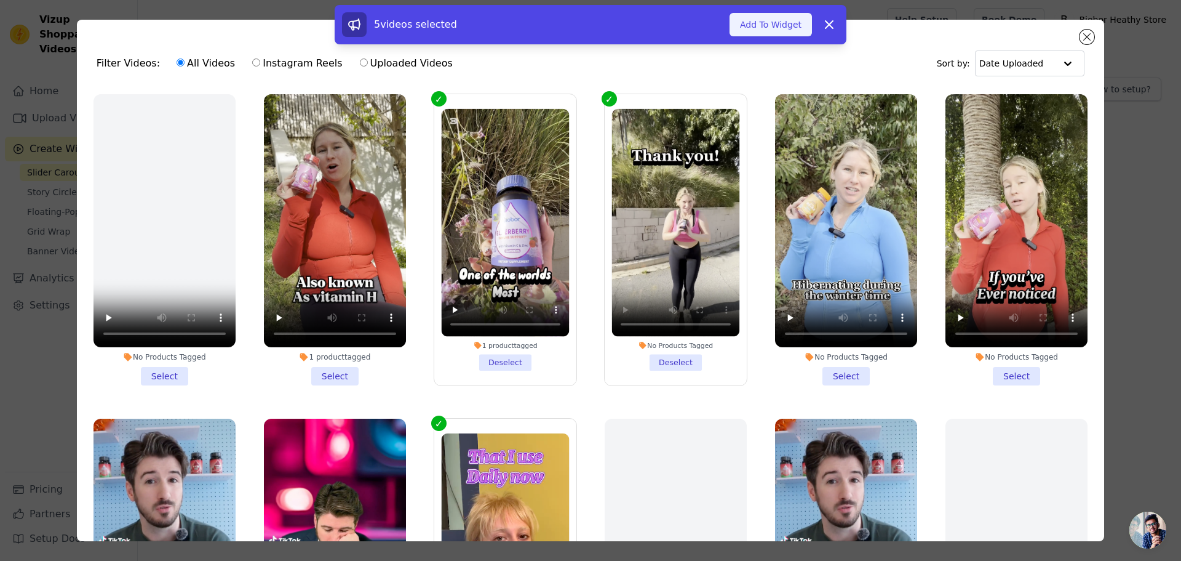
click at [777, 22] on button "Add To Widget" at bounding box center [771, 24] width 82 height 23
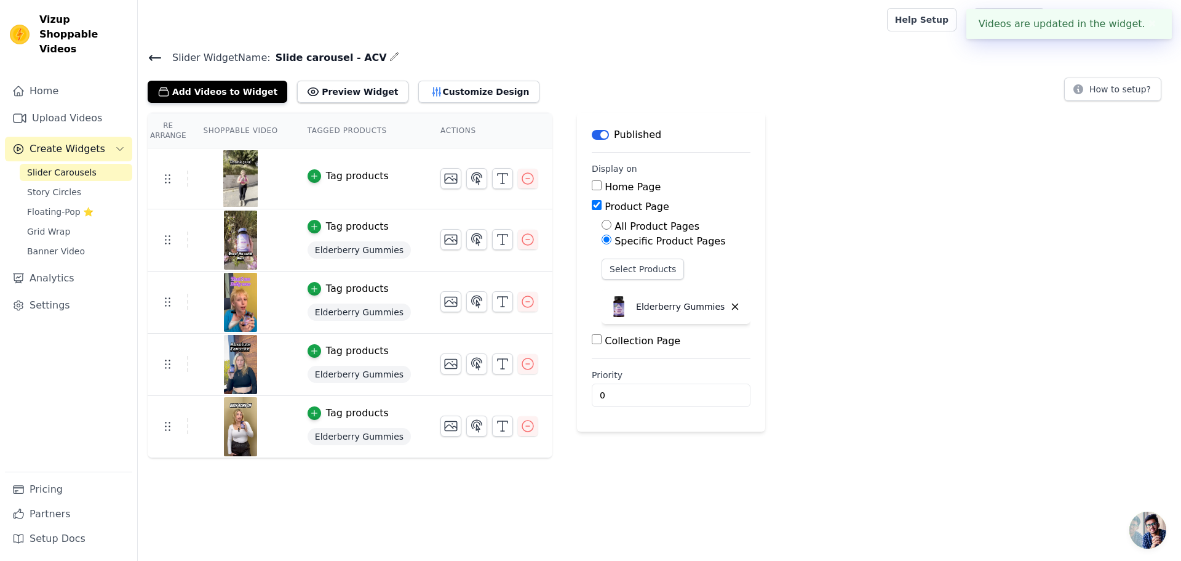
click at [343, 170] on div "Tag products" at bounding box center [357, 176] width 63 height 15
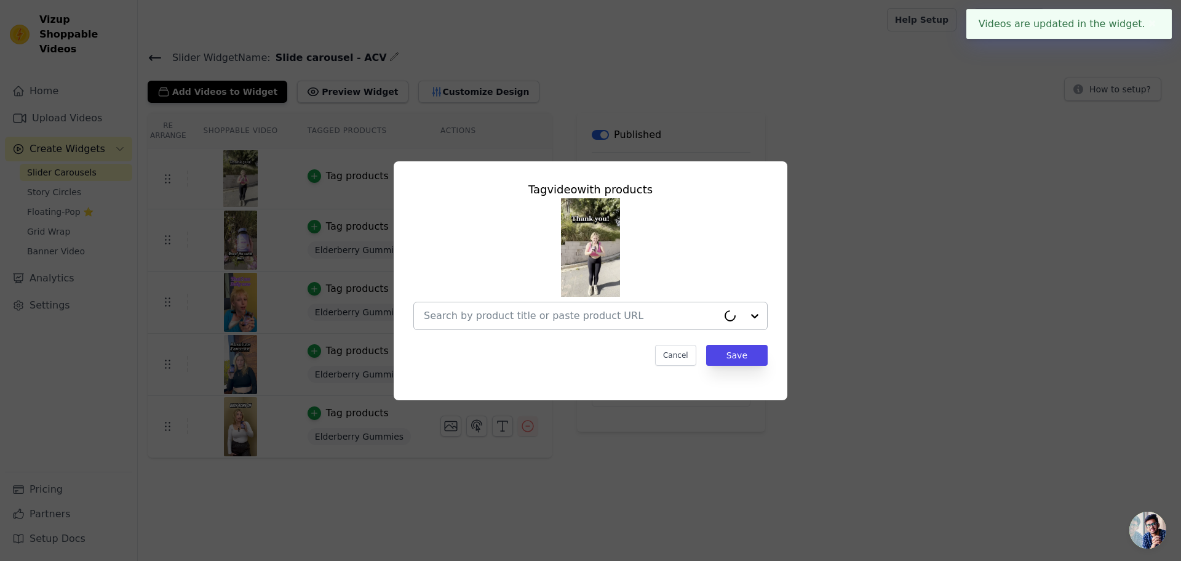
click at [505, 313] on input "text" at bounding box center [571, 315] width 294 height 15
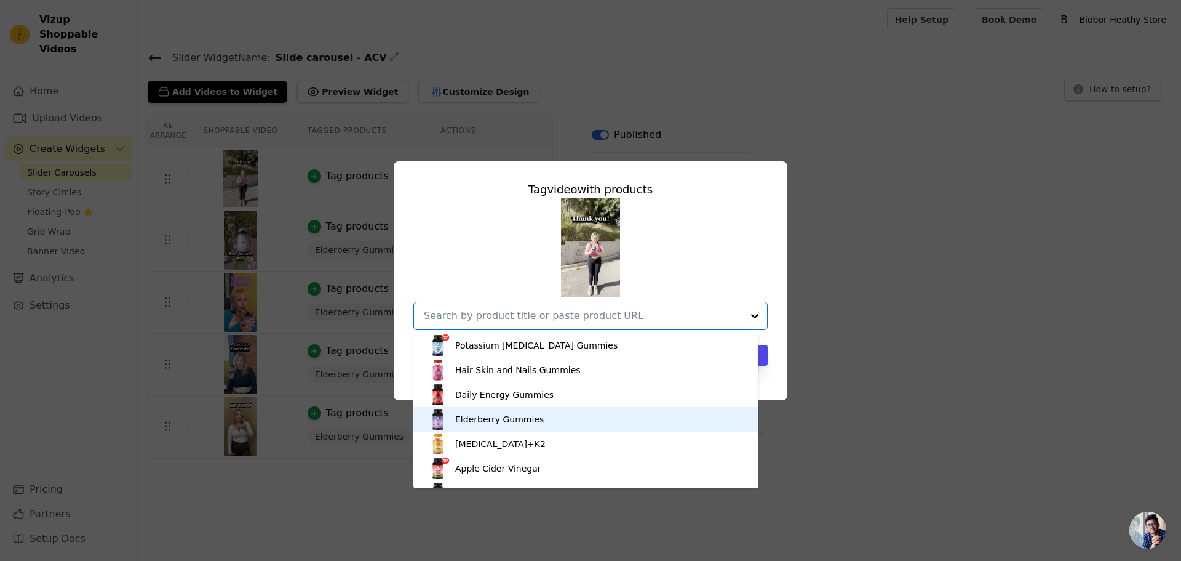
click at [501, 417] on div "Elderberry Gummies" at bounding box center [499, 419] width 89 height 12
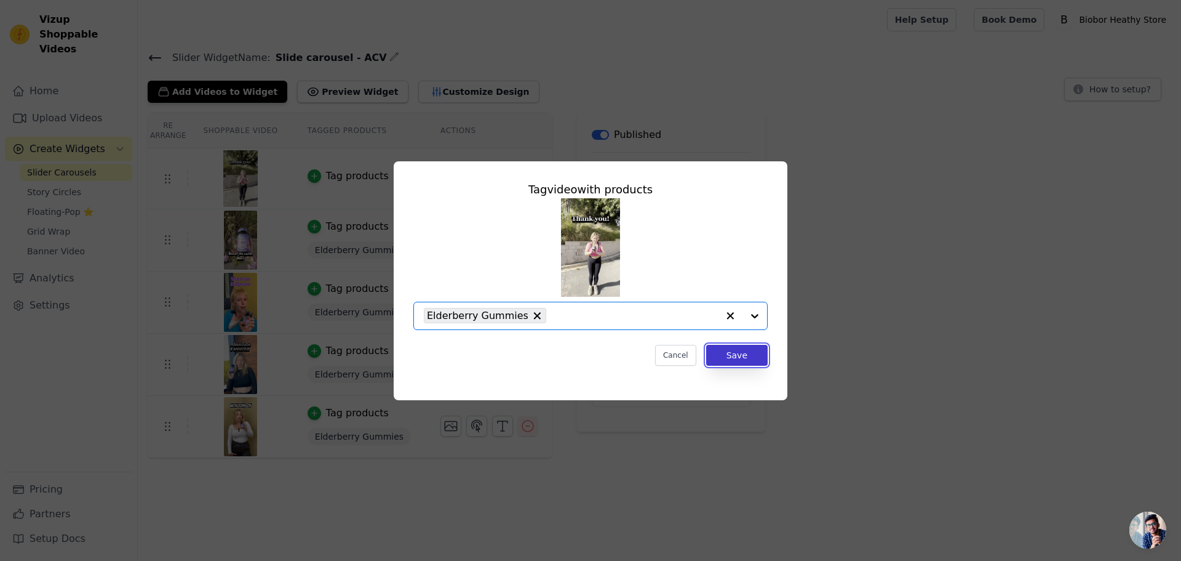
click at [749, 353] on button "Save" at bounding box center [737, 355] width 62 height 21
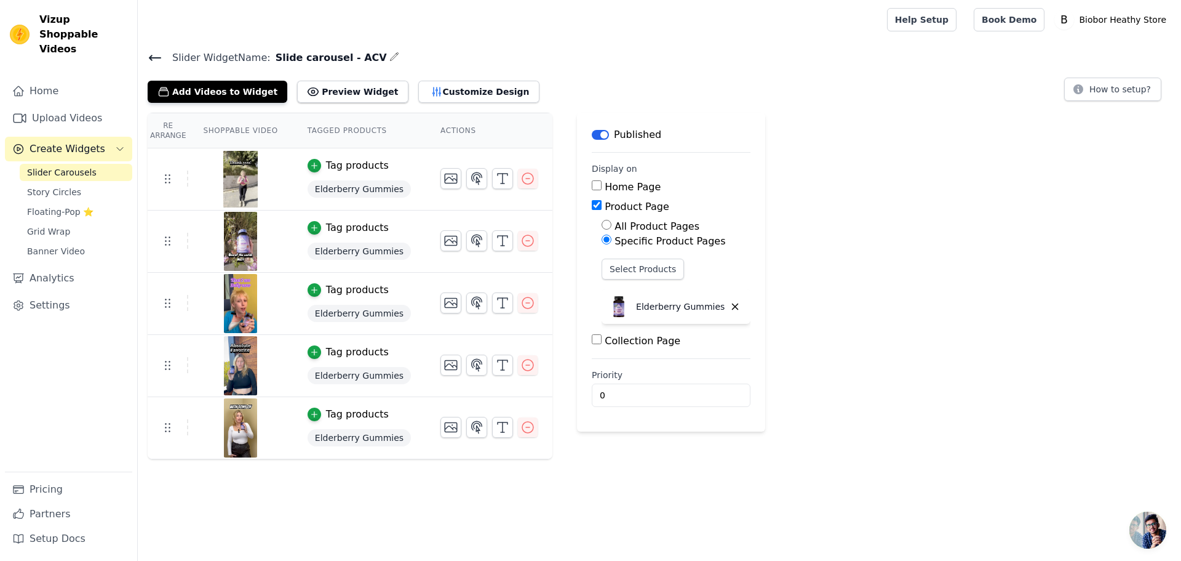
click at [155, 57] on icon at bounding box center [155, 57] width 11 height 5
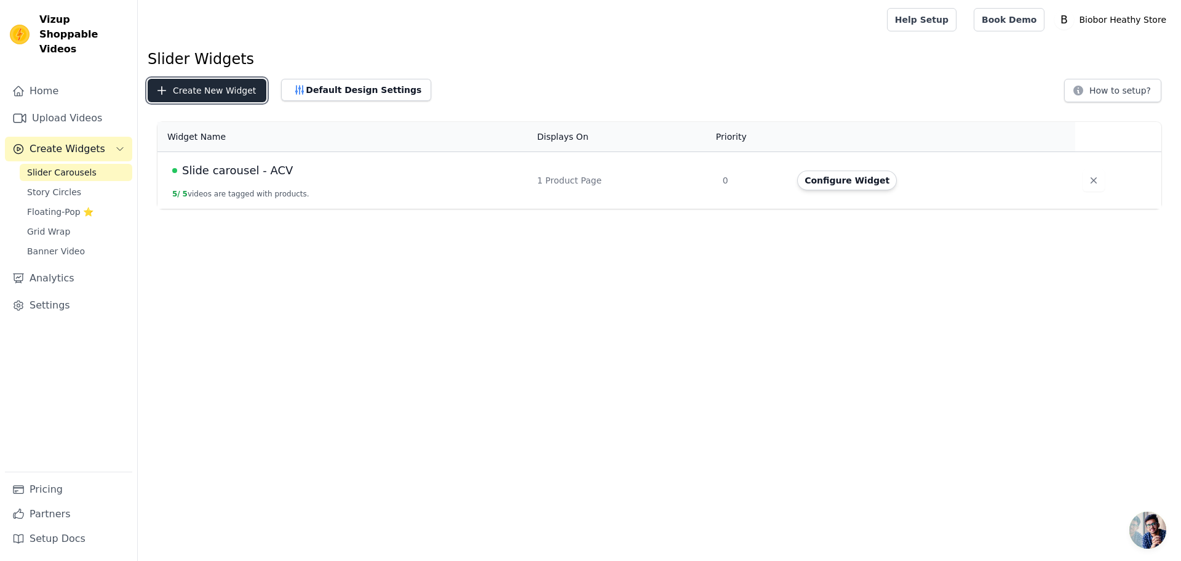
click at [230, 91] on button "Create New Widget" at bounding box center [207, 90] width 119 height 23
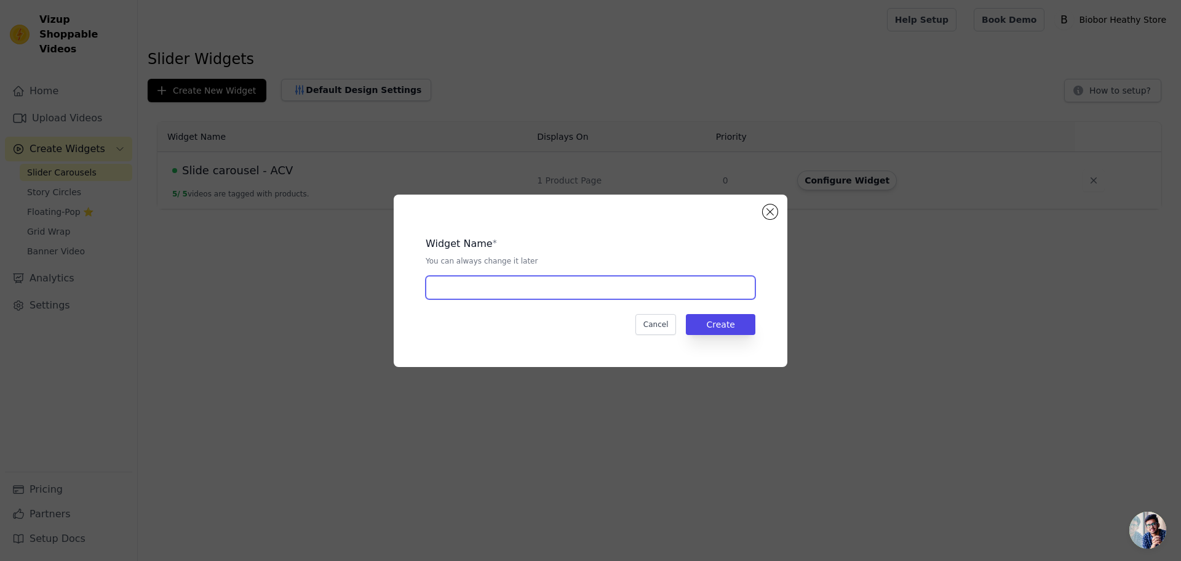
click at [481, 297] on input "text" at bounding box center [591, 287] width 330 height 23
drag, startPoint x: 503, startPoint y: 288, endPoint x: 581, endPoint y: 297, distance: 78.7
click at [581, 297] on input "Slide carousel - Elderberry" at bounding box center [591, 287] width 330 height 23
type input "Slide carousel - Hair Nail Skin with Sugar"
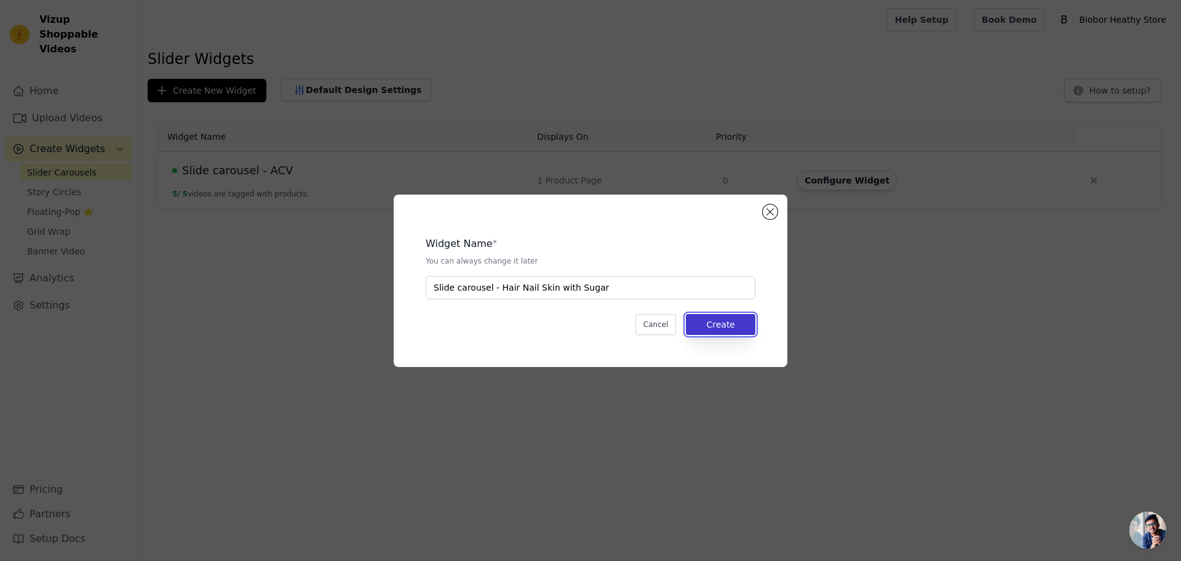
click at [714, 327] on button "Create" at bounding box center [721, 324] width 70 height 21
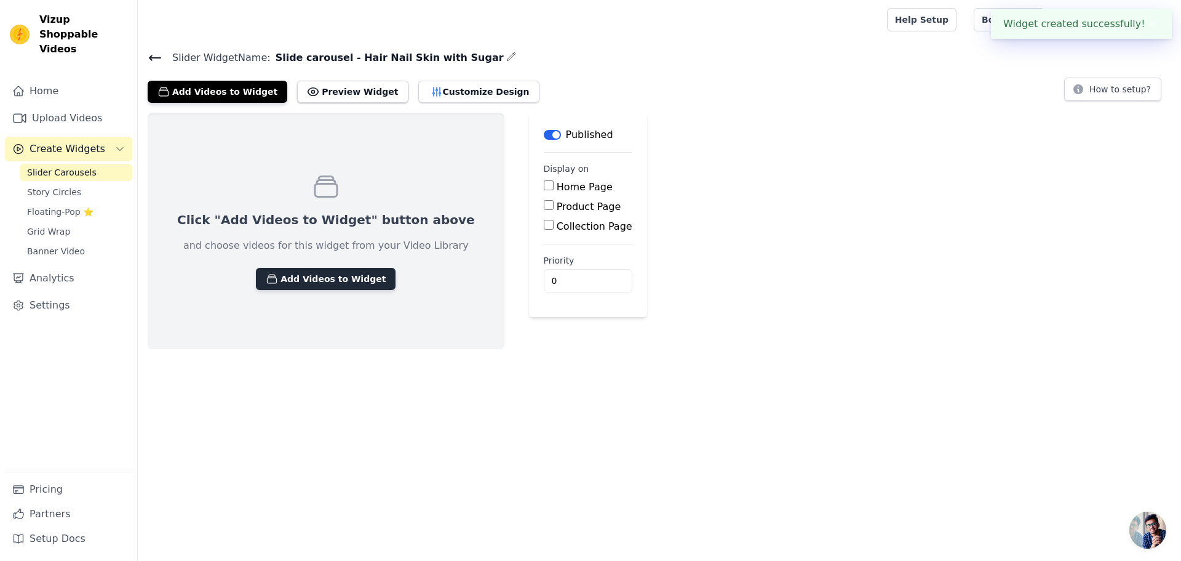
click at [353, 281] on button "Add Videos to Widget" at bounding box center [326, 279] width 140 height 22
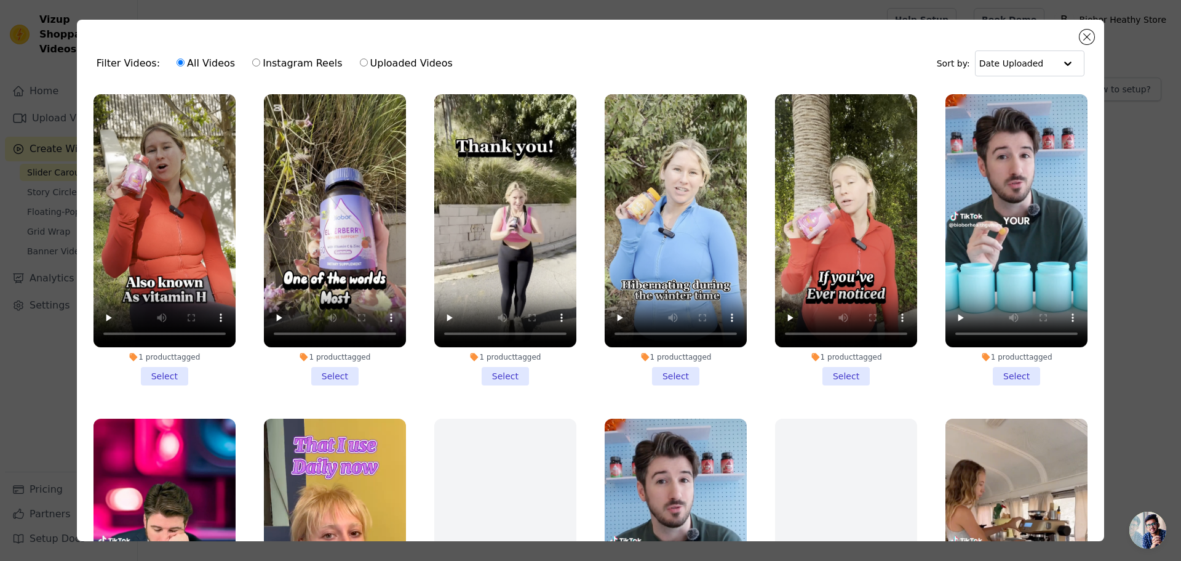
click at [847, 367] on li "1 product tagged Select" at bounding box center [846, 239] width 142 height 291
click at [0, 0] on input "1 product tagged Select" at bounding box center [0, 0] width 0 height 0
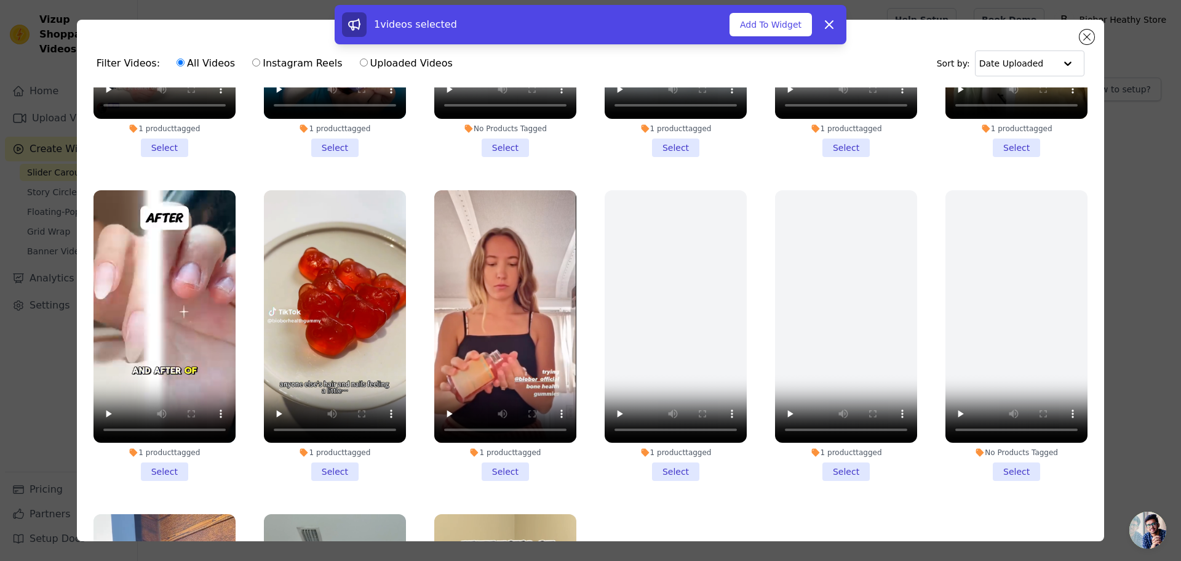
scroll to position [554, 0]
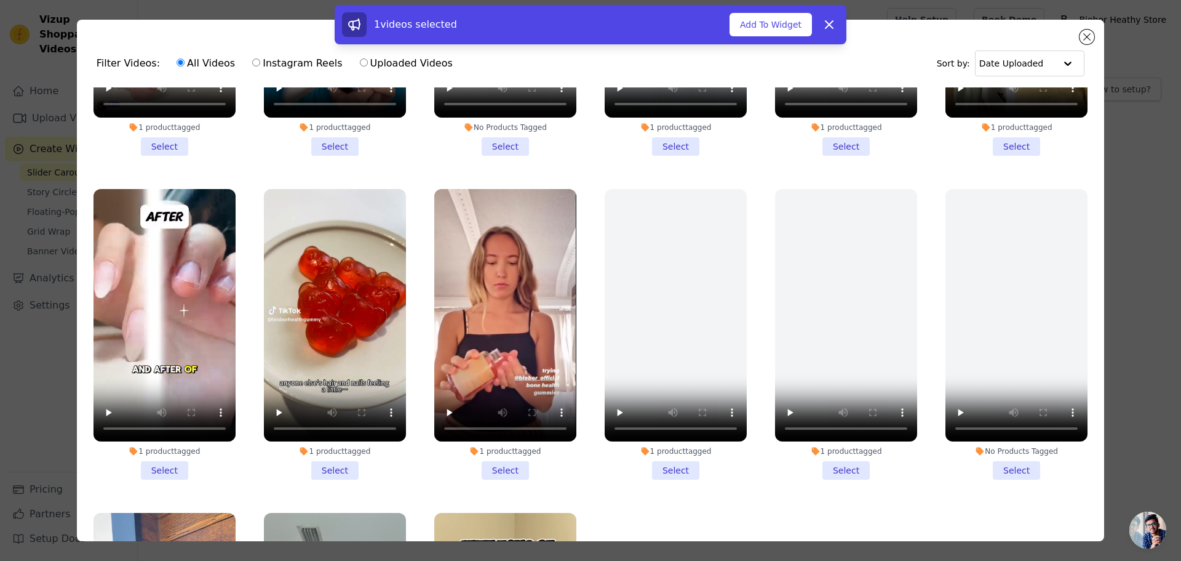
click at [162, 460] on li "1 product tagged Select" at bounding box center [165, 334] width 142 height 291
click at [0, 0] on input "1 product tagged Select" at bounding box center [0, 0] width 0 height 0
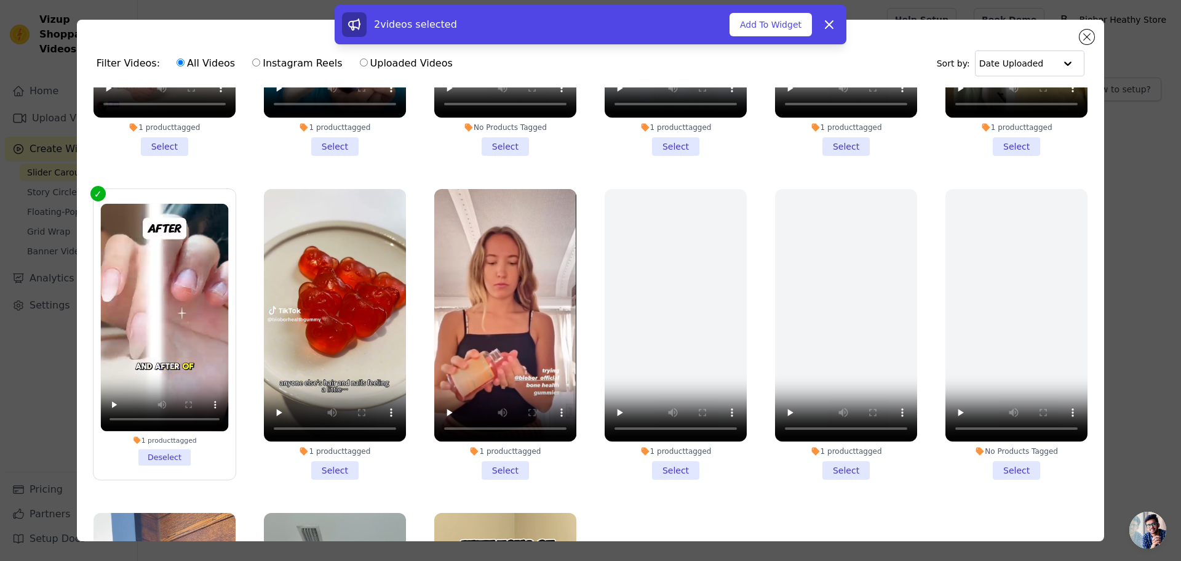
click at [321, 456] on li "1 product tagged Select" at bounding box center [335, 334] width 142 height 291
click at [0, 0] on input "1 product tagged Select" at bounding box center [0, 0] width 0 height 0
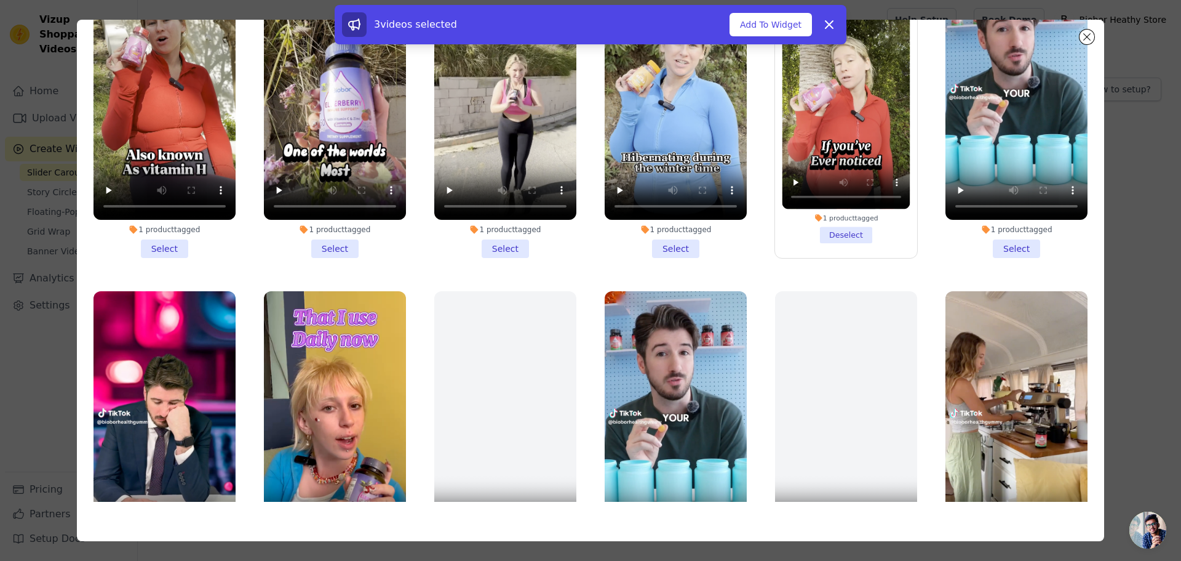
scroll to position [0, 0]
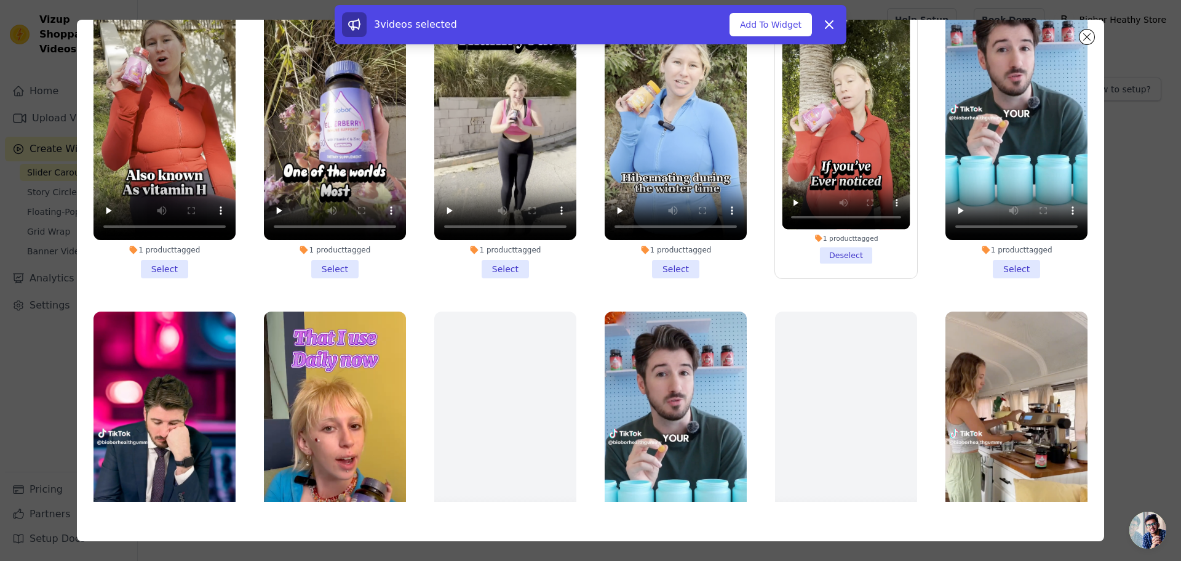
click at [175, 265] on li "1 product tagged Select" at bounding box center [165, 132] width 142 height 291
click at [0, 0] on input "1 product tagged Select" at bounding box center [0, 0] width 0 height 0
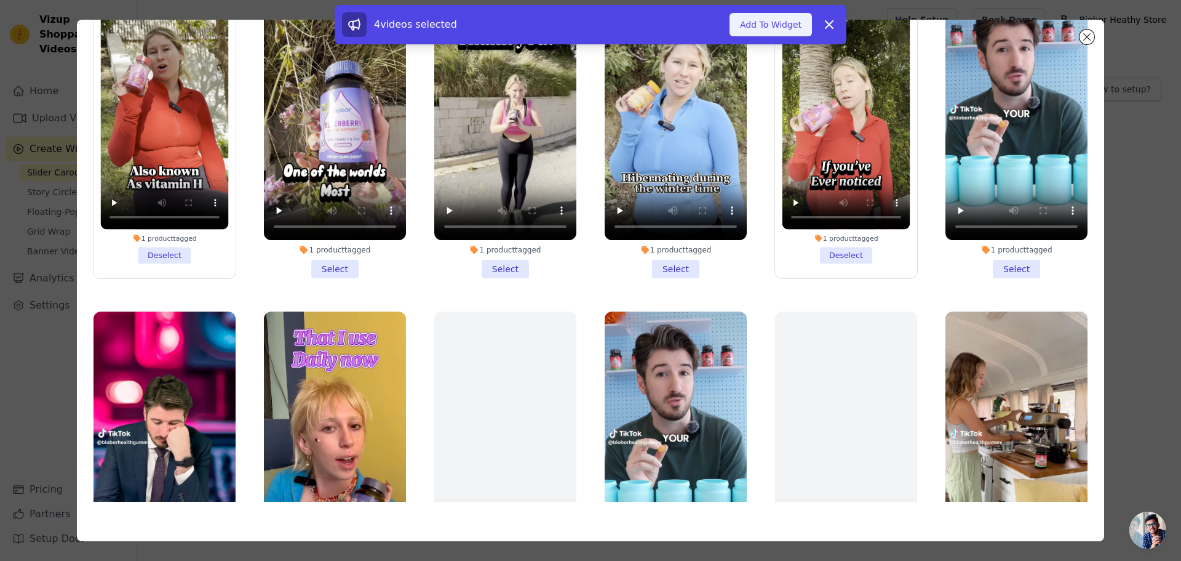
click at [764, 22] on button "Add To Widget" at bounding box center [771, 24] width 82 height 23
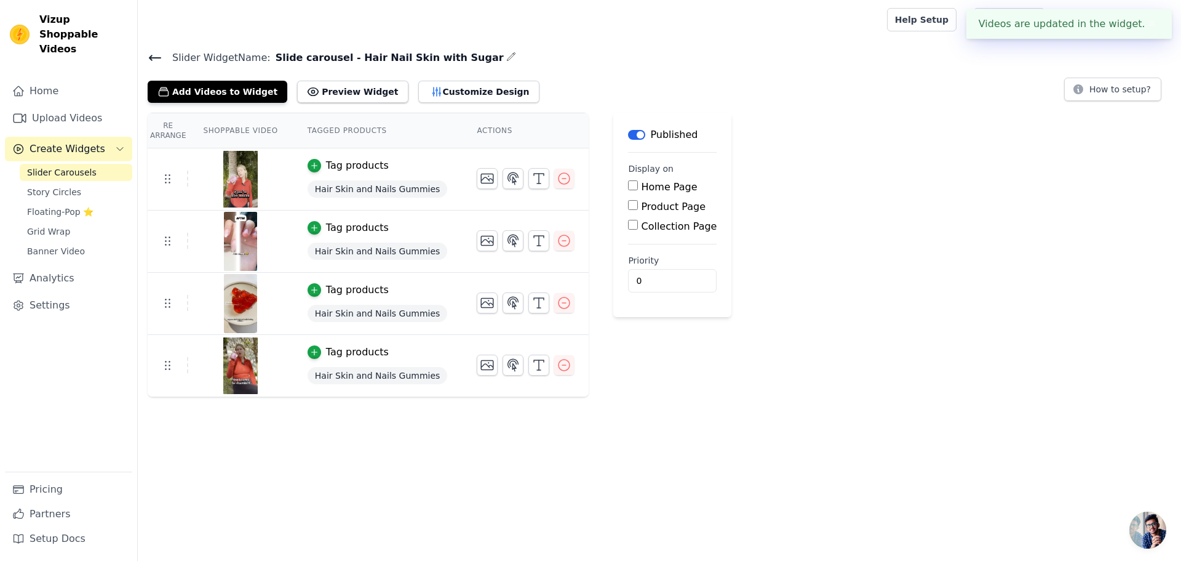
click at [673, 210] on label "Product Page" at bounding box center [673, 207] width 65 height 12
click at [638, 210] on input "Product Page" at bounding box center [633, 205] width 10 height 10
checkbox input "true"
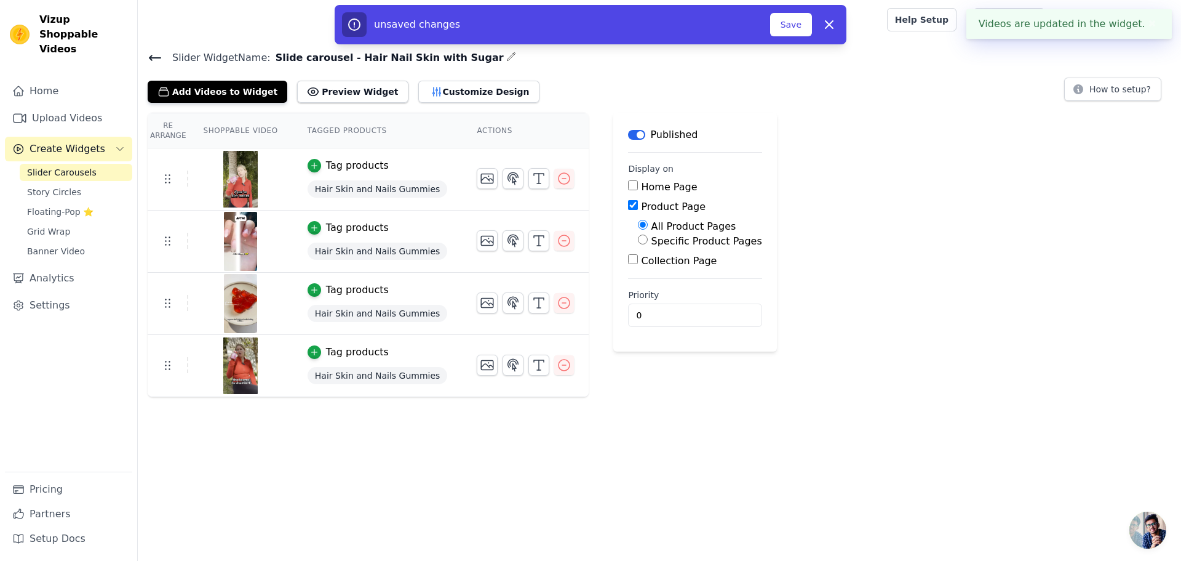
click at [676, 241] on label "Specific Product Pages" at bounding box center [706, 241] width 111 height 12
click at [648, 241] on input "Specific Product Pages" at bounding box center [643, 239] width 10 height 10
radio input "true"
click at [679, 266] on button "Select Products" at bounding box center [679, 268] width 82 height 21
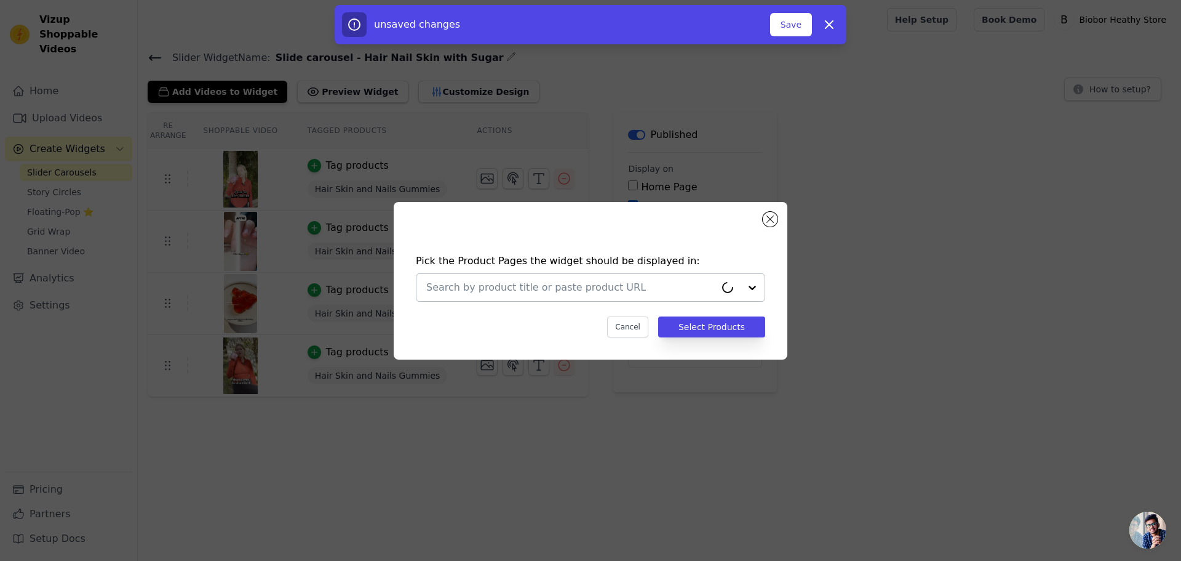
click at [583, 286] on input "text" at bounding box center [570, 287] width 289 height 15
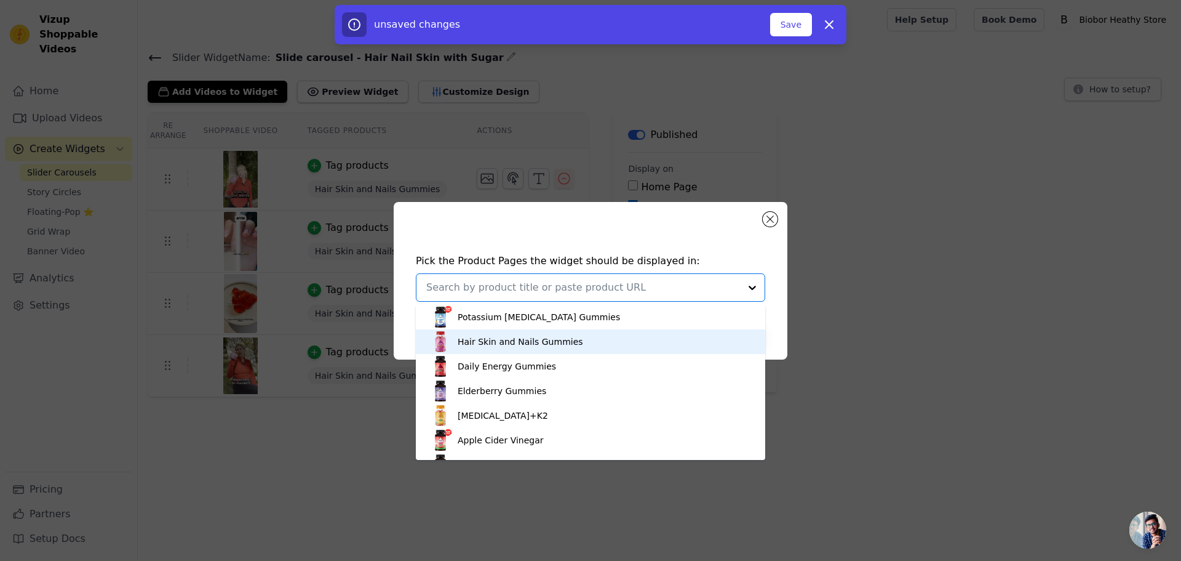
click at [572, 343] on div "Hair Skin and Nails Gummies" at bounding box center [521, 341] width 126 height 12
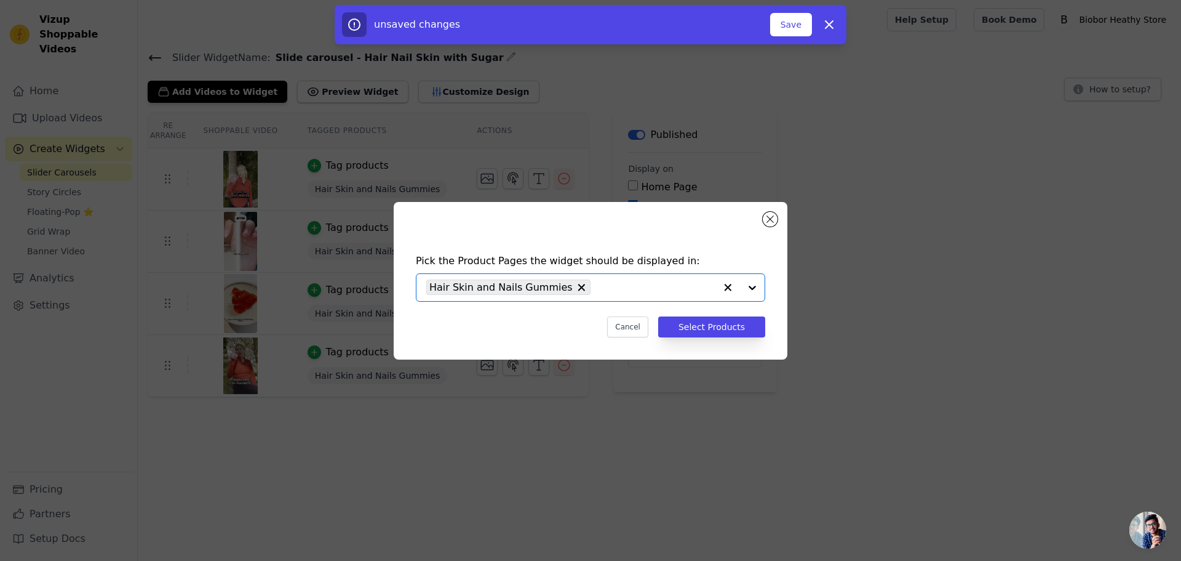
click at [689, 305] on div "Pick the Product Pages the widget should be displayed in: Option Hair Skin and …" at bounding box center [591, 295] width 374 height 108
click at [698, 324] on button "Select Products" at bounding box center [711, 326] width 107 height 21
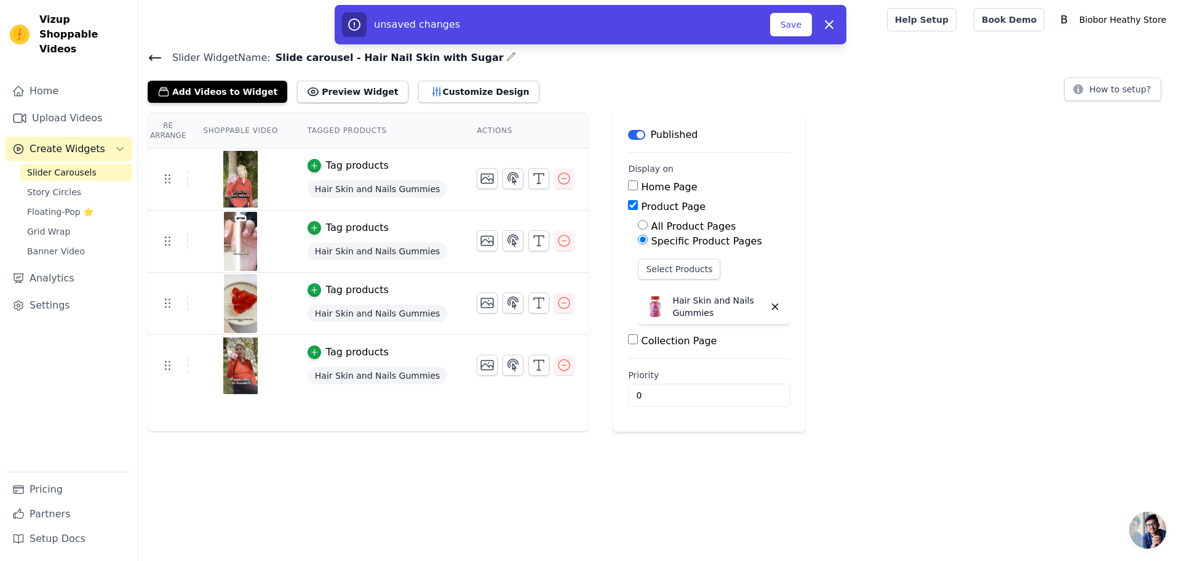
click at [847, 431] on html "Vizup Shoppable Videos Home Upload Videos Create Widgets Slider Carousels Story…" at bounding box center [590, 215] width 1181 height 431
click at [799, 17] on button "Save" at bounding box center [791, 24] width 42 height 23
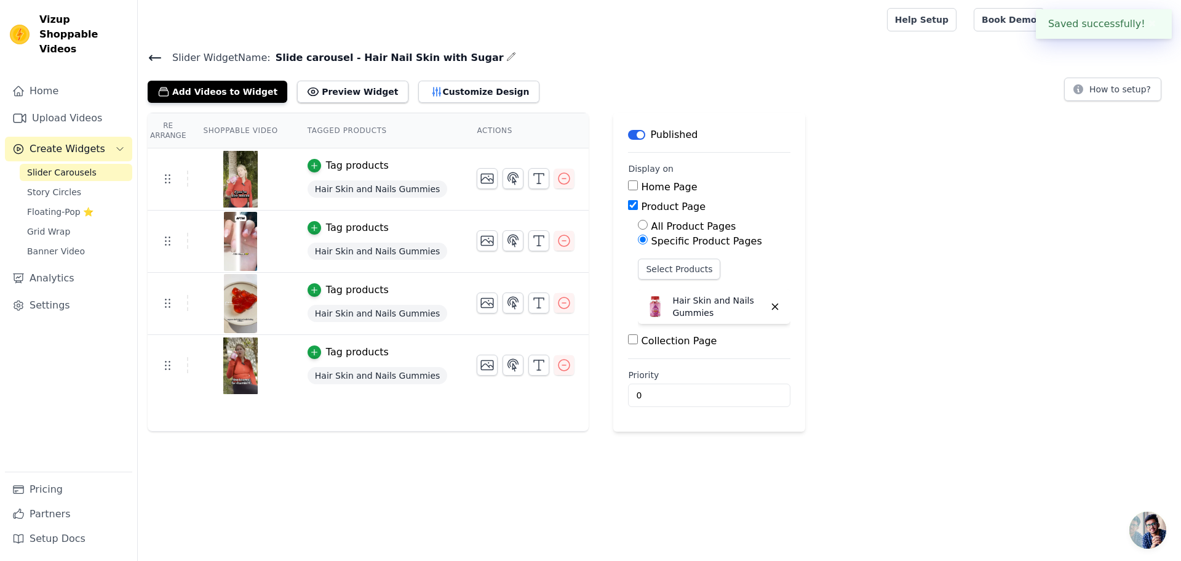
click at [159, 59] on icon at bounding box center [155, 57] width 15 height 15
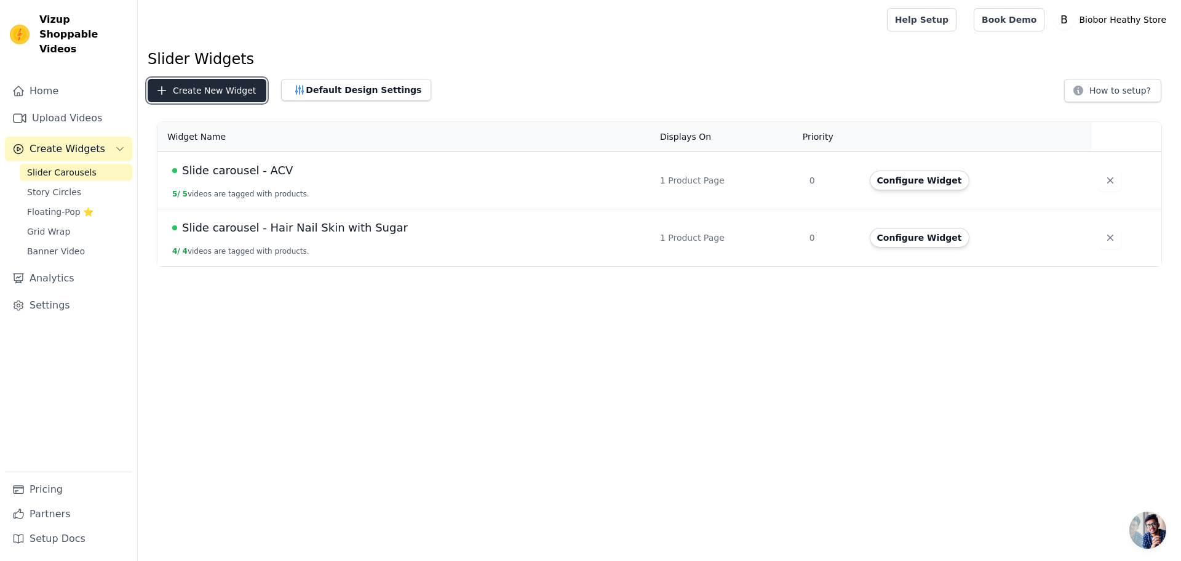
click at [227, 92] on button "Create New Widget" at bounding box center [207, 90] width 119 height 23
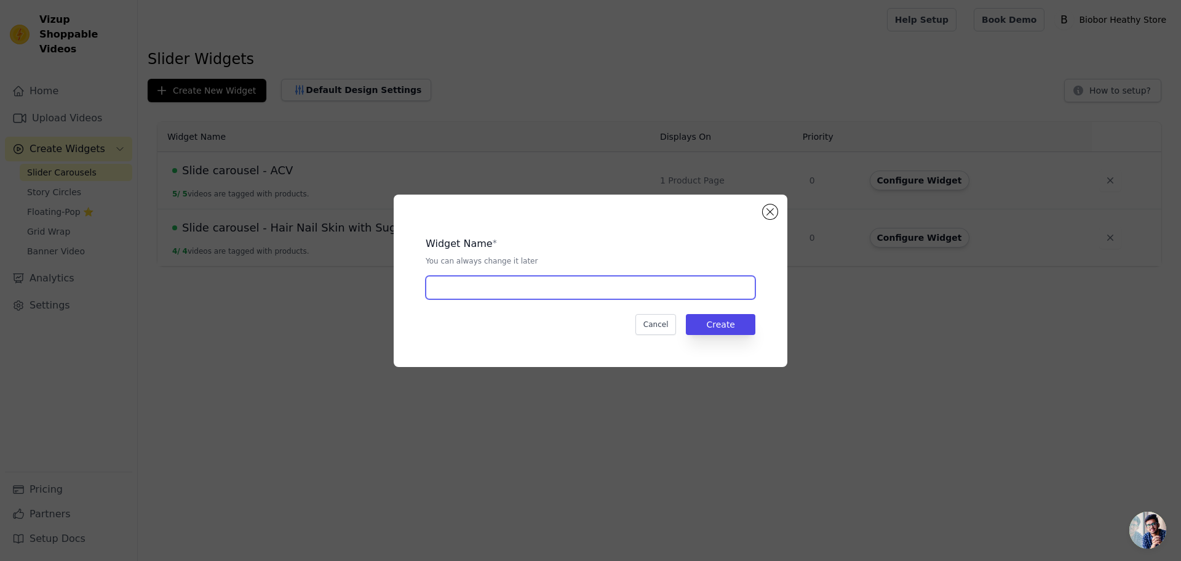
click at [489, 287] on input "text" at bounding box center [591, 287] width 330 height 23
drag, startPoint x: 499, startPoint y: 280, endPoint x: 592, endPoint y: 298, distance: 94.6
click at [592, 298] on input "Slide carousel - Elderberry" at bounding box center [591, 287] width 330 height 23
type input "Slide carousel - ACV"
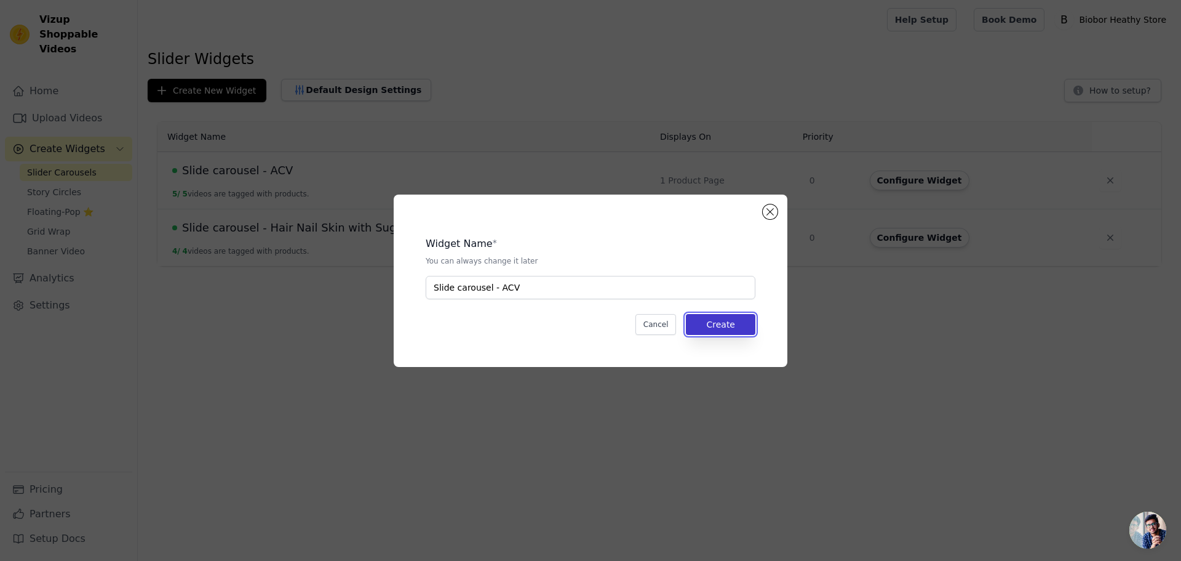
click at [728, 330] on button "Create" at bounding box center [721, 324] width 70 height 21
click at [659, 324] on button "Cancel" at bounding box center [656, 324] width 41 height 21
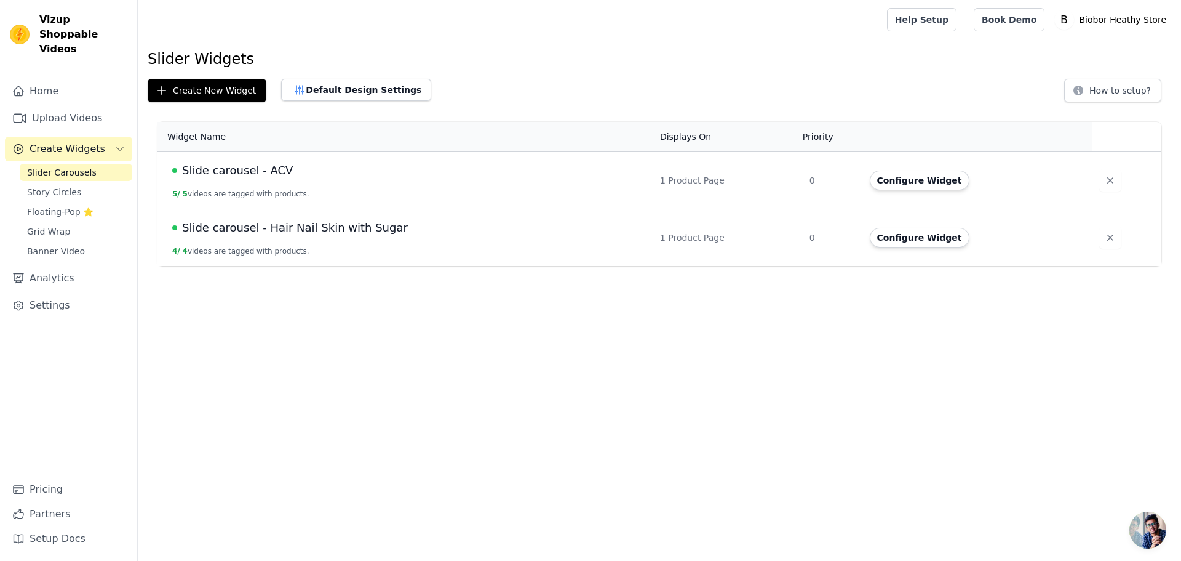
click at [252, 164] on span "Slide carousel - ACV" at bounding box center [237, 170] width 111 height 17
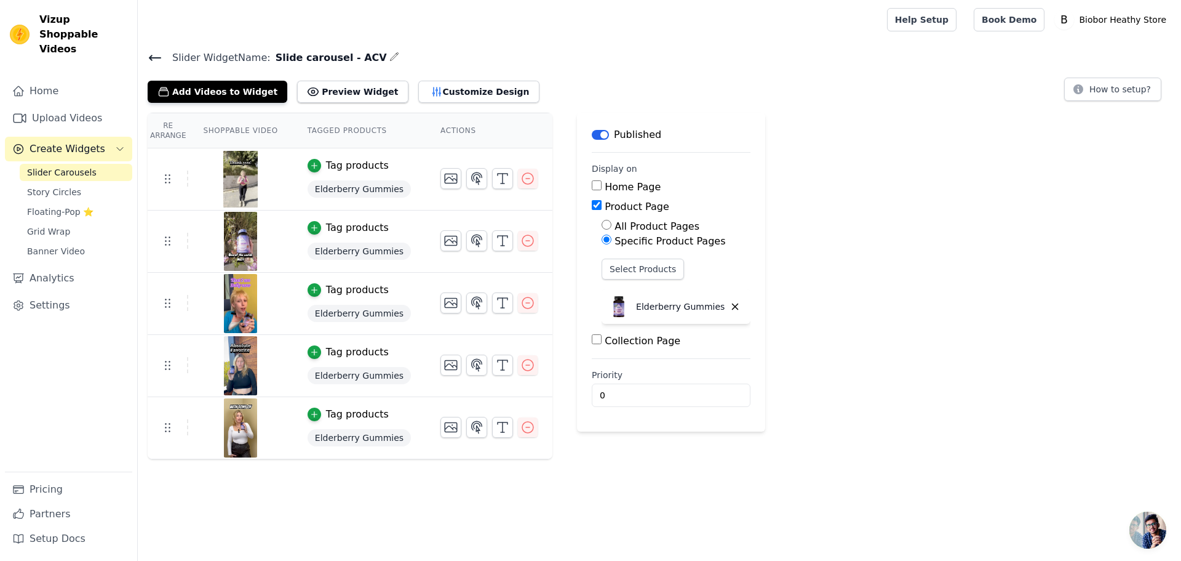
click at [390, 56] on icon "button" at bounding box center [395, 57] width 10 height 10
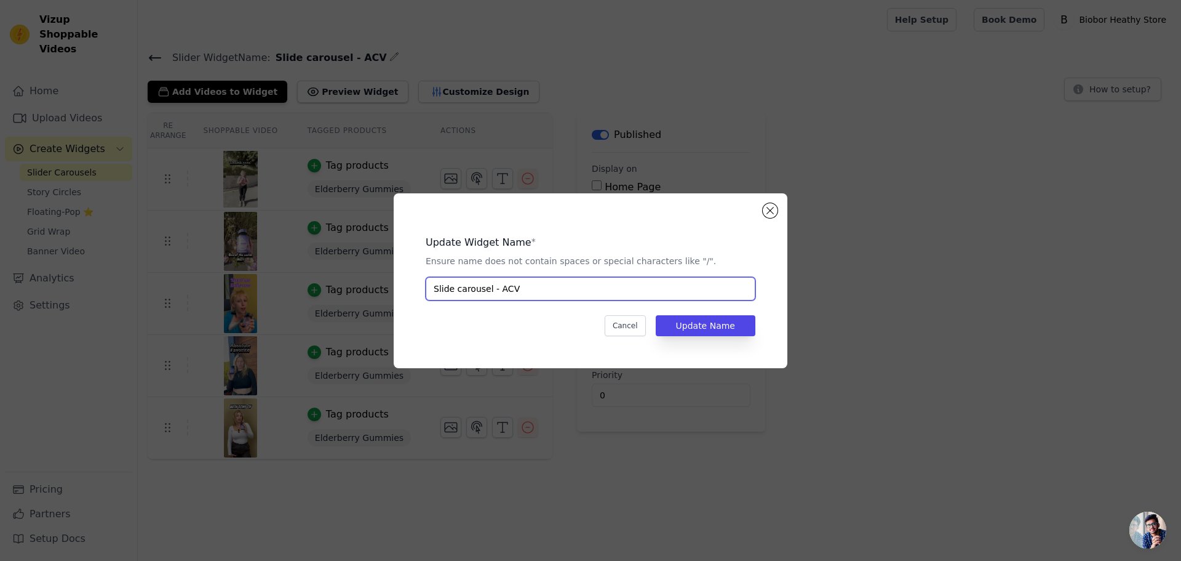
drag, startPoint x: 501, startPoint y: 284, endPoint x: 557, endPoint y: 293, distance: 57.4
click at [557, 293] on input "Slide carousel - ACV" at bounding box center [591, 288] width 330 height 23
type input "Slide carousel - Elderberry"
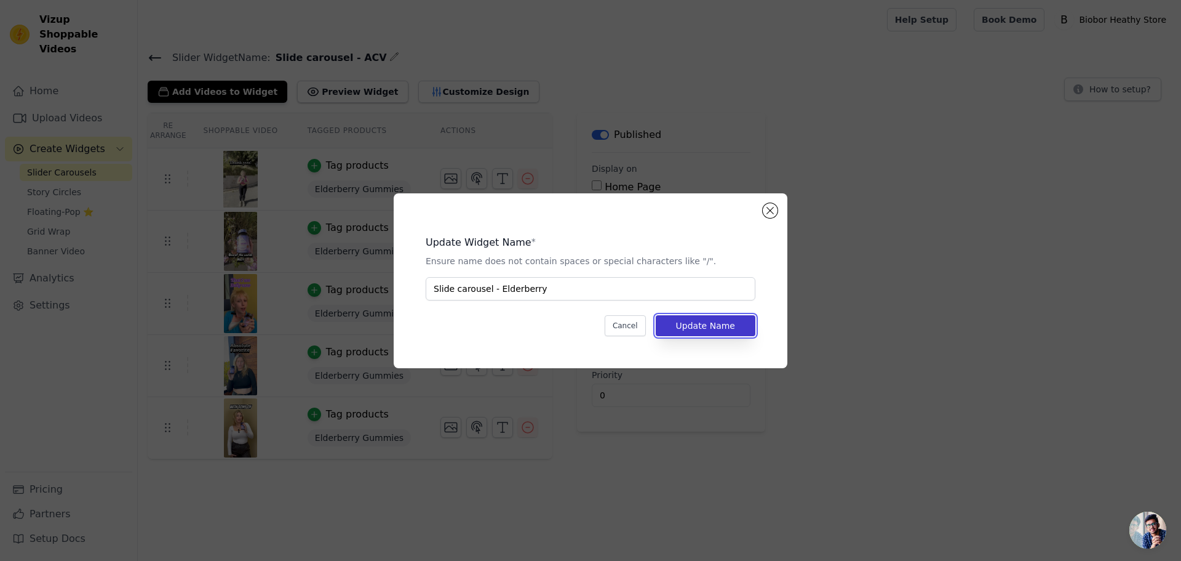
click at [712, 324] on button "Update Name" at bounding box center [706, 325] width 100 height 21
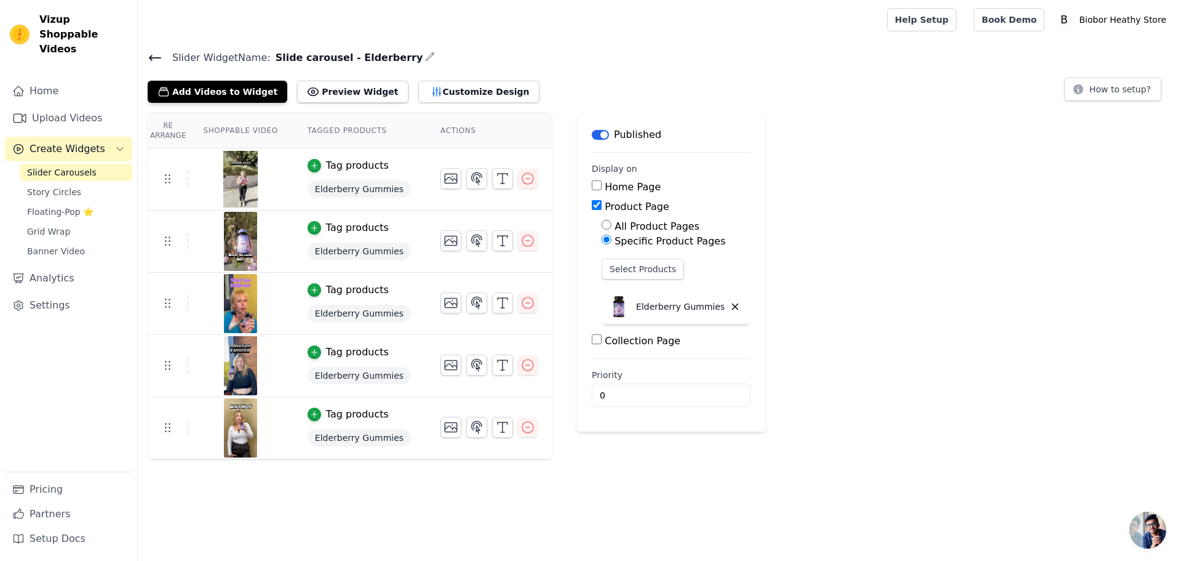
click at [150, 54] on icon at bounding box center [155, 57] width 15 height 15
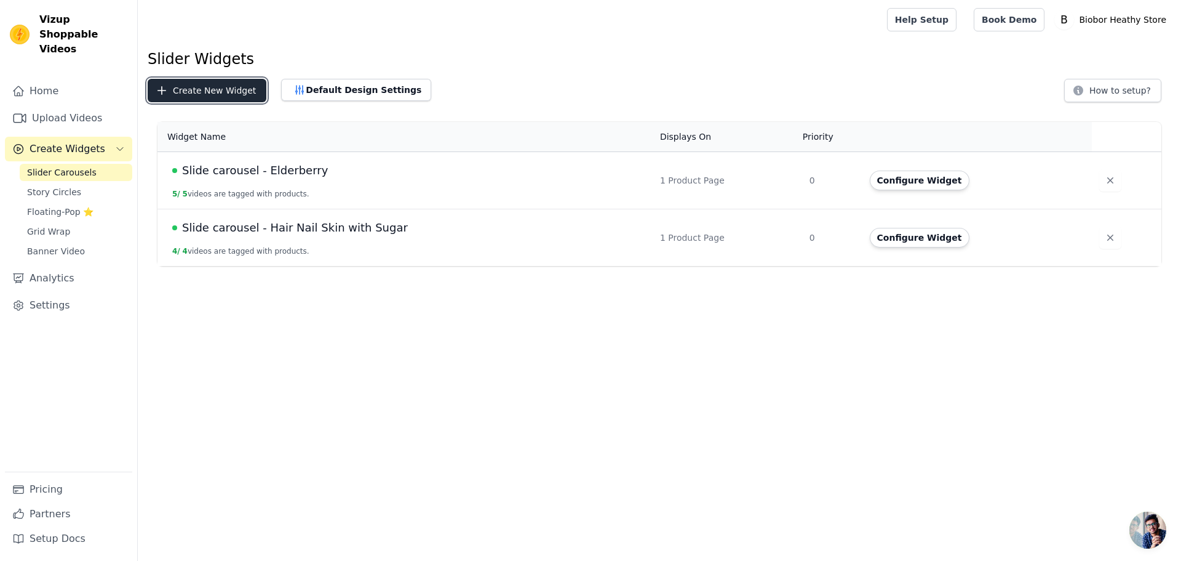
click at [226, 91] on button "Create New Widget" at bounding box center [207, 90] width 119 height 23
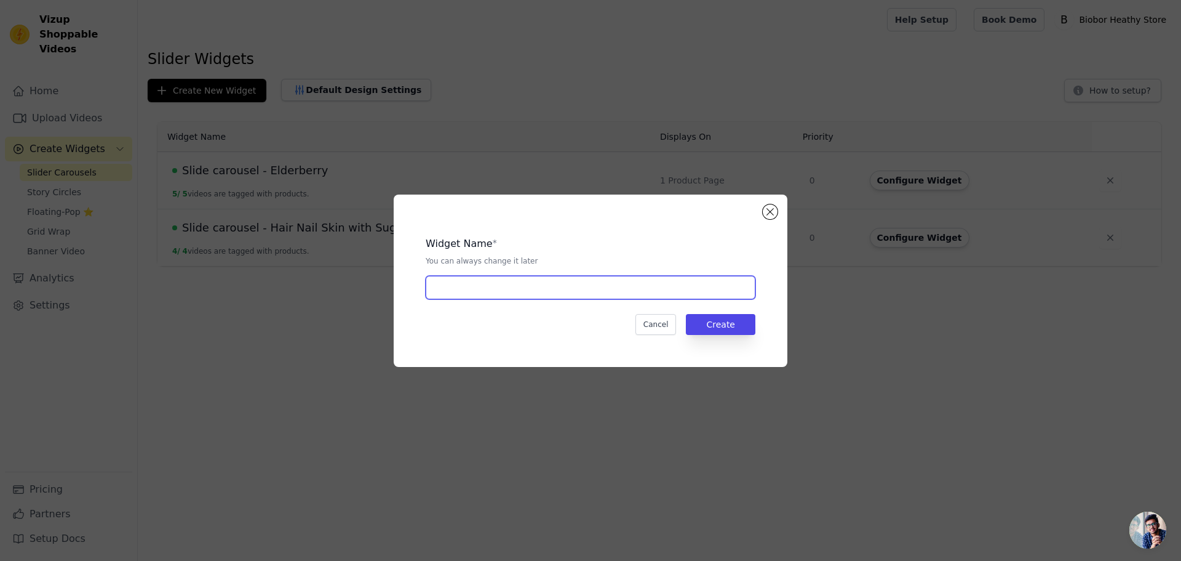
drag, startPoint x: 506, startPoint y: 287, endPoint x: 505, endPoint y: 298, distance: 11.7
click at [506, 287] on input "text" at bounding box center [591, 287] width 330 height 23
type input "Slide carousel - ACV"
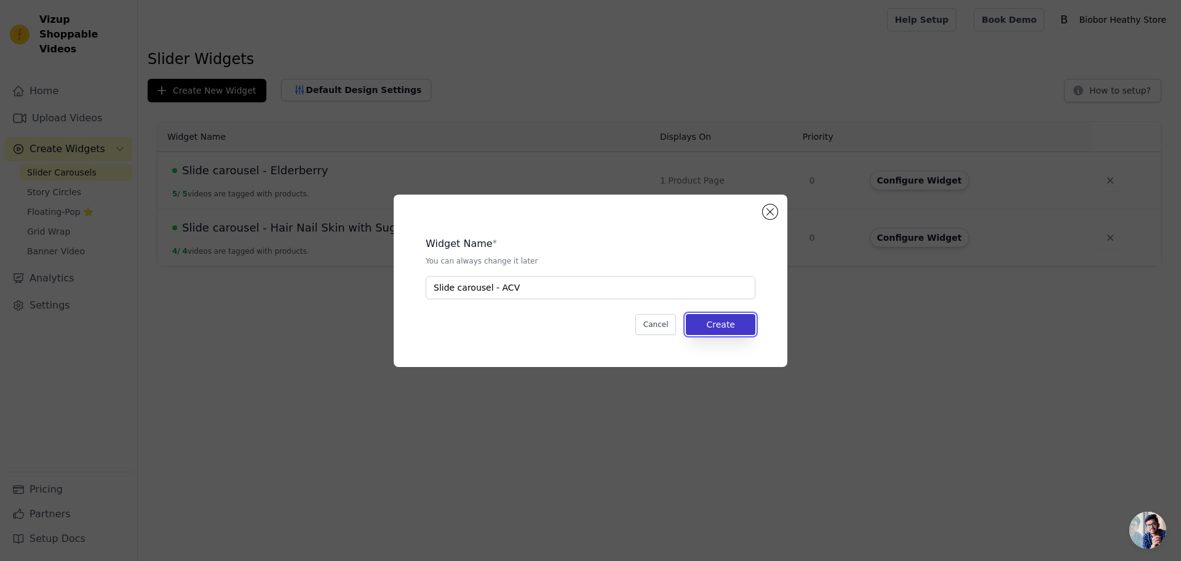
click at [735, 325] on button "Create" at bounding box center [721, 324] width 70 height 21
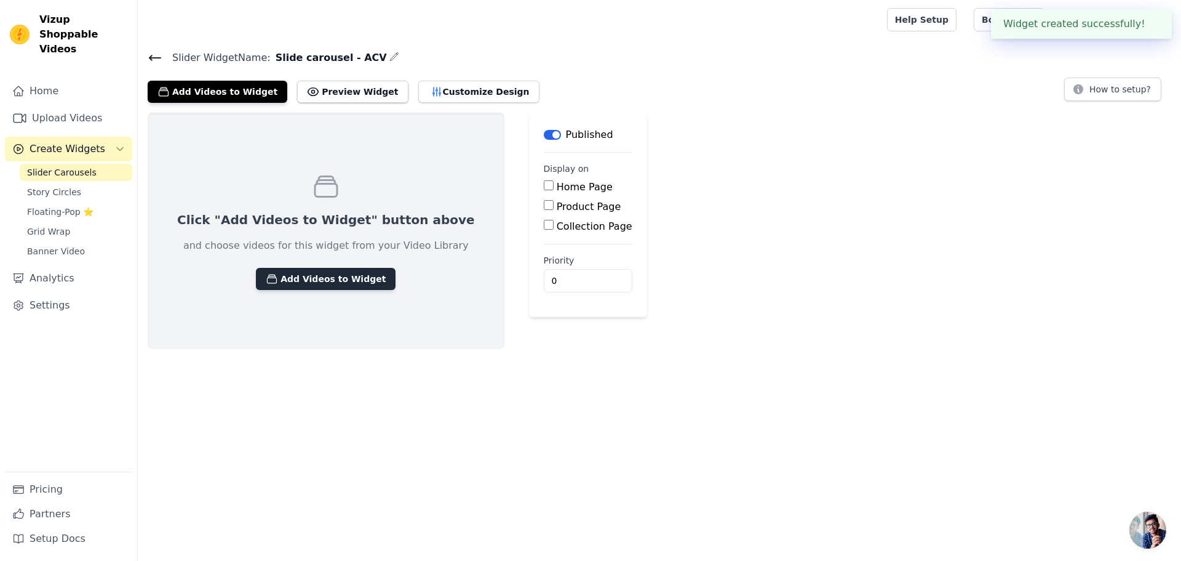
click at [345, 277] on button "Add Videos to Widget" at bounding box center [326, 279] width 140 height 22
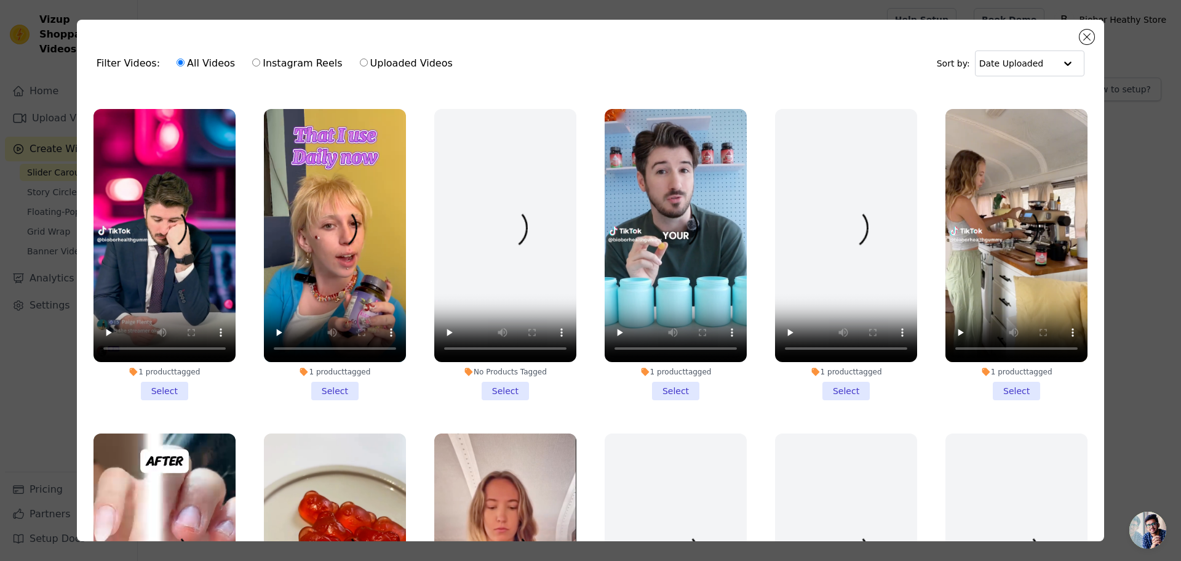
scroll to position [308, 0]
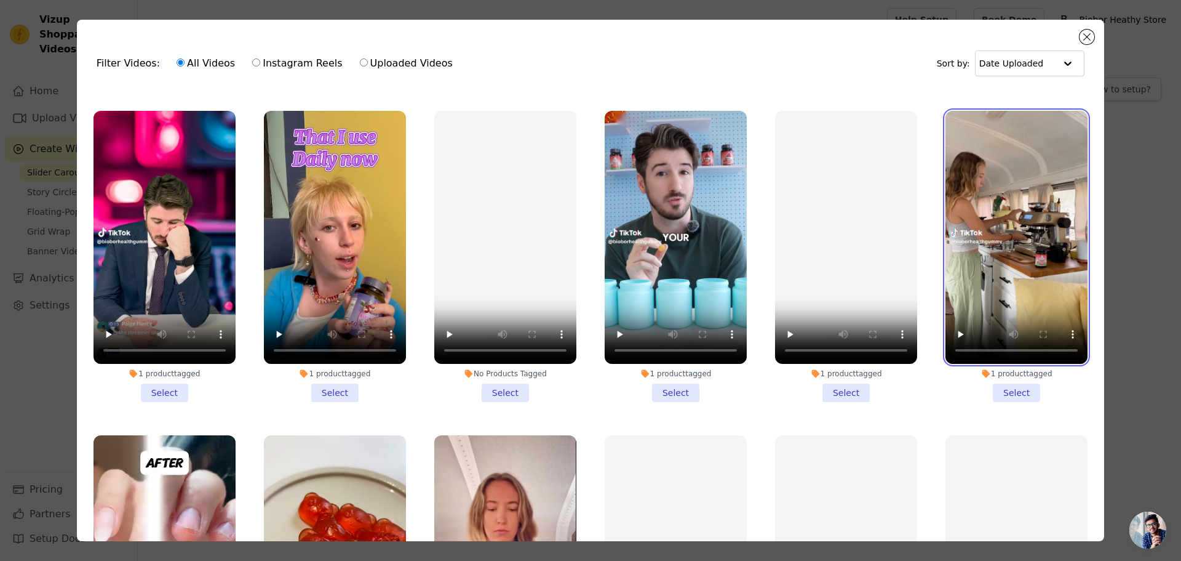
click at [981, 241] on video at bounding box center [1017, 237] width 142 height 253
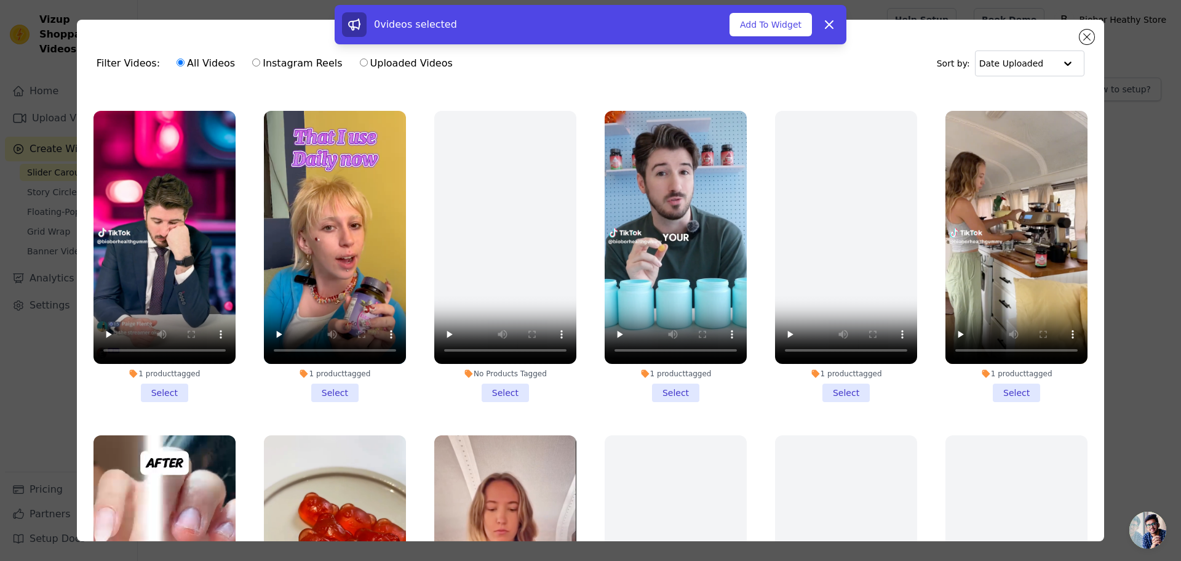
click at [983, 383] on li "1 product tagged Select" at bounding box center [1017, 256] width 142 height 291
click at [0, 0] on input "1 product tagged Select" at bounding box center [0, 0] width 0 height 0
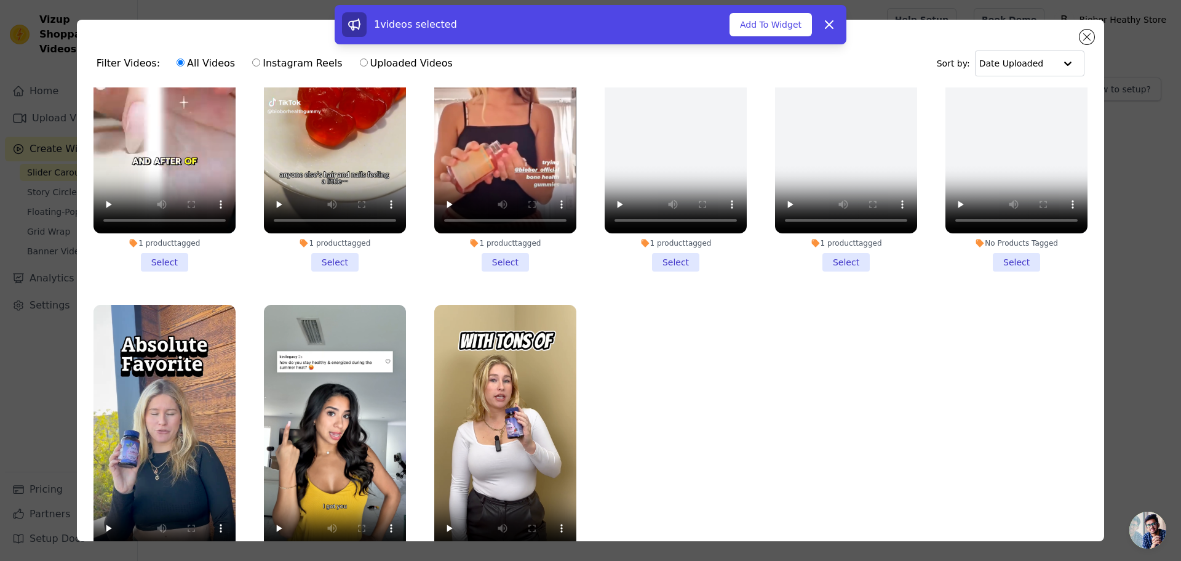
scroll to position [764, 0]
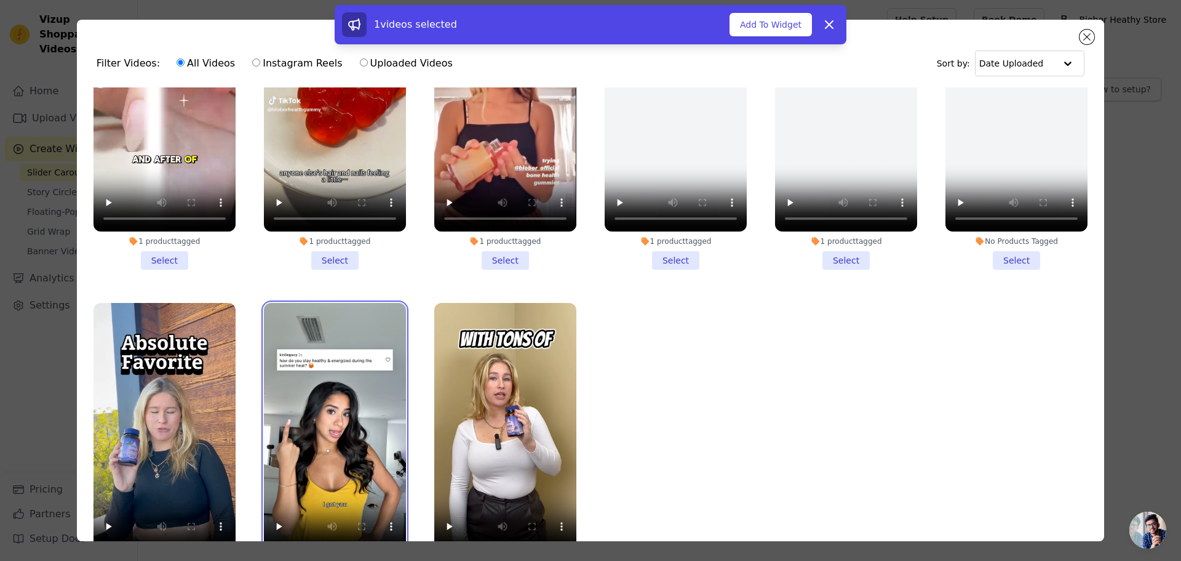
click at [327, 404] on video at bounding box center [335, 429] width 142 height 253
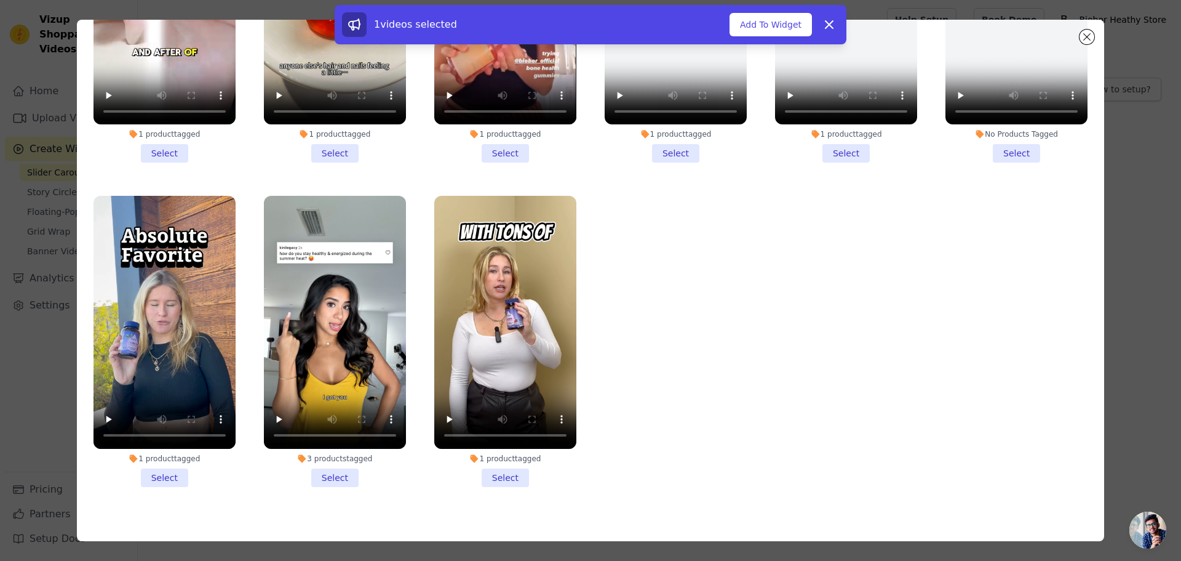
click at [341, 458] on li "3 products tagged Select" at bounding box center [335, 341] width 142 height 291
click at [0, 0] on input "3 products tagged Select" at bounding box center [0, 0] width 0 height 0
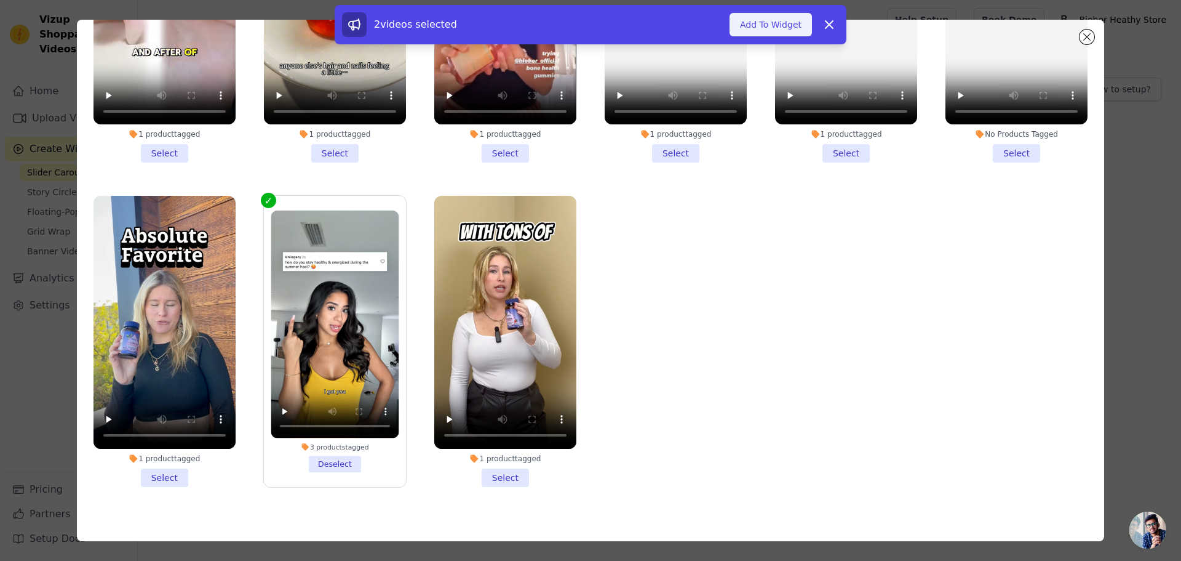
click at [780, 15] on button "Add To Widget" at bounding box center [771, 24] width 82 height 23
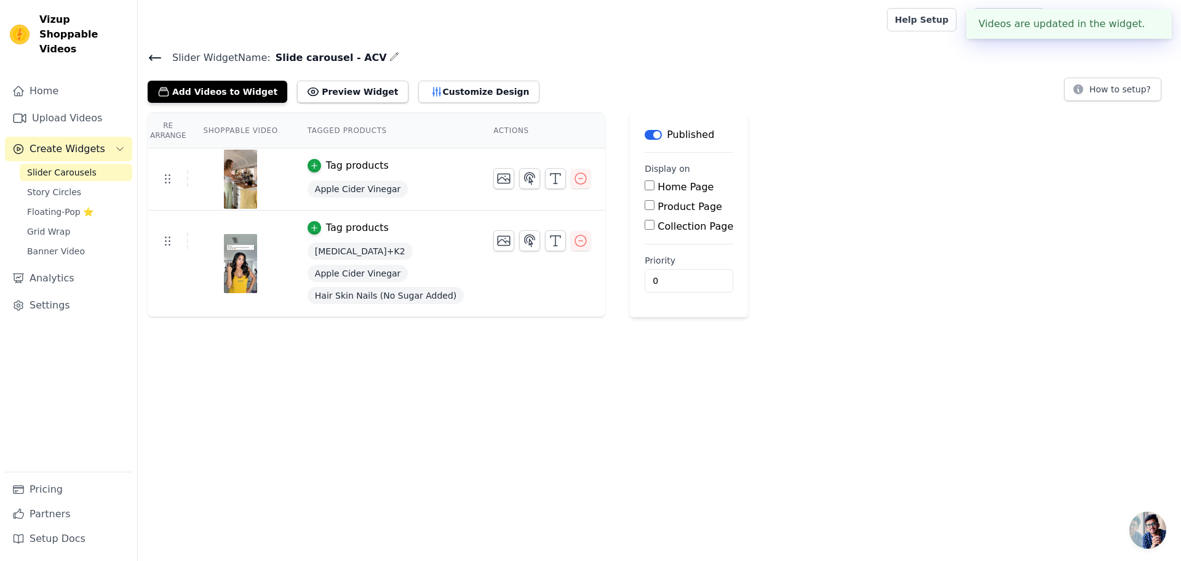
click at [676, 210] on label "Product Page" at bounding box center [690, 207] width 65 height 12
click at [655, 210] on input "Product Page" at bounding box center [650, 205] width 10 height 10
checkbox input "true"
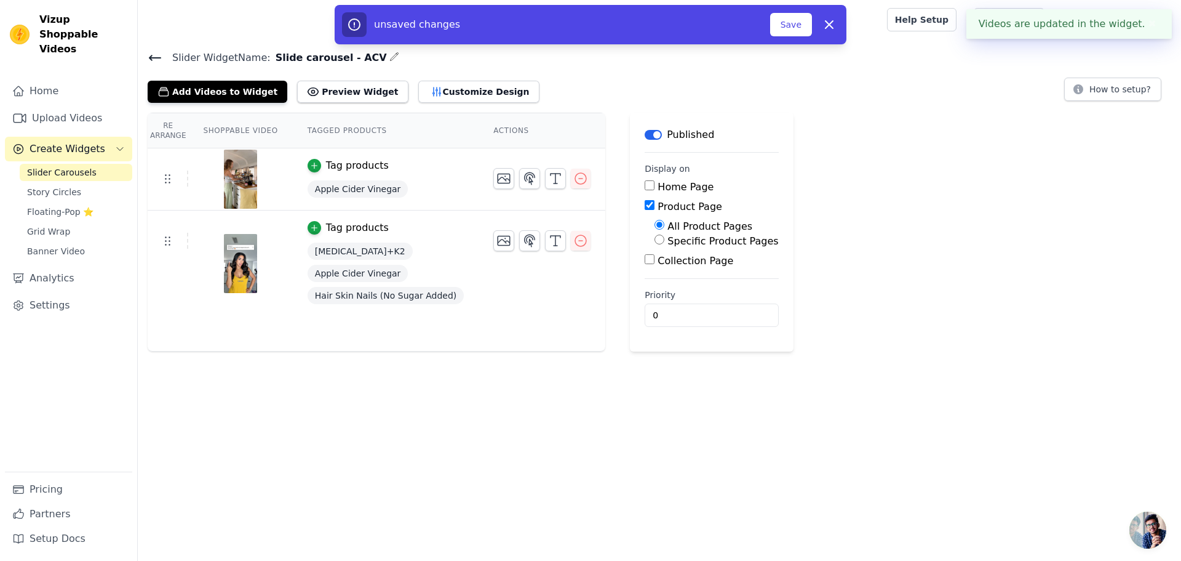
click at [679, 264] on label "Collection Page" at bounding box center [696, 261] width 76 height 12
click at [655, 264] on input "Collection Page" at bounding box center [650, 259] width 10 height 10
click at [687, 254] on div "Collection Page" at bounding box center [717, 261] width 145 height 15
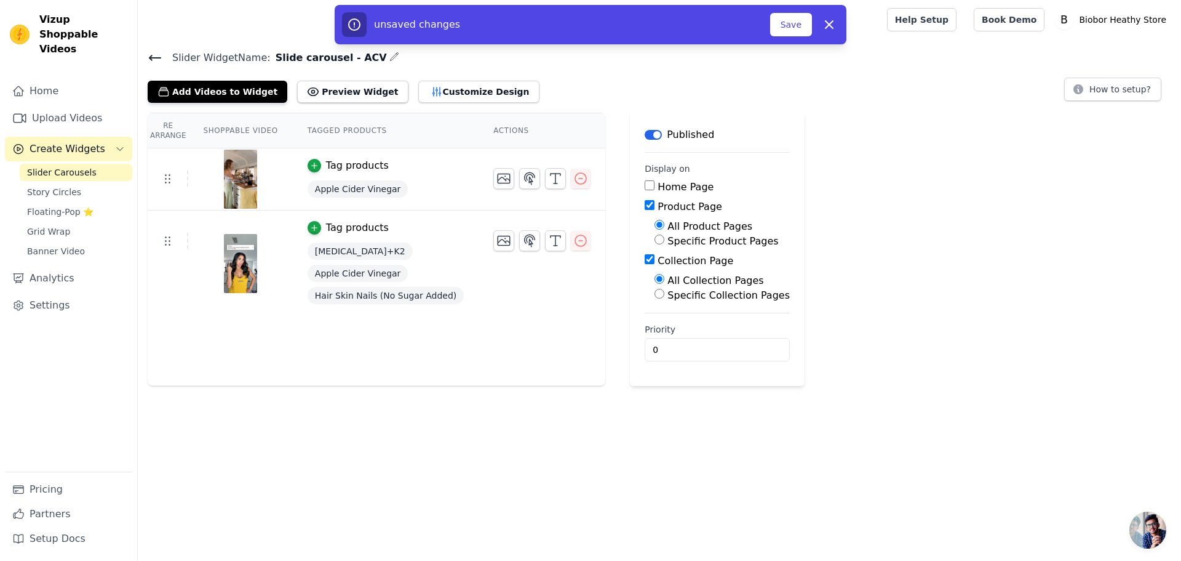
click at [645, 258] on input "Collection Page" at bounding box center [650, 259] width 10 height 10
checkbox input "false"
click at [655, 241] on input "Specific Product Pages" at bounding box center [660, 239] width 10 height 10
radio input "true"
click at [673, 272] on button "Select Products" at bounding box center [696, 268] width 82 height 21
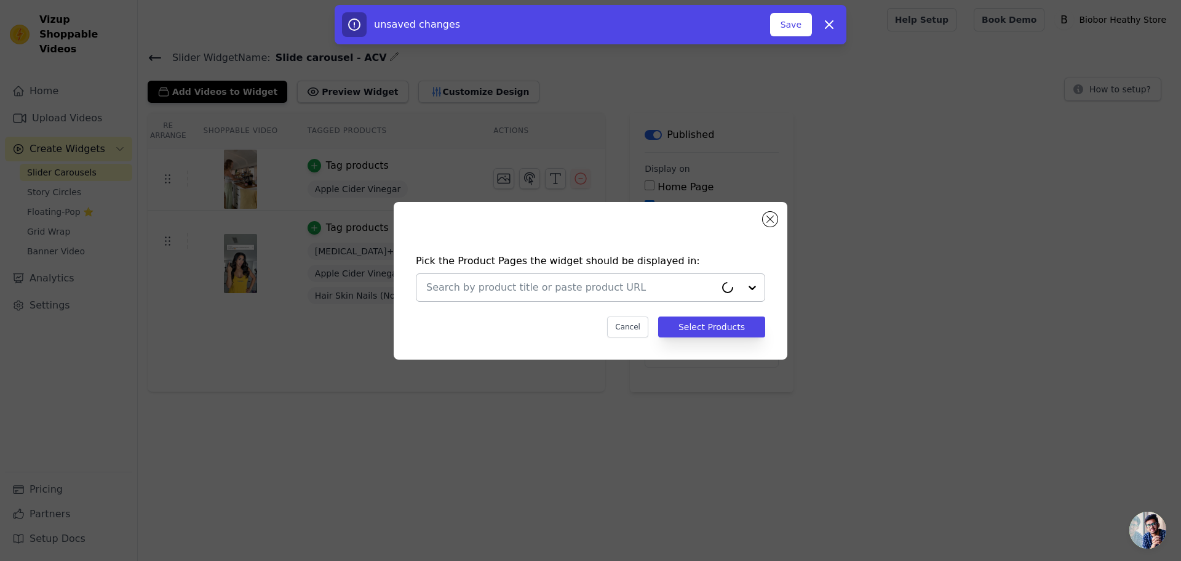
click at [558, 290] on input "text" at bounding box center [570, 287] width 289 height 15
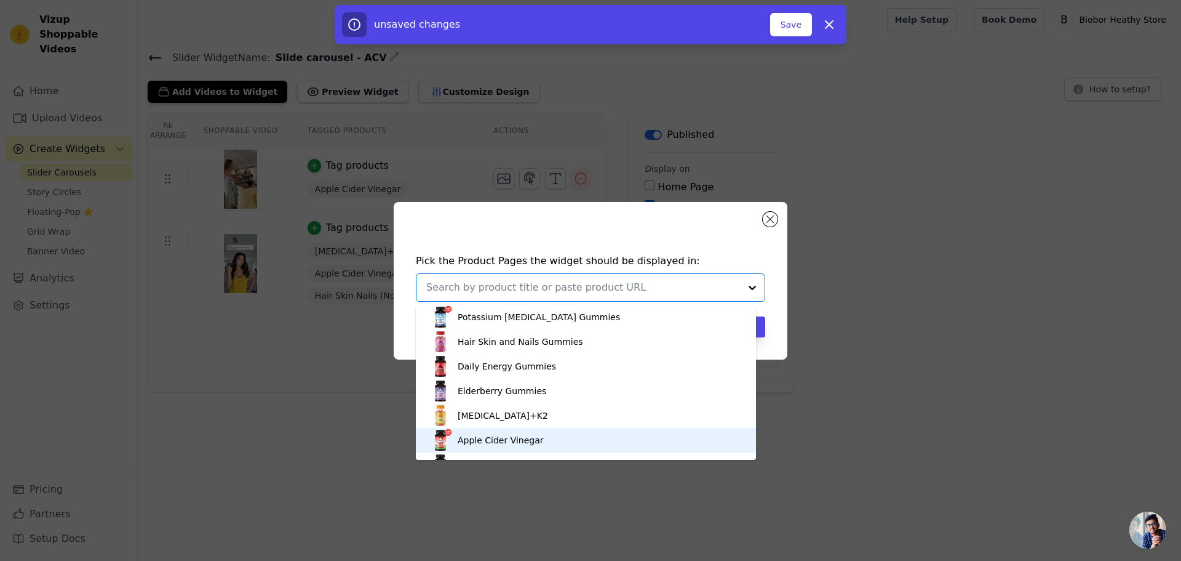
click at [537, 434] on div "Apple Cider Vinegar" at bounding box center [501, 440] width 86 height 12
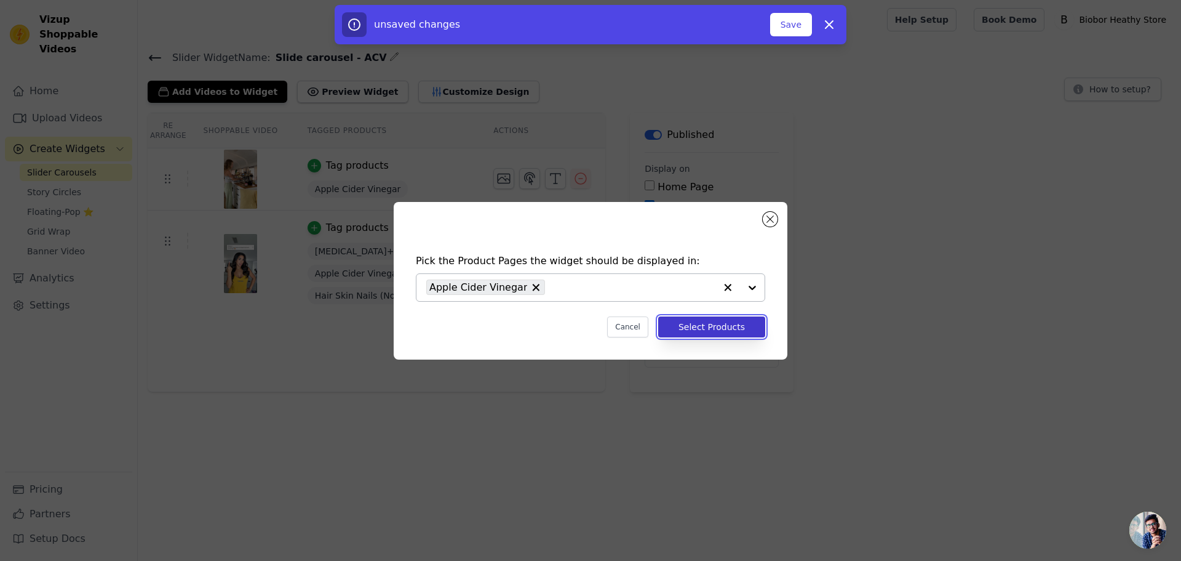
click at [721, 326] on button "Select Products" at bounding box center [711, 326] width 107 height 21
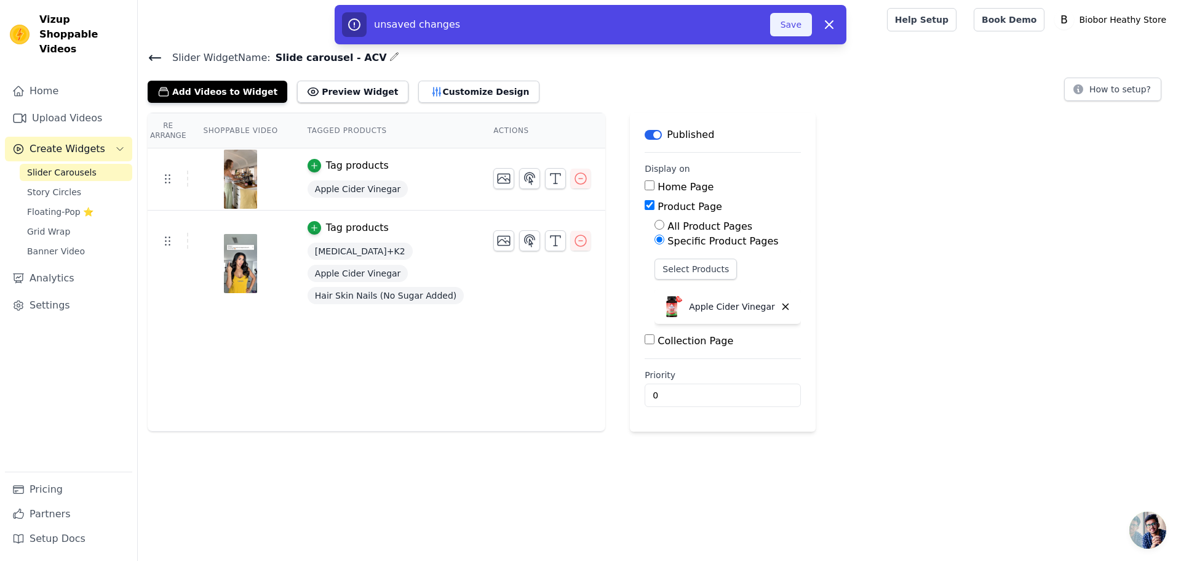
click at [783, 28] on button "Save" at bounding box center [791, 24] width 42 height 23
click at [433, 94] on icon "button" at bounding box center [437, 91] width 8 height 9
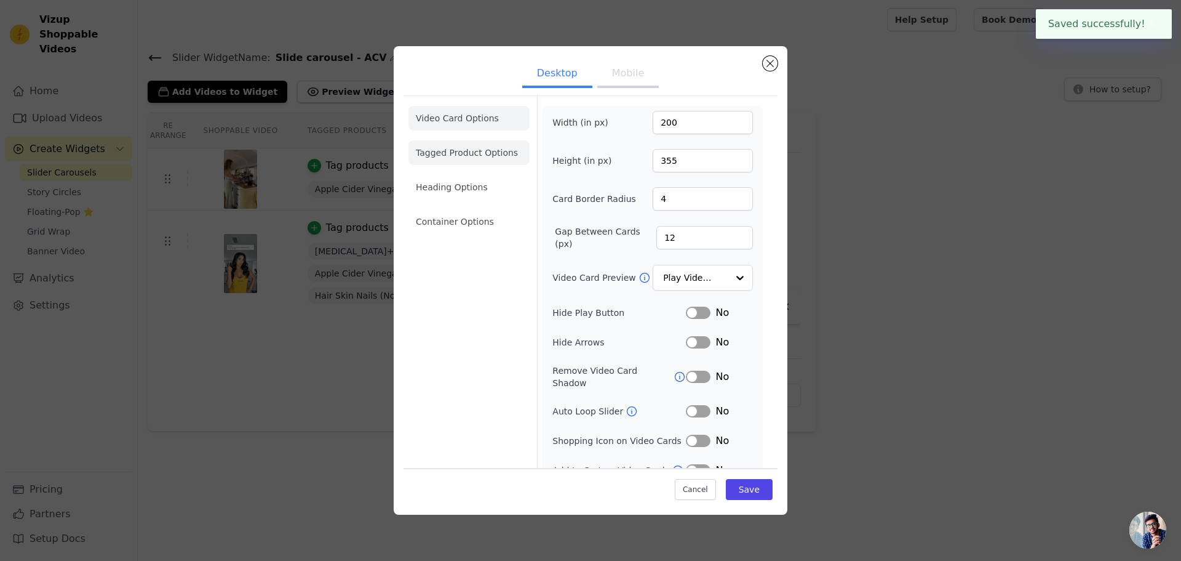
click at [465, 151] on li "Tagged Product Options" at bounding box center [469, 152] width 121 height 25
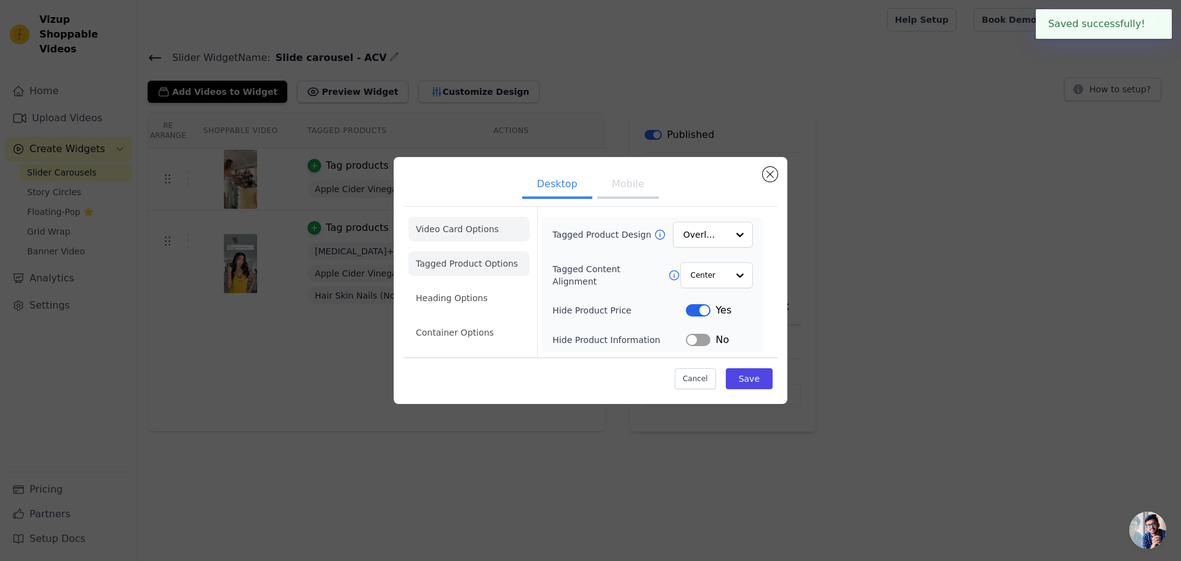
click at [458, 232] on li "Video Card Options" at bounding box center [469, 229] width 121 height 25
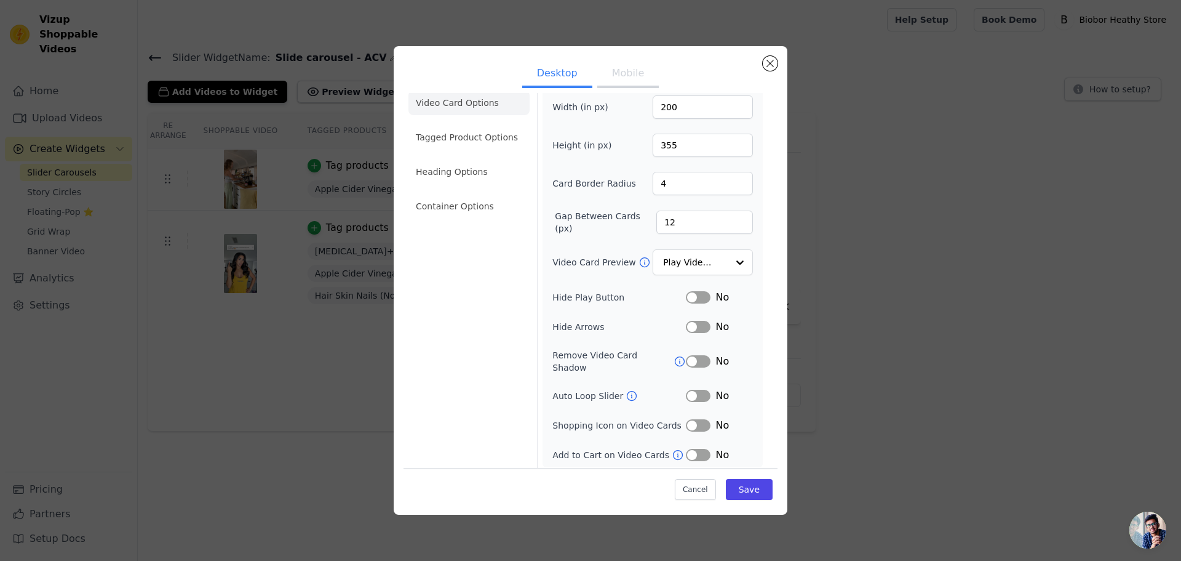
scroll to position [20, 0]
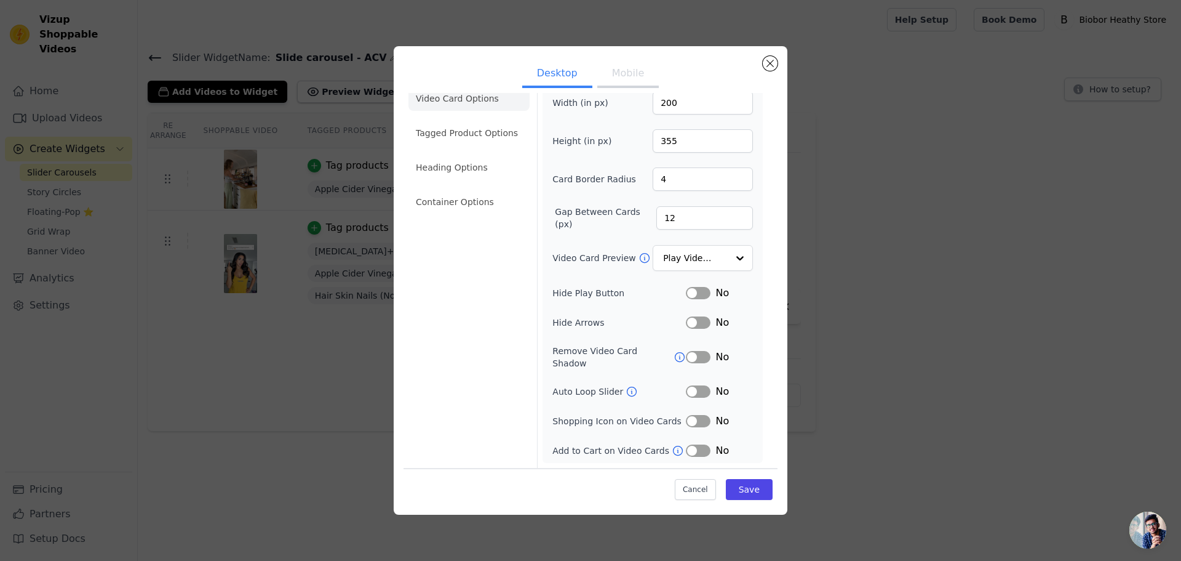
click at [695, 421] on button "Label" at bounding box center [698, 421] width 25 height 12
click at [730, 485] on button "Save" at bounding box center [749, 489] width 47 height 21
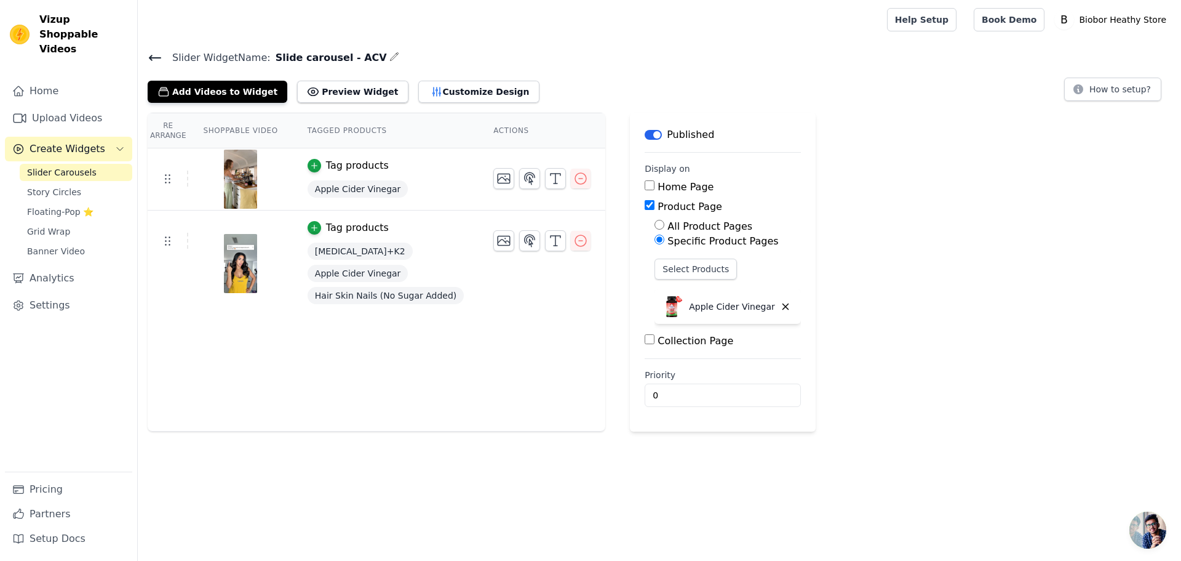
click at [158, 58] on icon at bounding box center [155, 57] width 11 height 5
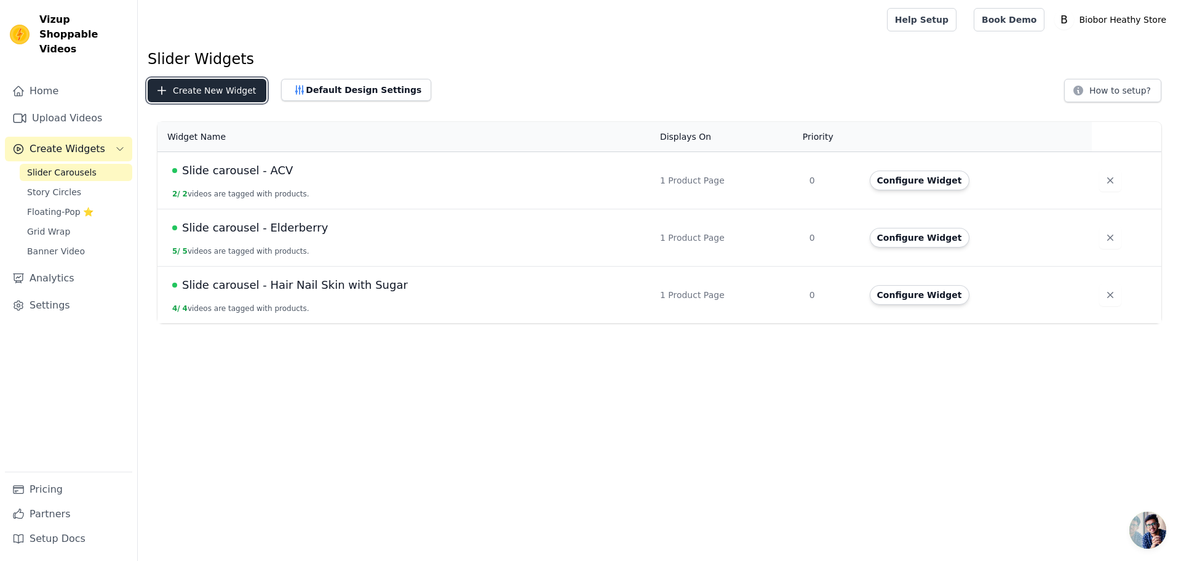
click at [191, 94] on button "Create New Widget" at bounding box center [207, 90] width 119 height 23
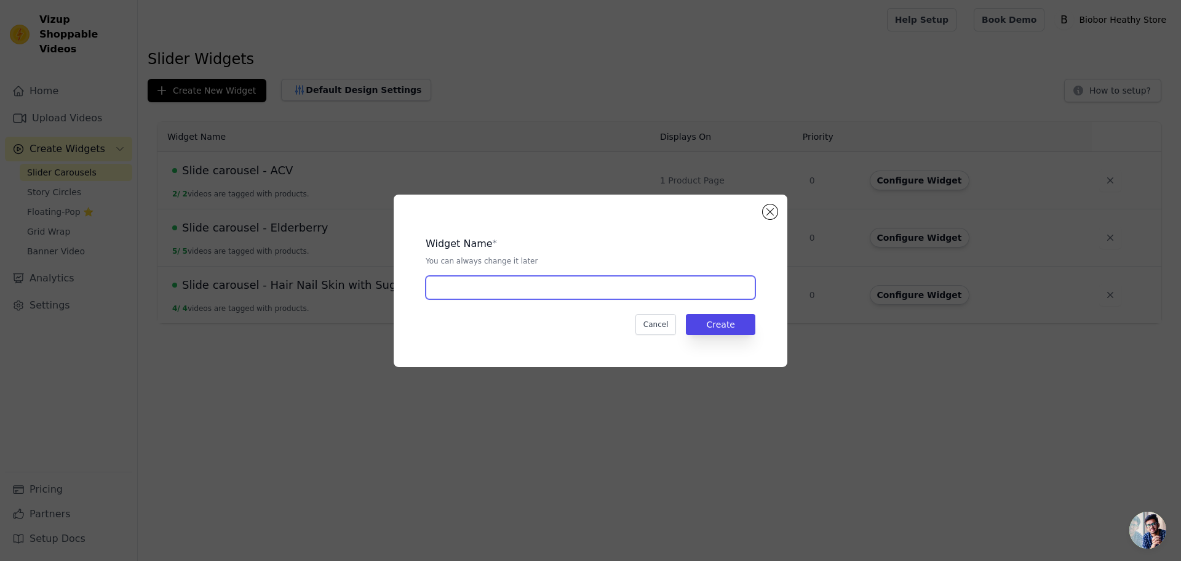
click at [509, 283] on input "text" at bounding box center [591, 287] width 330 height 23
drag, startPoint x: 500, startPoint y: 284, endPoint x: 607, endPoint y: 292, distance: 107.3
click at [607, 292] on input "Slide carousel - Elderberry" at bounding box center [591, 287] width 330 height 23
type input "Slide carousel - Magnesium Citrate"
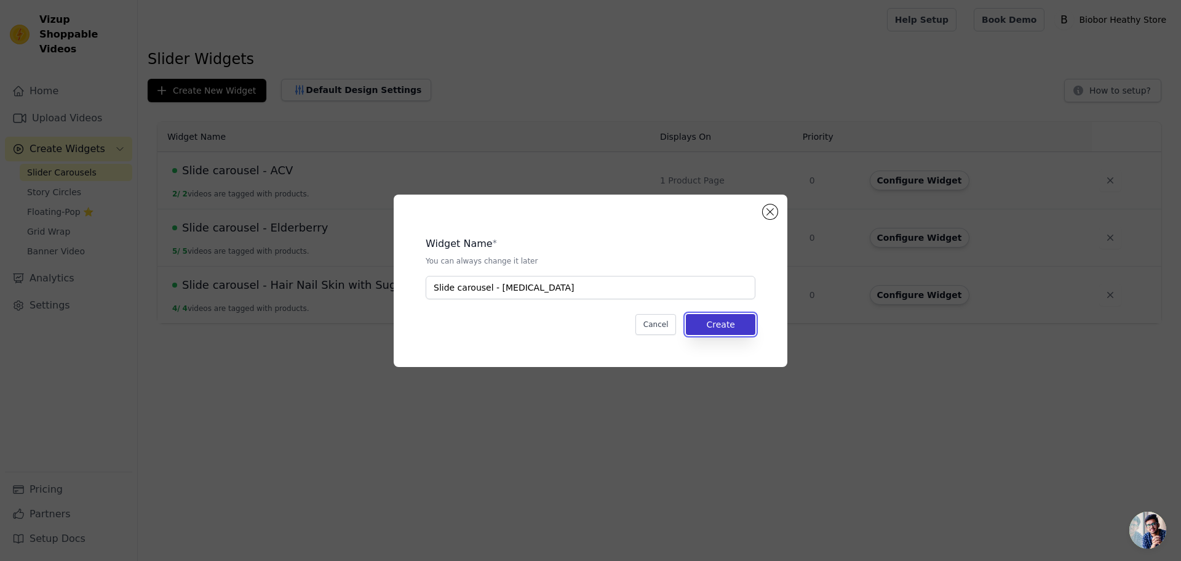
click at [709, 324] on button "Create" at bounding box center [721, 324] width 70 height 21
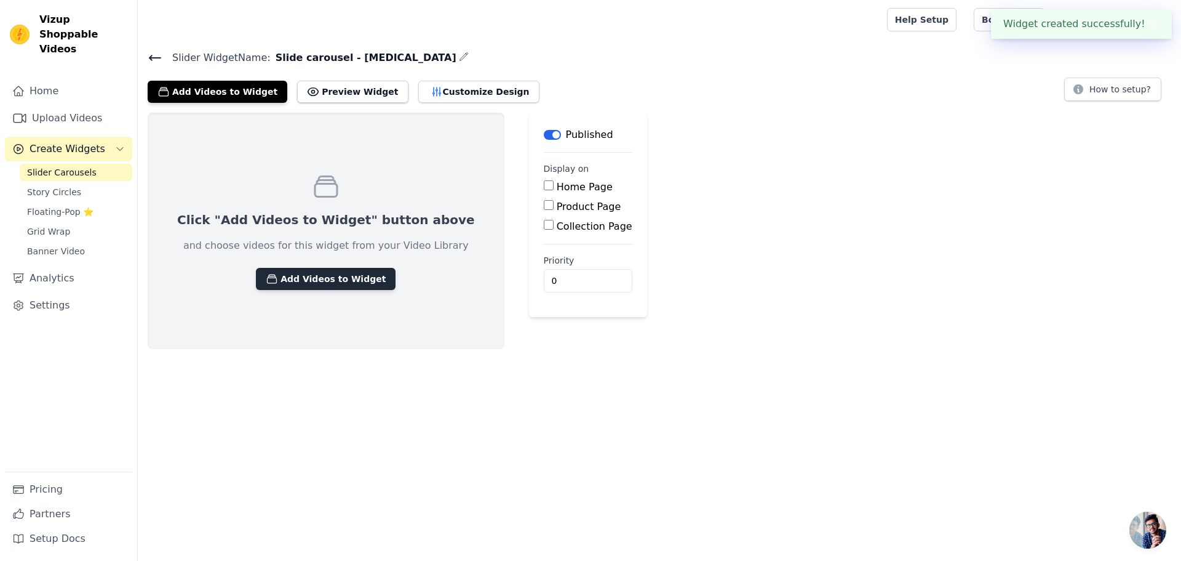
click at [332, 276] on button "Add Videos to Widget" at bounding box center [326, 279] width 140 height 22
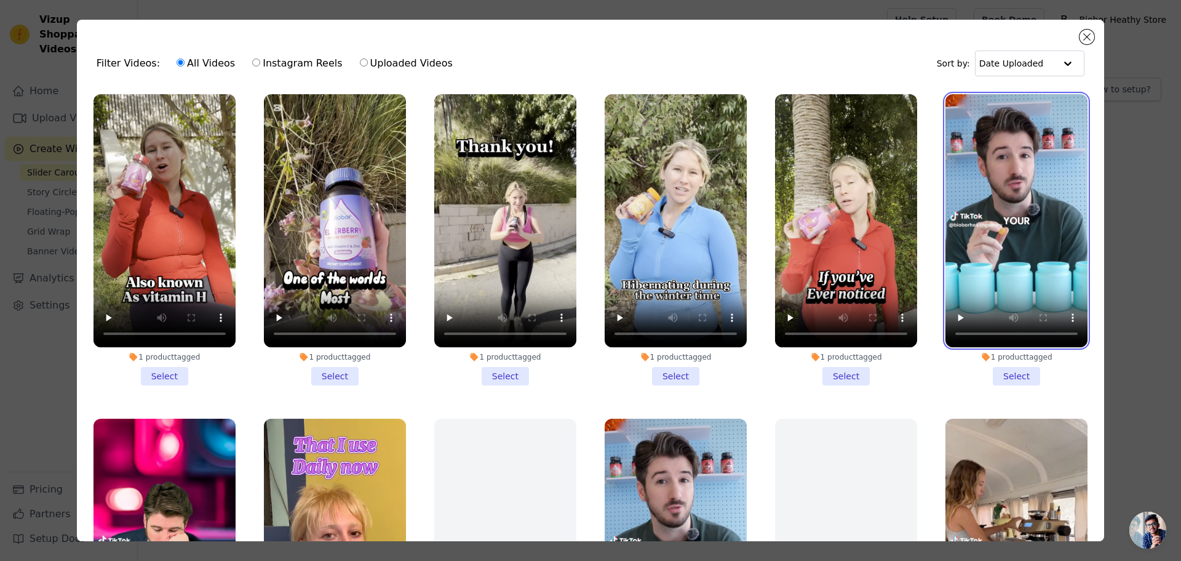
click at [1010, 286] on video at bounding box center [1017, 220] width 142 height 253
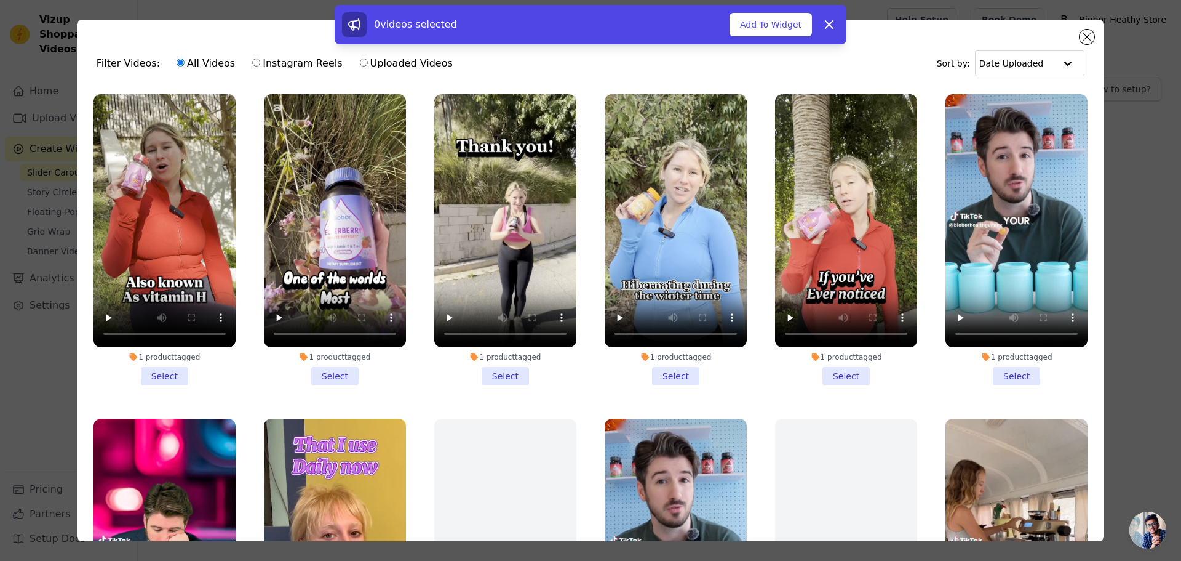
click at [1008, 374] on li "1 product tagged Select" at bounding box center [1017, 239] width 142 height 291
click at [0, 0] on input "1 product tagged Select" at bounding box center [0, 0] width 0 height 0
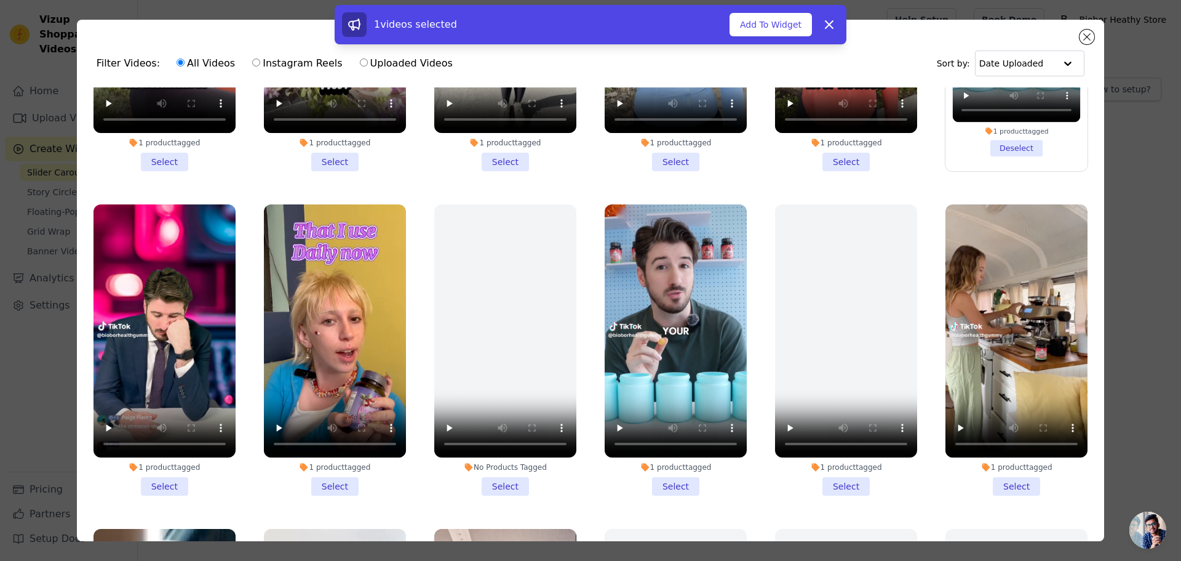
scroll to position [246, 0]
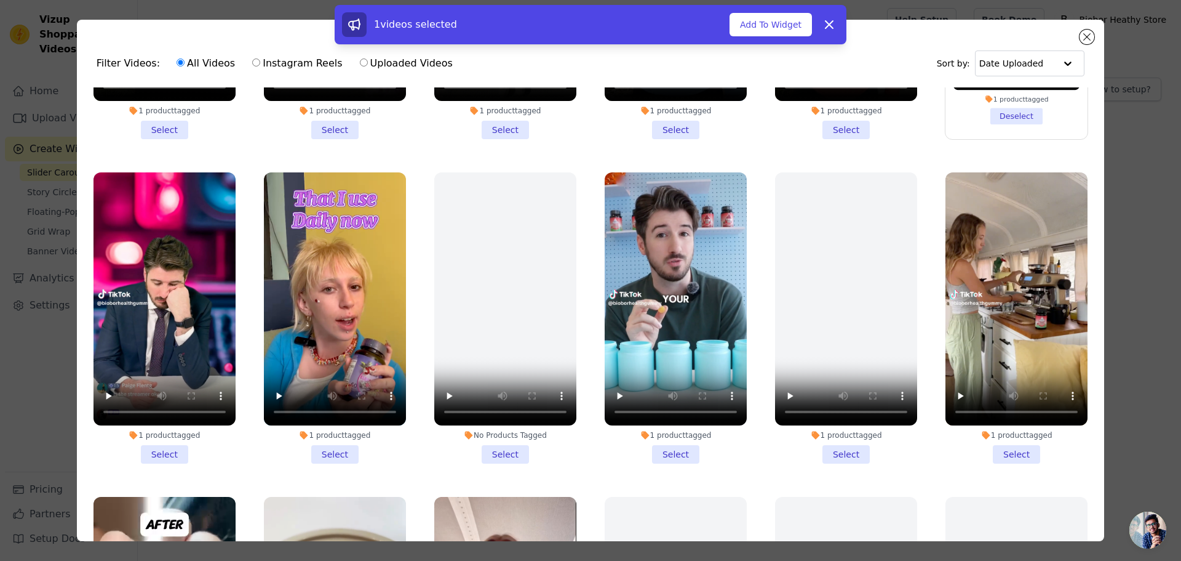
click at [161, 445] on li "1 product tagged Select" at bounding box center [165, 317] width 142 height 291
click at [0, 0] on input "1 product tagged Select" at bounding box center [0, 0] width 0 height 0
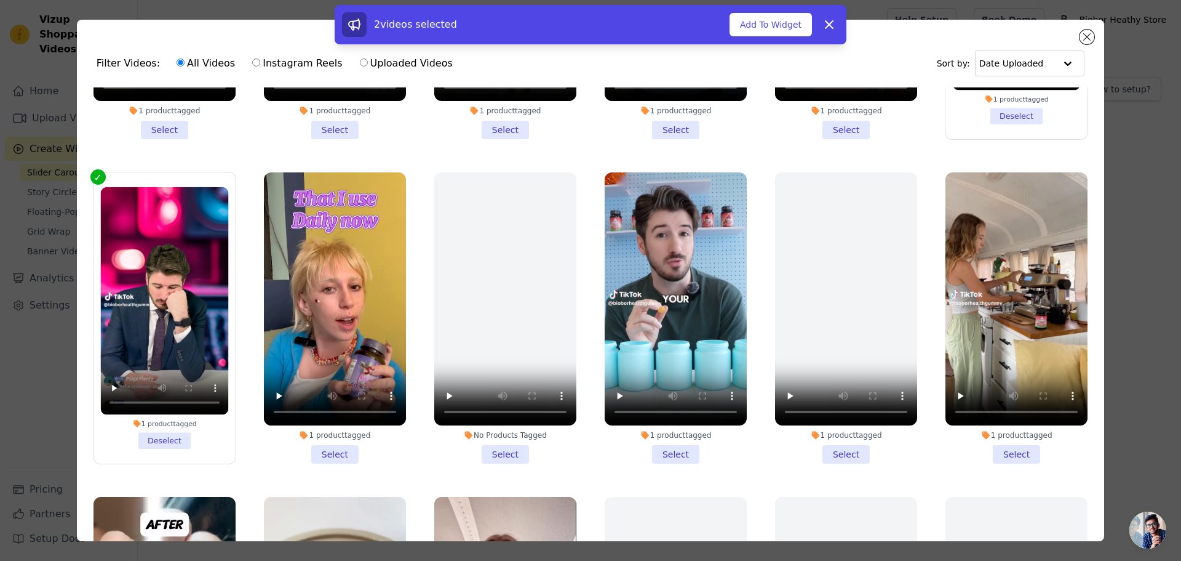
click at [668, 444] on li "1 product tagged Select" at bounding box center [676, 317] width 142 height 291
click at [0, 0] on input "1 product tagged Select" at bounding box center [0, 0] width 0 height 0
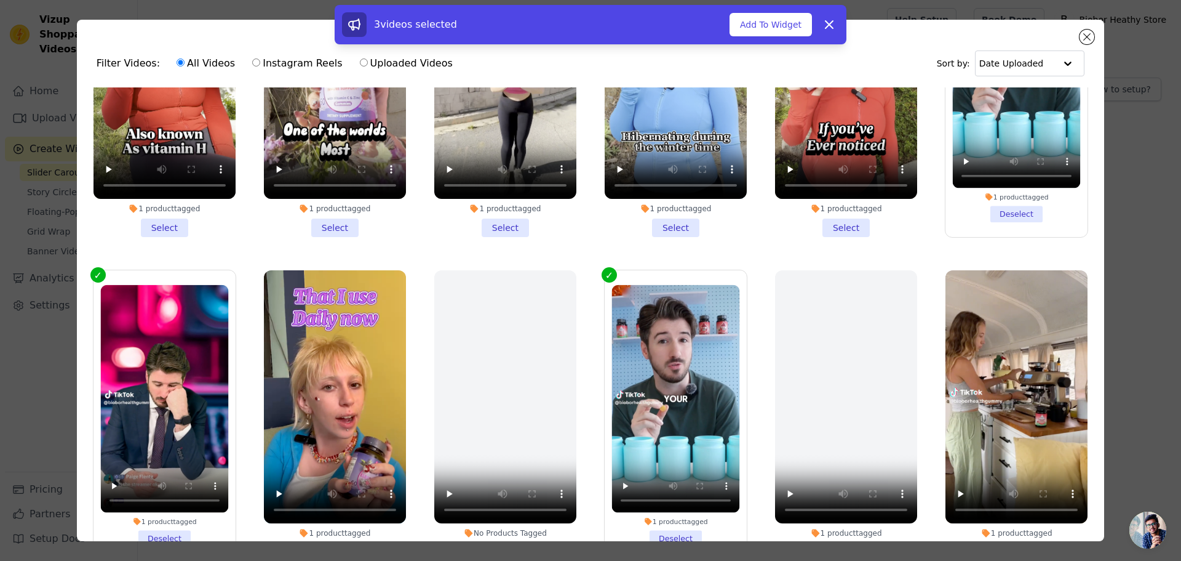
scroll to position [0, 0]
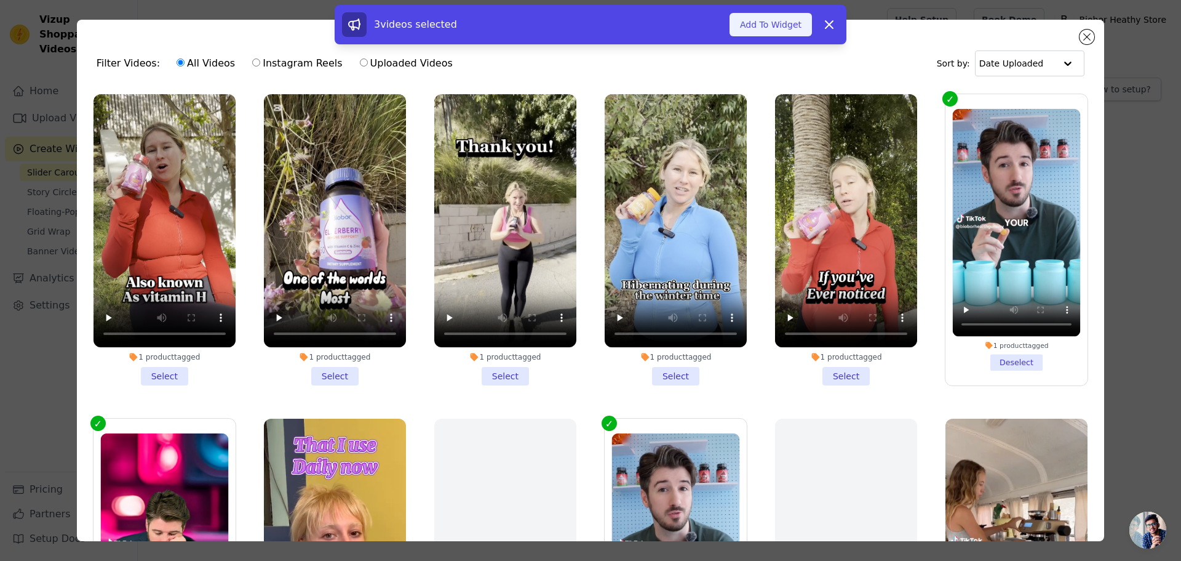
click at [780, 19] on button "Add To Widget" at bounding box center [771, 24] width 82 height 23
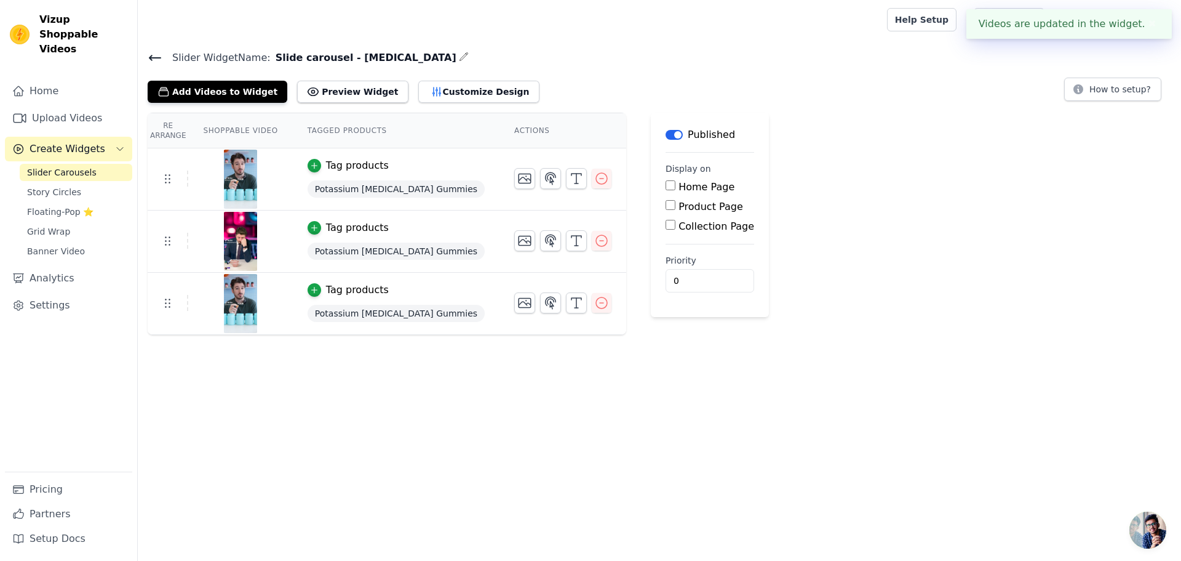
click at [685, 203] on label "Product Page" at bounding box center [711, 207] width 65 height 12
click at [676, 203] on input "Product Page" at bounding box center [671, 205] width 10 height 10
checkbox input "true"
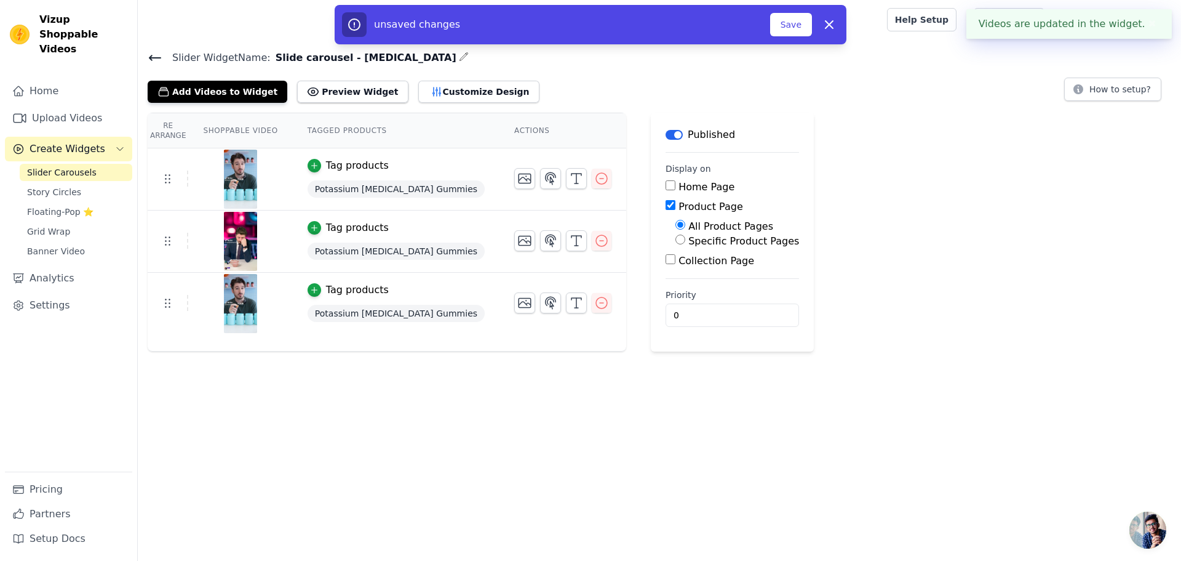
click at [691, 246] on label "Specific Product Pages" at bounding box center [744, 241] width 111 height 12
click at [685, 244] on input "Specific Product Pages" at bounding box center [681, 239] width 10 height 10
radio input "true"
click at [690, 274] on button "Select Products" at bounding box center [717, 268] width 82 height 21
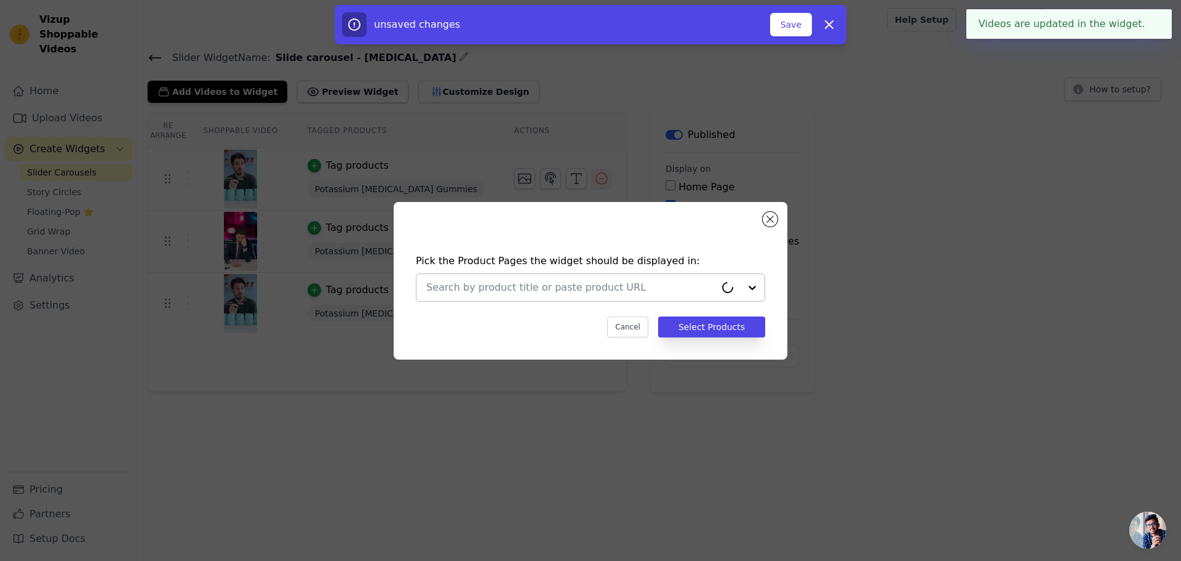
click at [516, 289] on input "text" at bounding box center [570, 287] width 289 height 15
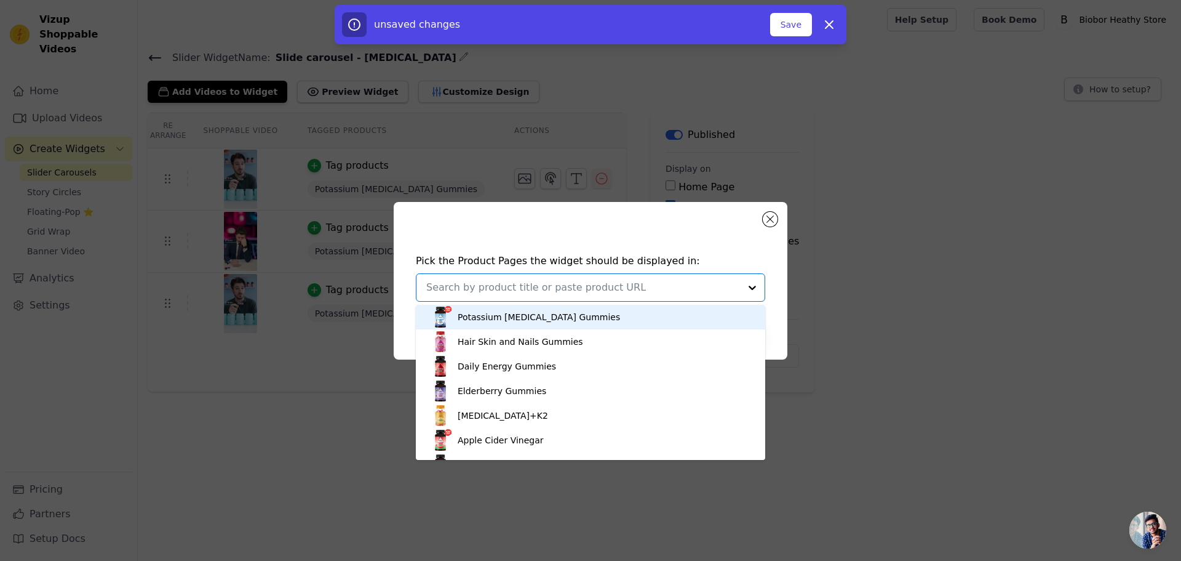
click at [532, 320] on div "Potassium Magnesium Citrate Gummies" at bounding box center [539, 317] width 162 height 12
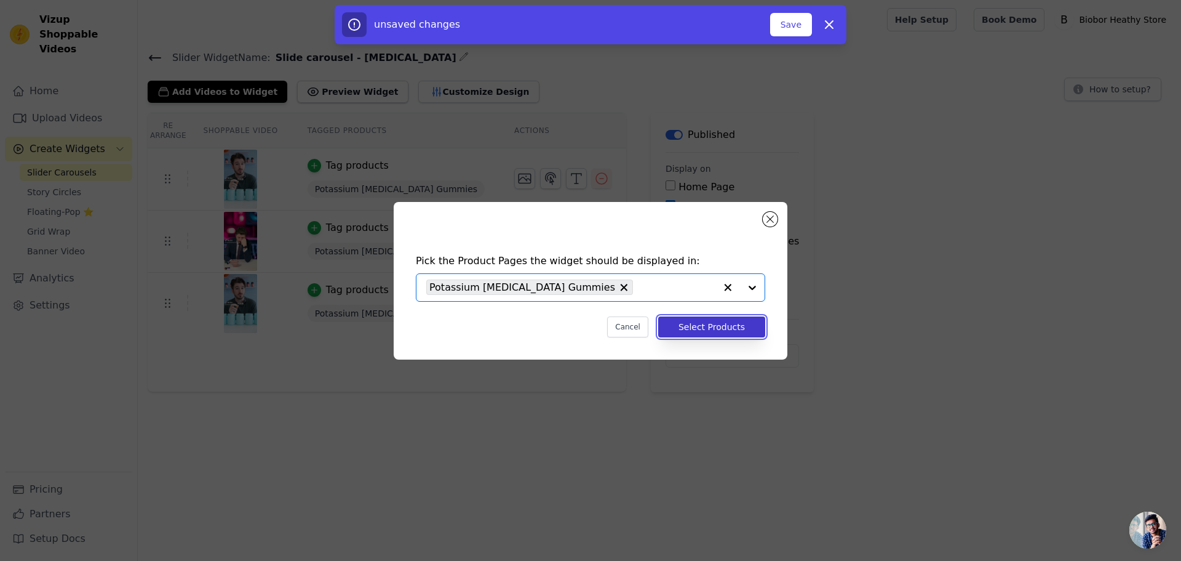
click at [735, 328] on button "Select Products" at bounding box center [711, 326] width 107 height 21
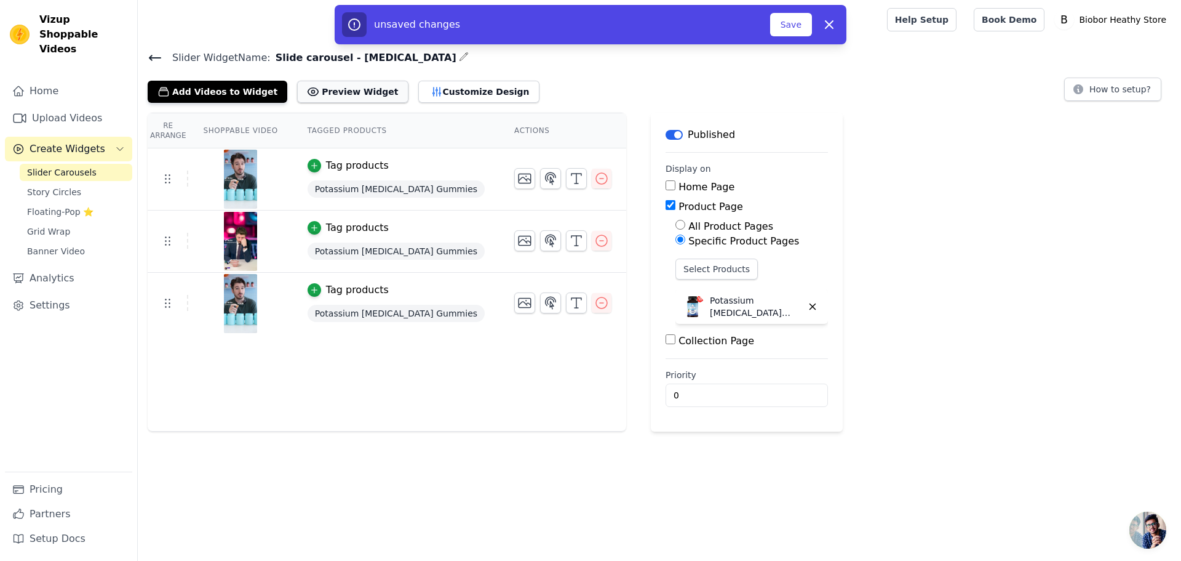
click at [342, 94] on button "Preview Widget" at bounding box center [352, 92] width 111 height 22
click at [462, 89] on button "Customize Design" at bounding box center [478, 92] width 121 height 22
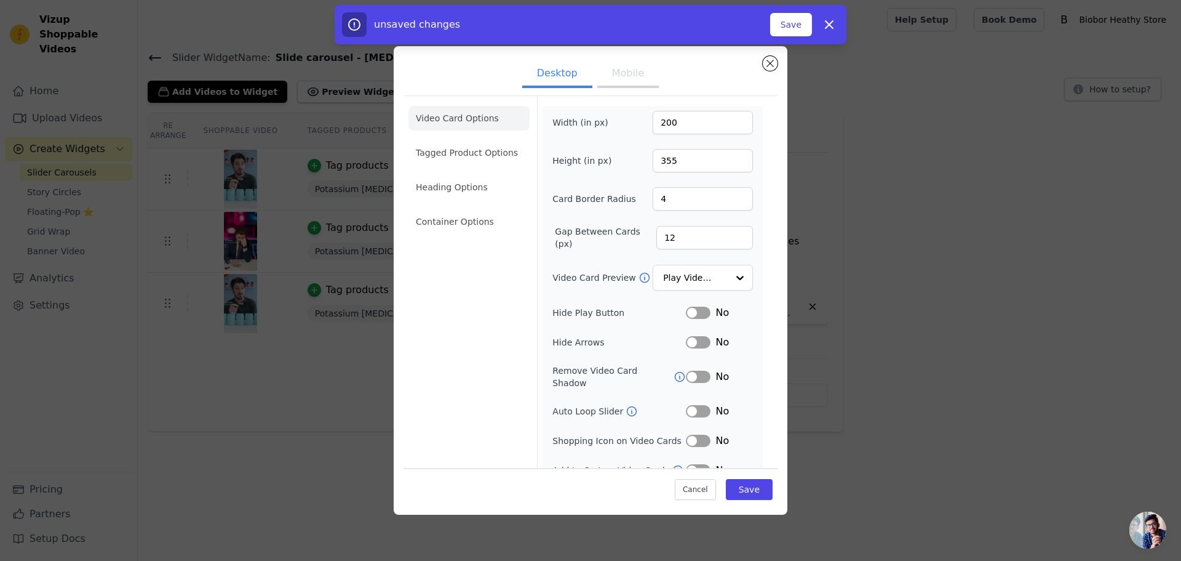
scroll to position [20, 0]
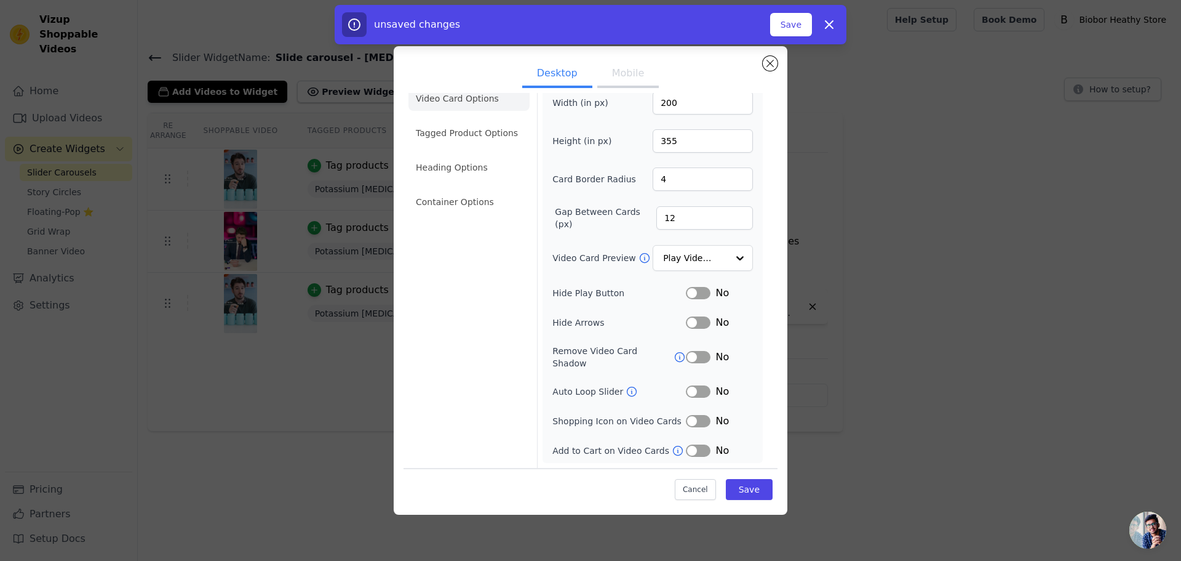
click at [690, 420] on button "Label" at bounding box center [698, 421] width 25 height 12
click at [737, 487] on button "Save" at bounding box center [749, 489] width 47 height 21
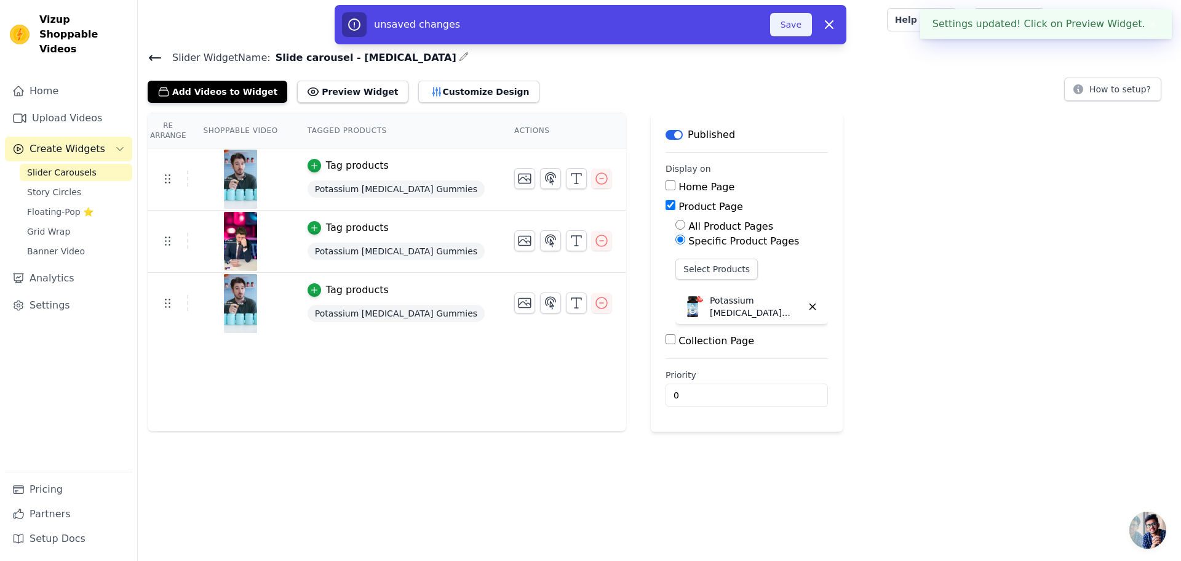
click at [792, 25] on button "Save" at bounding box center [791, 24] width 42 height 23
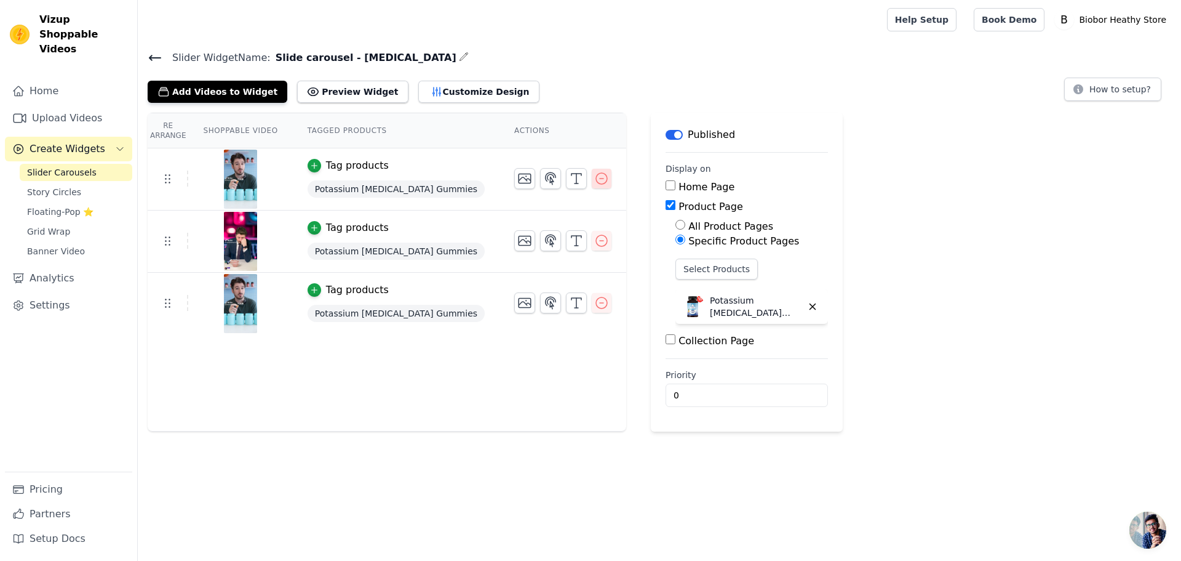
click at [604, 184] on icon "button" at bounding box center [601, 178] width 15 height 15
click at [235, 95] on button "Add Videos to Widget" at bounding box center [218, 92] width 140 height 22
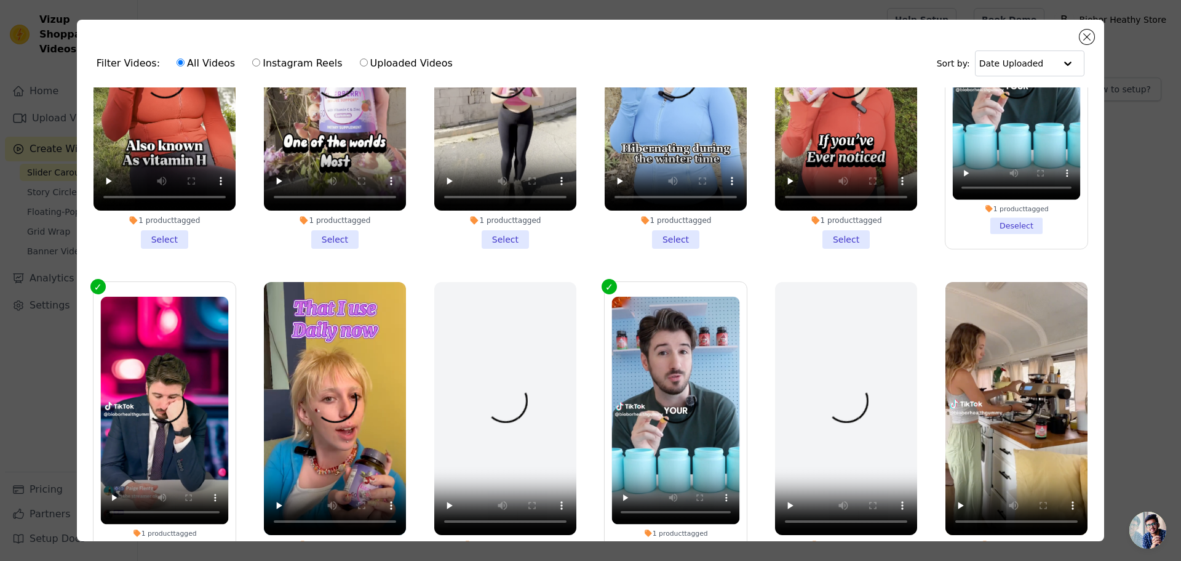
scroll to position [0, 0]
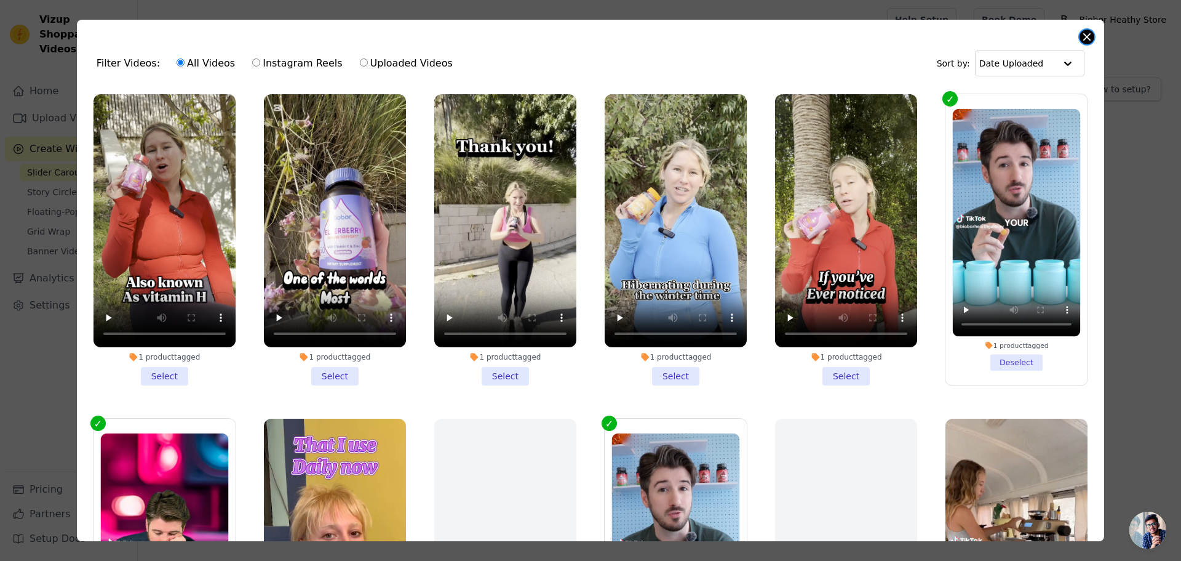
click at [1083, 40] on button "Close modal" at bounding box center [1087, 37] width 15 height 15
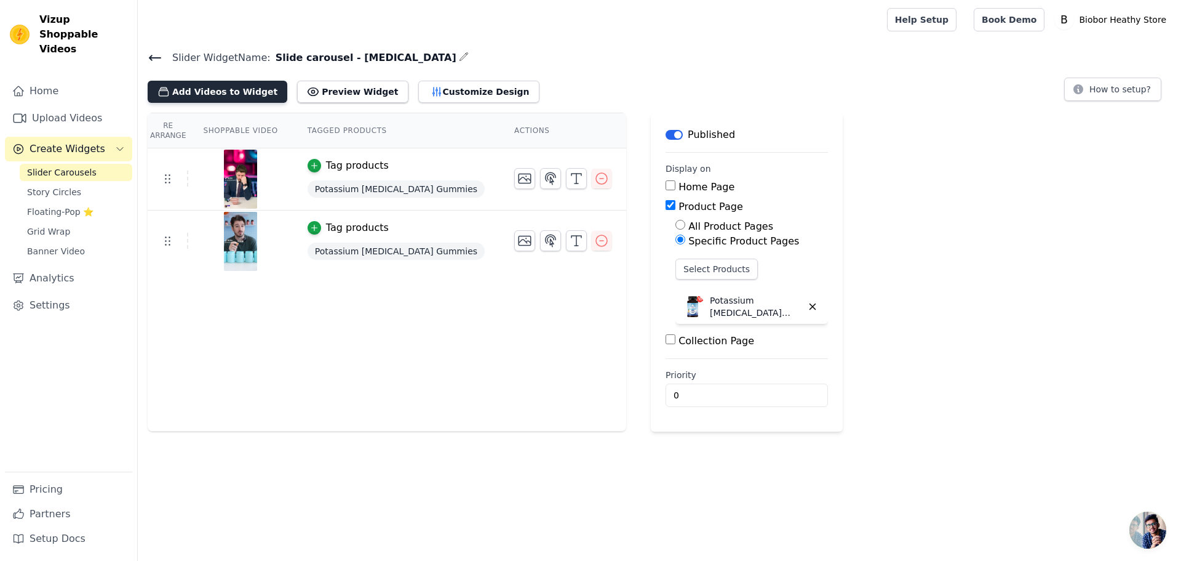
click at [218, 90] on button "Add Videos to Widget" at bounding box center [218, 92] width 140 height 22
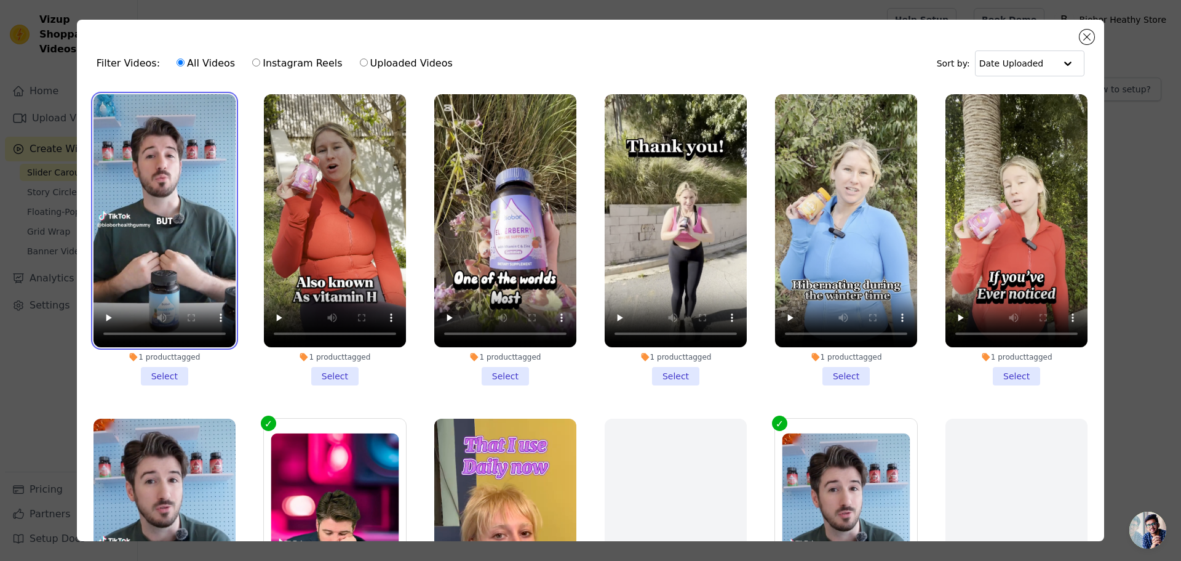
click at [194, 236] on video at bounding box center [165, 220] width 142 height 253
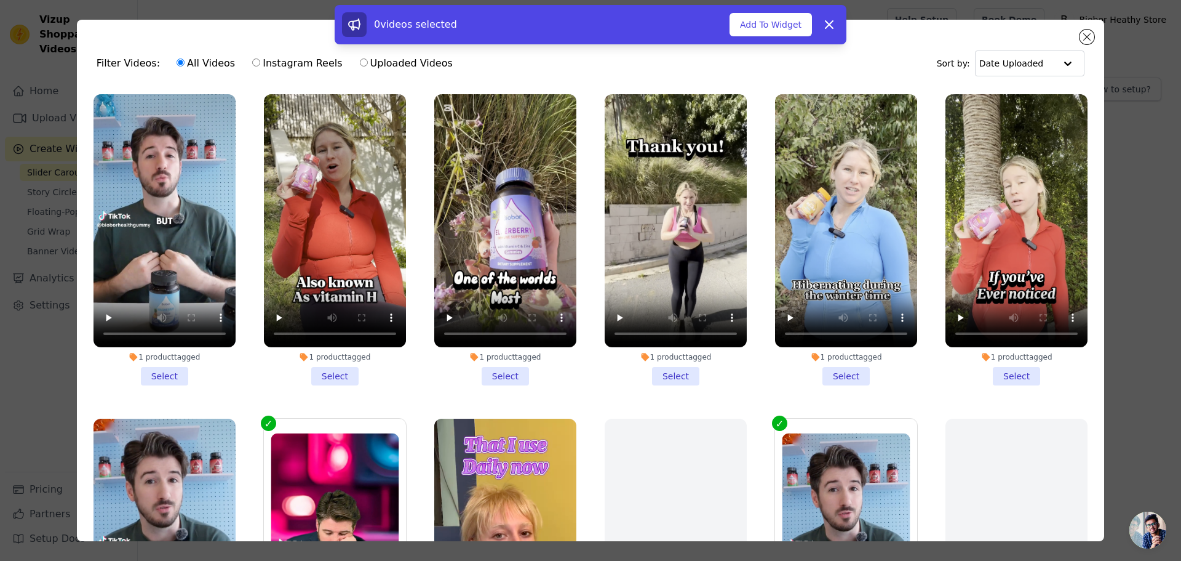
click at [164, 370] on li "1 product tagged Select" at bounding box center [165, 239] width 142 height 291
click at [0, 0] on input "1 product tagged Select" at bounding box center [0, 0] width 0 height 0
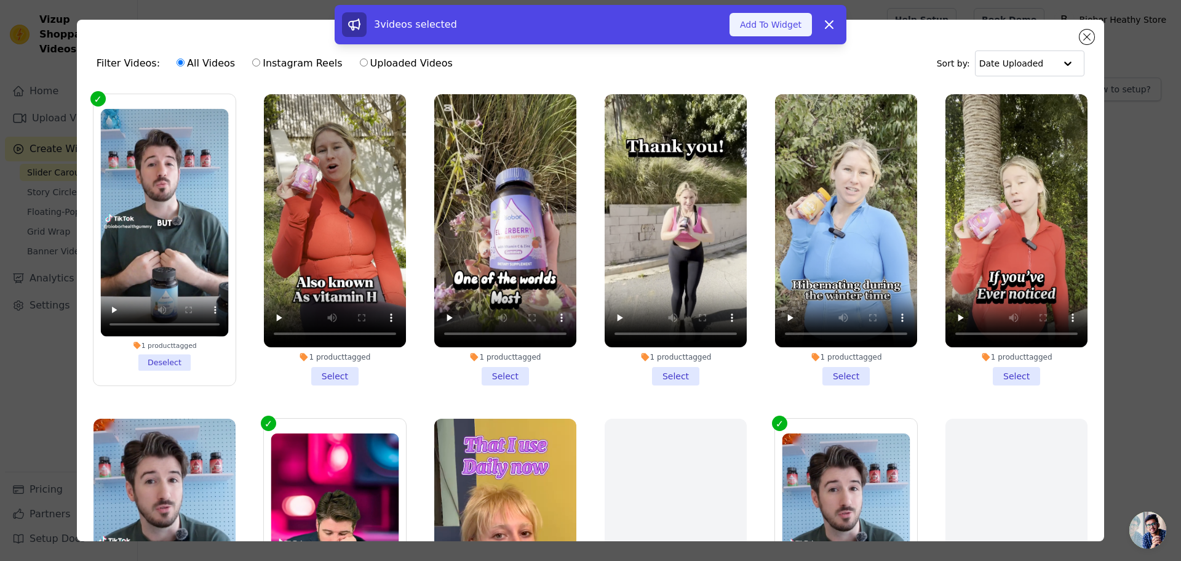
click at [762, 25] on button "Add To Widget" at bounding box center [771, 24] width 82 height 23
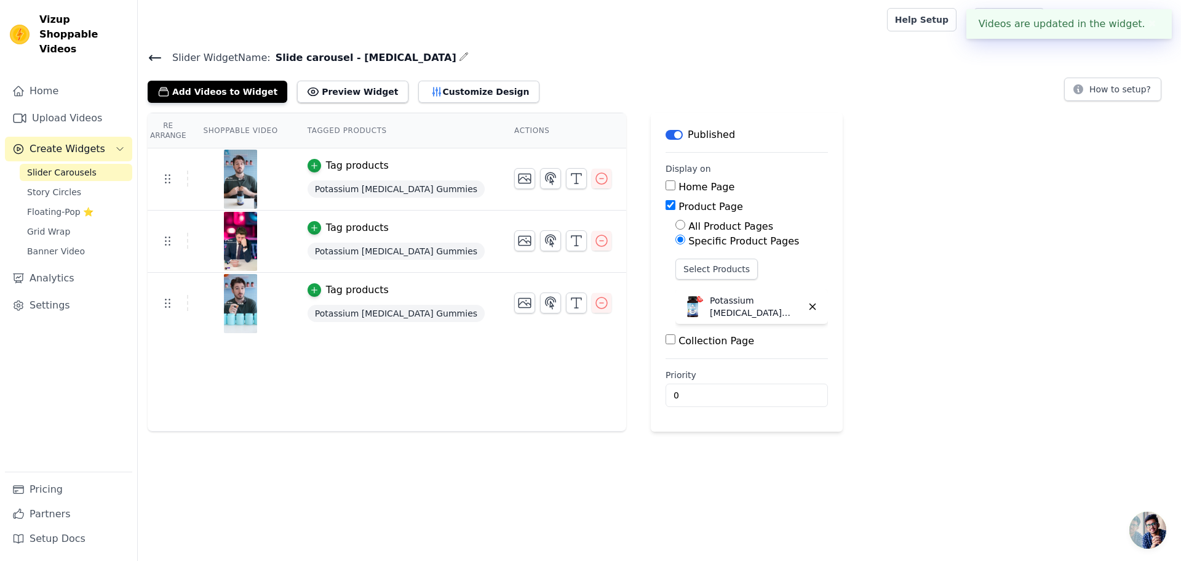
click at [152, 55] on icon at bounding box center [155, 57] width 11 height 5
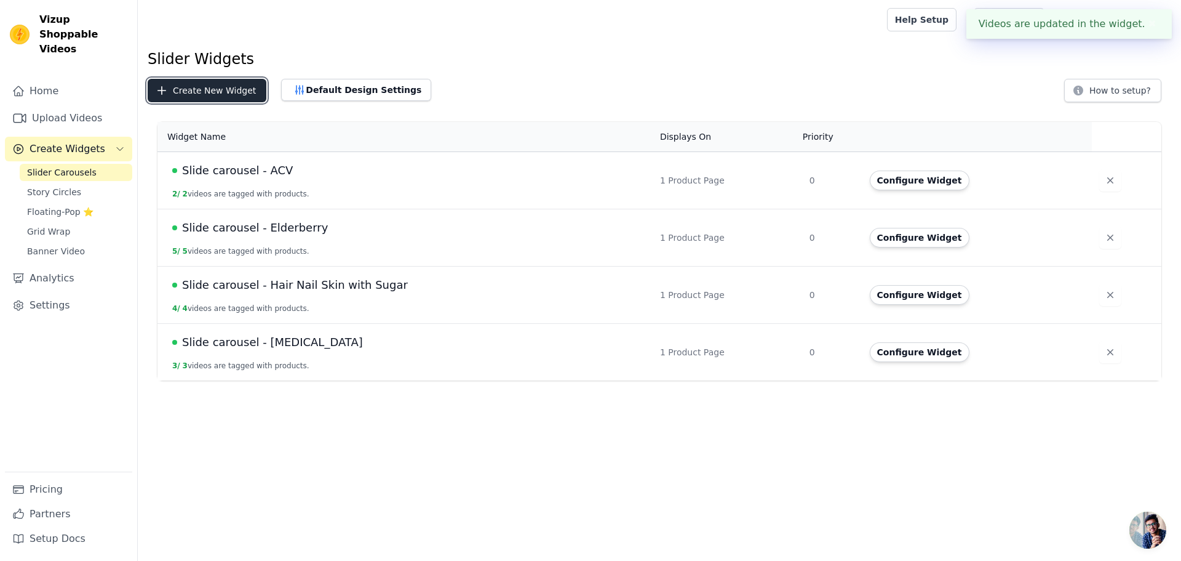
click at [231, 86] on button "Create New Widget" at bounding box center [207, 90] width 119 height 23
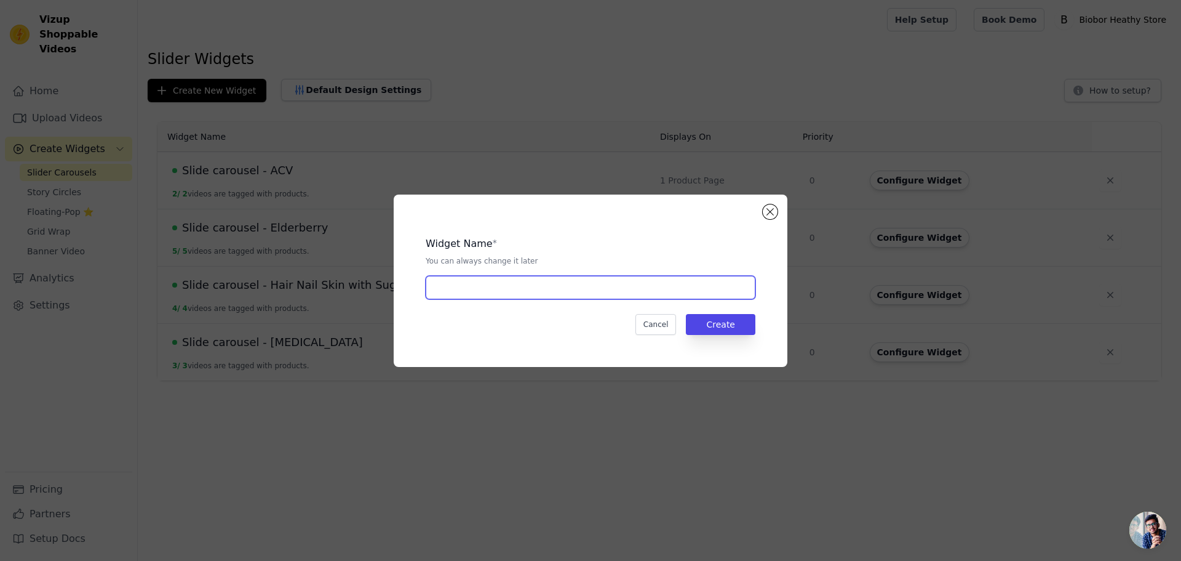
click at [476, 286] on input "text" at bounding box center [591, 287] width 330 height 23
drag, startPoint x: 501, startPoint y: 282, endPoint x: 656, endPoint y: 303, distance: 156.5
click at [655, 303] on div "Widget Name * You can always change it later Slide carousel - Elderberry Cancel…" at bounding box center [590, 280] width 354 height 133
type input "Slide carousel - Hair Nail Skin No Sugar"
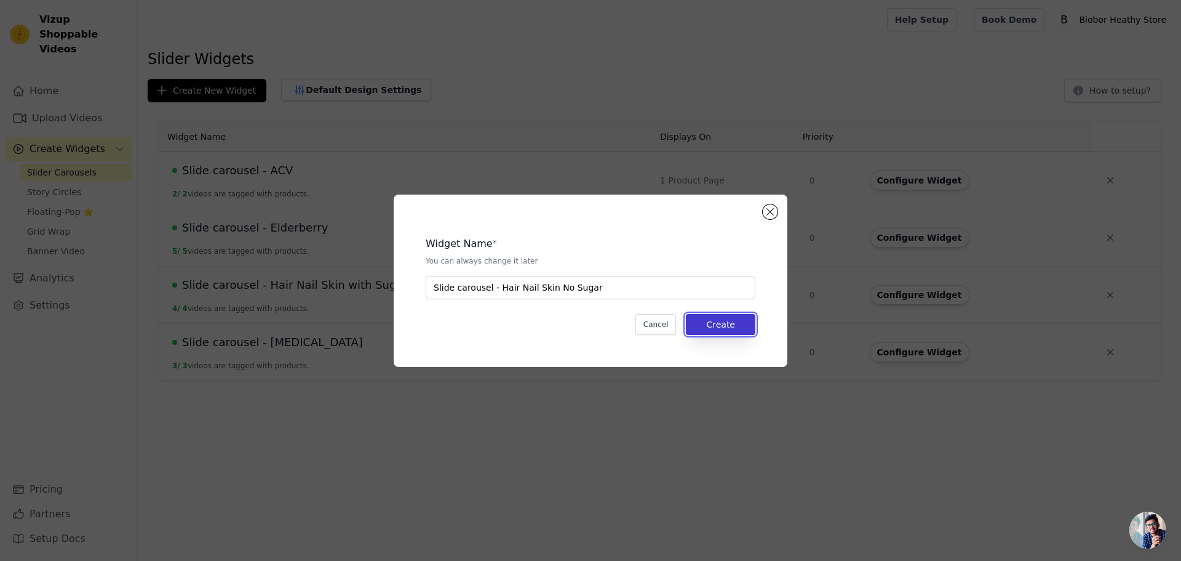
click at [735, 327] on button "Create" at bounding box center [721, 324] width 70 height 21
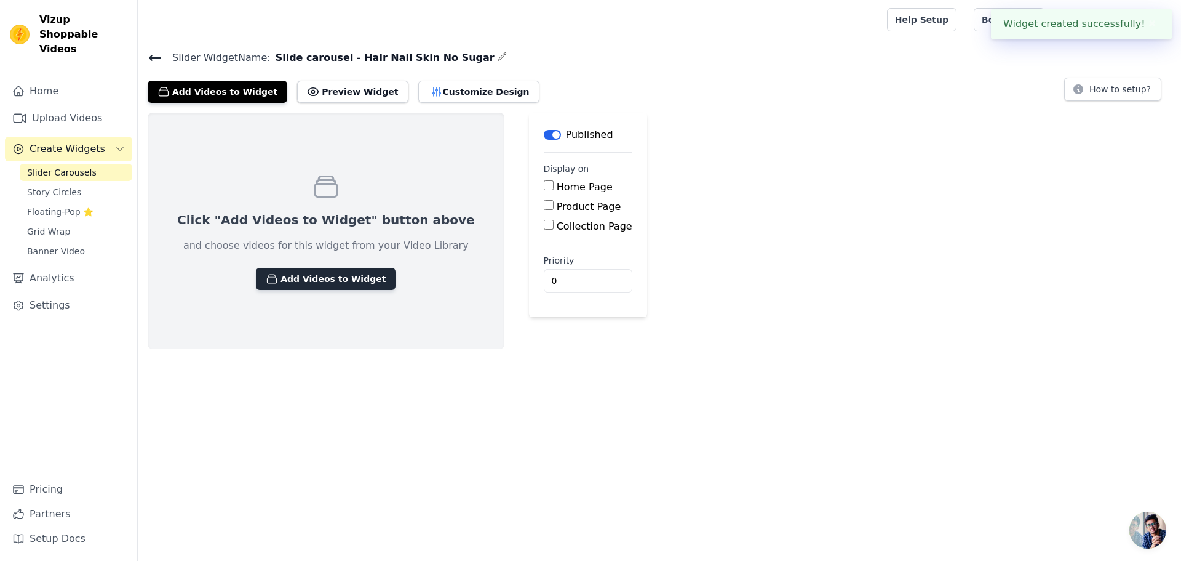
click at [330, 275] on button "Add Videos to Widget" at bounding box center [326, 279] width 140 height 22
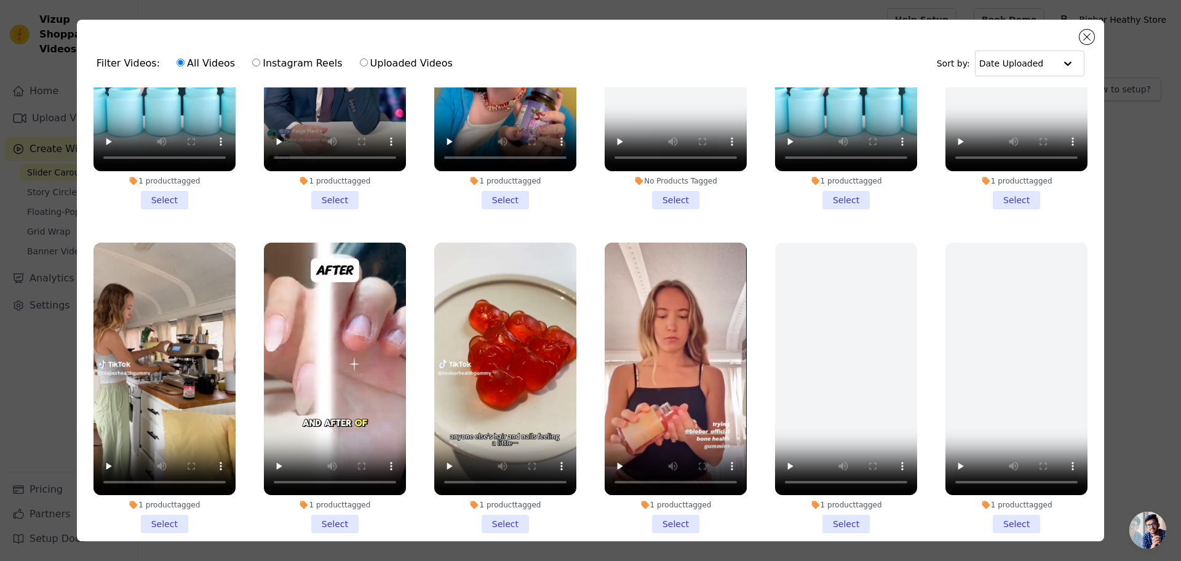
scroll to position [764, 0]
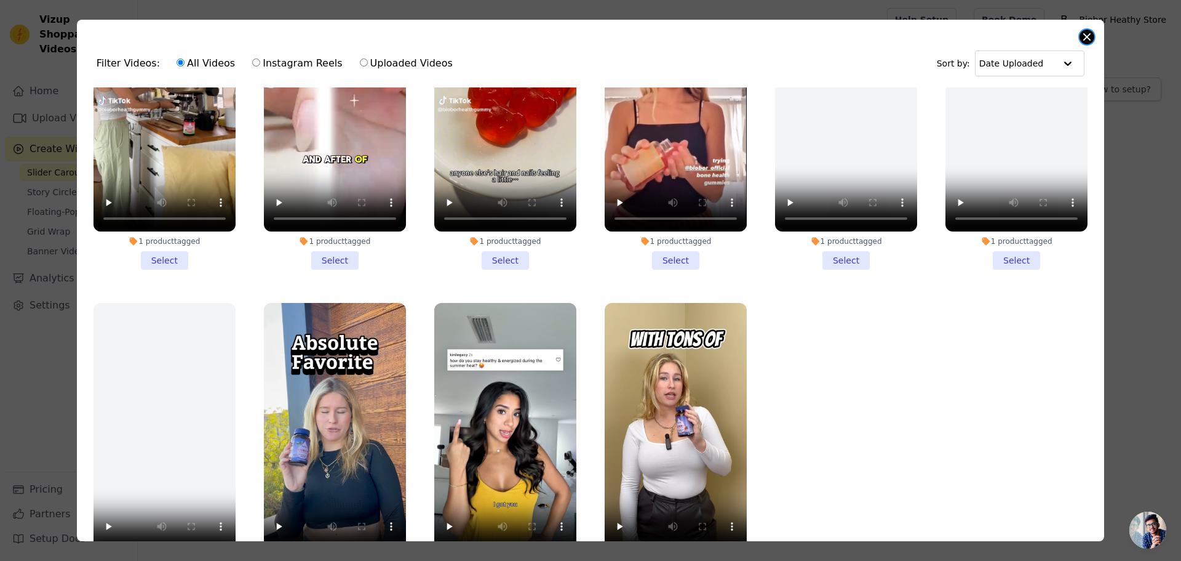
click at [1084, 36] on button "Close modal" at bounding box center [1087, 37] width 15 height 15
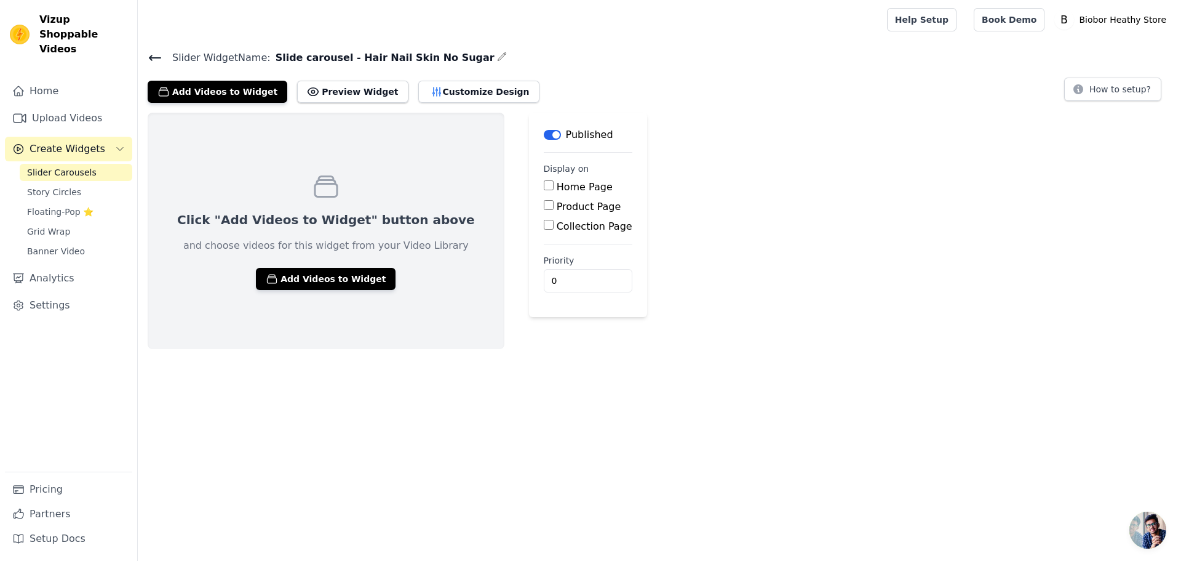
click at [150, 53] on icon at bounding box center [155, 57] width 15 height 15
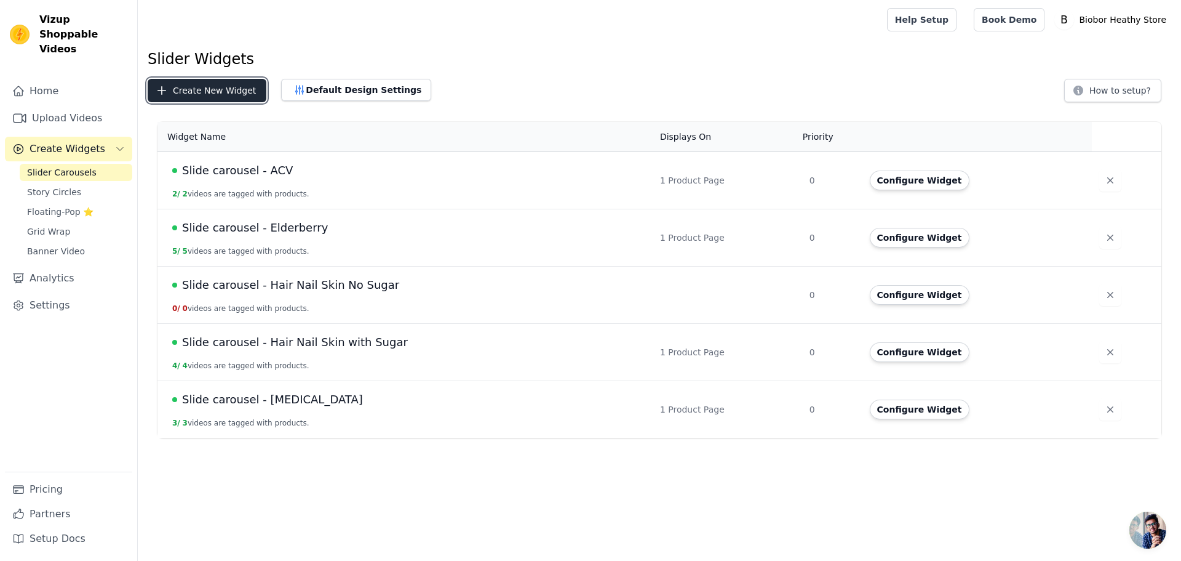
click at [222, 95] on button "Create New Widget" at bounding box center [207, 90] width 119 height 23
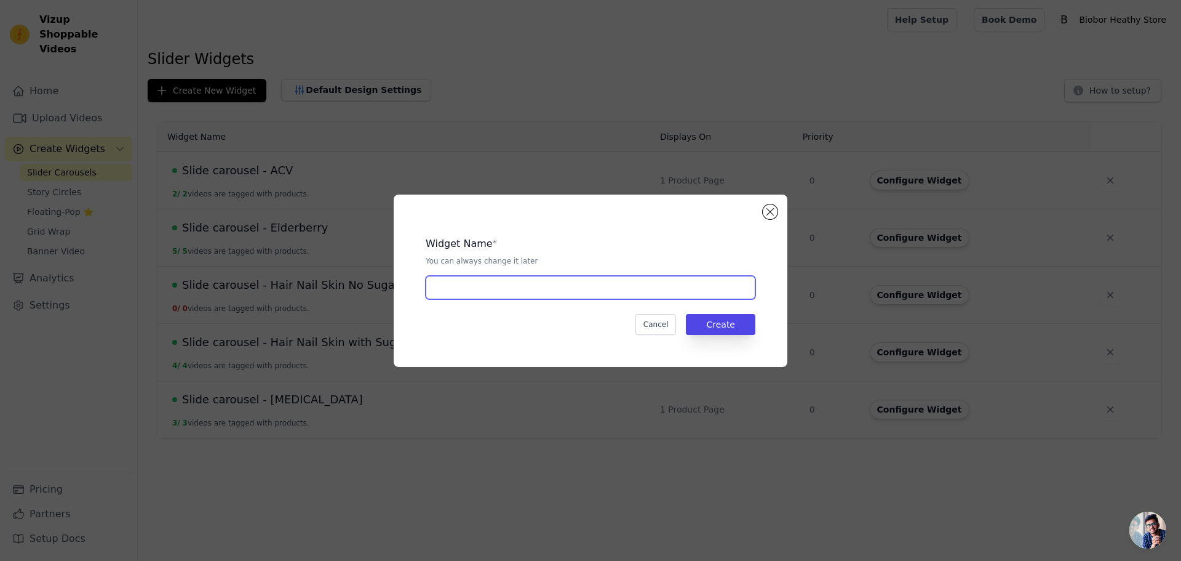
click at [525, 293] on input "text" at bounding box center [591, 287] width 330 height 23
drag, startPoint x: 501, startPoint y: 287, endPoint x: 629, endPoint y: 290, distance: 127.4
click at [629, 290] on input "Slide carousel - Elderberry" at bounding box center [591, 287] width 330 height 23
type input "Slide carousel - D3K2"
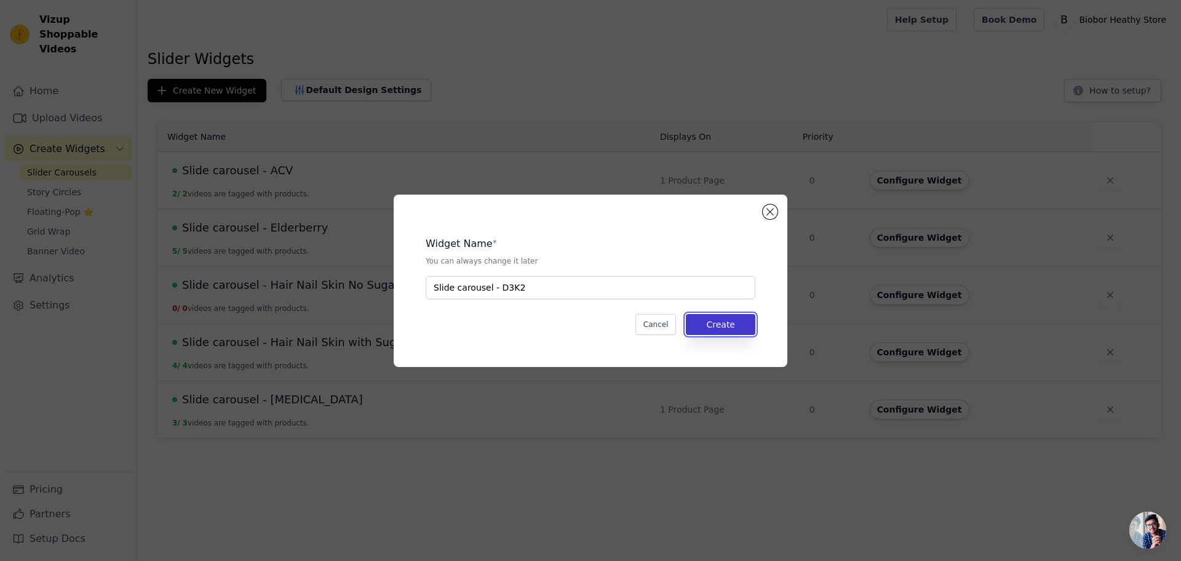
click at [710, 326] on button "Create" at bounding box center [721, 324] width 70 height 21
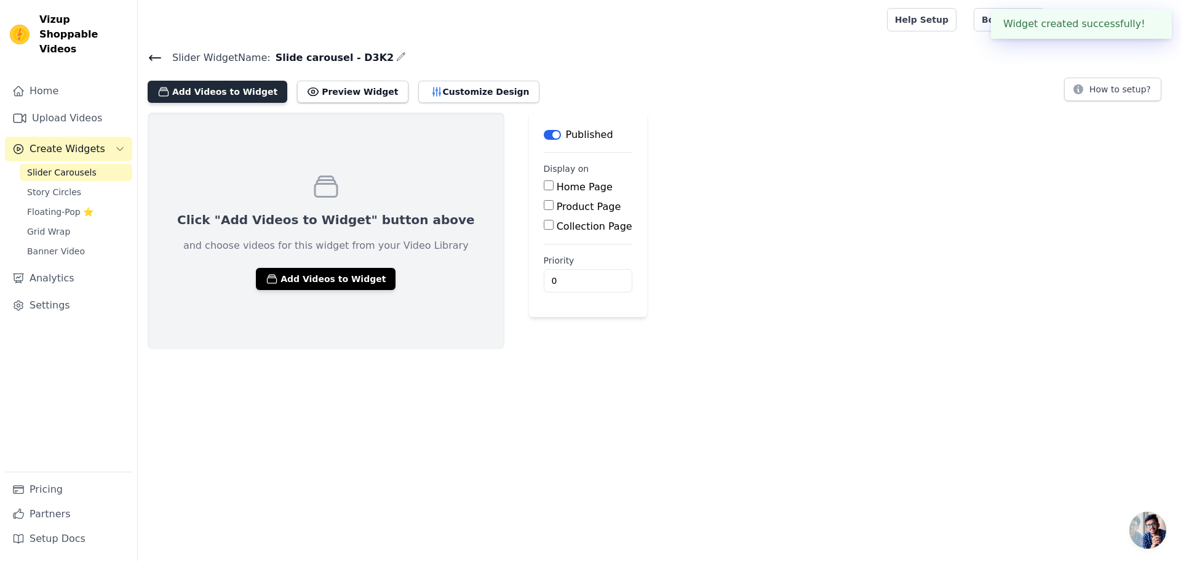
click at [228, 92] on button "Add Videos to Widget" at bounding box center [218, 92] width 140 height 22
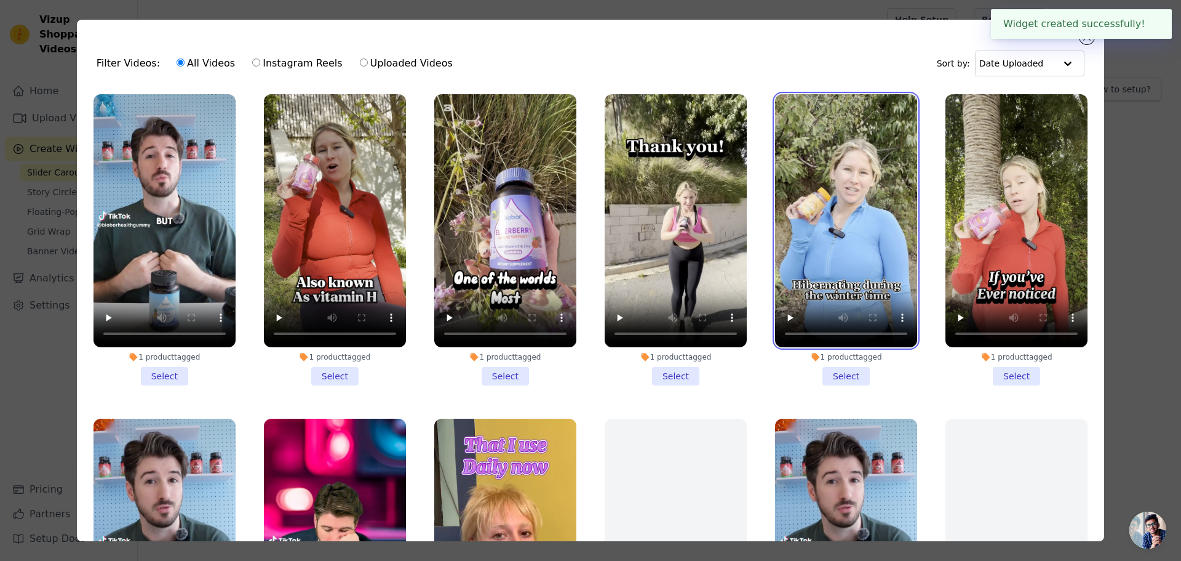
click at [801, 241] on video at bounding box center [846, 220] width 142 height 253
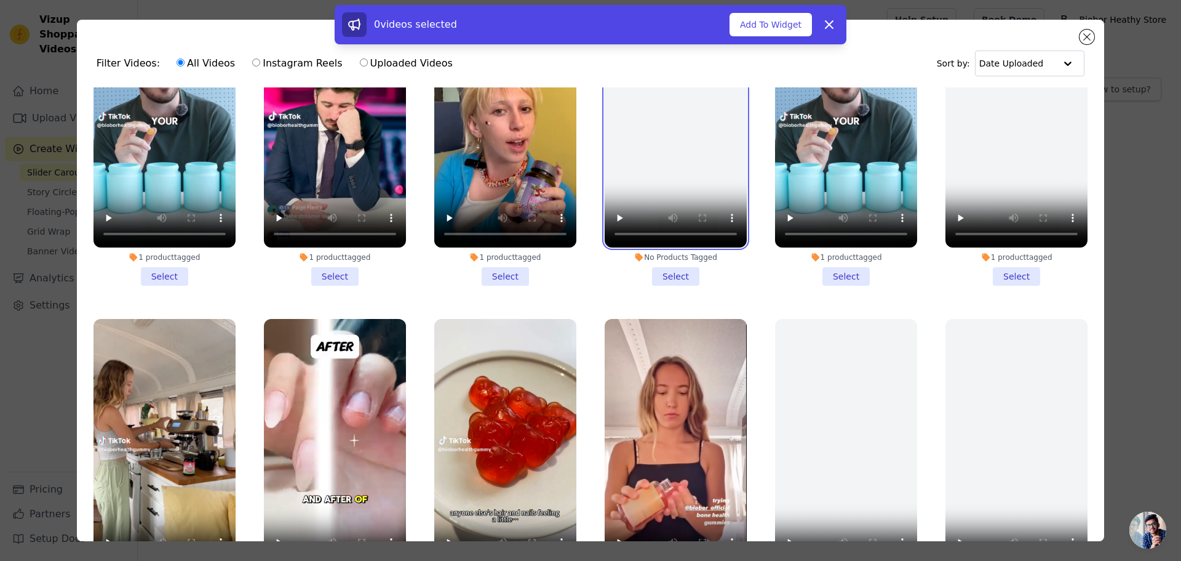
scroll to position [615, 0]
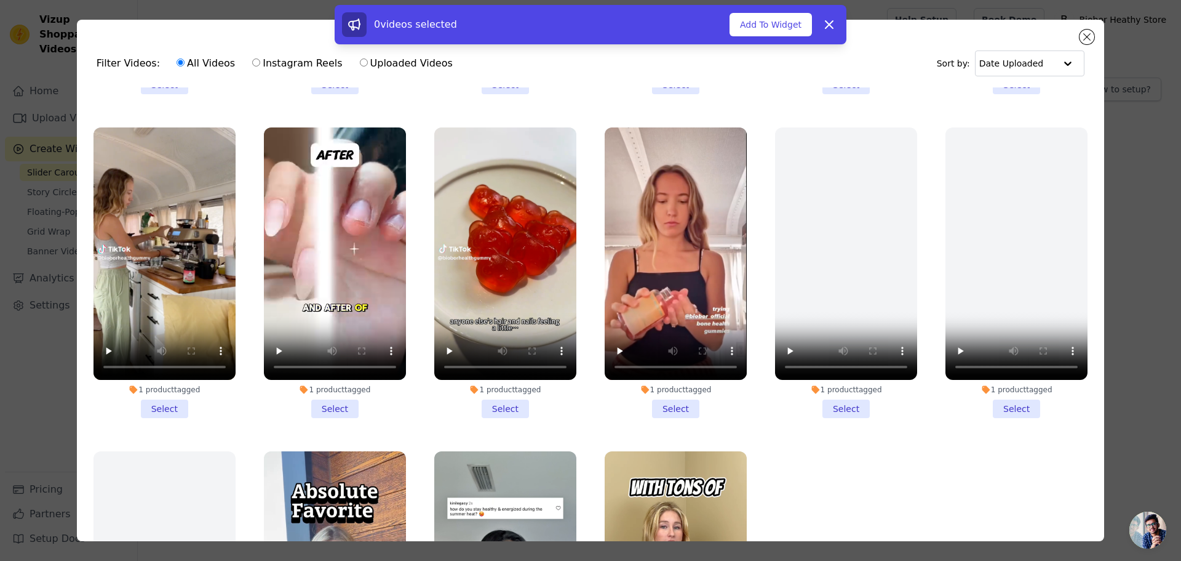
click at [660, 392] on li "1 product tagged Select" at bounding box center [676, 272] width 142 height 291
click at [0, 0] on input "1 product tagged Select" at bounding box center [0, 0] width 0 height 0
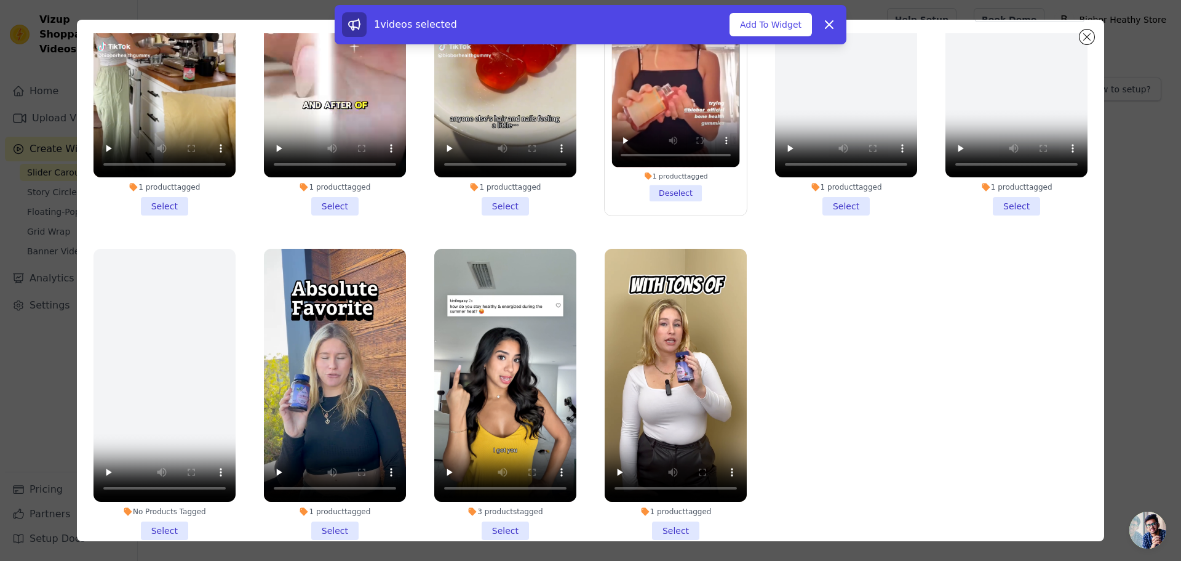
scroll to position [107, 0]
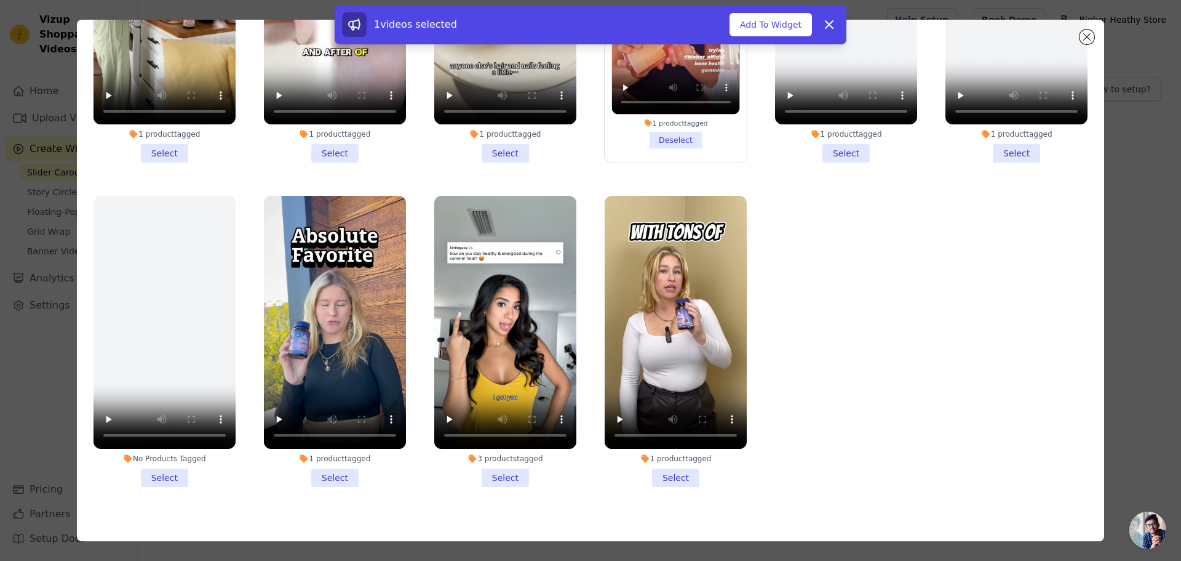
click at [499, 458] on li "3 products tagged Select" at bounding box center [505, 341] width 142 height 291
click at [0, 0] on input "3 products tagged Select" at bounding box center [0, 0] width 0 height 0
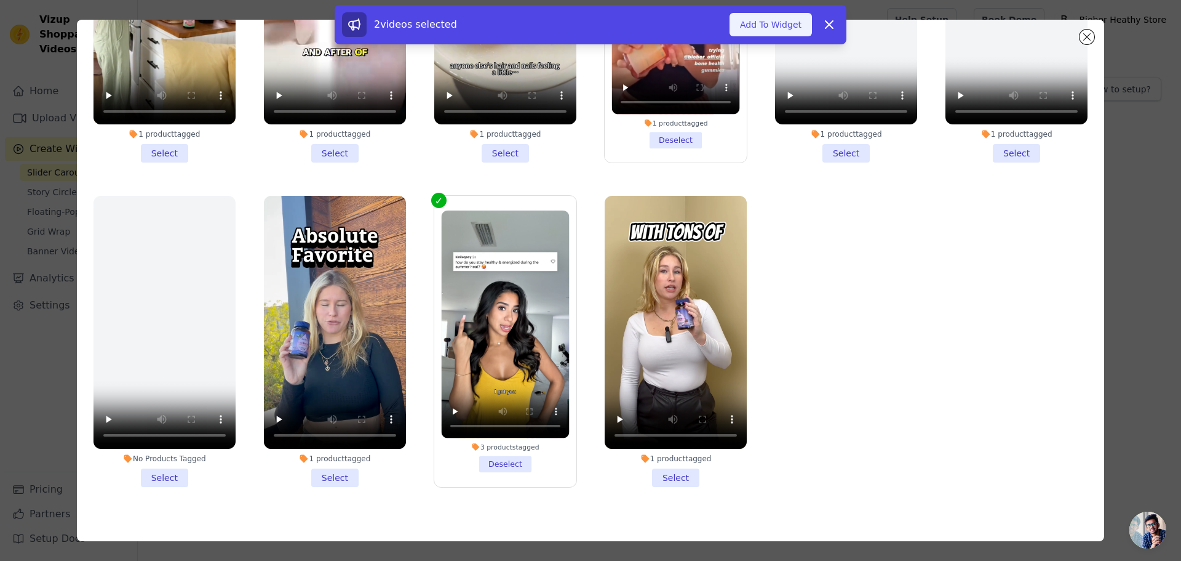
click at [784, 19] on button "Add To Widget" at bounding box center [771, 24] width 82 height 23
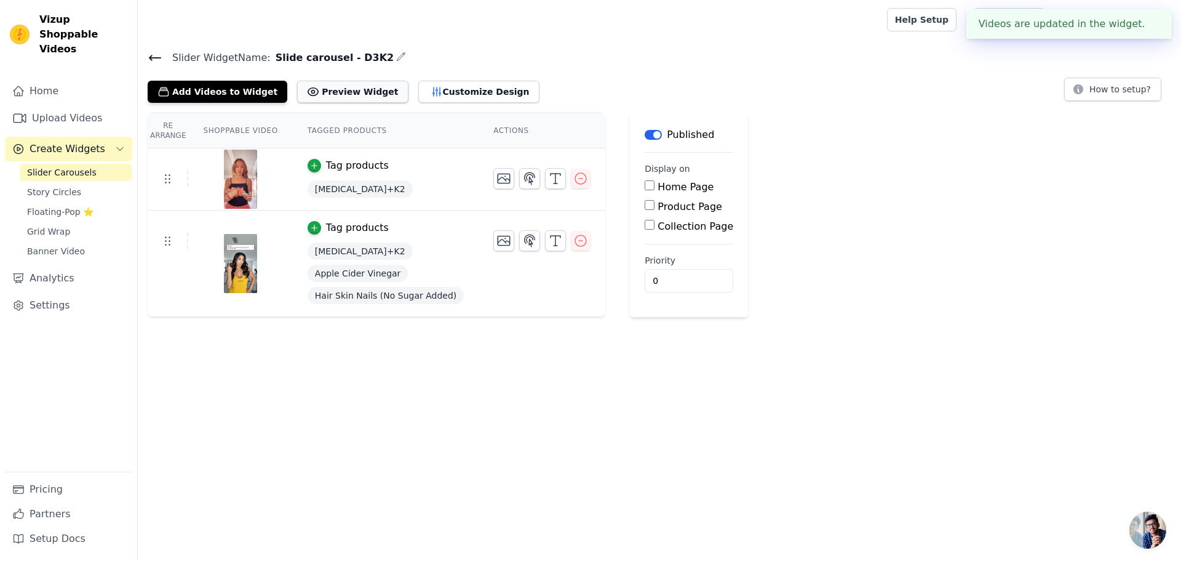
click at [366, 94] on button "Preview Widget" at bounding box center [352, 92] width 111 height 22
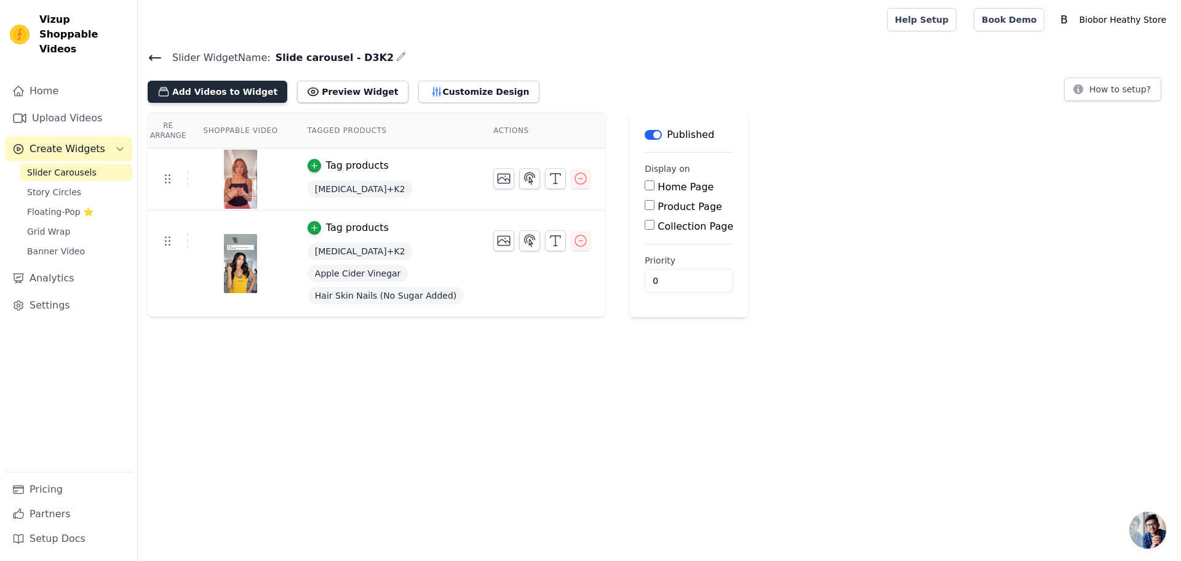
click at [236, 89] on button "Add Videos to Widget" at bounding box center [218, 92] width 140 height 22
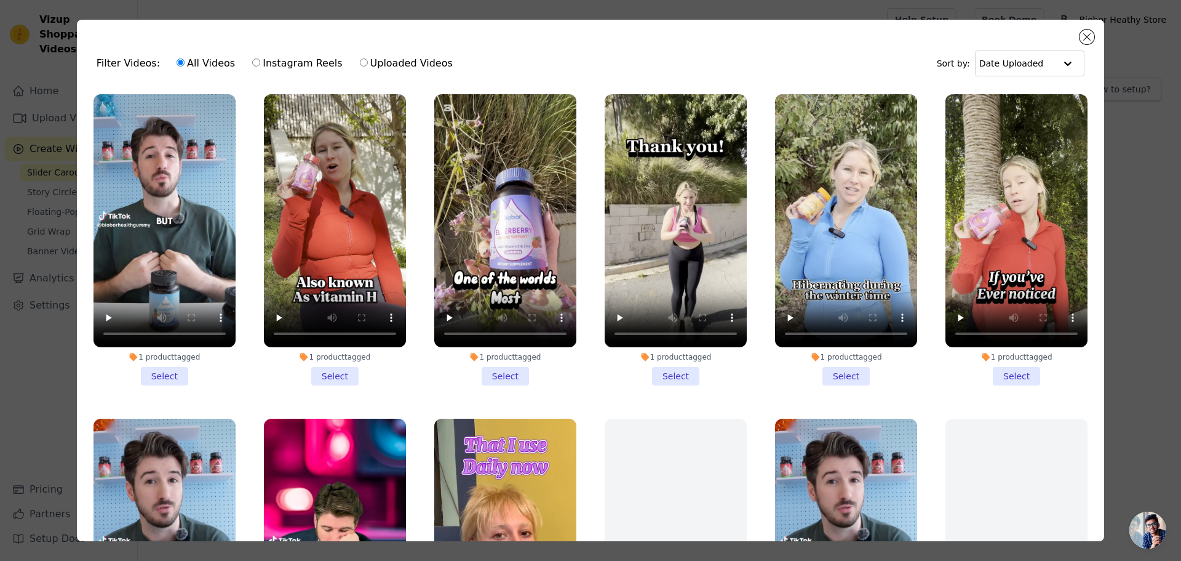
click at [826, 370] on li "1 product tagged Select" at bounding box center [846, 239] width 142 height 291
click at [0, 0] on input "1 product tagged Select" at bounding box center [0, 0] width 0 height 0
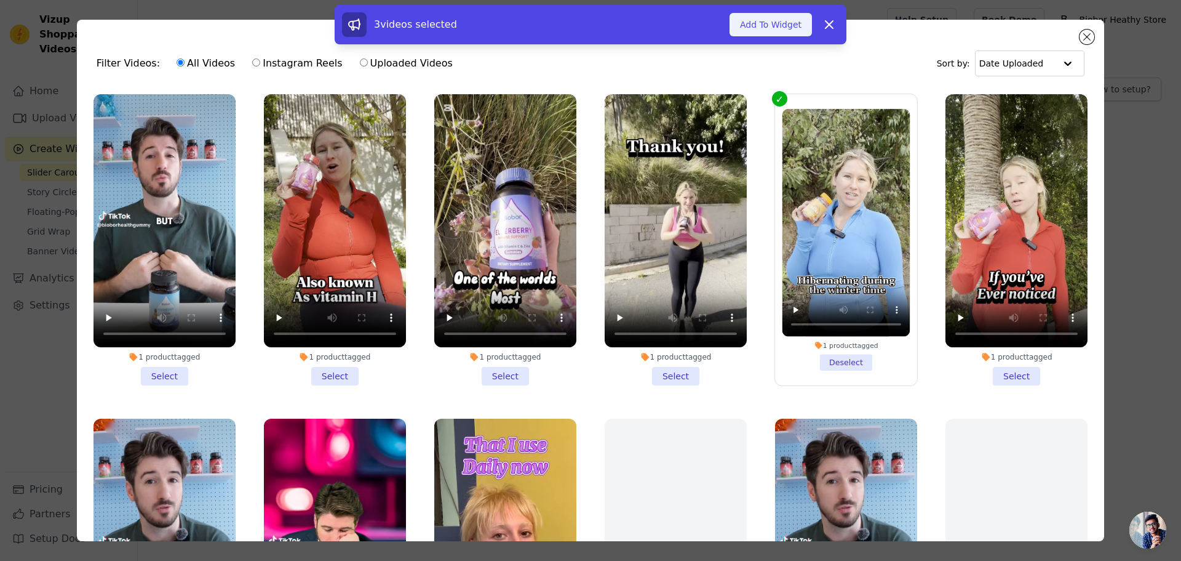
click at [769, 22] on button "Add To Widget" at bounding box center [771, 24] width 82 height 23
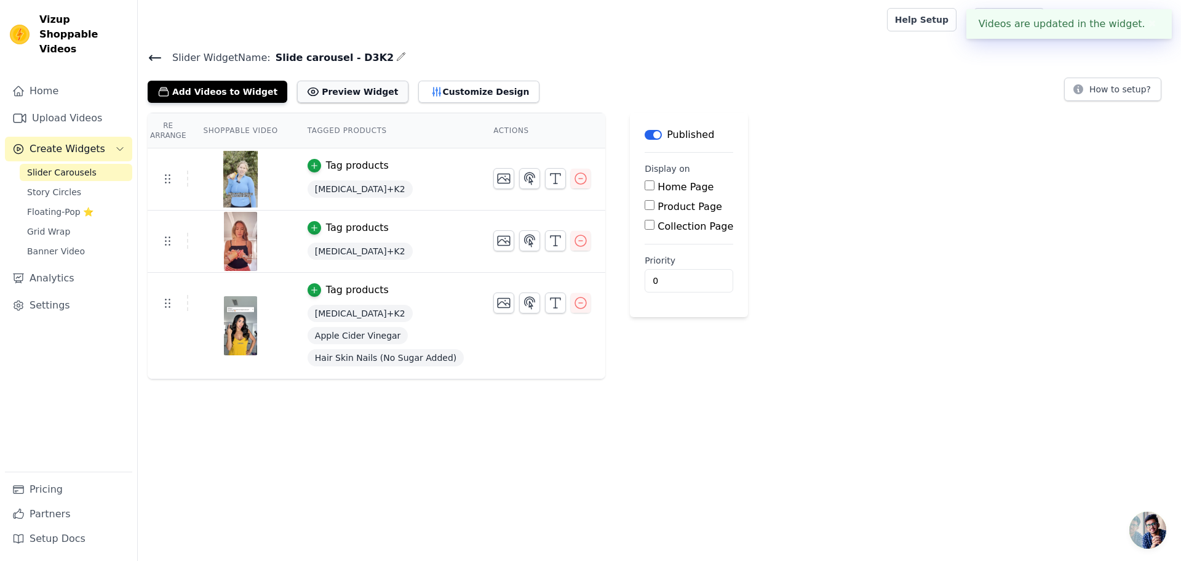
click at [364, 92] on button "Preview Widget" at bounding box center [352, 92] width 111 height 22
click at [452, 89] on button "Customize Design" at bounding box center [478, 92] width 121 height 22
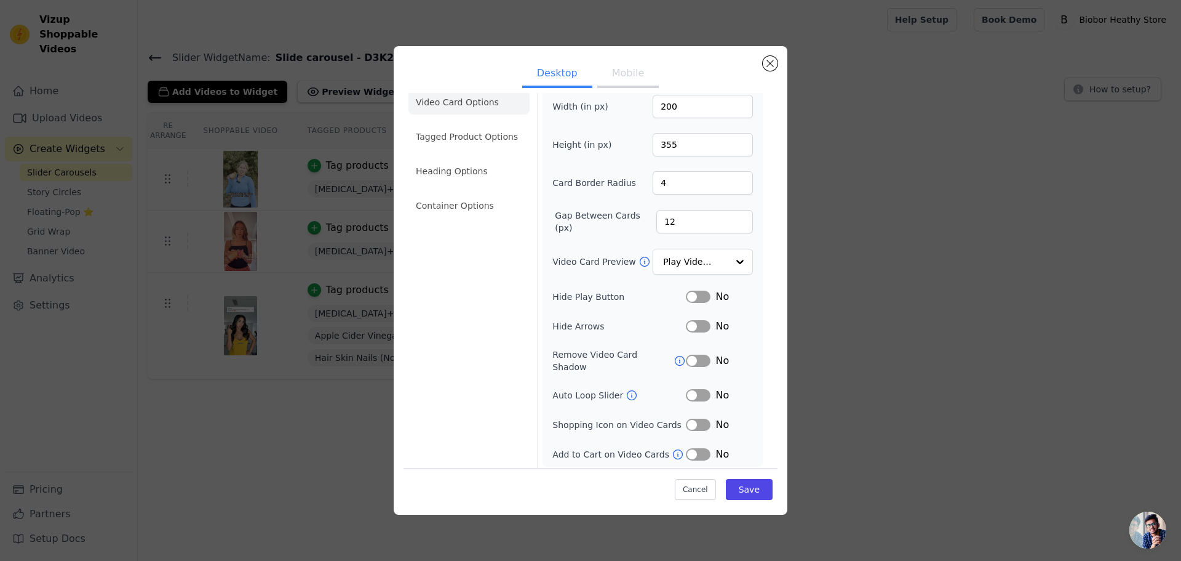
scroll to position [20, 0]
click at [697, 421] on button "Label" at bounding box center [698, 421] width 25 height 12
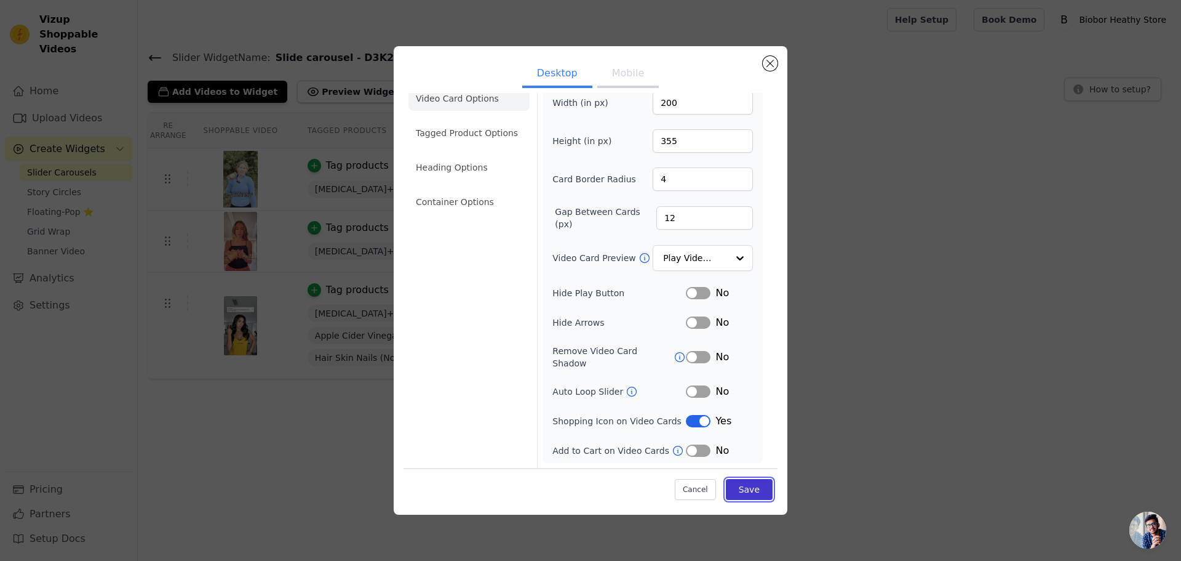
click at [739, 484] on button "Save" at bounding box center [749, 489] width 47 height 21
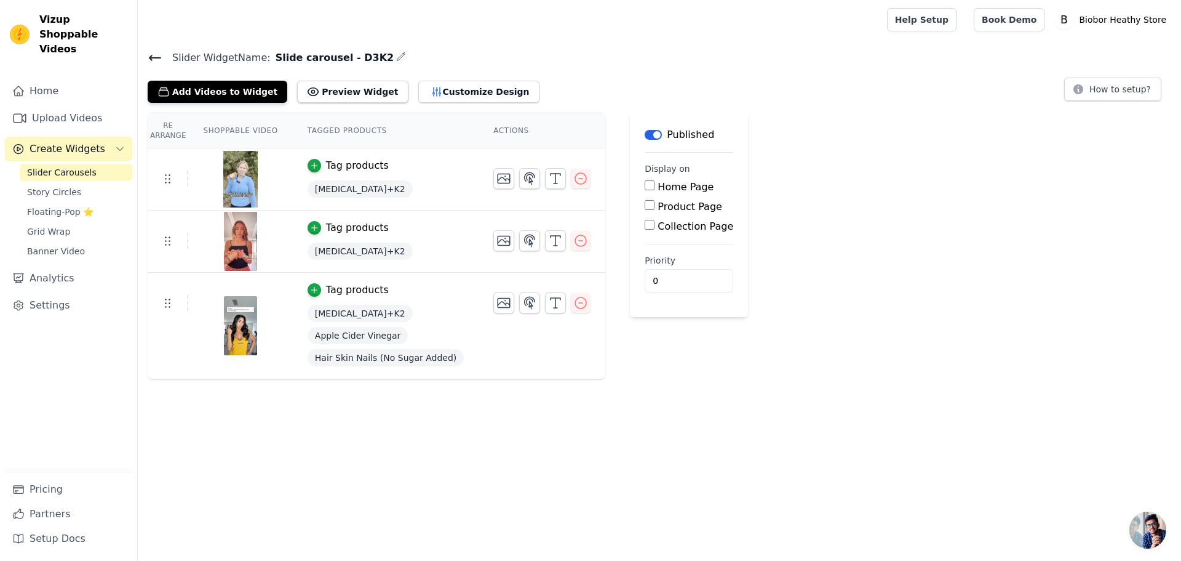
click at [658, 207] on label "Product Page" at bounding box center [690, 207] width 65 height 12
click at [655, 207] on input "Product Page" at bounding box center [650, 205] width 10 height 10
checkbox input "true"
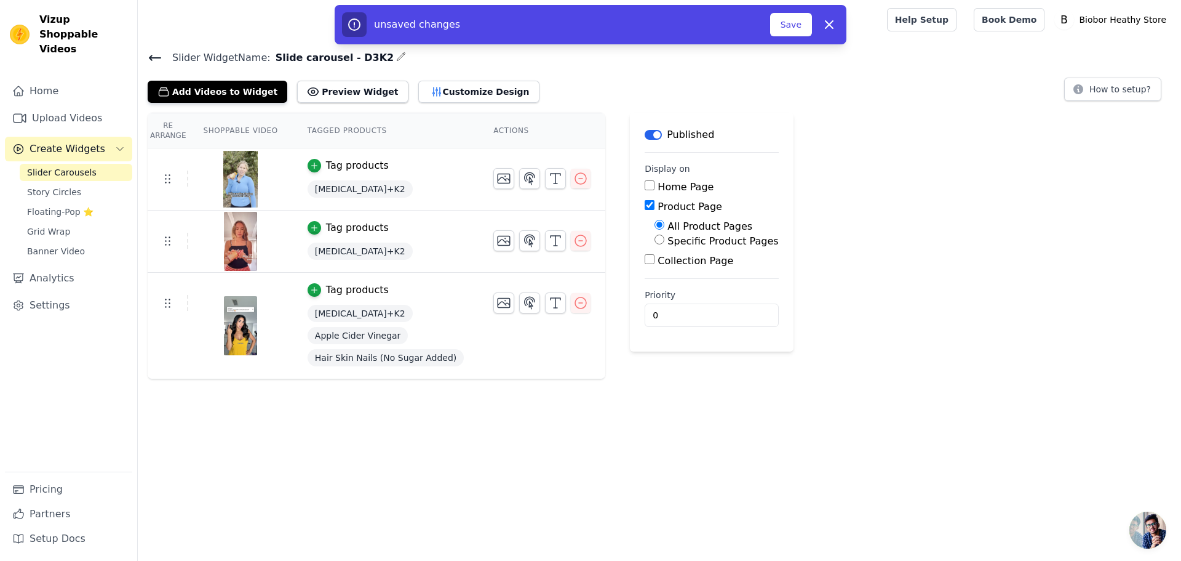
click at [687, 243] on label "Specific Product Pages" at bounding box center [723, 241] width 111 height 12
click at [665, 243] on input "Specific Product Pages" at bounding box center [660, 239] width 10 height 10
radio input "true"
click at [689, 270] on button "Select Products" at bounding box center [696, 268] width 82 height 21
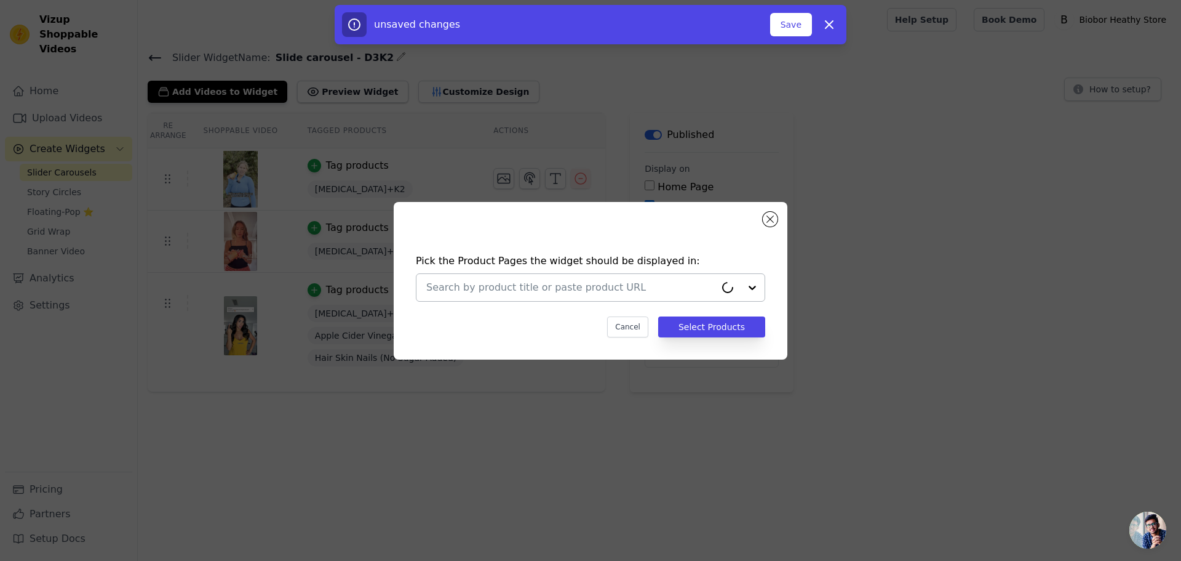
click at [594, 275] on div at bounding box center [570, 287] width 289 height 27
click at [584, 295] on div at bounding box center [570, 287] width 289 height 27
click at [584, 294] on input "text" at bounding box center [570, 287] width 289 height 15
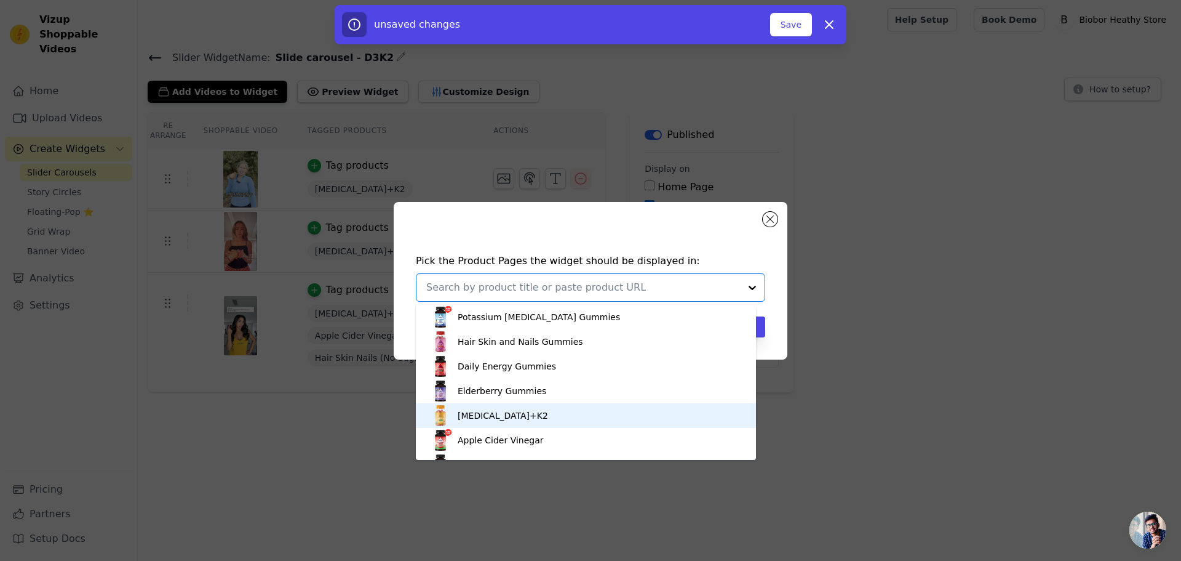
click at [522, 415] on div "Vitamin D3+K2" at bounding box center [586, 415] width 316 height 25
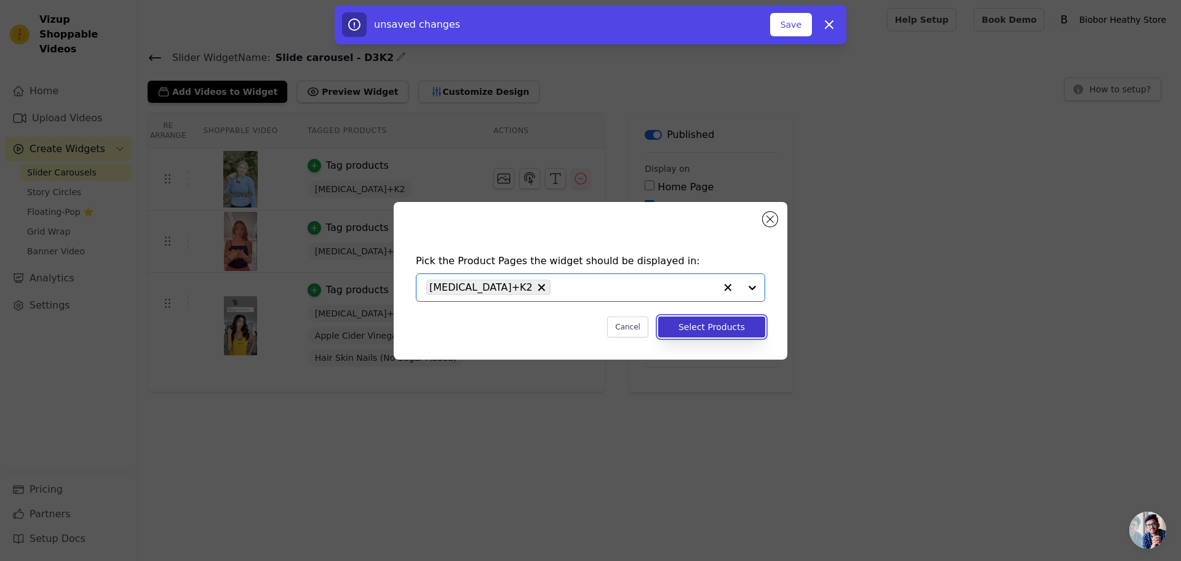
click at [725, 329] on button "Select Products" at bounding box center [711, 326] width 107 height 21
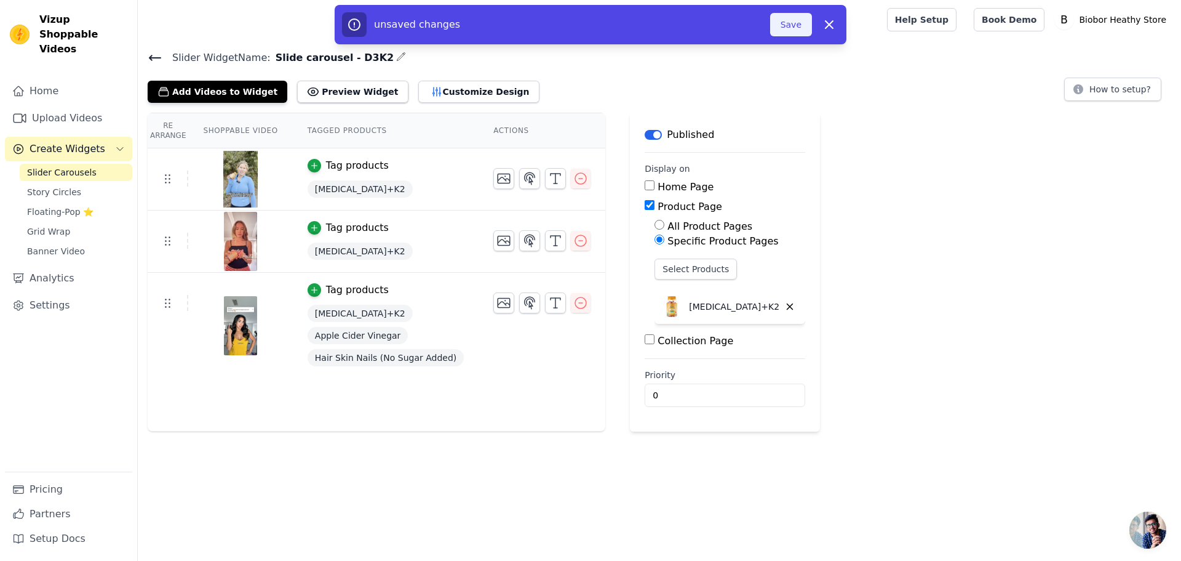
click at [789, 25] on button "Save" at bounding box center [791, 24] width 42 height 23
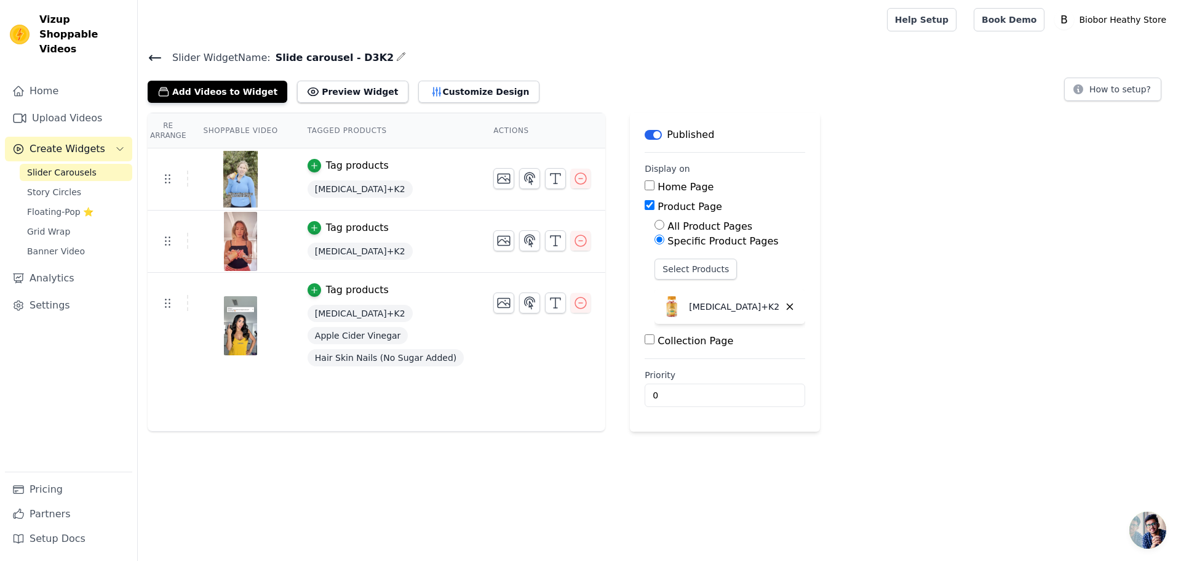
click at [160, 59] on icon at bounding box center [155, 57] width 15 height 15
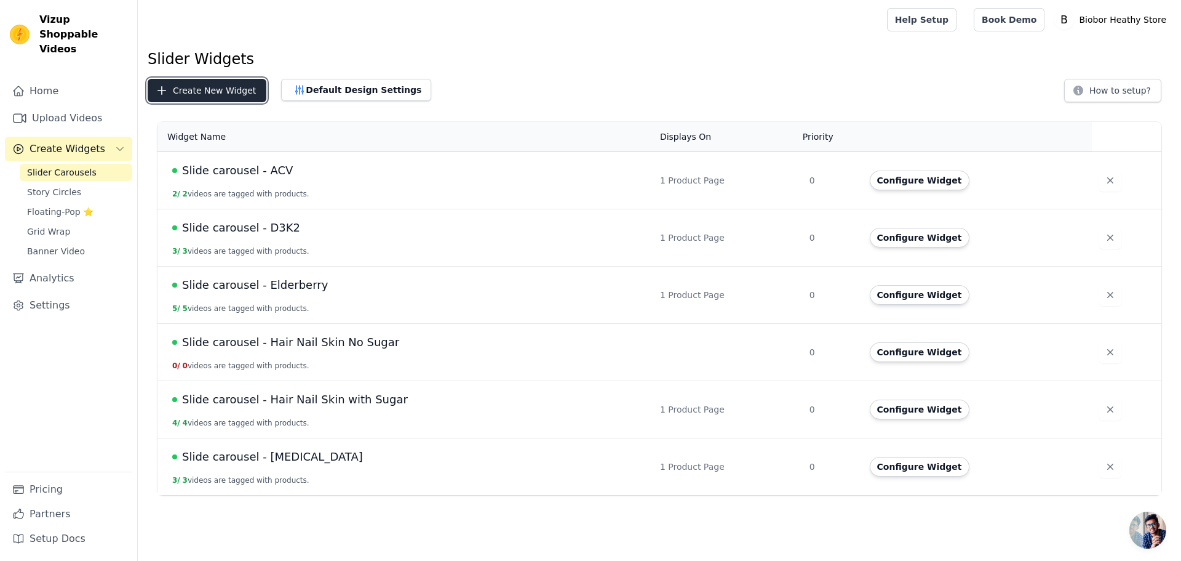
click at [226, 82] on button "Create New Widget" at bounding box center [207, 90] width 119 height 23
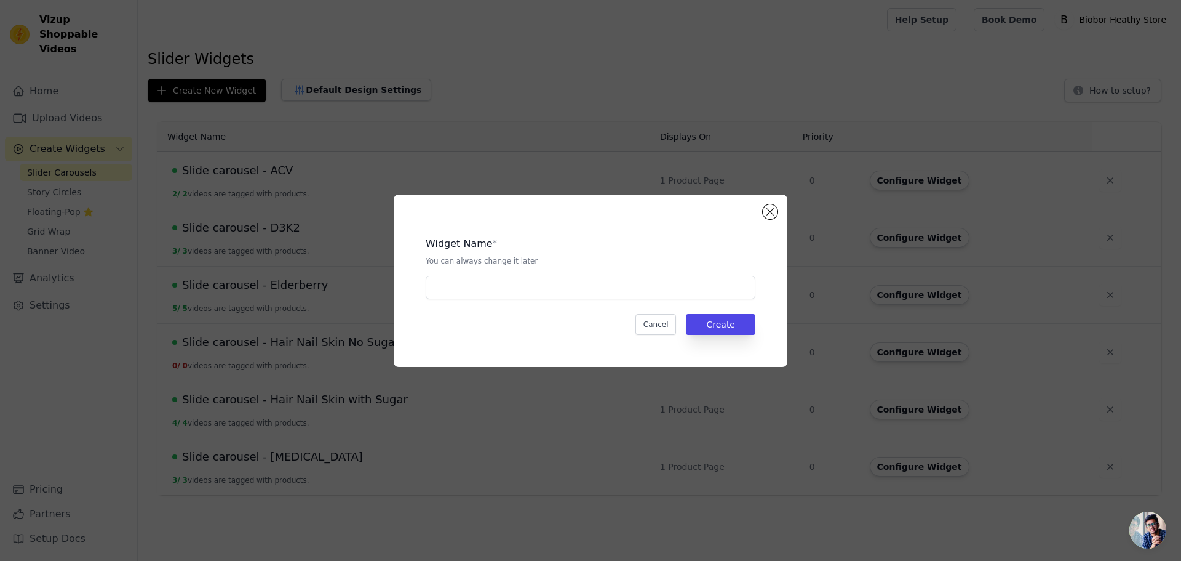
click at [510, 166] on div "Widget Name * You can always change it later Cancel Create" at bounding box center [590, 280] width 1181 height 561
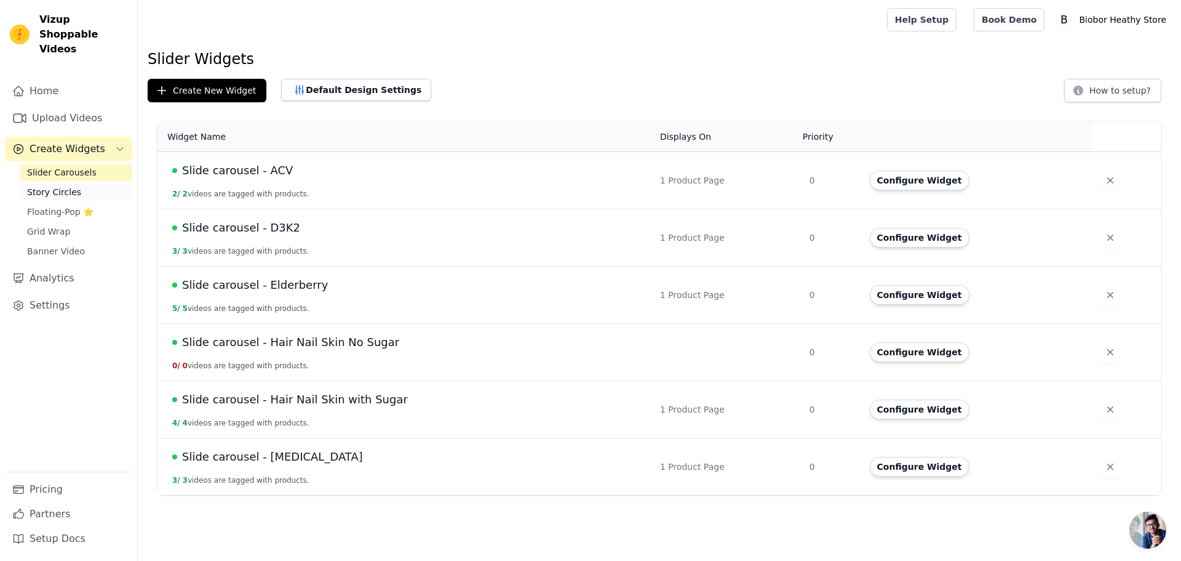
click at [47, 186] on span "Story Circles" at bounding box center [54, 192] width 54 height 12
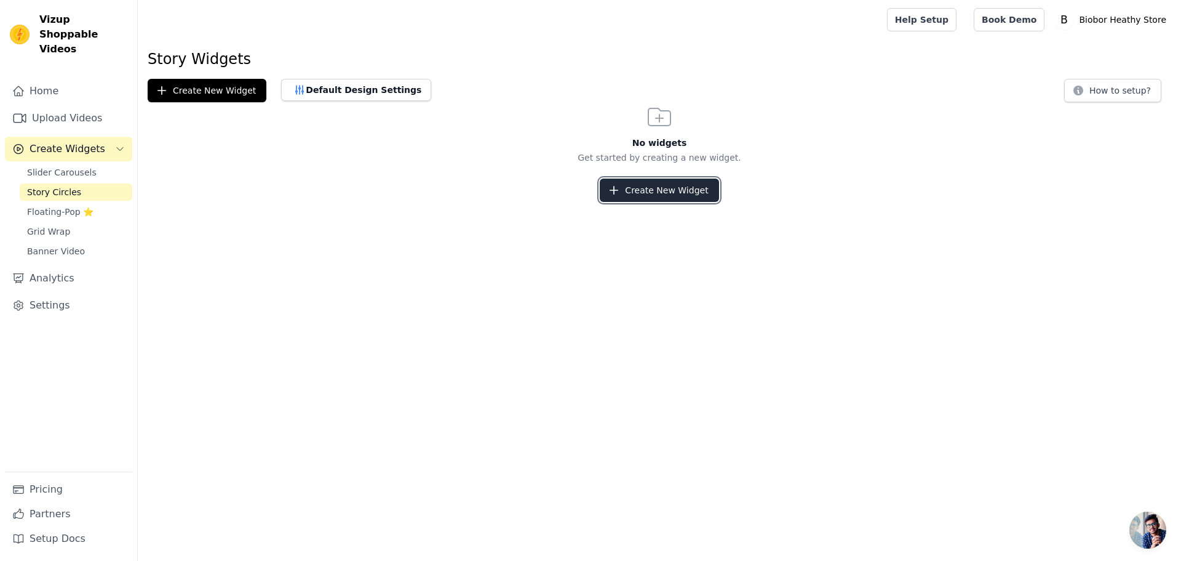
click at [625, 193] on button "Create New Widget" at bounding box center [659, 189] width 119 height 23
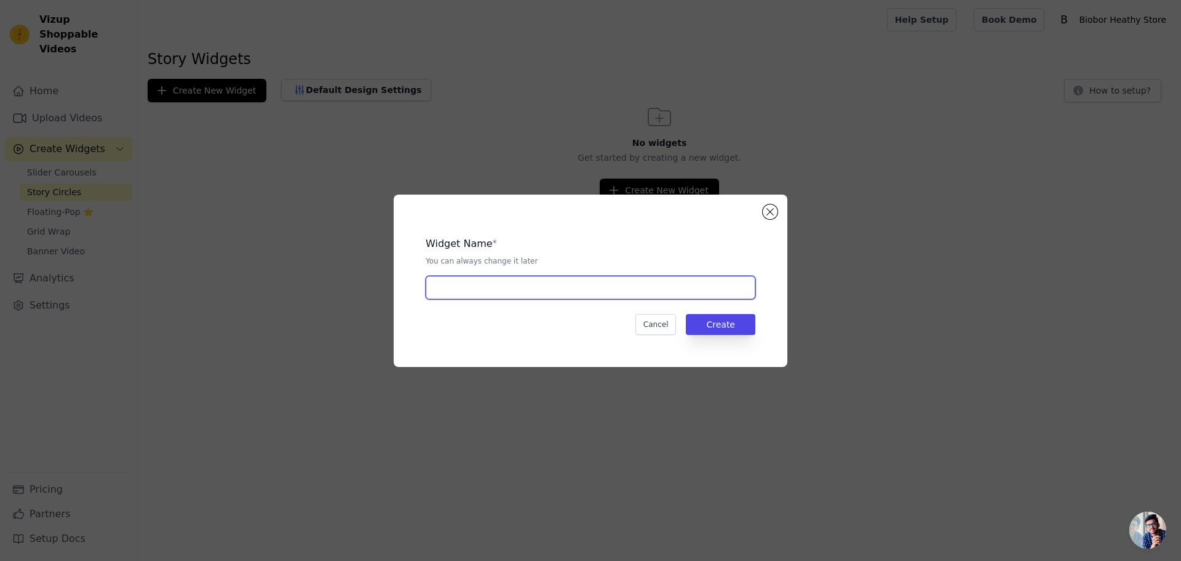
click at [474, 289] on input "text" at bounding box center [591, 287] width 330 height 23
click at [449, 288] on input "text" at bounding box center [591, 287] width 330 height 23
type input "Elderberry"
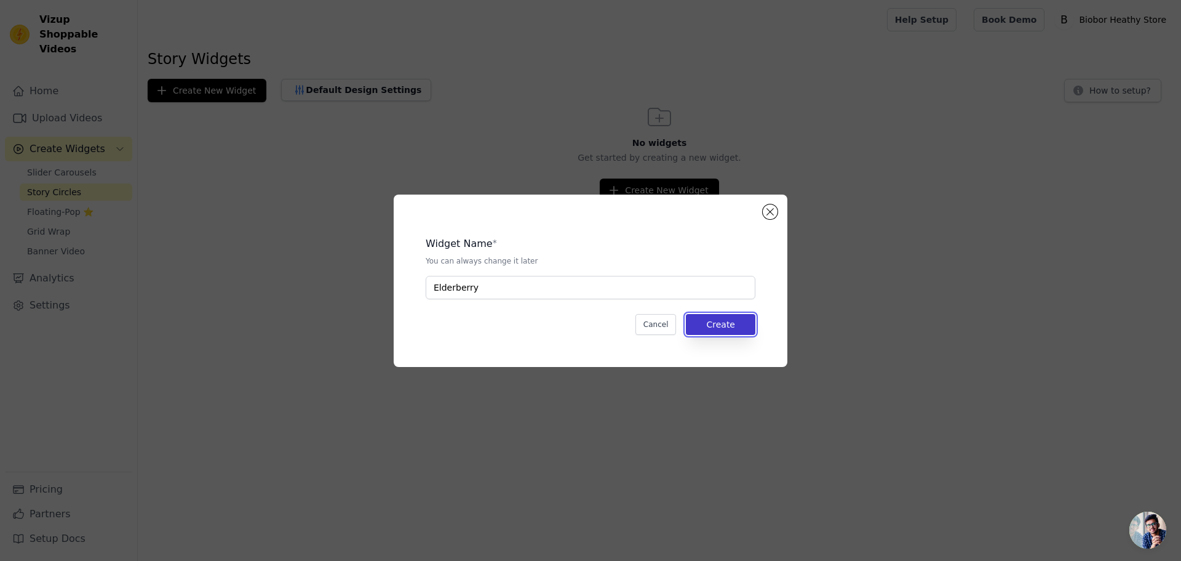
click at [726, 334] on button "Create" at bounding box center [721, 324] width 70 height 21
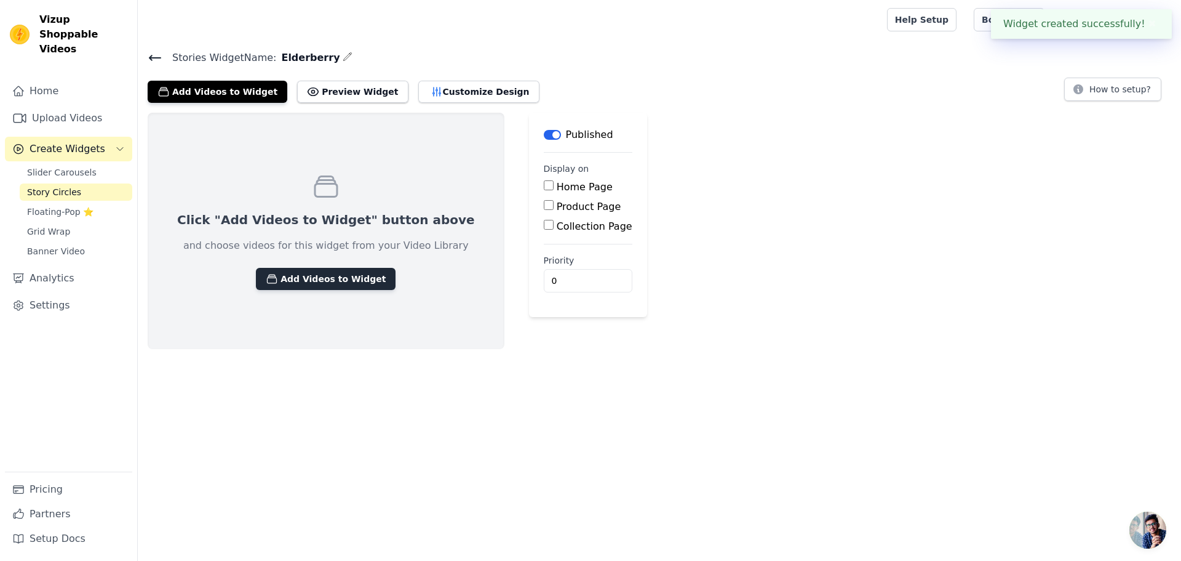
click at [343, 281] on button "Add Videos to Widget" at bounding box center [326, 279] width 140 height 22
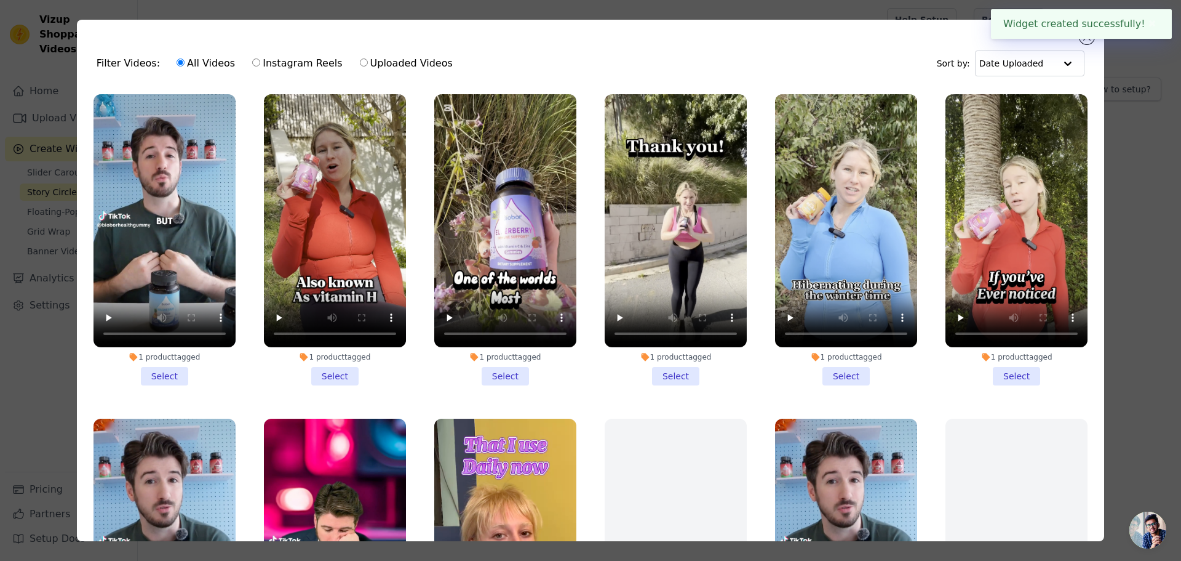
click at [498, 373] on li "1 product tagged Select" at bounding box center [505, 239] width 142 height 291
click at [0, 0] on input "1 product tagged Select" at bounding box center [0, 0] width 0 height 0
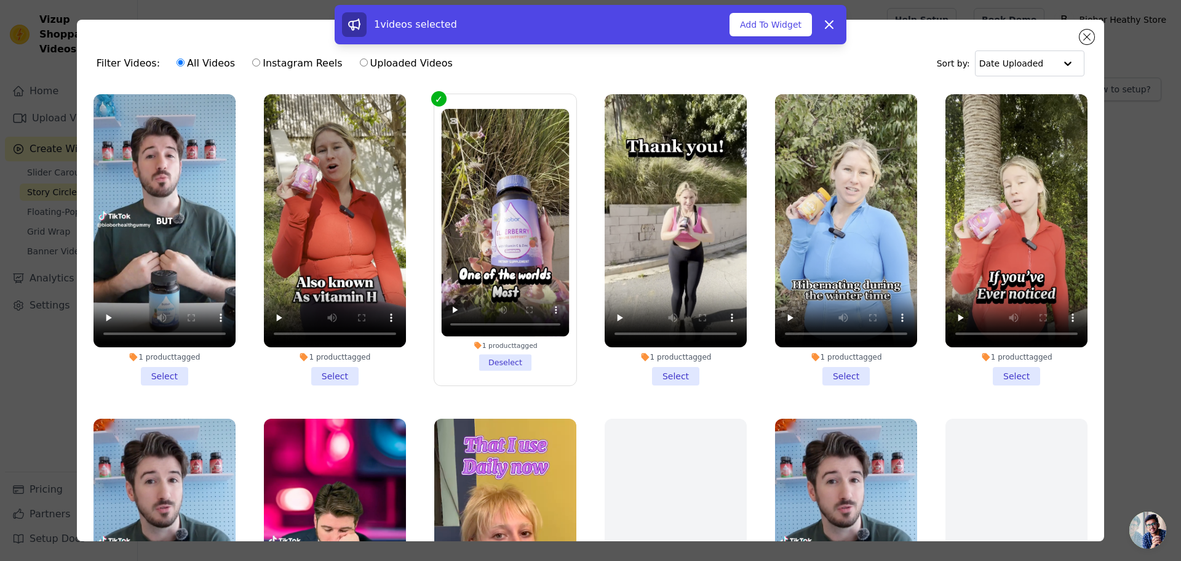
click at [671, 375] on li "1 product tagged Select" at bounding box center [676, 239] width 142 height 291
click at [0, 0] on input "1 product tagged Select" at bounding box center [0, 0] width 0 height 0
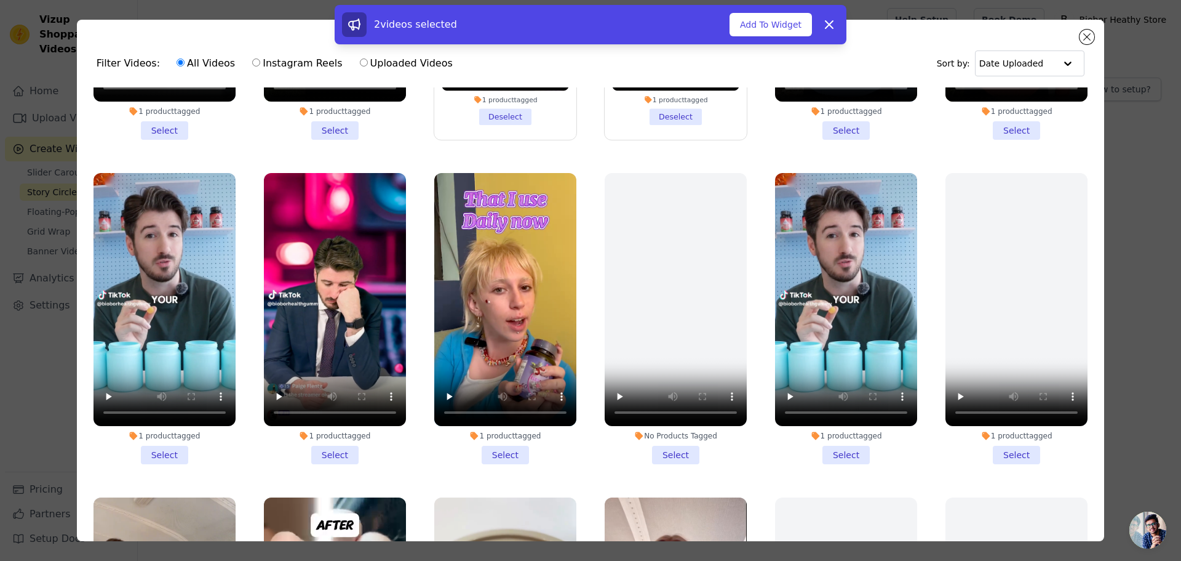
scroll to position [246, 0]
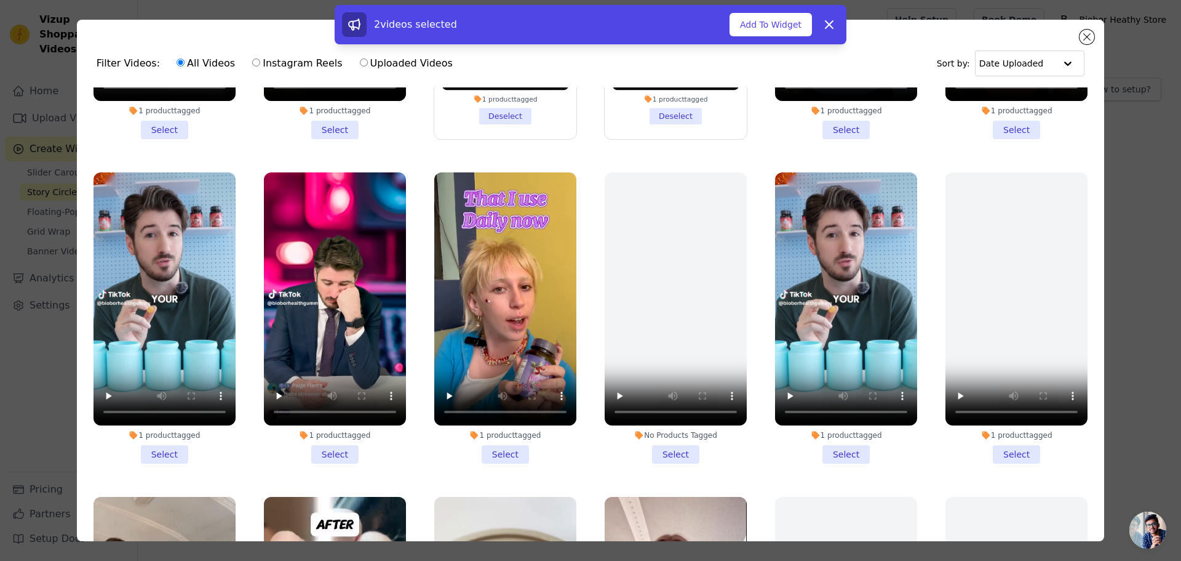
click at [501, 444] on li "1 product tagged Select" at bounding box center [505, 317] width 142 height 291
click at [0, 0] on input "1 product tagged Select" at bounding box center [0, 0] width 0 height 0
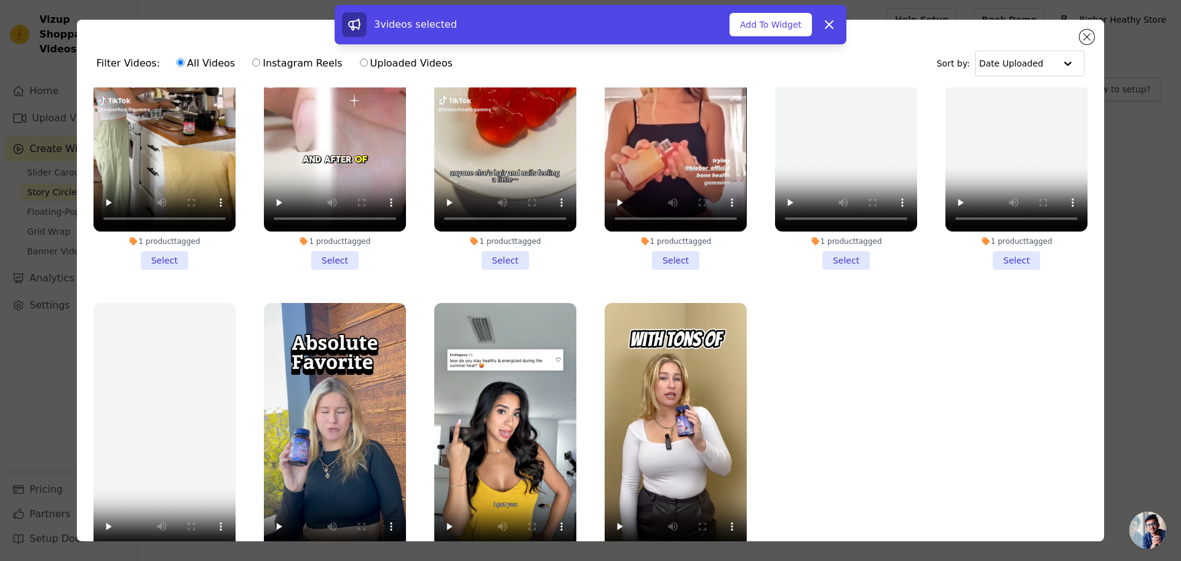
scroll to position [107, 0]
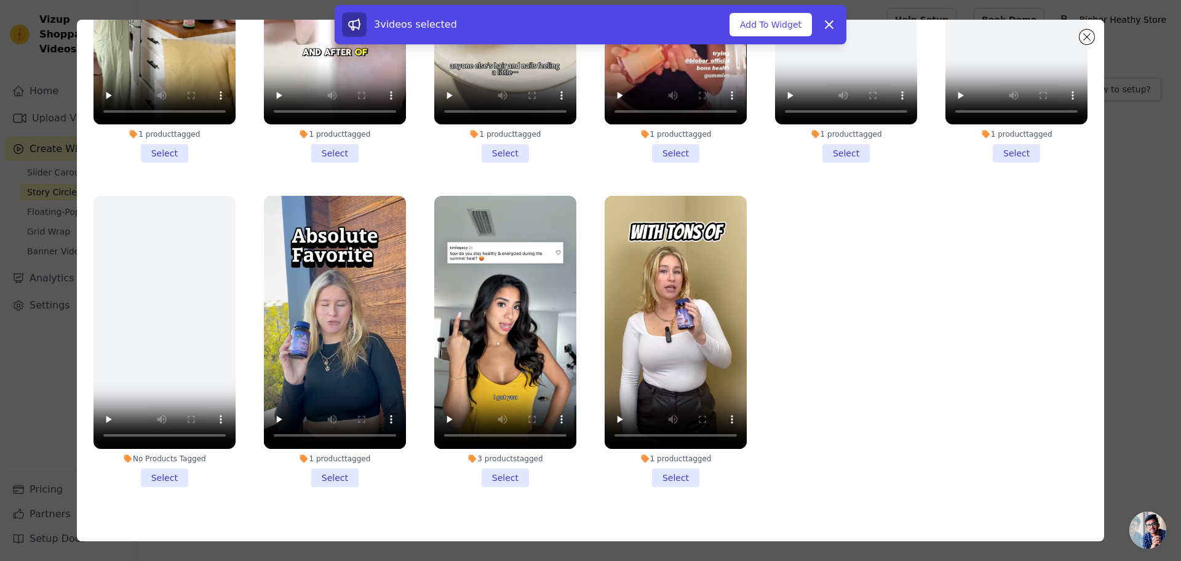
click at [321, 460] on li "1 product tagged Select" at bounding box center [335, 341] width 142 height 291
click at [0, 0] on input "1 product tagged Select" at bounding box center [0, 0] width 0 height 0
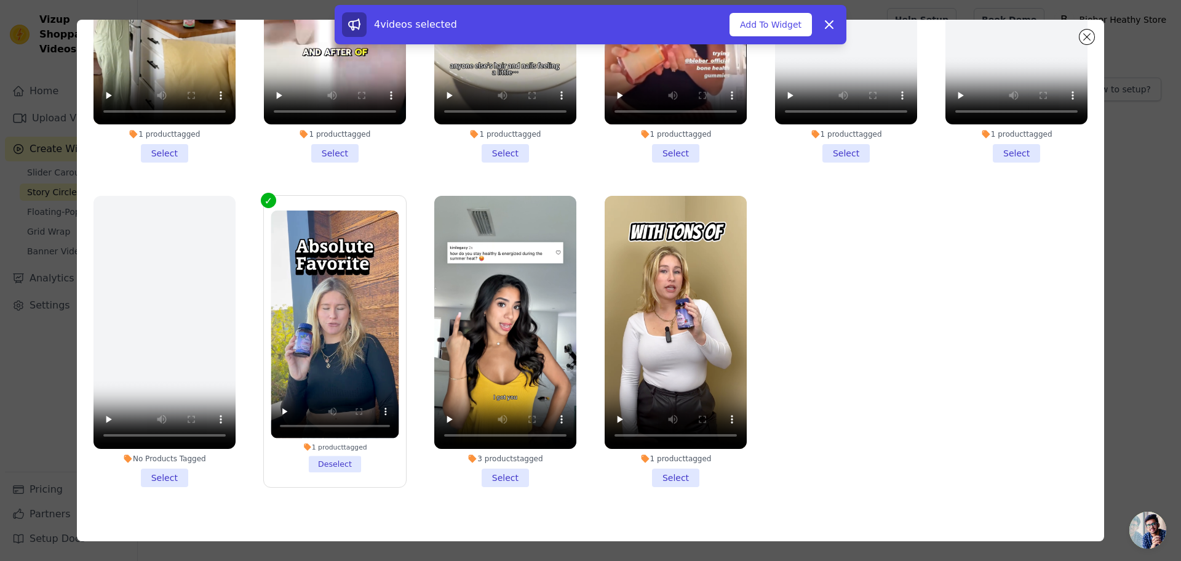
click at [666, 464] on li "1 product tagged Select" at bounding box center [676, 341] width 142 height 291
click at [0, 0] on input "1 product tagged Select" at bounding box center [0, 0] width 0 height 0
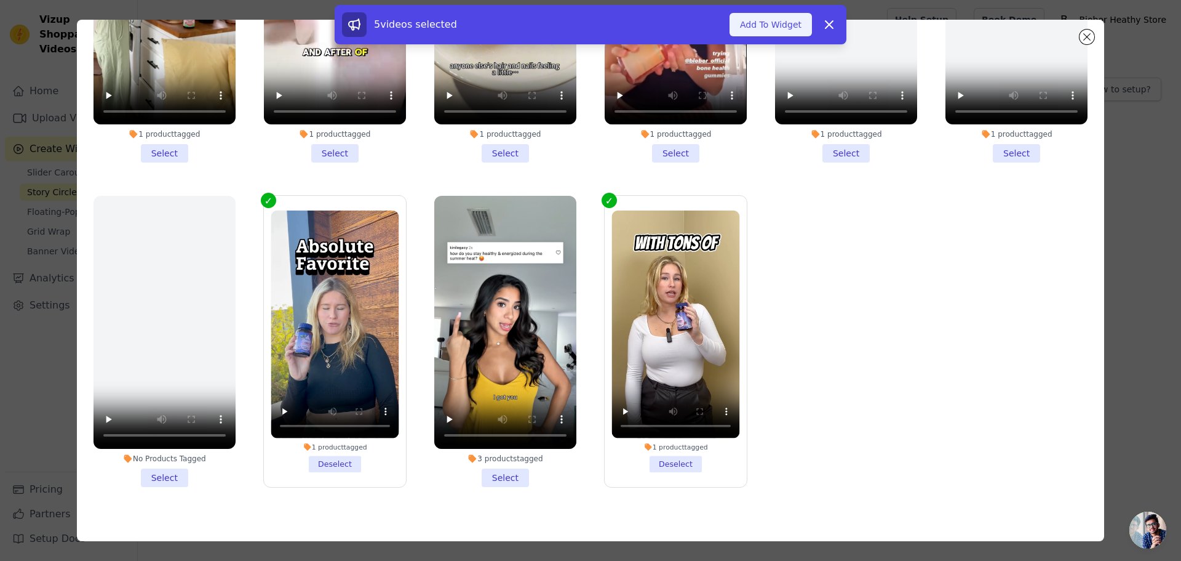
click at [767, 25] on button "Add To Widget" at bounding box center [771, 24] width 82 height 23
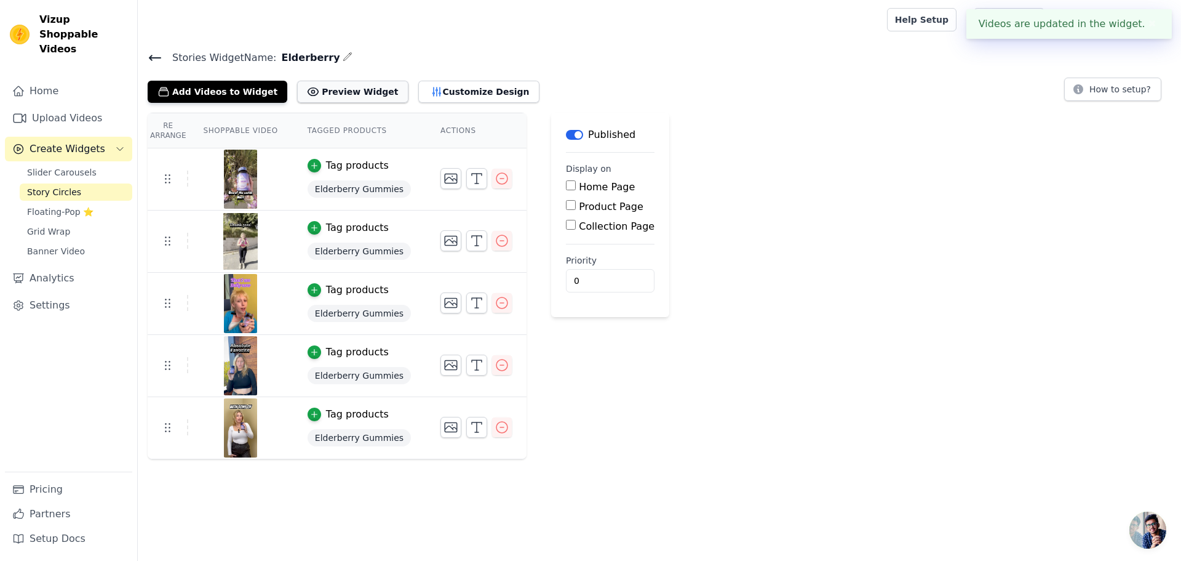
click at [363, 98] on button "Preview Widget" at bounding box center [352, 92] width 111 height 22
click at [156, 57] on icon at bounding box center [155, 57] width 11 height 5
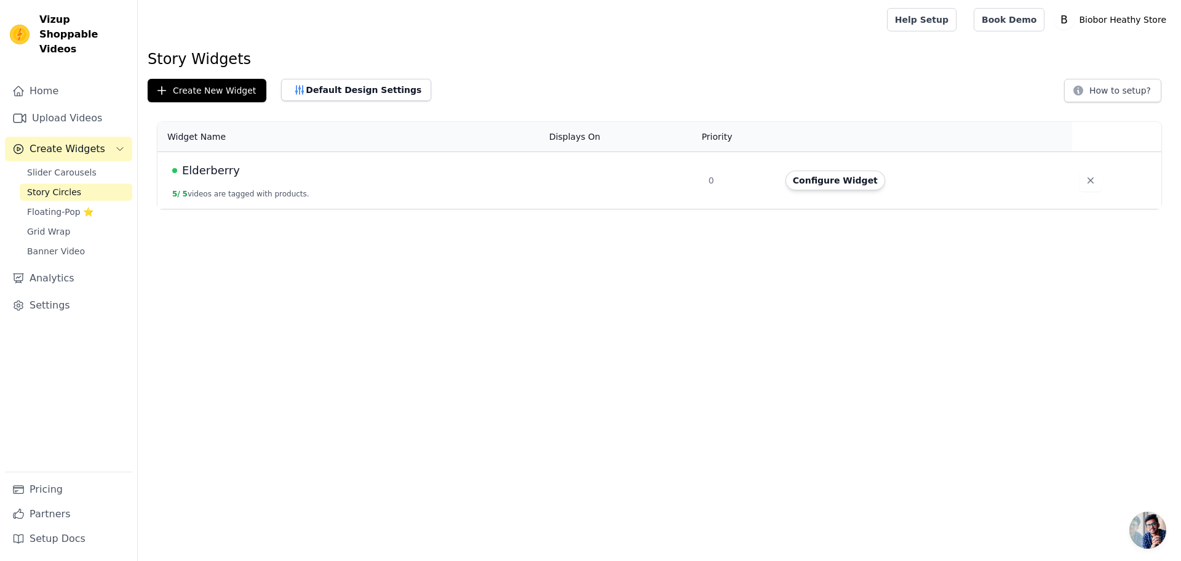
drag, startPoint x: 334, startPoint y: 362, endPoint x: 490, endPoint y: 366, distance: 156.3
click at [338, 209] on html "Vizup Shoppable Videos Home Upload Videos Create Widgets Slider Carousels Story…" at bounding box center [590, 104] width 1181 height 209
click at [429, 209] on html "Vizup Shoppable Videos Home Upload Videos Create Widgets Slider Carousels Story…" at bounding box center [590, 104] width 1181 height 209
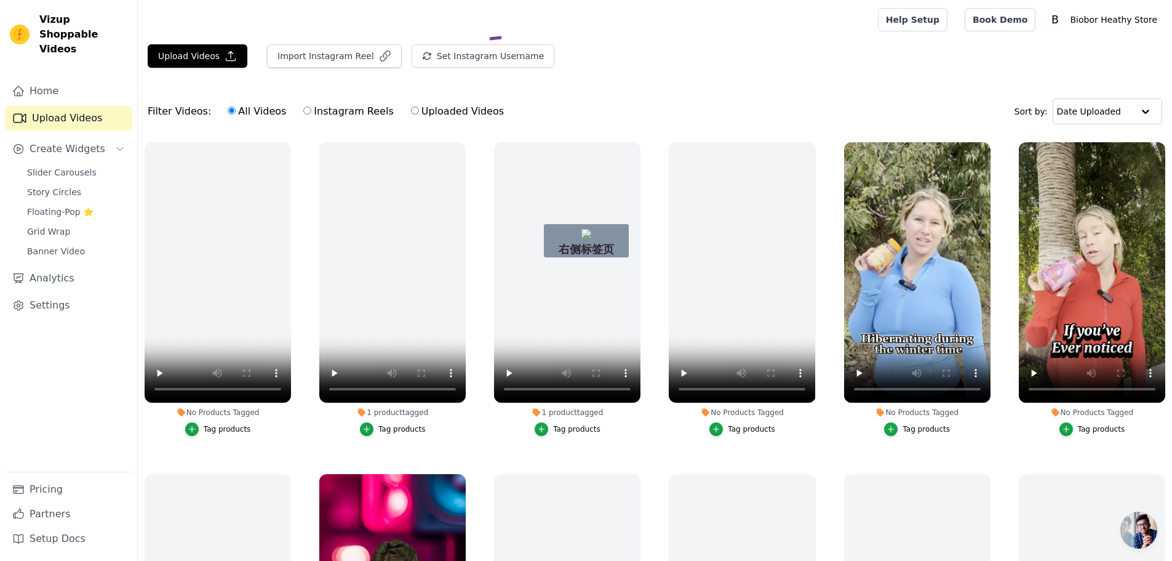
drag, startPoint x: 490, startPoint y: 39, endPoint x: 514, endPoint y: 35, distance: 24.9
click at [898, 429] on button "Tag products" at bounding box center [917, 429] width 66 height 14
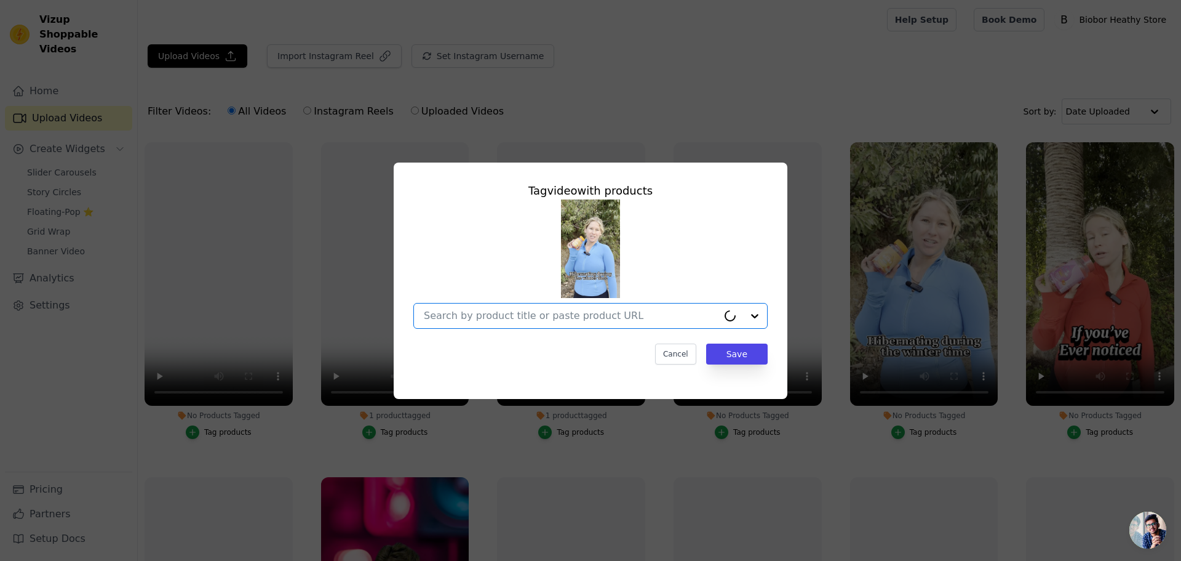
click at [631, 315] on input "No Products Tagged Tag video with products Option undefined, selected. Cancel S…" at bounding box center [571, 316] width 294 height 12
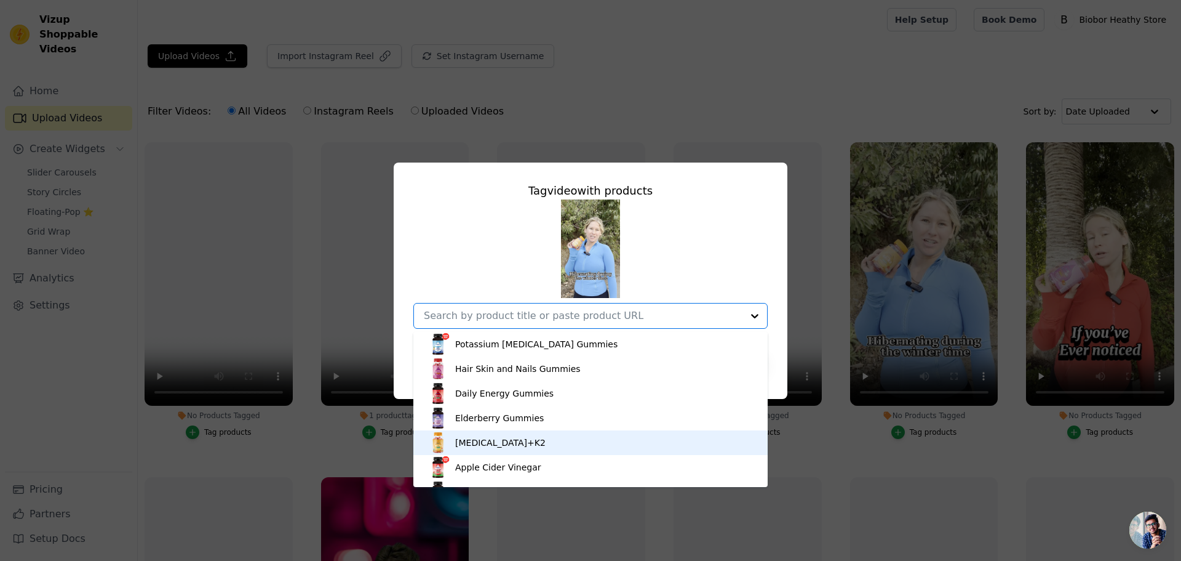
click at [516, 437] on div "[MEDICAL_DATA]+K2" at bounding box center [500, 442] width 90 height 12
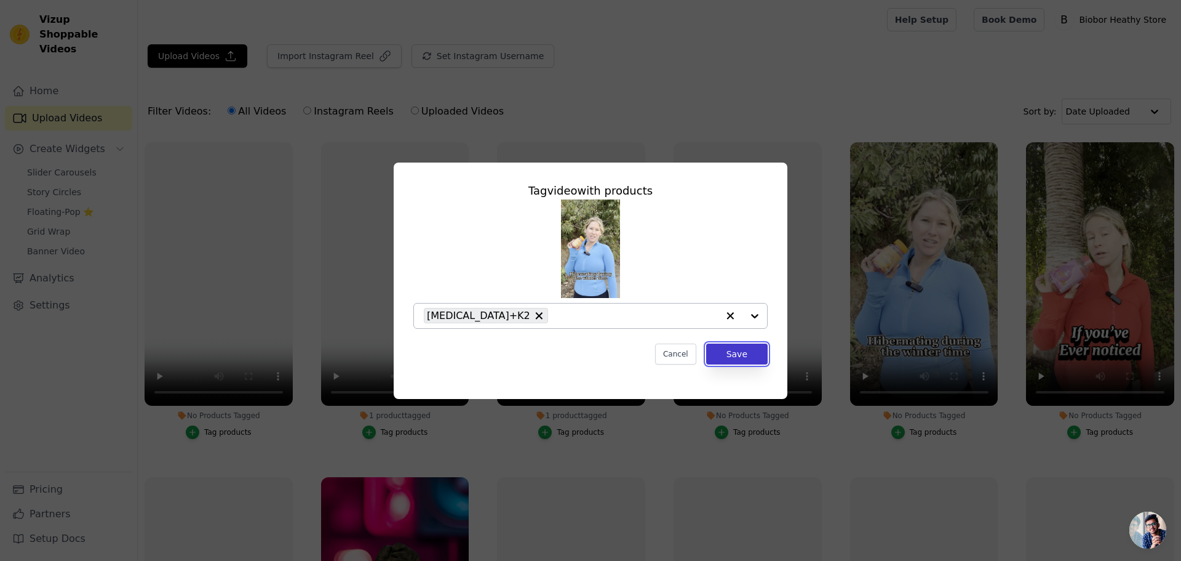
click at [733, 357] on button "Save" at bounding box center [737, 353] width 62 height 21
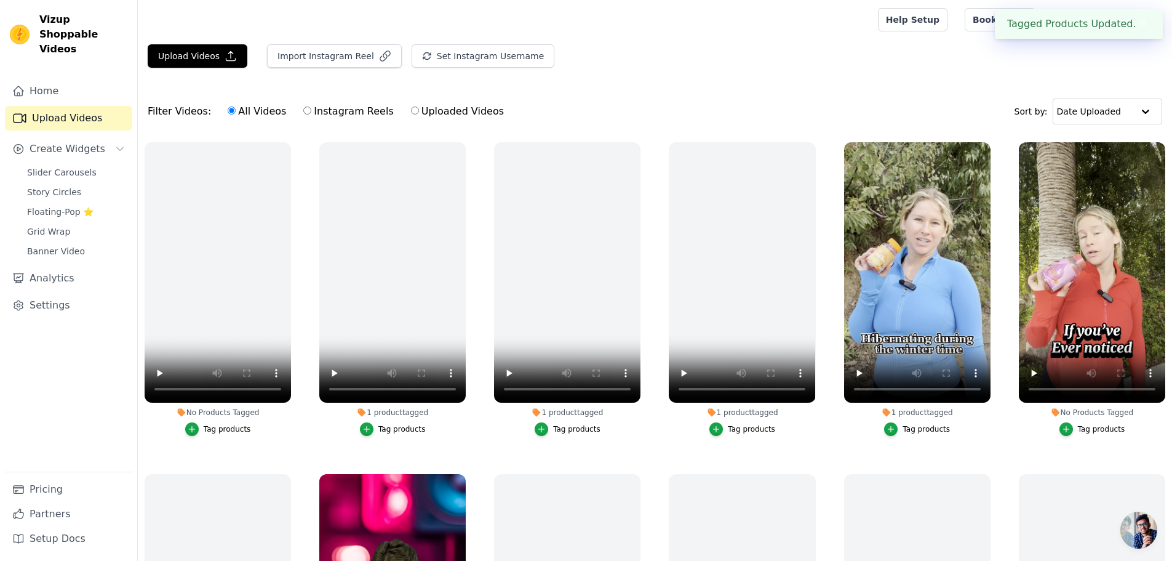
click at [1078, 426] on div "Tag products" at bounding box center [1101, 429] width 47 height 10
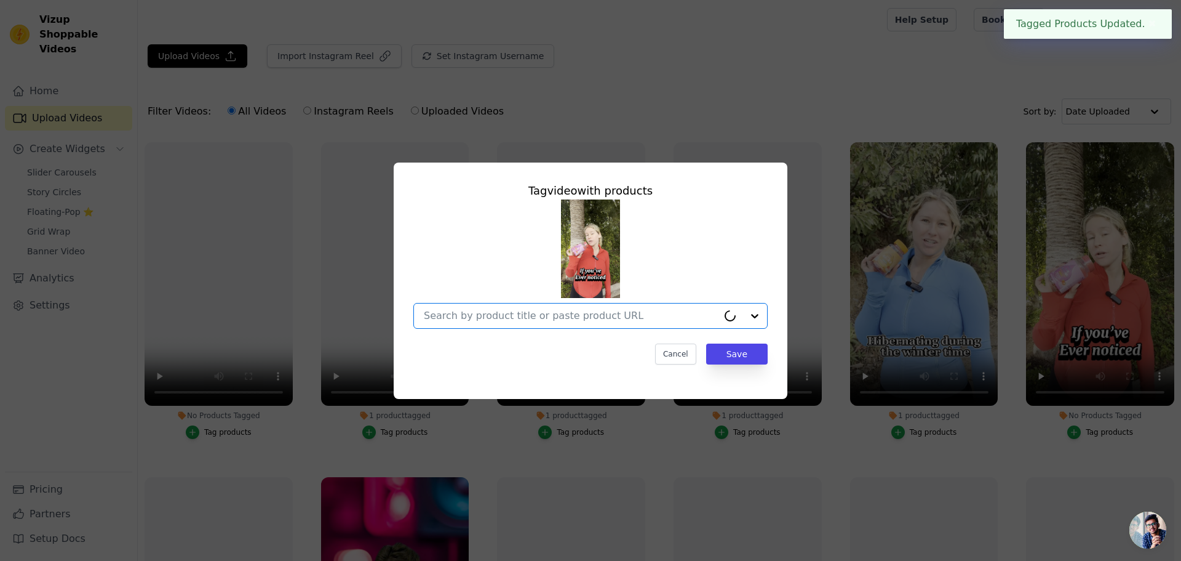
click at [580, 311] on input "No Products Tagged Tag video with products Option undefined, selected. Select i…" at bounding box center [571, 316] width 294 height 12
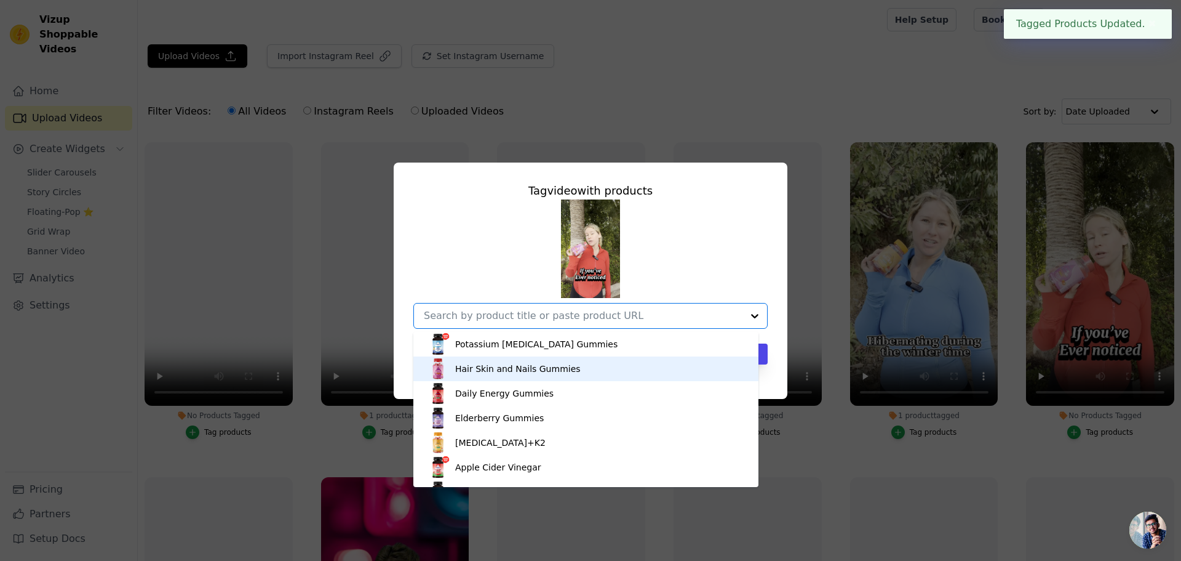
click at [540, 375] on div "Hair Skin and Nails Gummies" at bounding box center [586, 368] width 321 height 25
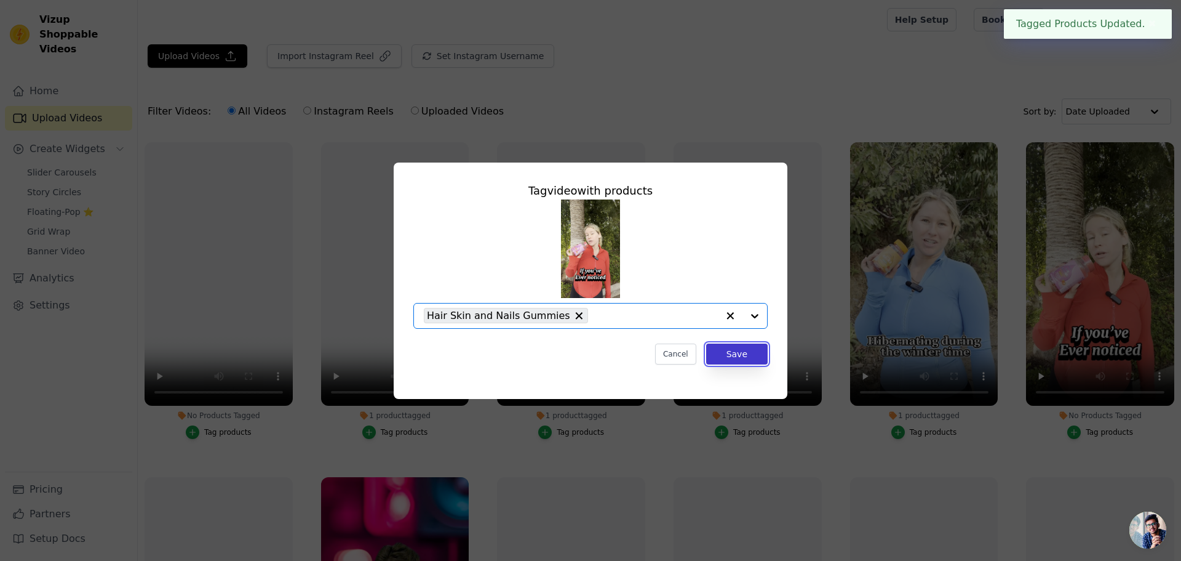
click at [737, 356] on button "Save" at bounding box center [737, 353] width 62 height 21
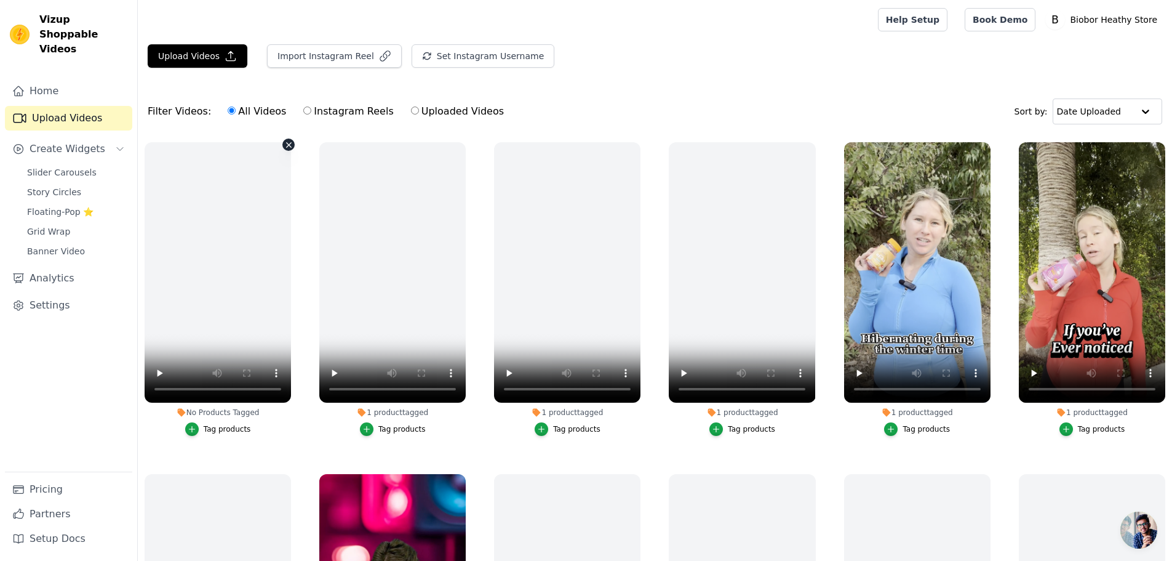
click at [287, 146] on icon "button" at bounding box center [288, 144] width 9 height 9
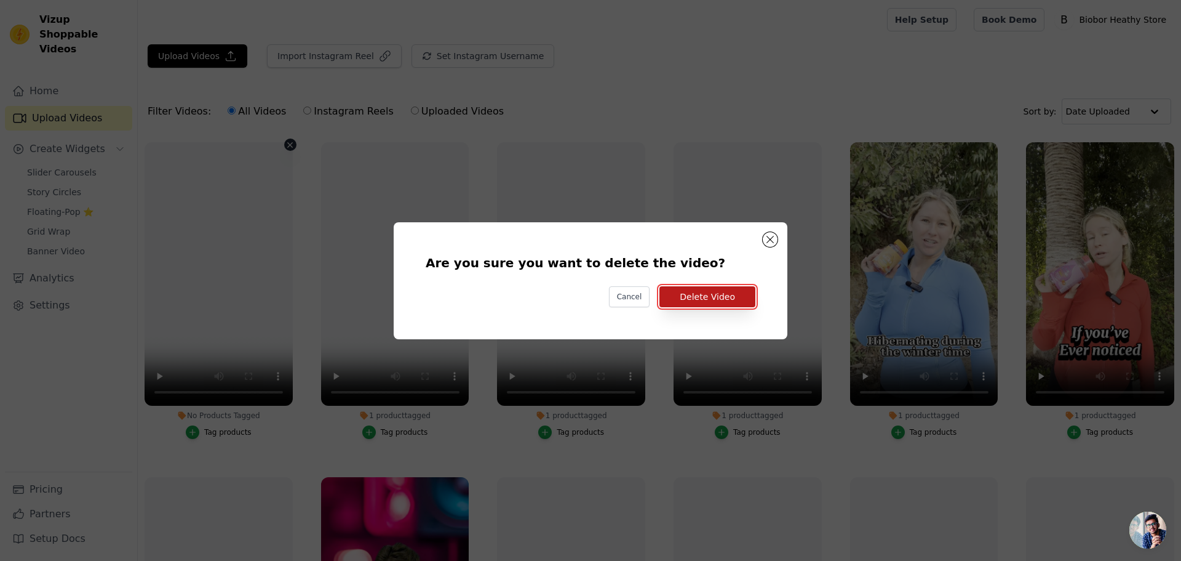
click at [742, 293] on button "Delete Video" at bounding box center [708, 296] width 96 height 21
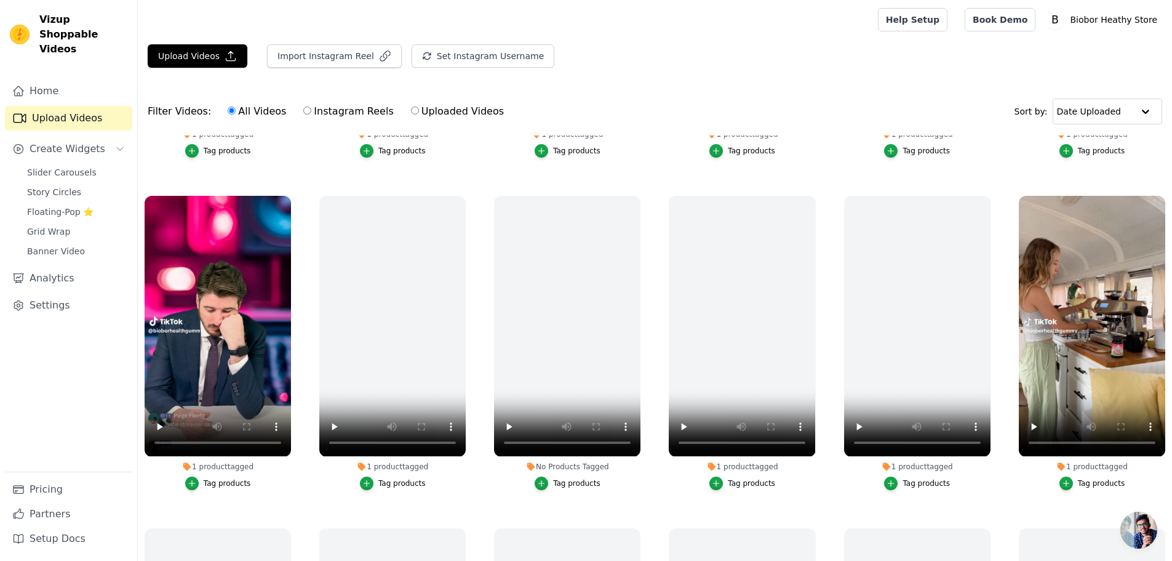
scroll to position [308, 0]
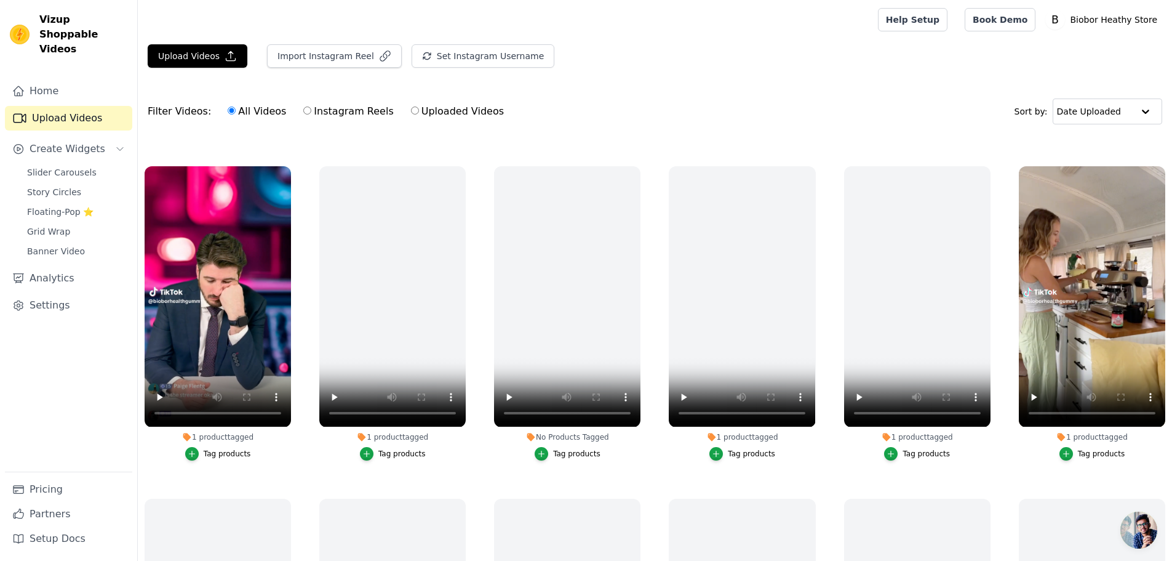
click at [215, 450] on div "Tag products" at bounding box center [227, 454] width 47 height 10
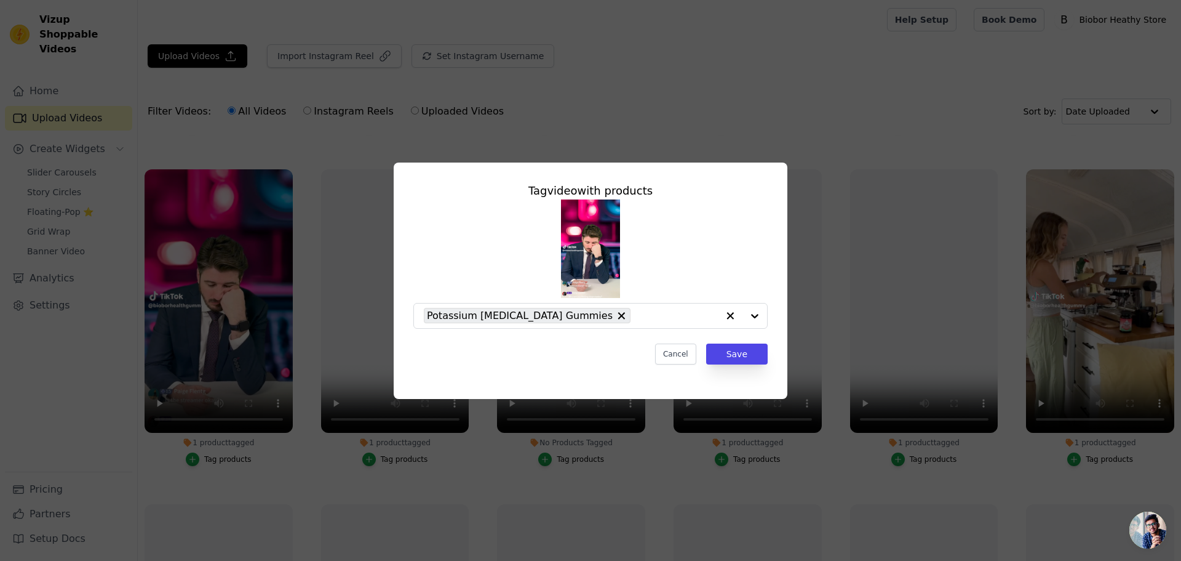
click at [778, 126] on div "Tag video with products Potassium Magnesium Citrate Gummies Cancel Save" at bounding box center [590, 280] width 1181 height 561
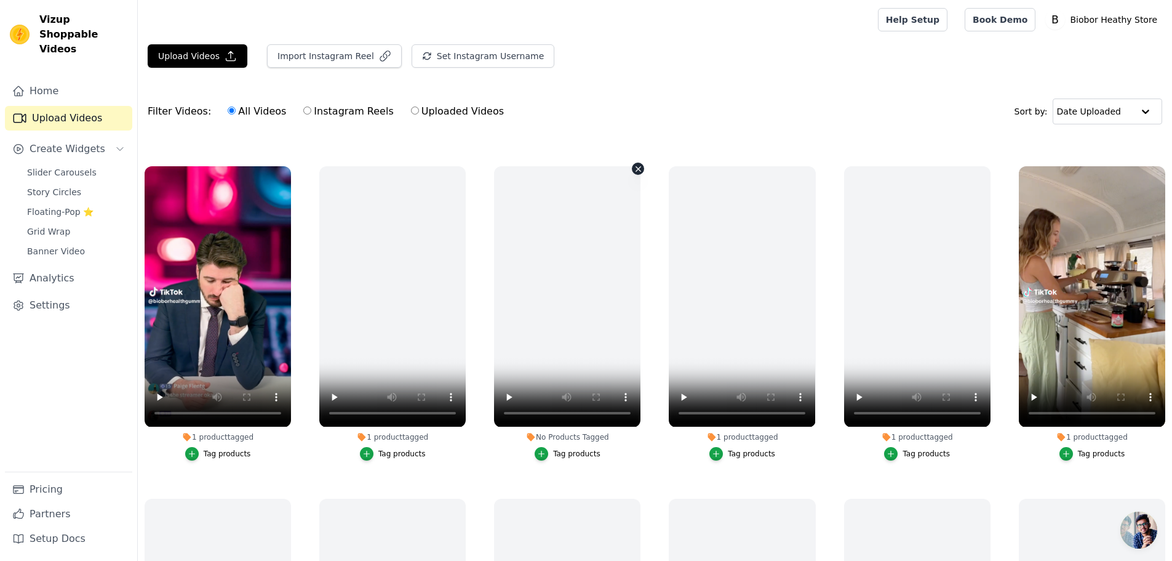
scroll to position [369, 0]
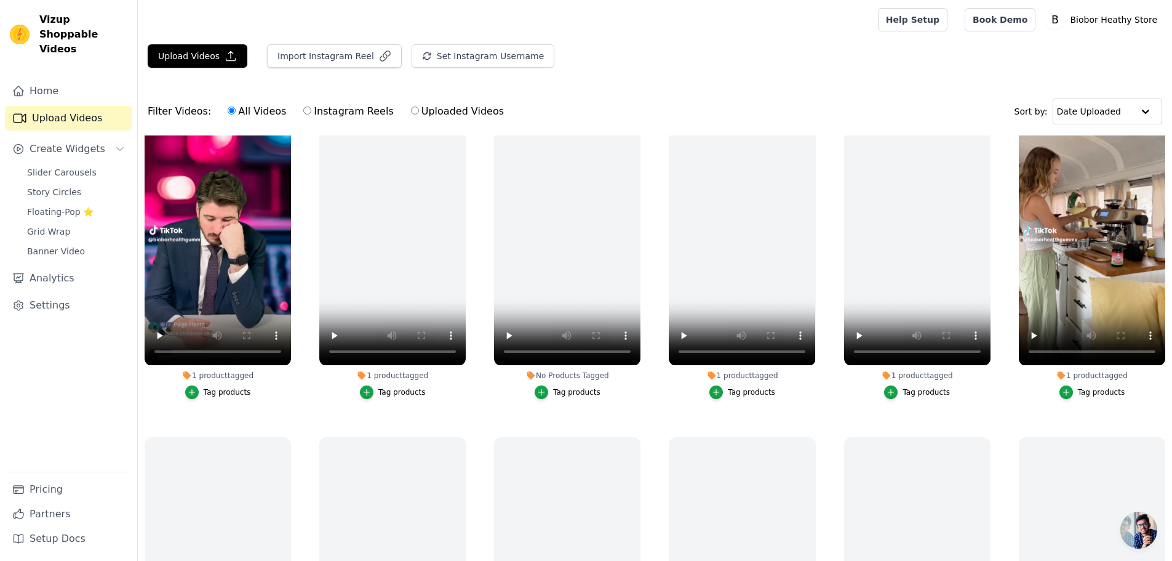
click at [1103, 385] on button "Tag products" at bounding box center [1093, 392] width 66 height 14
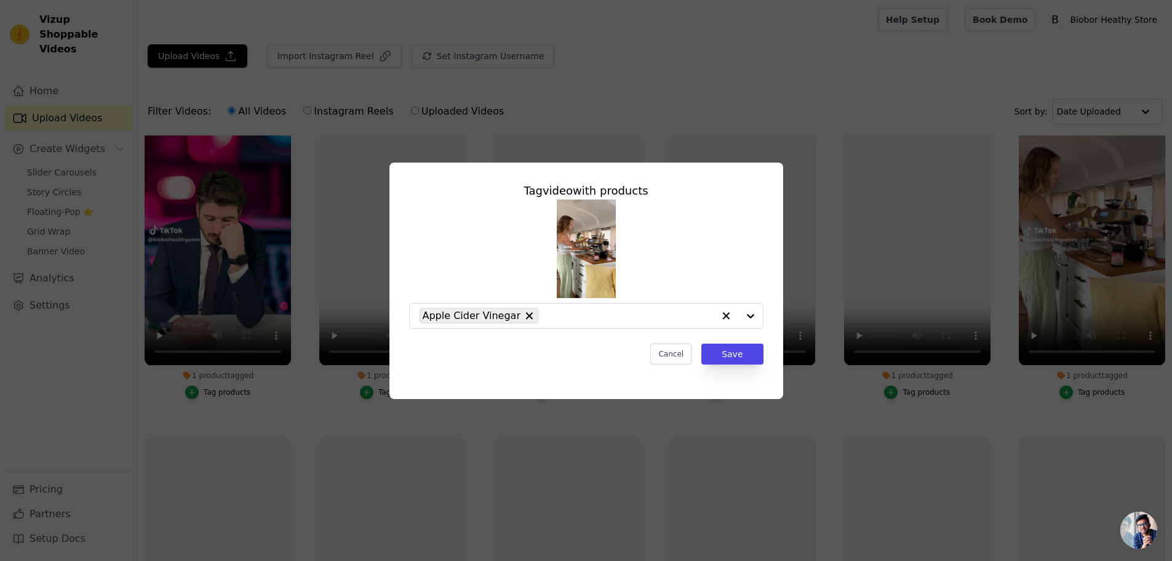
scroll to position [372, 0]
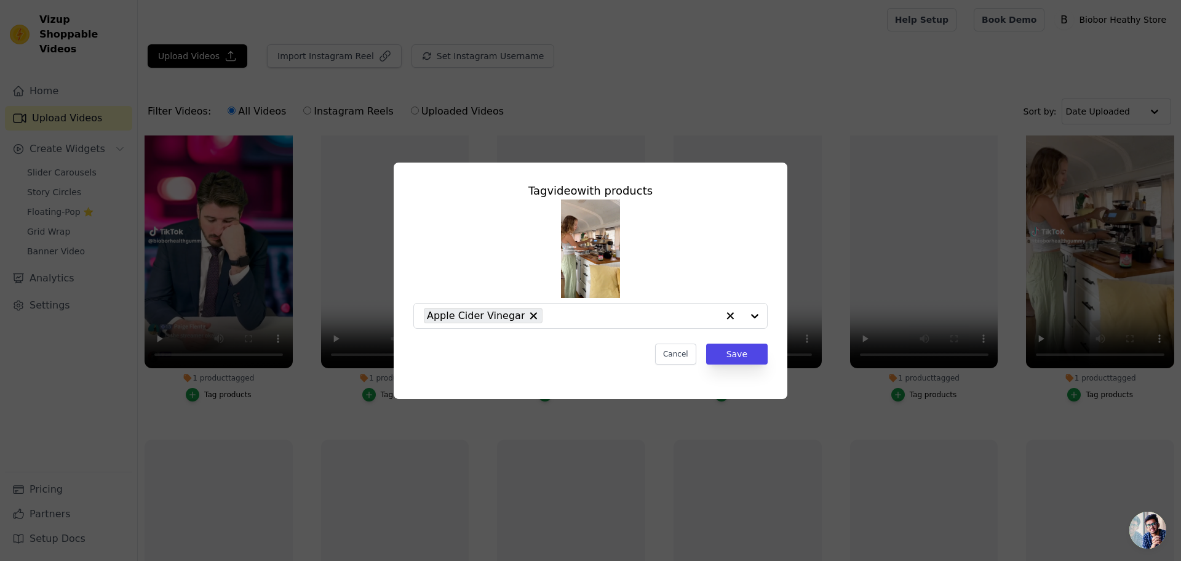
click at [649, 101] on div "Tag video with products Apple Cider Vinegar Cancel Save" at bounding box center [590, 280] width 1181 height 561
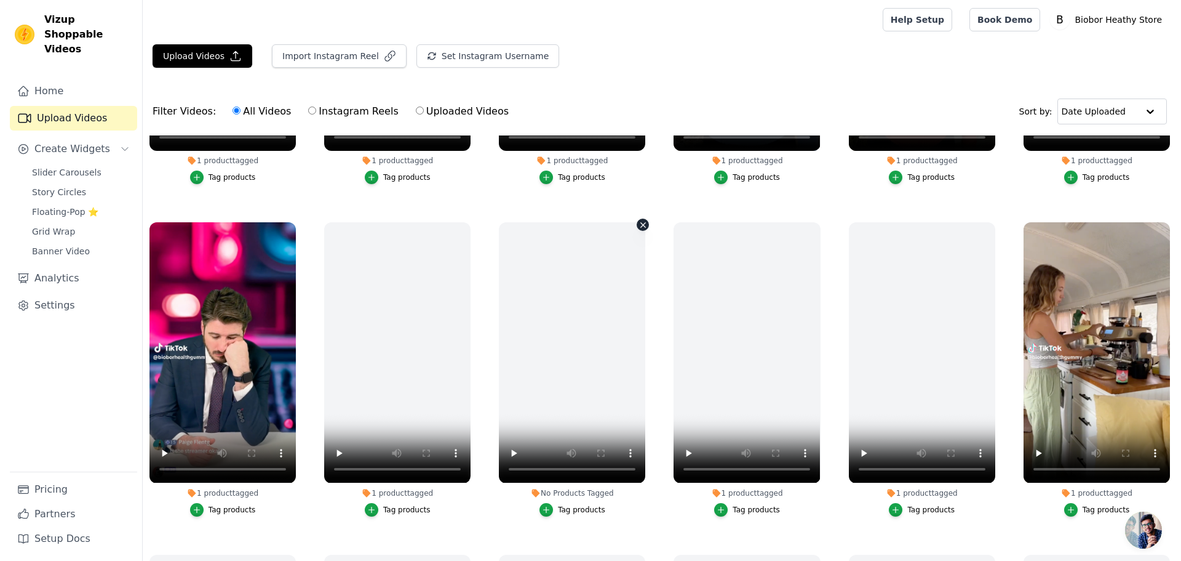
scroll to position [0, 0]
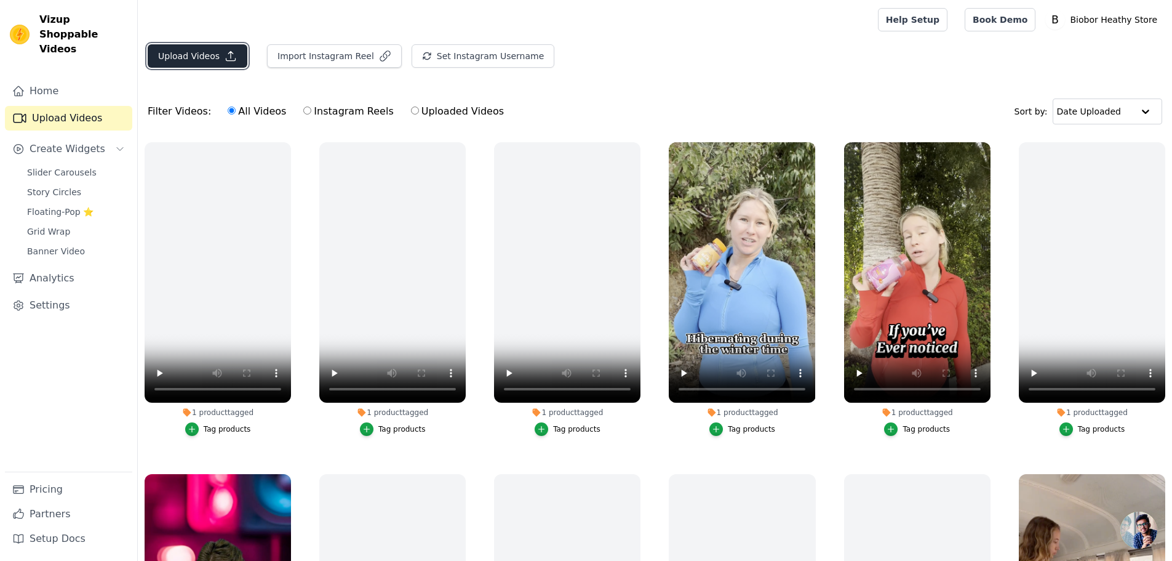
click at [201, 62] on button "Upload Videos" at bounding box center [198, 55] width 100 height 23
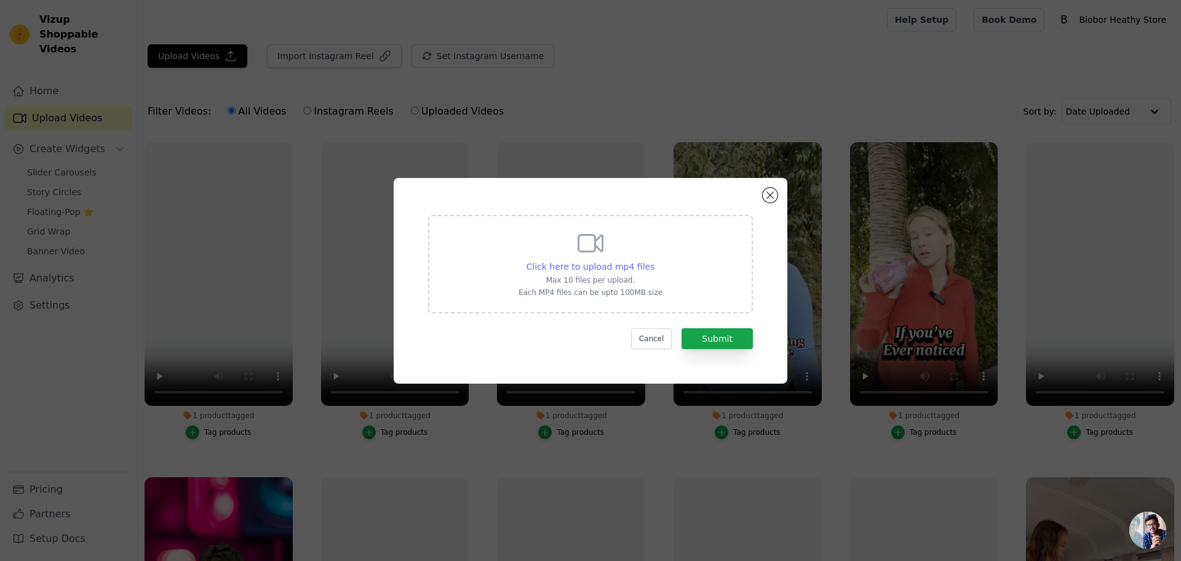
click at [584, 262] on span "Click here to upload mp4 files" at bounding box center [591, 267] width 129 height 10
click at [654, 260] on input "Click here to upload mp4 files Max 10 files per upload. Each MP4 files can be u…" at bounding box center [654, 260] width 1 height 1
type input "C:\fakepath\magnesium glycitrate-product introduction.mp4"
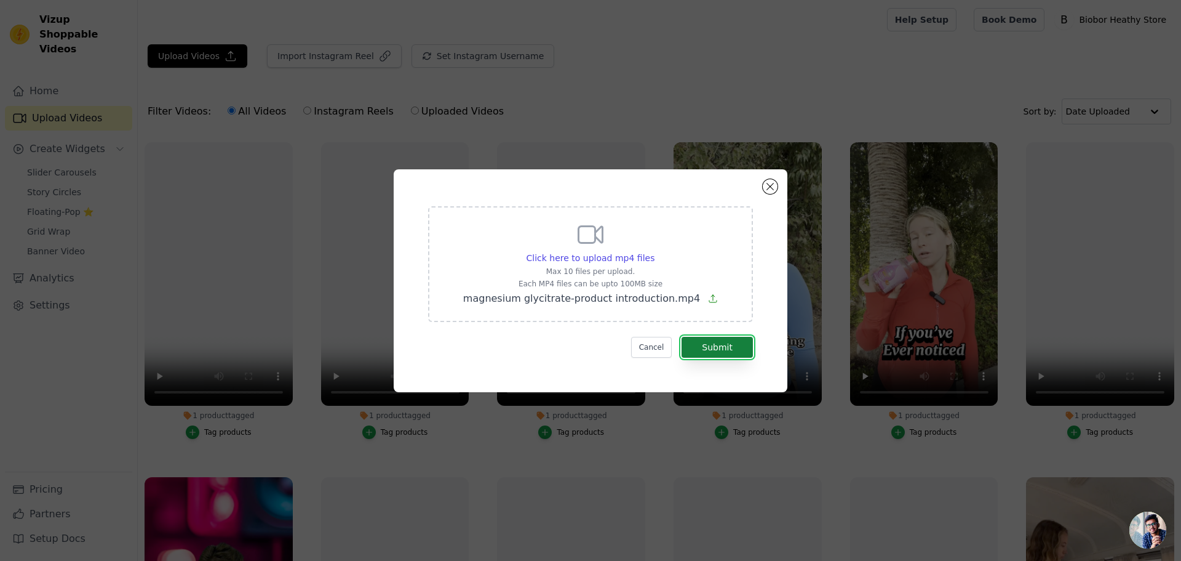
click at [715, 339] on button "Submit" at bounding box center [717, 347] width 71 height 21
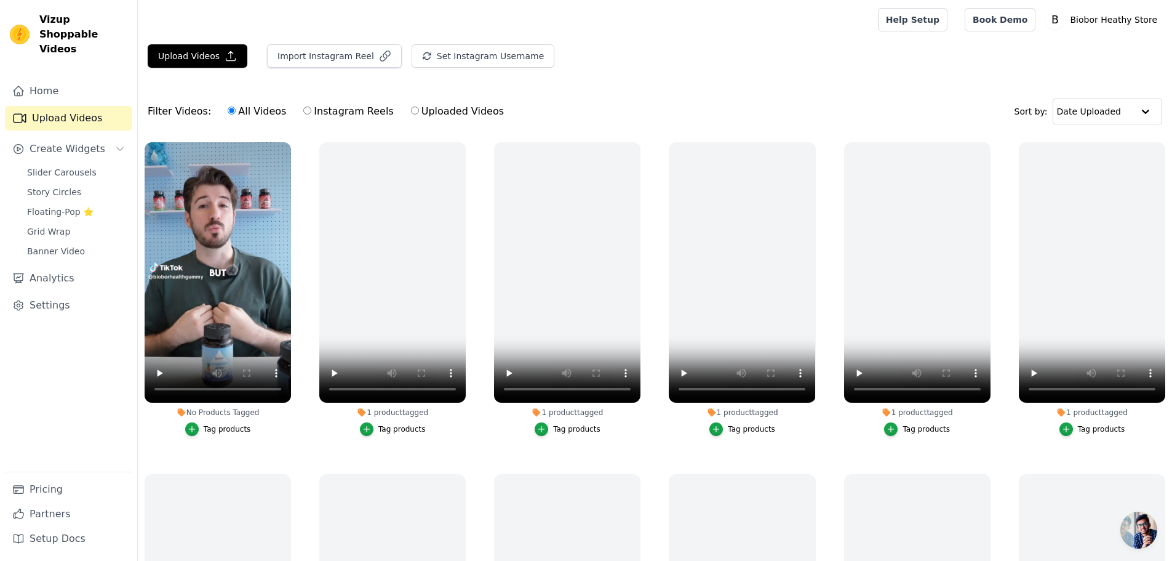
click at [218, 424] on div "Tag products" at bounding box center [227, 429] width 47 height 10
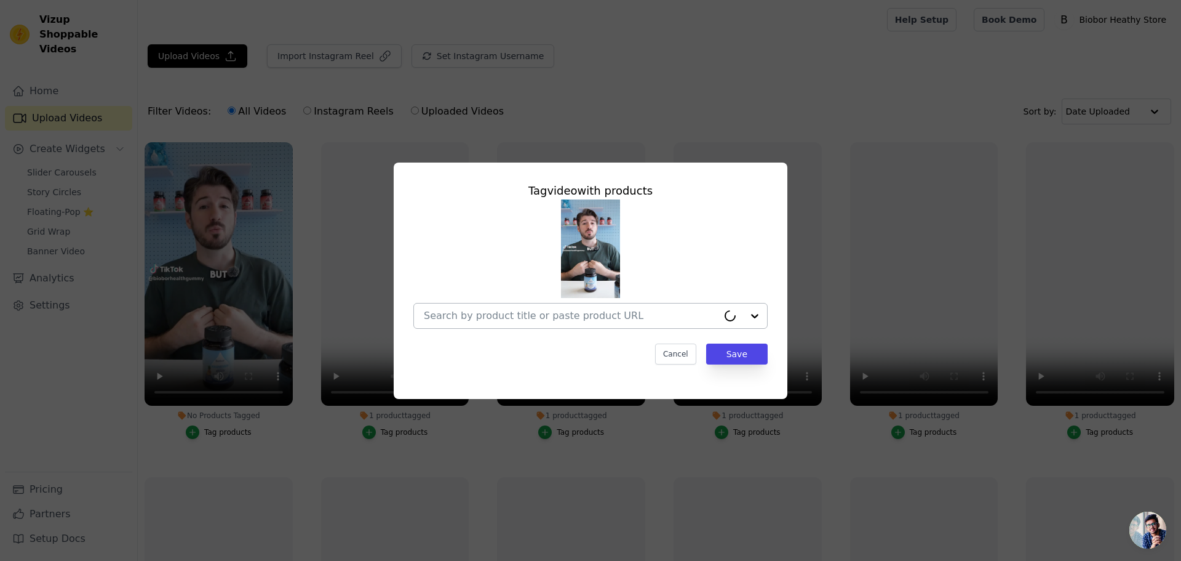
click at [540, 310] on input "No Products Tagged Tag video with products Cancel Save Tag products" at bounding box center [571, 316] width 294 height 12
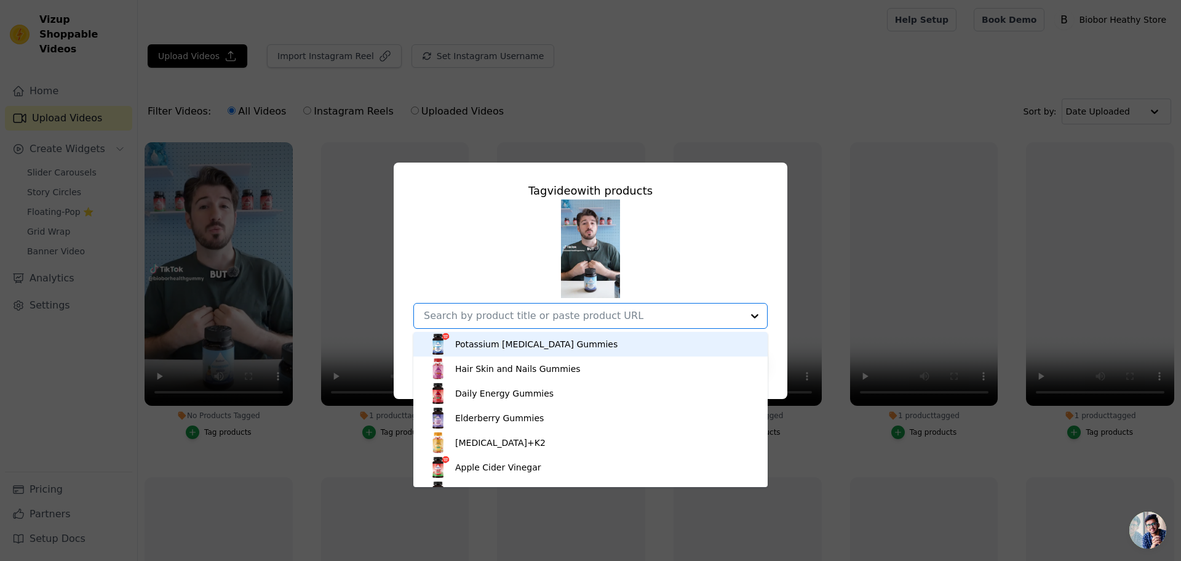
click at [554, 345] on div "Potassium [MEDICAL_DATA] Gummies" at bounding box center [536, 344] width 162 height 12
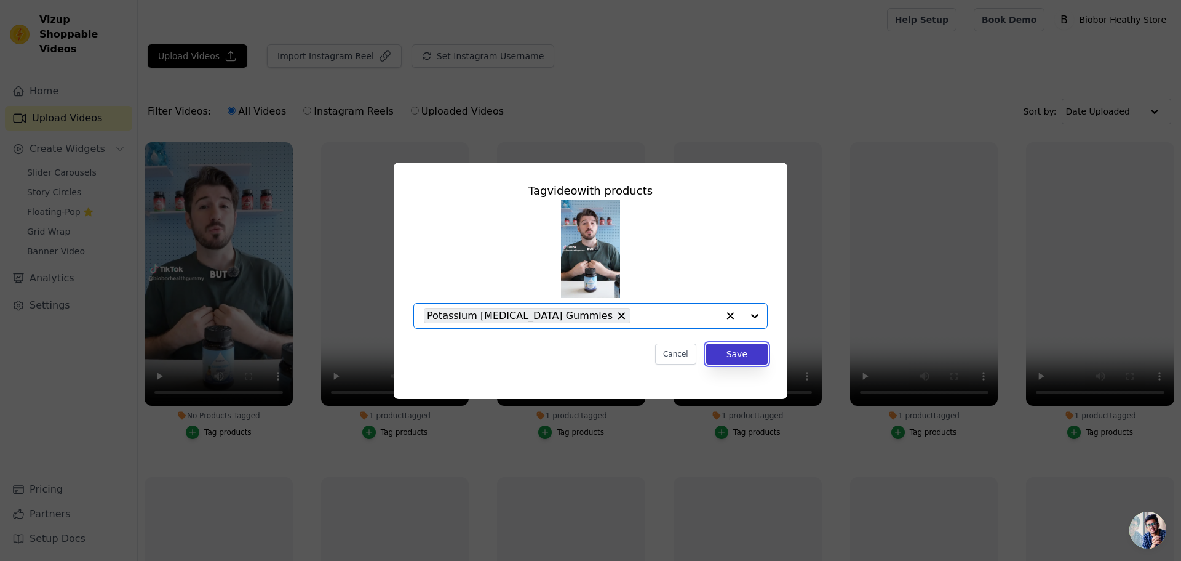
click at [745, 354] on button "Save" at bounding box center [737, 353] width 62 height 21
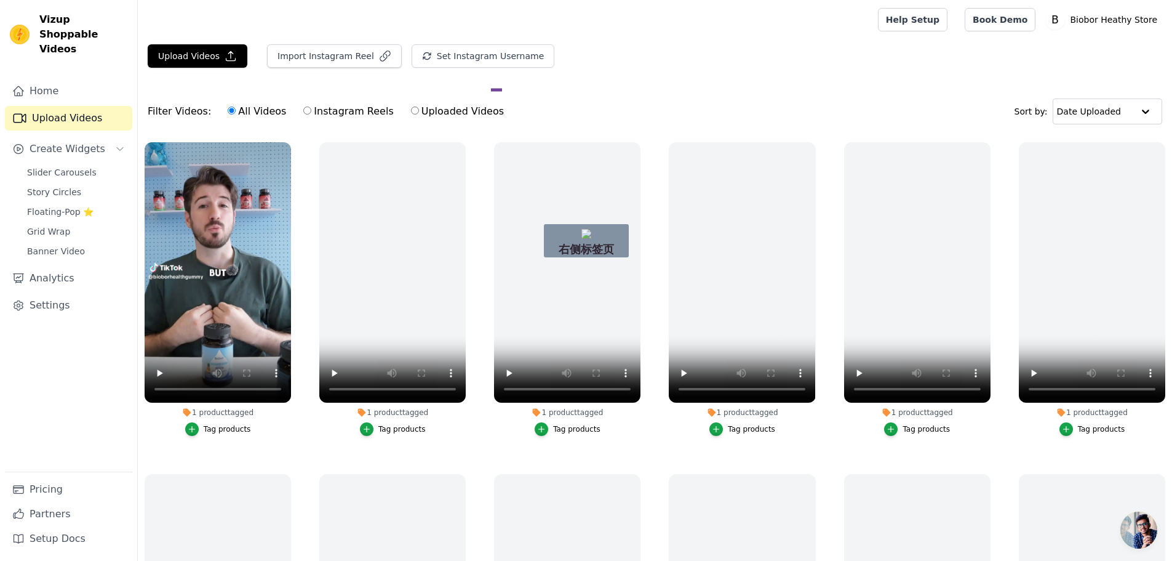
drag, startPoint x: 491, startPoint y: 90, endPoint x: 511, endPoint y: 89, distance: 19.7
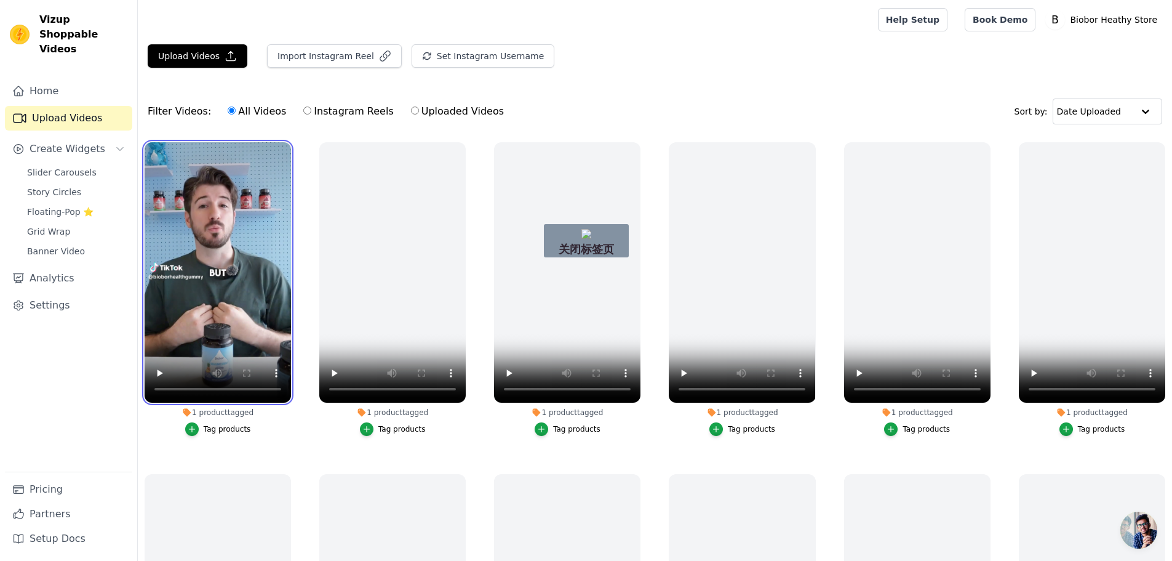
drag, startPoint x: 262, startPoint y: 227, endPoint x: 272, endPoint y: 183, distance: 45.4
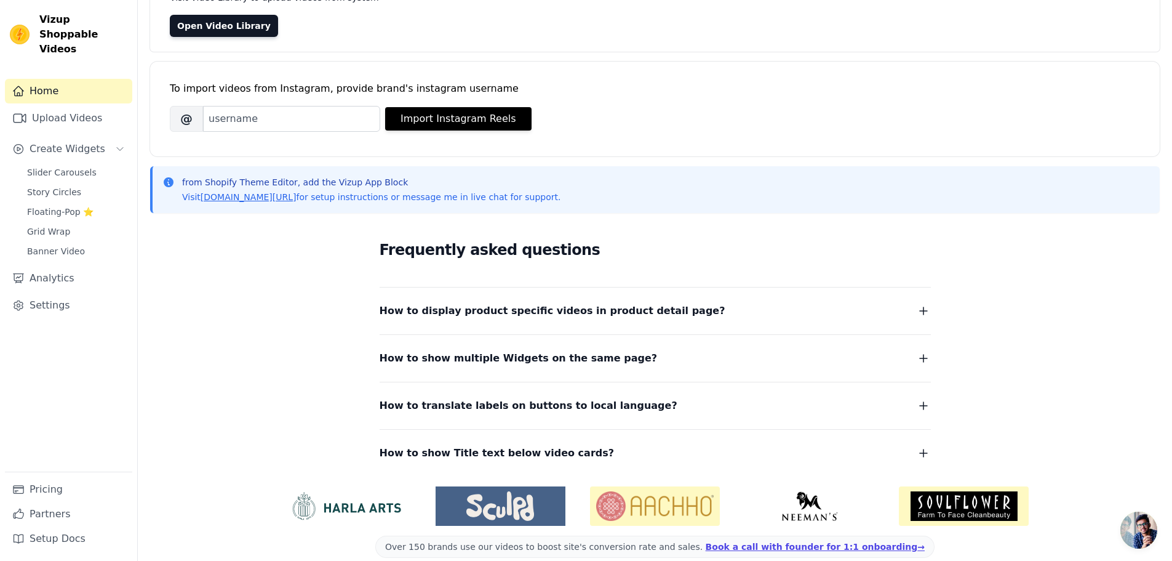
scroll to position [130, 0]
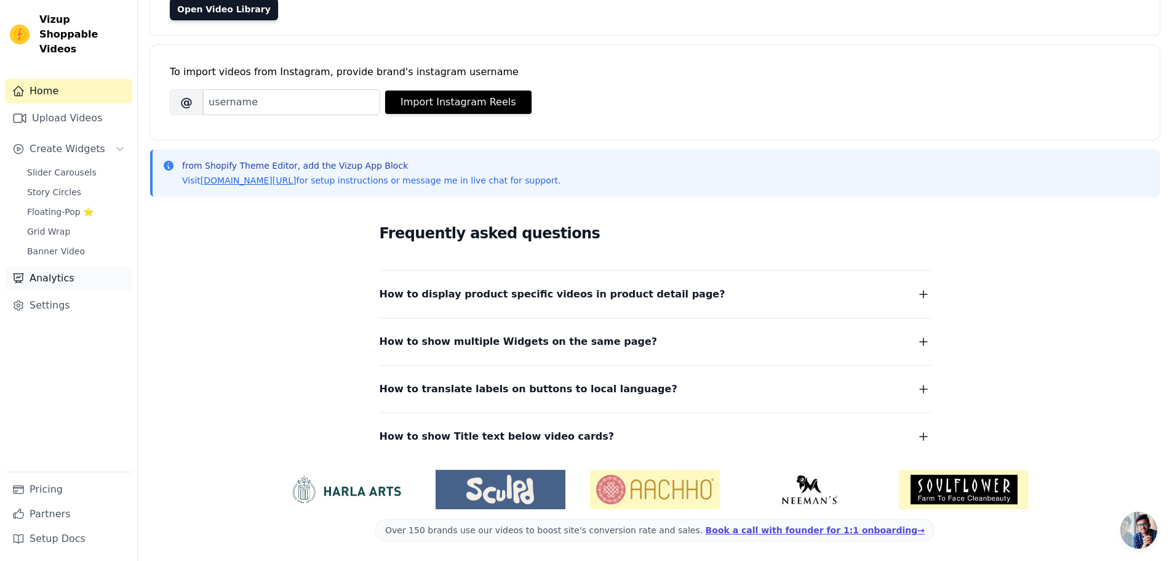
click at [54, 269] on link "Analytics" at bounding box center [68, 278] width 127 height 25
